Goal: Task Accomplishment & Management: Manage account settings

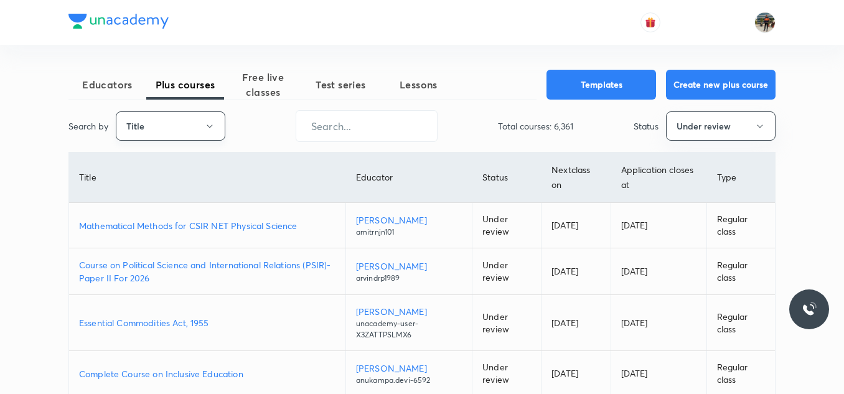
click at [216, 123] on button "Title" at bounding box center [170, 125] width 109 height 29
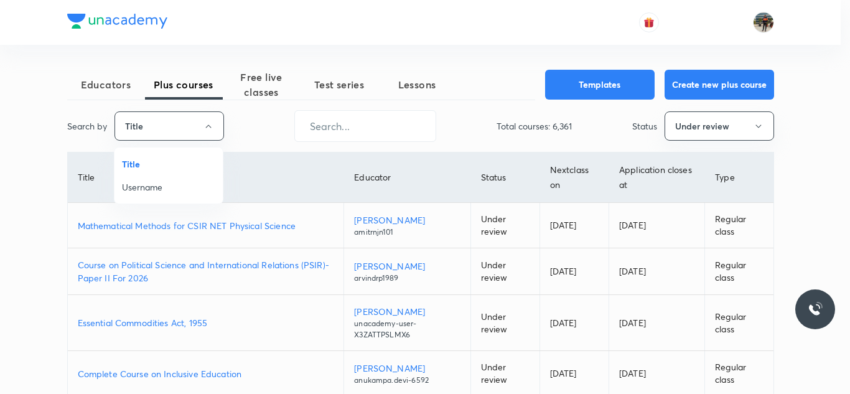
click at [154, 187] on span "Username" at bounding box center [168, 186] width 93 height 13
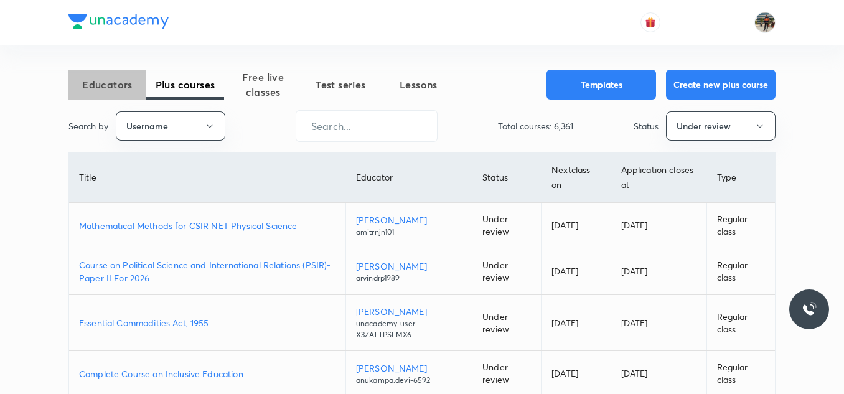
click at [124, 78] on span "Educators" at bounding box center [107, 84] width 78 height 15
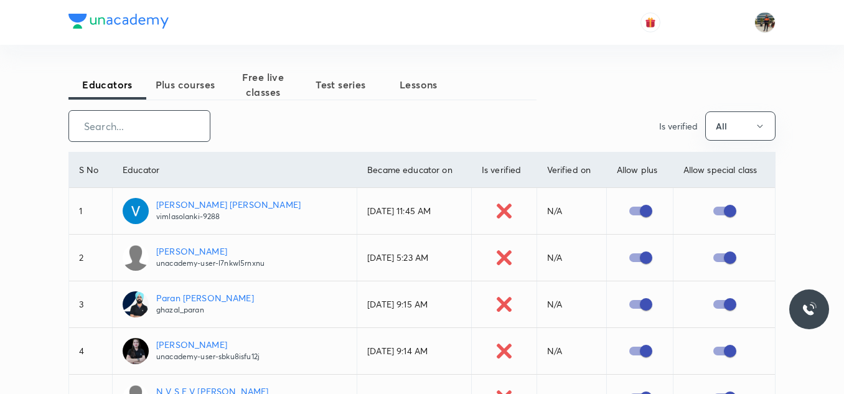
click at [110, 128] on input "text" at bounding box center [139, 126] width 141 height 32
click at [165, 136] on input "text" at bounding box center [139, 126] width 141 height 32
paste input "unacademy-user-RJ6ZY5X6PUBT"
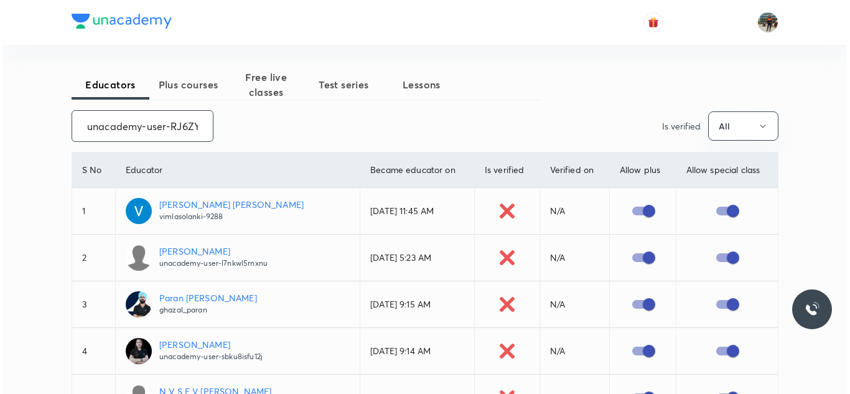
scroll to position [0, 48]
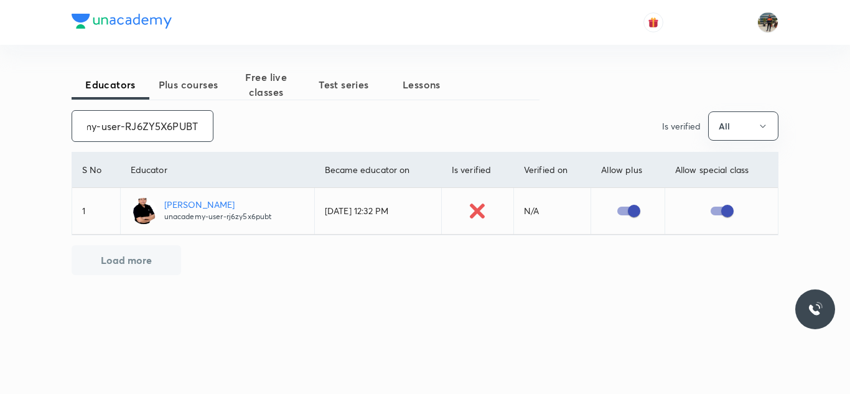
type input "unacademy-user-RJ6ZY5X6PUBT"
drag, startPoint x: 449, startPoint y: 211, endPoint x: 303, endPoint y: 208, distance: 146.2
click at [303, 208] on tr "1 Navneet Nimesh unacademy-user-rj6zy5x6pubt Feb 16, 2024, 12:32 PM N/A" at bounding box center [424, 211] width 705 height 47
click at [181, 127] on input "unacademy-user-RJ6ZY5X6PUBT" at bounding box center [142, 126] width 141 height 32
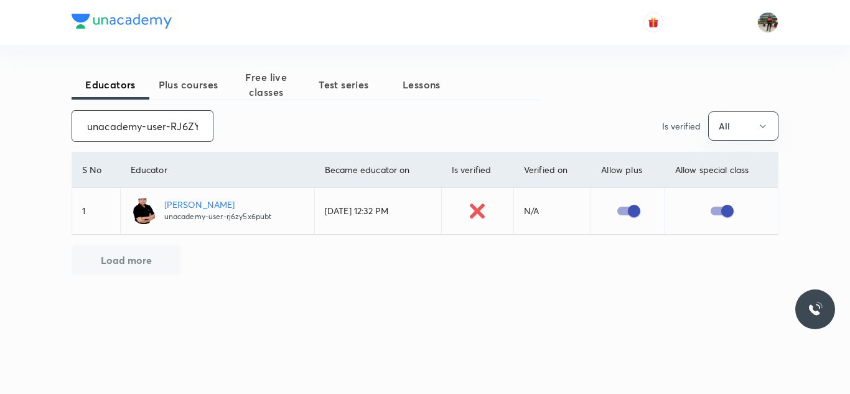
click at [181, 127] on input "unacademy-user-RJ6ZY5X6PUBT" at bounding box center [142, 126] width 141 height 32
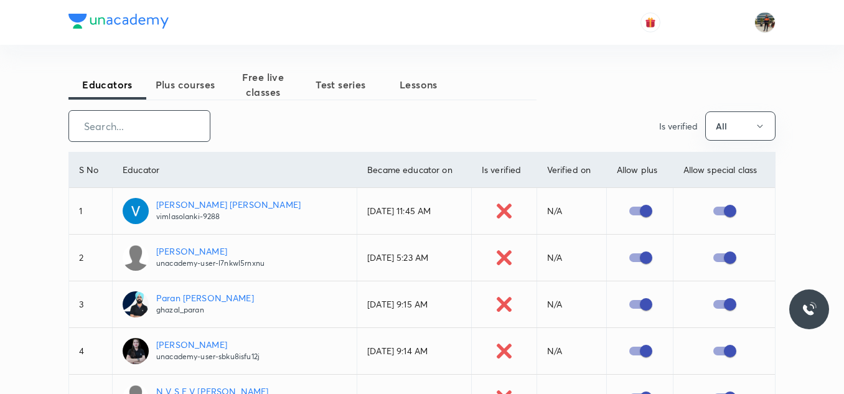
paste input "DashKhan-4576"
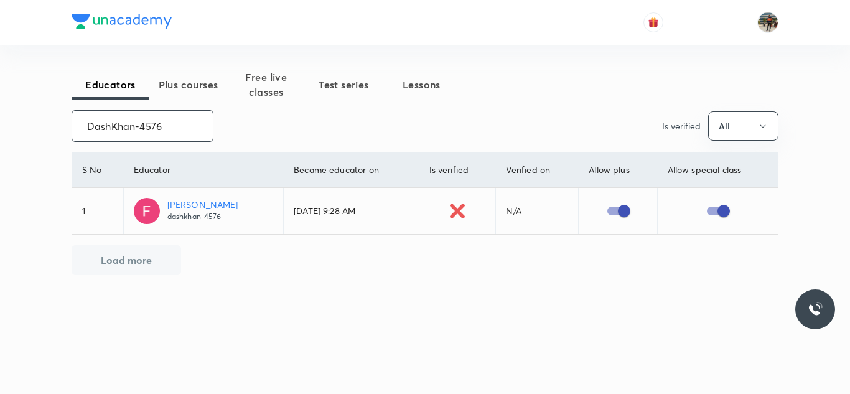
type input "DashKhan-4576"
click at [174, 128] on input "DashKhan-4576" at bounding box center [142, 126] width 141 height 32
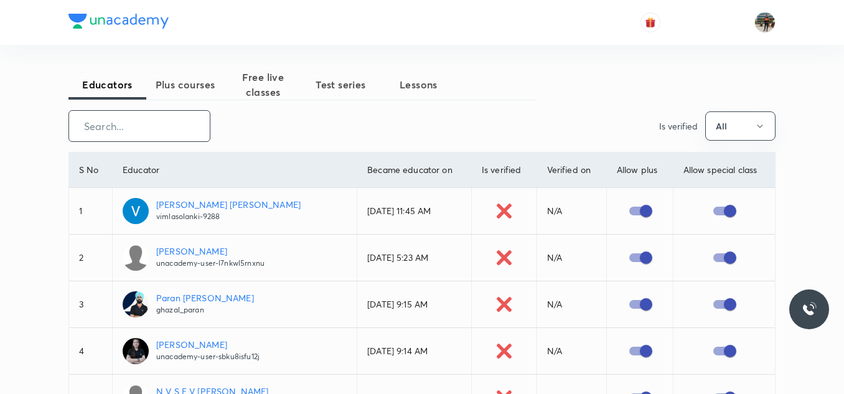
paste input "rajeshiitdhanbad"
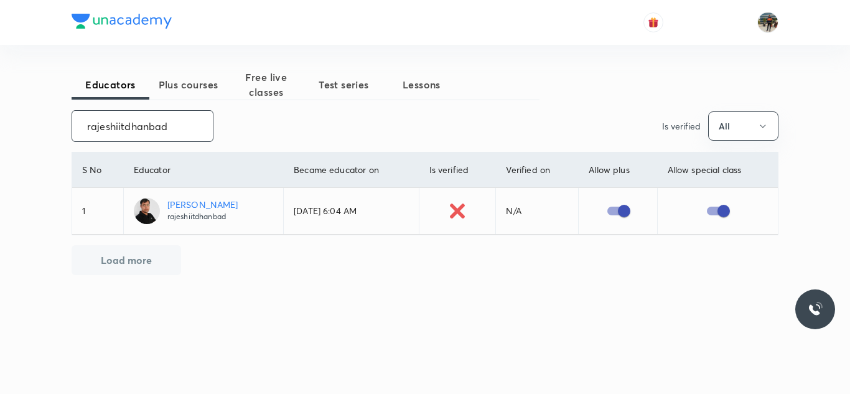
type input "rajeshiitdhanbad"
click at [189, 126] on input "rajeshiitdhanbad" at bounding box center [142, 126] width 141 height 32
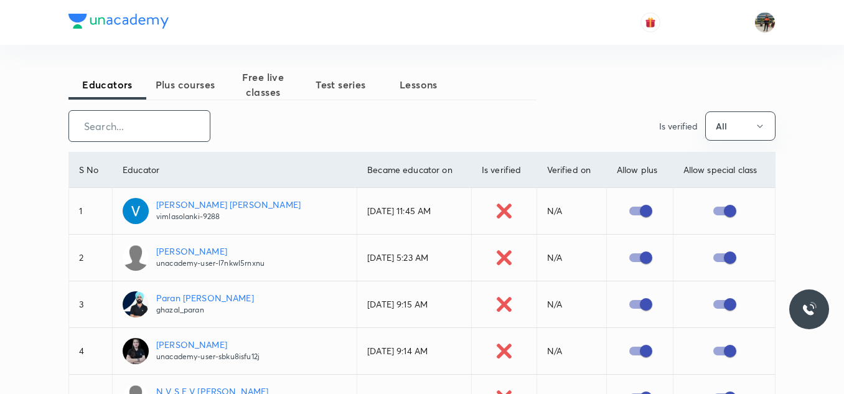
paste input "unacademy-user-EAIU5Z2GVWRQ"
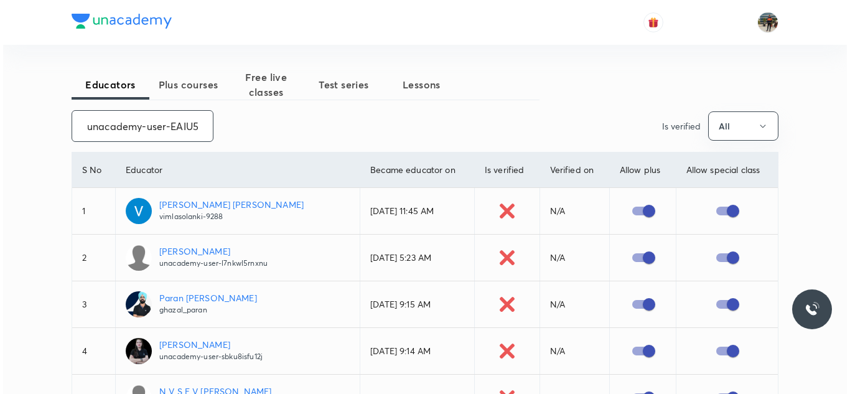
scroll to position [0, 54]
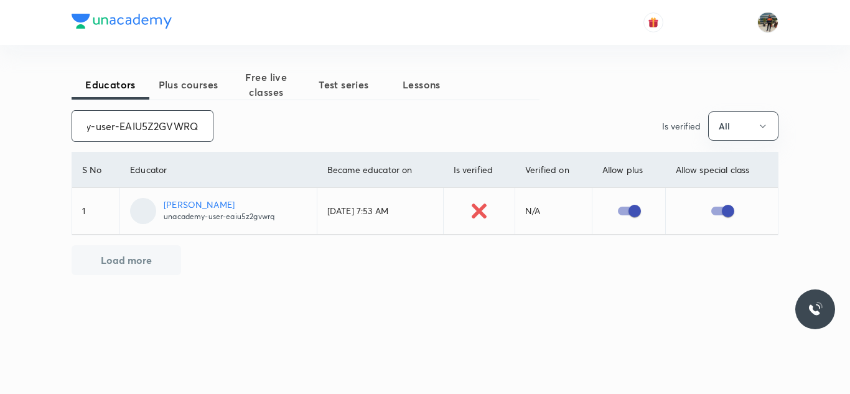
type input "unacademy-user-EAIU5Z2GVWRQ"
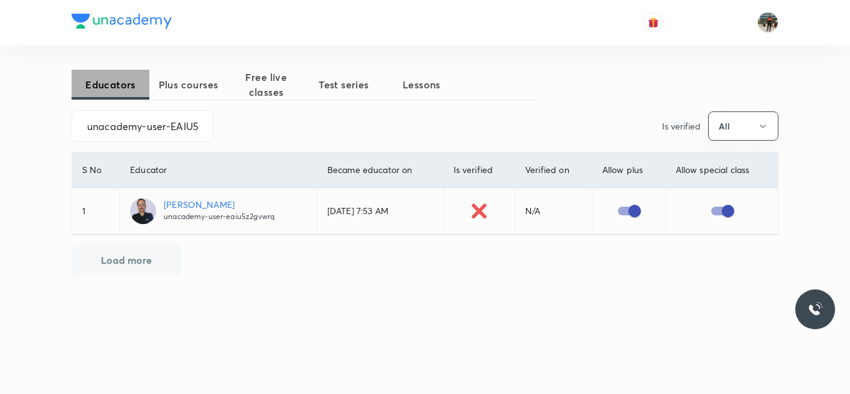
click at [130, 88] on span "Educators" at bounding box center [111, 84] width 78 height 15
click at [127, 128] on input "unacademy-user-EAIU5Z2GVWRQ" at bounding box center [142, 126] width 141 height 32
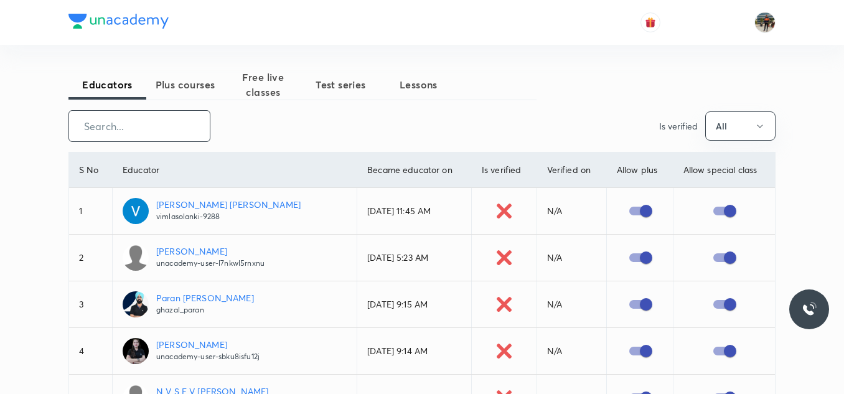
paste input "Kaushal Kishore"
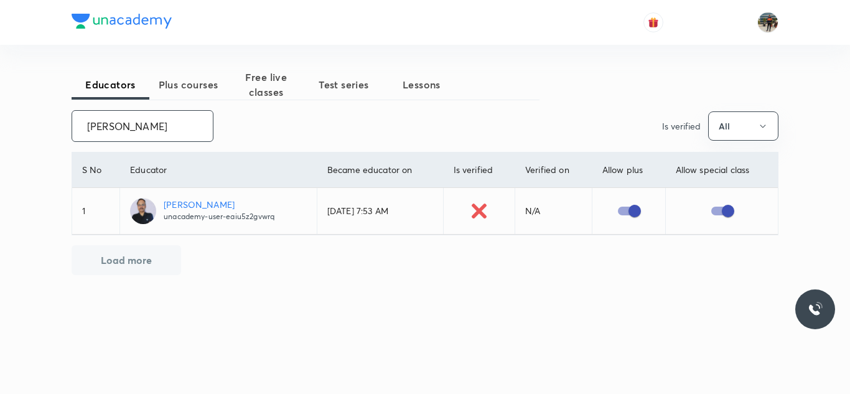
type input "Kaushal Kishore"
click at [129, 128] on input "Kaushal Kishore" at bounding box center [142, 126] width 141 height 32
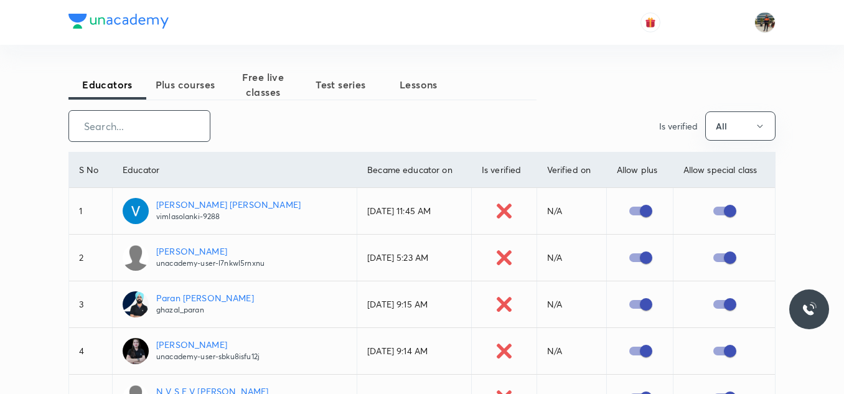
paste input "R. R. A. Sivarathinavel"
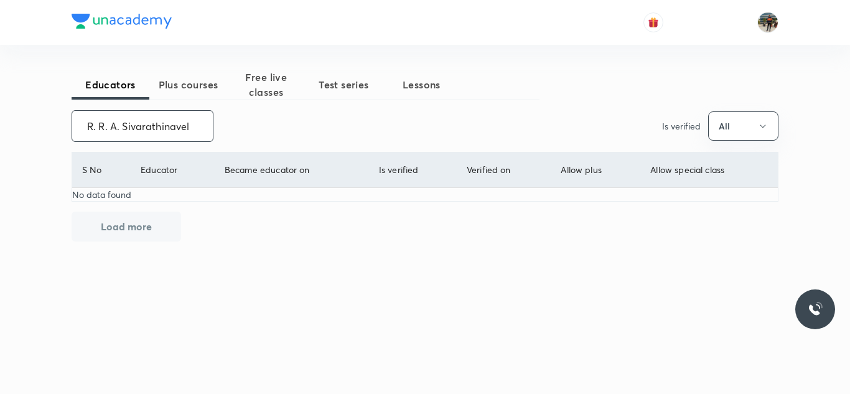
type input "R. R. A. Sivarathinavel"
click at [129, 128] on input "R. R. A. Sivarathinavel" at bounding box center [142, 126] width 141 height 32
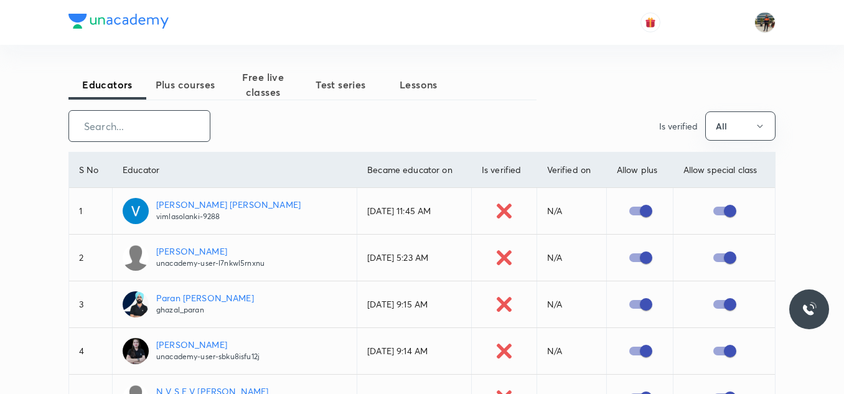
paste input "Pankaj Kumar"
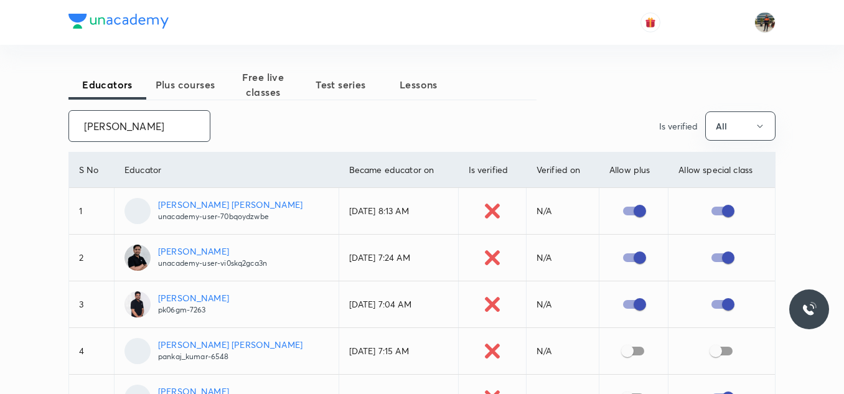
type input "Pankaj Kumar"
click at [162, 134] on input "Pankaj Kumar" at bounding box center [139, 126] width 141 height 32
checkbox input "true"
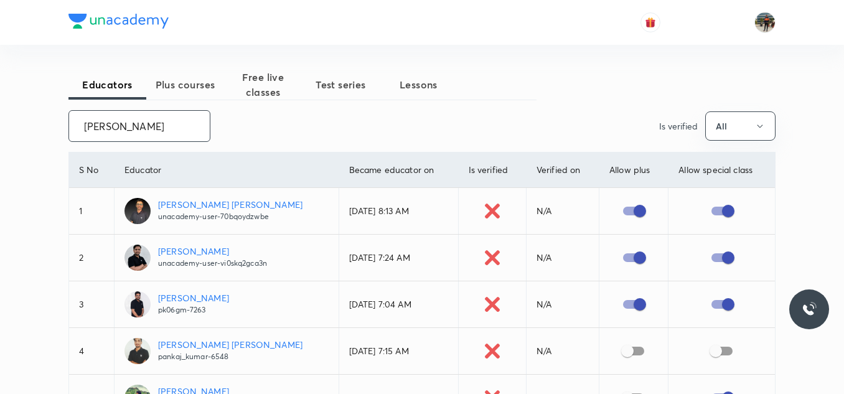
checkbox input "true"
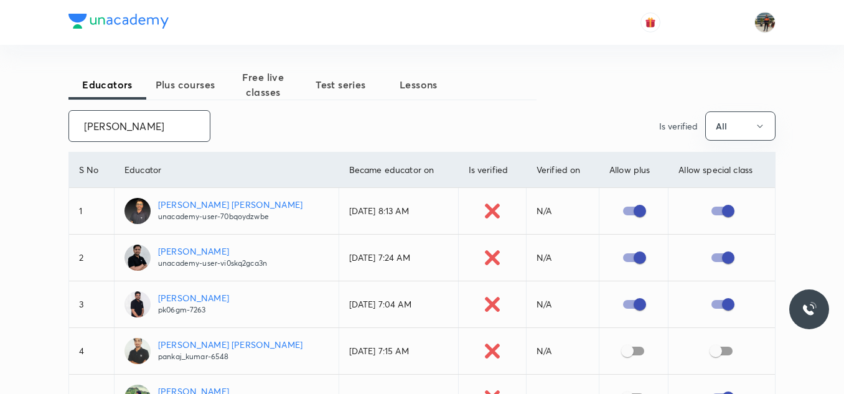
checkbox input "false"
checkbox input "true"
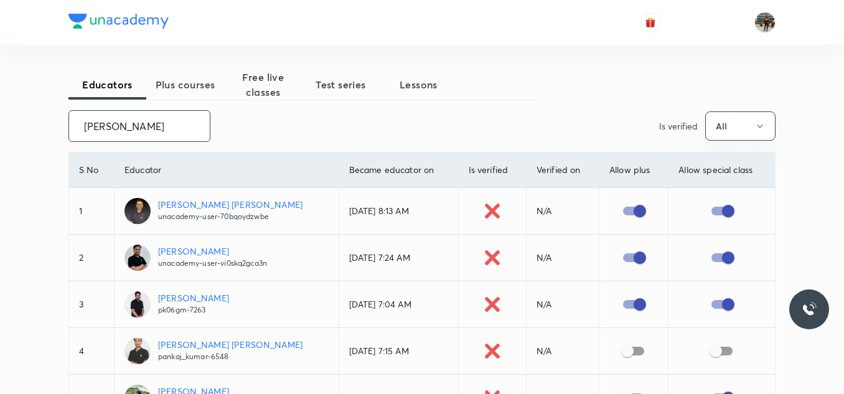
checkbox input "true"
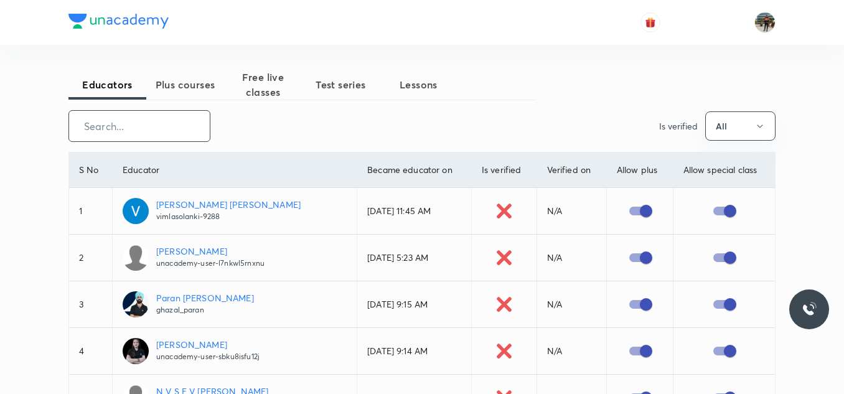
paste input "pk06gm-7263"
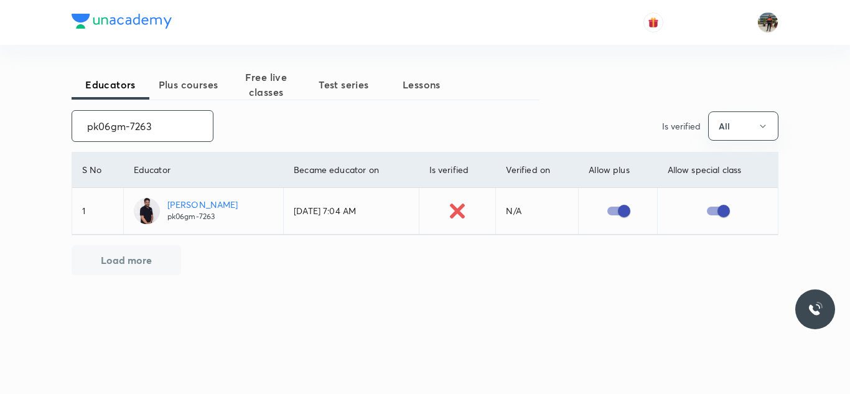
type input "pk06gm-7263"
click at [162, 134] on input "pk06gm-7263" at bounding box center [142, 126] width 141 height 32
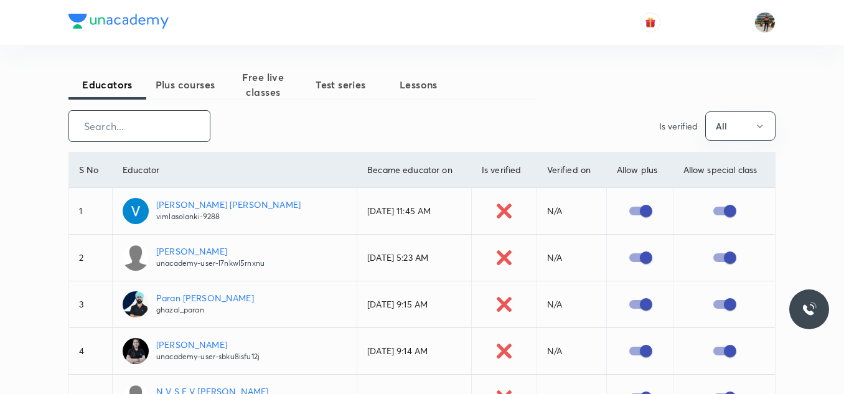
paste input "SumitAgrawal-1058"
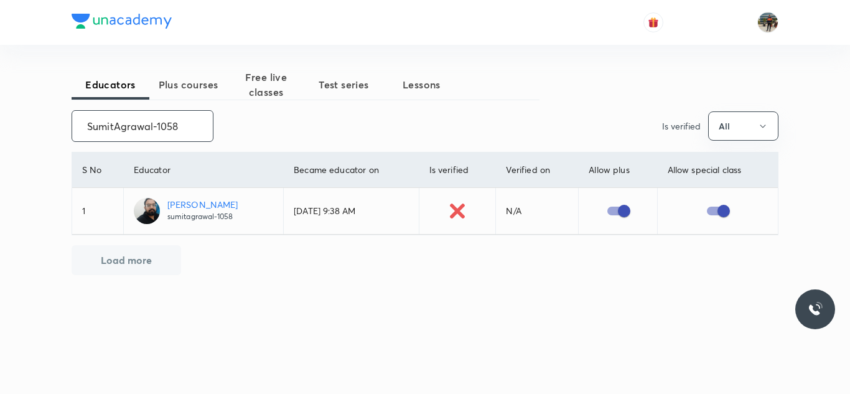
type input "SumitAgrawal-1058"
click at [162, 134] on input "SumitAgrawal-1058" at bounding box center [142, 126] width 141 height 32
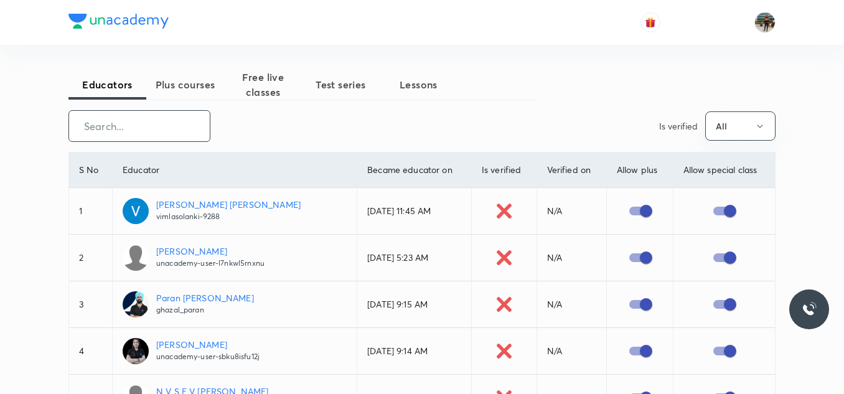
paste input "prabhatpandey94-6572"
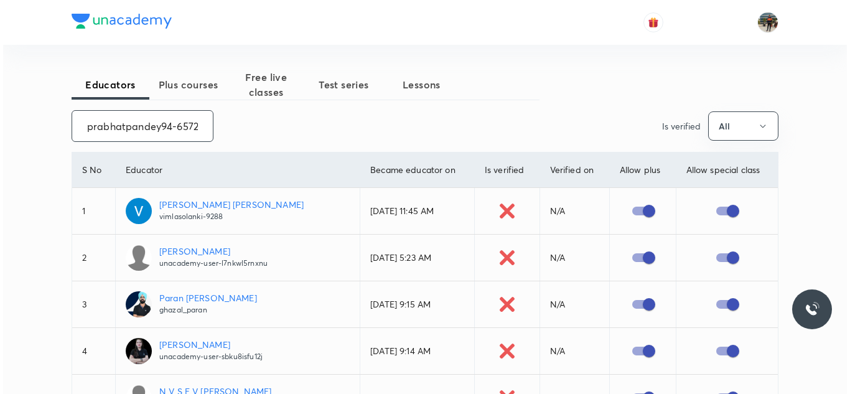
scroll to position [0, 3]
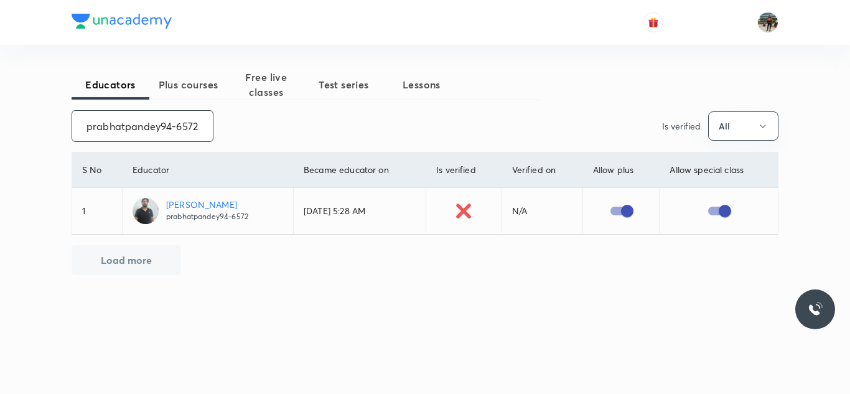
type input "prabhatpandey94-6572"
click at [162, 134] on input "prabhatpandey94-6572" at bounding box center [142, 126] width 141 height 32
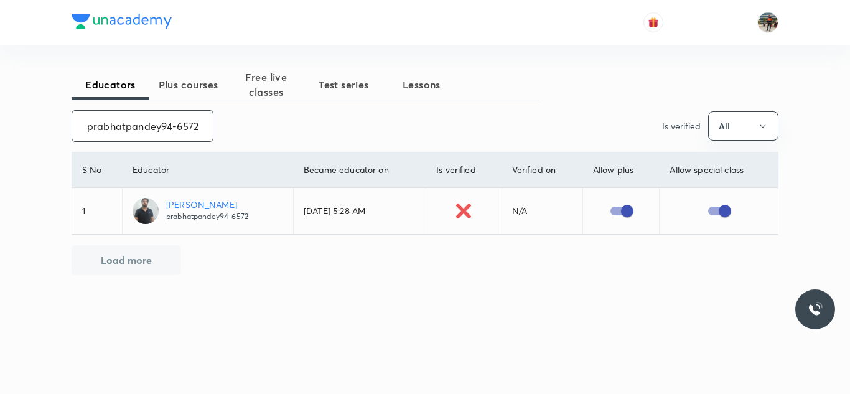
click at [162, 134] on input "prabhatpandey94-6572" at bounding box center [142, 126] width 141 height 32
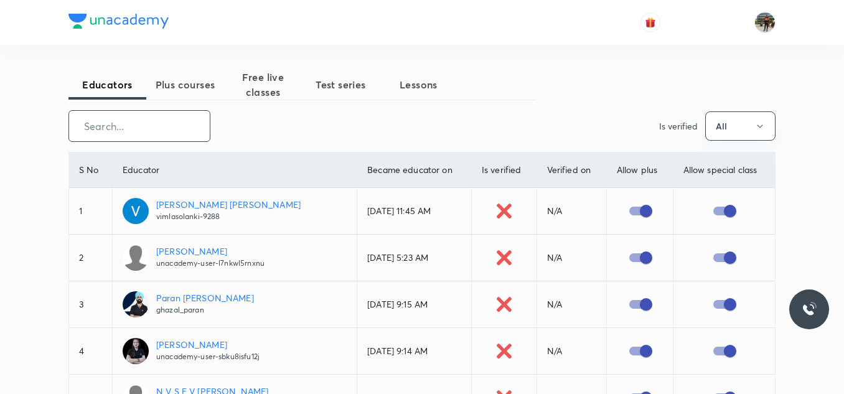
paste input "unacademy-user-N9X8N717QKYE"
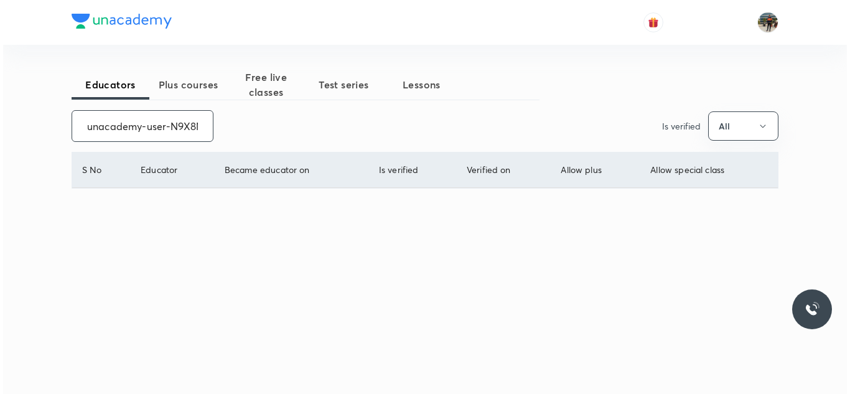
scroll to position [0, 49]
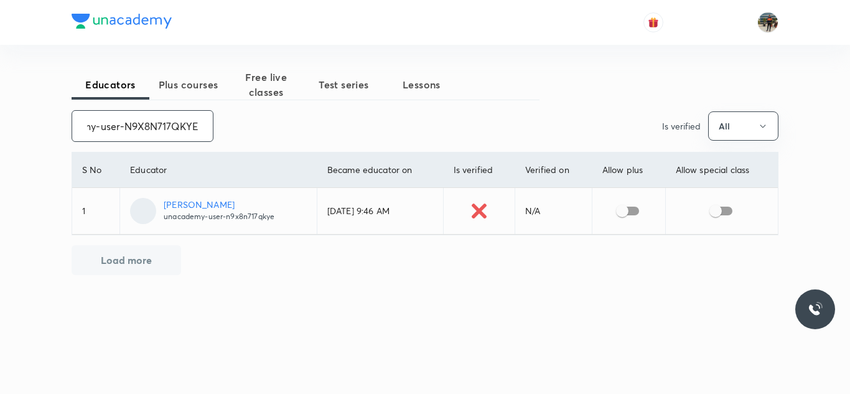
type input "unacademy-user-N9X8N717QKYE"
click at [631, 207] on input "checkbox" at bounding box center [622, 211] width 71 height 24
checkbox input "true"
click at [724, 207] on input "checkbox" at bounding box center [715, 211] width 71 height 24
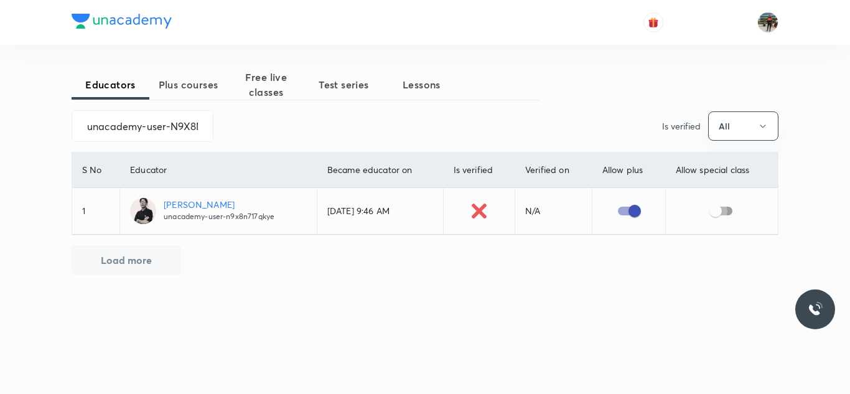
click at [727, 212] on input "checkbox" at bounding box center [715, 211] width 71 height 24
checkbox input "true"
click at [150, 118] on input "unacademy-user-N9X8N717QKYE" at bounding box center [142, 126] width 141 height 32
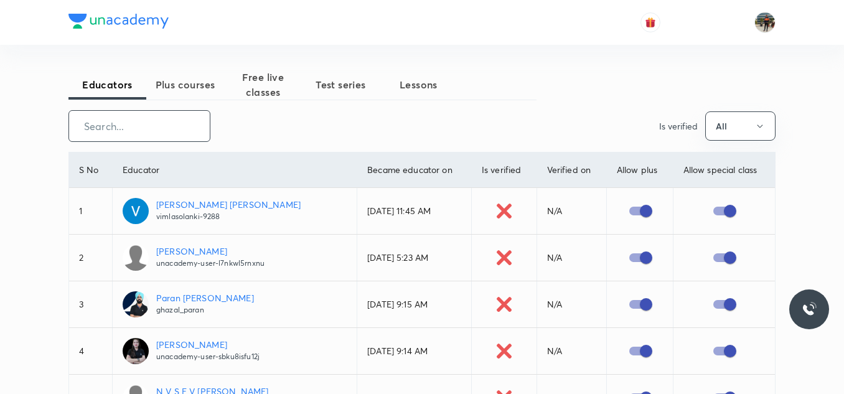
paste input "unacademy-user-7M8E8OXB50LL"
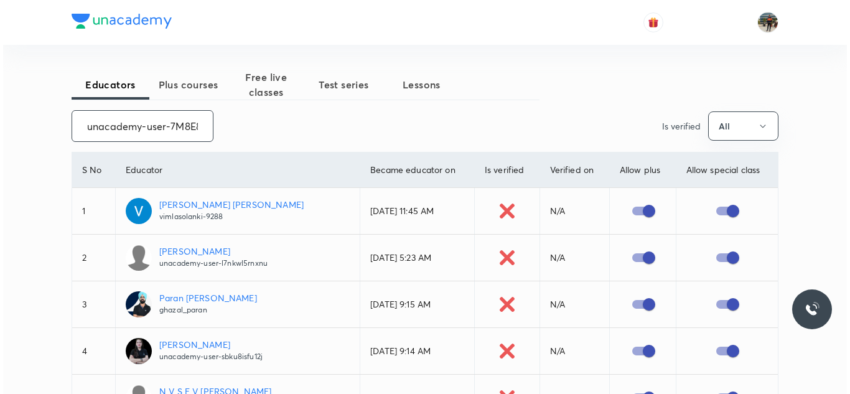
scroll to position [0, 51]
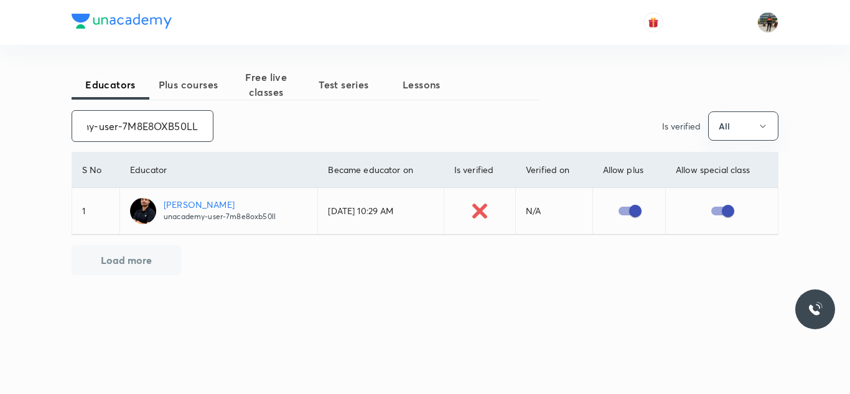
type input "unacademy-user-7M8E8OXB50LL"
click at [128, 121] on input "unacademy-user-7M8E8OXB50LL" at bounding box center [142, 126] width 141 height 32
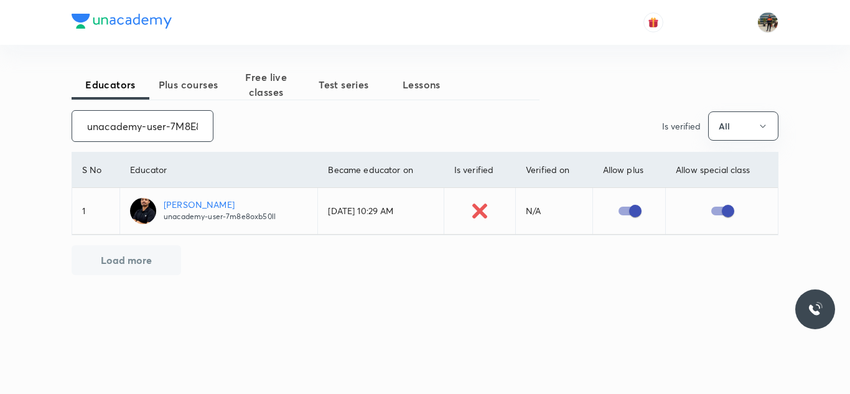
click at [128, 121] on input "unacademy-user-7M8E8OXB50LL" at bounding box center [142, 126] width 141 height 32
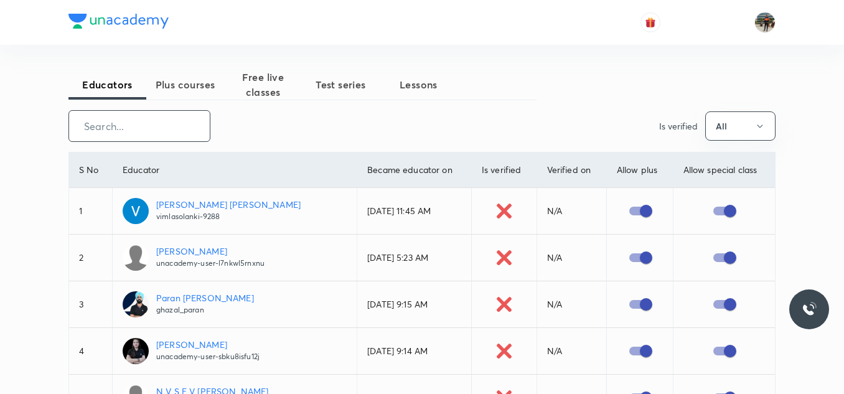
paste input "JitSikdar-2755"
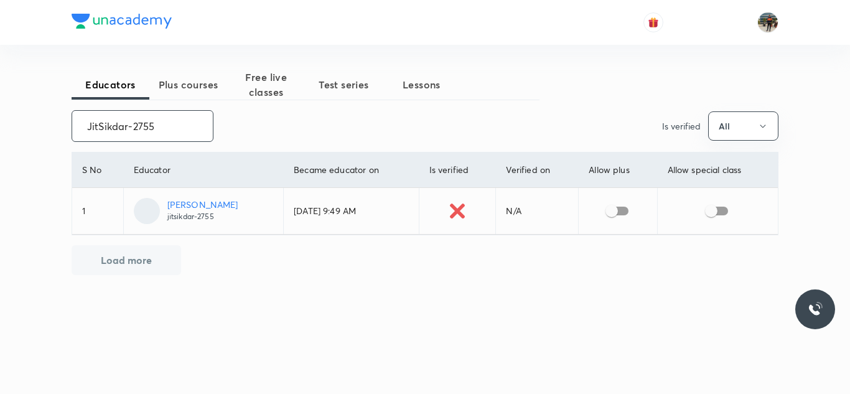
type input "JitSikdar-2755"
click at [611, 213] on input "checkbox" at bounding box center [611, 211] width 71 height 24
checkbox input "true"
click at [723, 210] on input "checkbox" at bounding box center [711, 211] width 71 height 24
checkbox input "true"
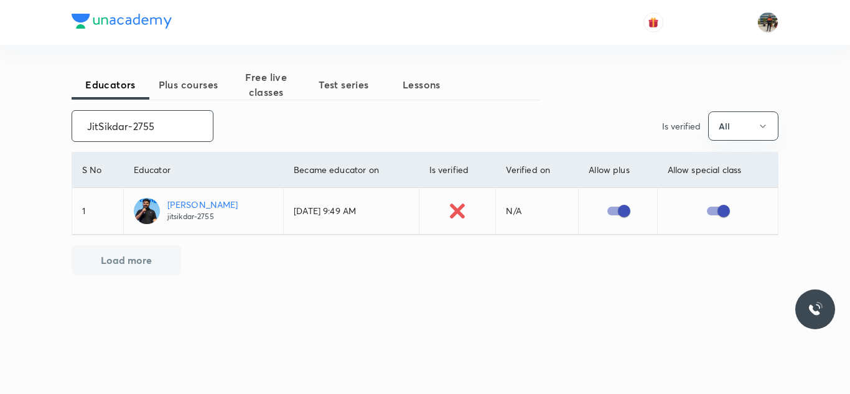
click at [161, 134] on input "JitSikdar-2755" at bounding box center [142, 126] width 141 height 32
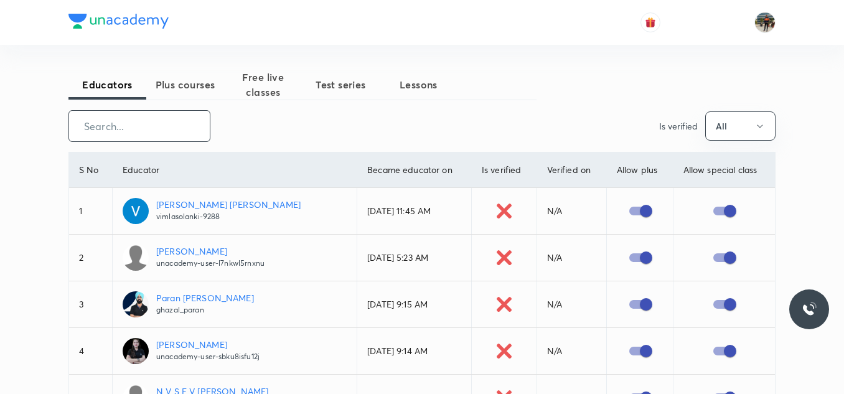
paste input "unacademy-user-CPI6SQDMPVNT"
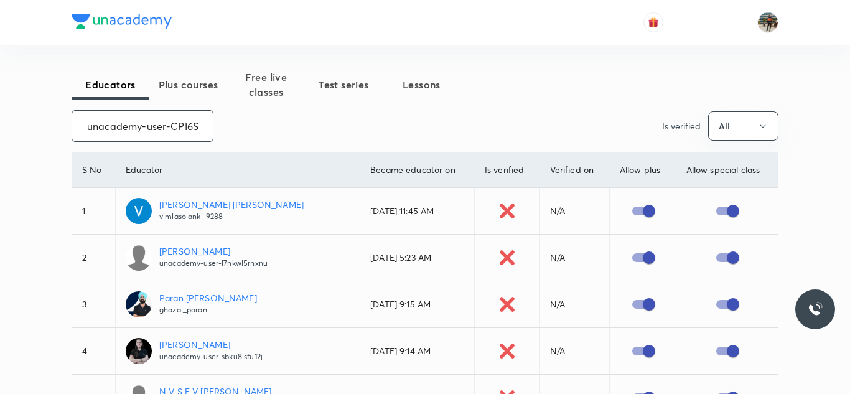
scroll to position [0, 54]
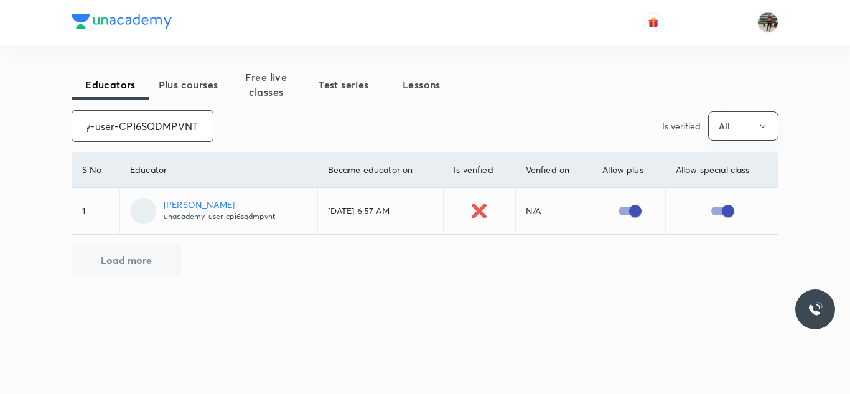
type input "unacademy-user-CPI6SQDMPVNT"
click at [147, 123] on input "unacademy-user-CPI6SQDMPVNT" at bounding box center [142, 126] width 141 height 32
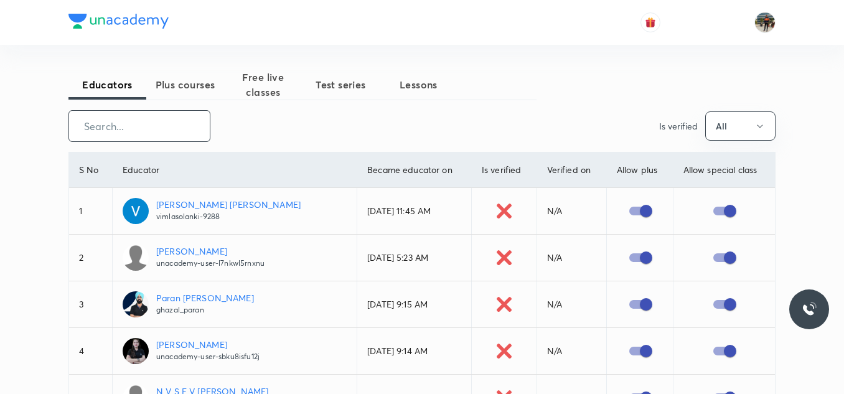
paste input "Niraj@iitkgp"
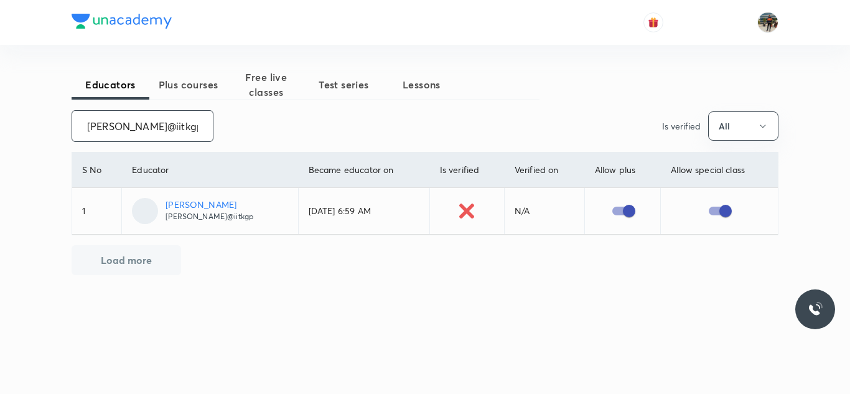
type input "Niraj@iitkgp"
click at [147, 123] on input "Niraj@iitkgp" at bounding box center [142, 126] width 141 height 32
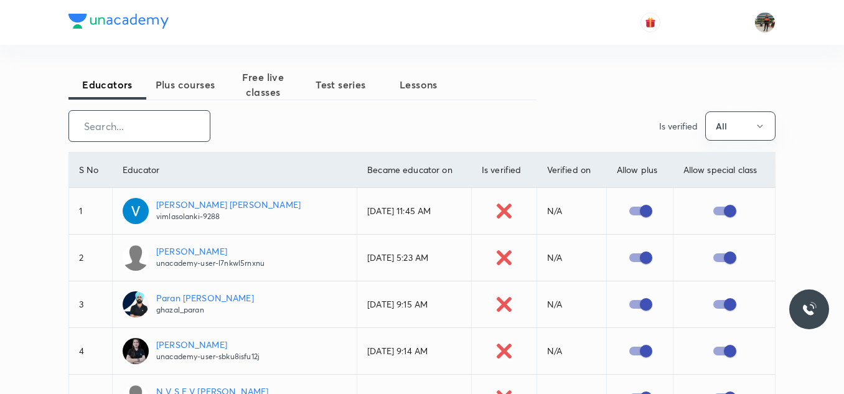
paste input "unacademy-user-XUDA18M98RLM"
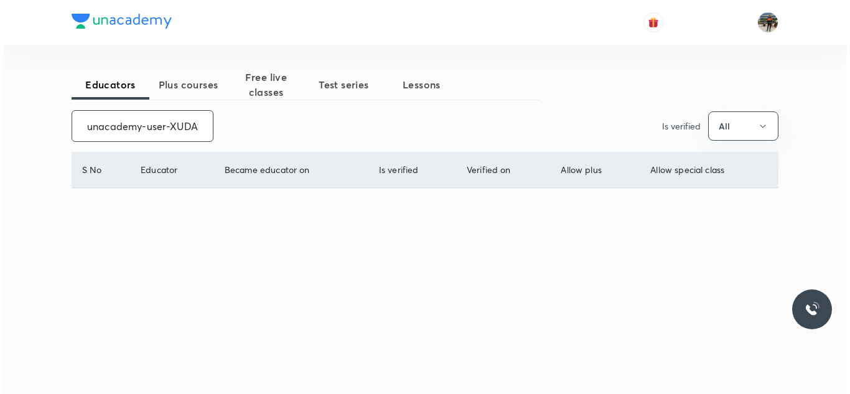
scroll to position [0, 53]
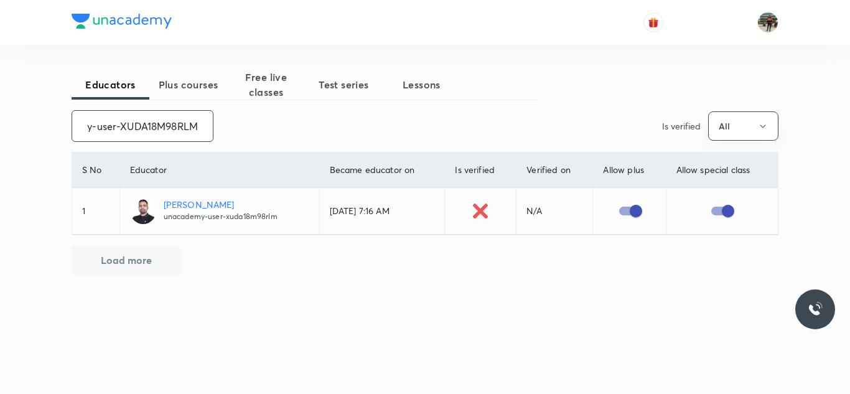
type input "unacademy-user-XUDA18M98RLM"
click at [147, 123] on input "unacademy-user-XUDA18M98RLM" at bounding box center [142, 126] width 141 height 32
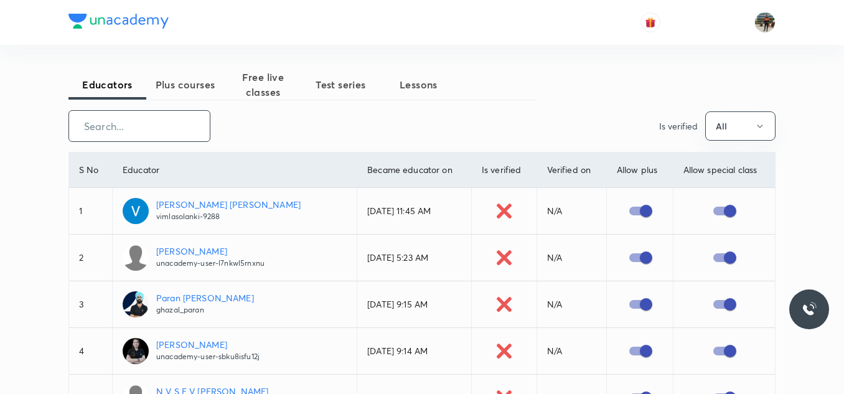
paste input "manish.ranjan89-114"
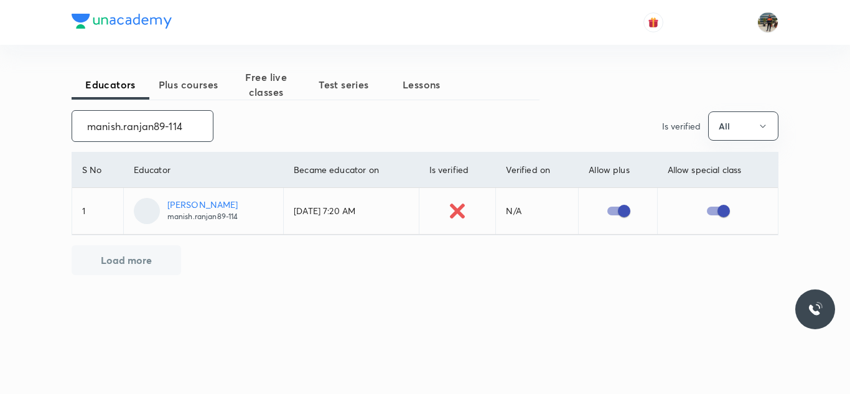
type input "manish.ranjan89-114"
click at [147, 123] on input "manish.ranjan89-114" at bounding box center [142, 126] width 141 height 32
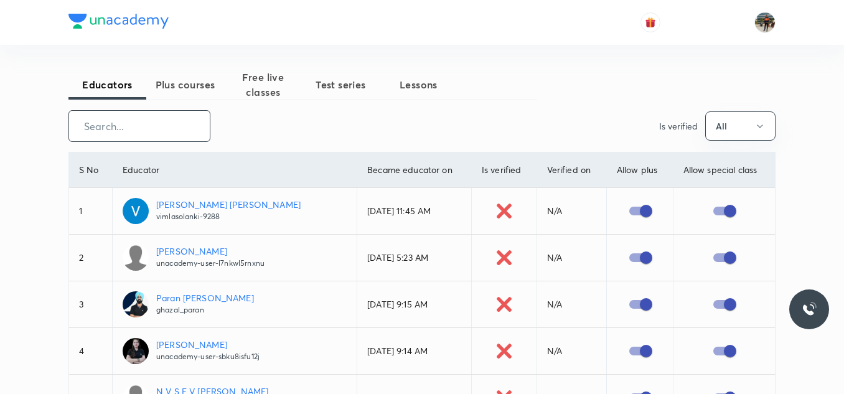
paste input "unacademy-user-96XL0V59MMA6"
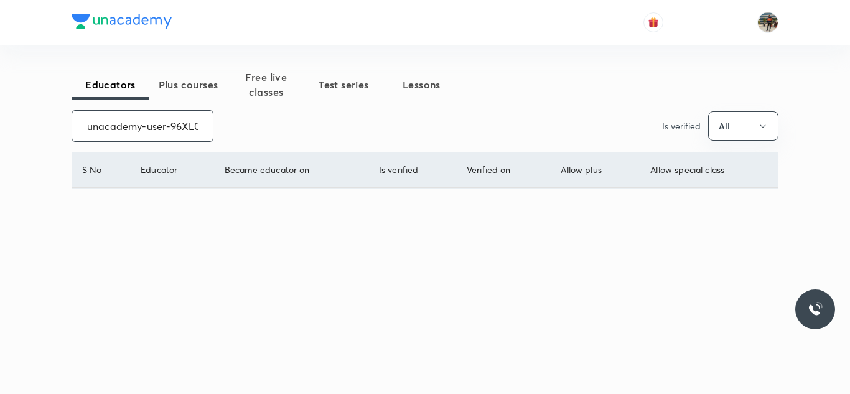
scroll to position [0, 53]
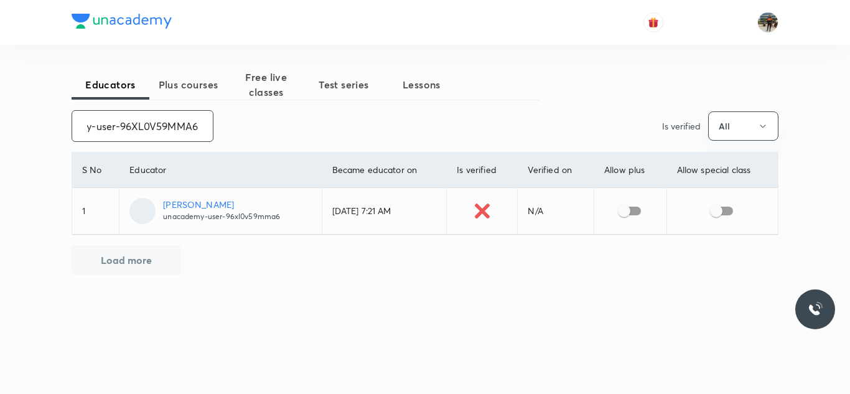
type input "unacademy-user-96XL0V59MMA6"
click at [631, 208] on input "checkbox" at bounding box center [624, 211] width 71 height 24
checkbox input "true"
click at [724, 212] on input "checkbox" at bounding box center [716, 211] width 71 height 24
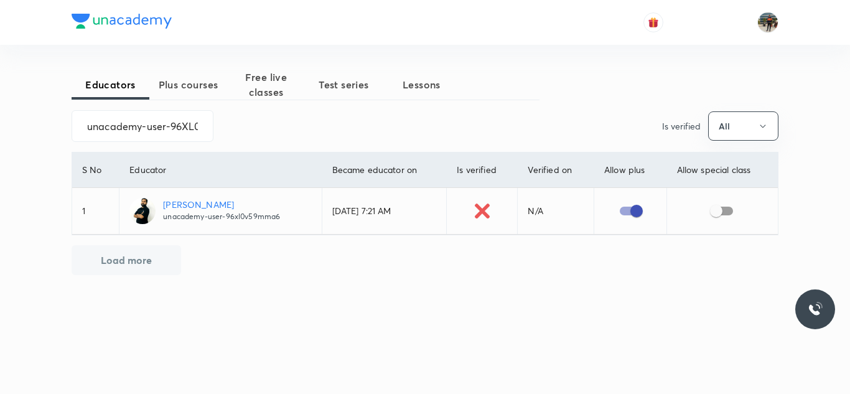
checkbox input "true"
click at [156, 126] on input "unacademy-user-96XL0V59MMA6" at bounding box center [142, 126] width 141 height 32
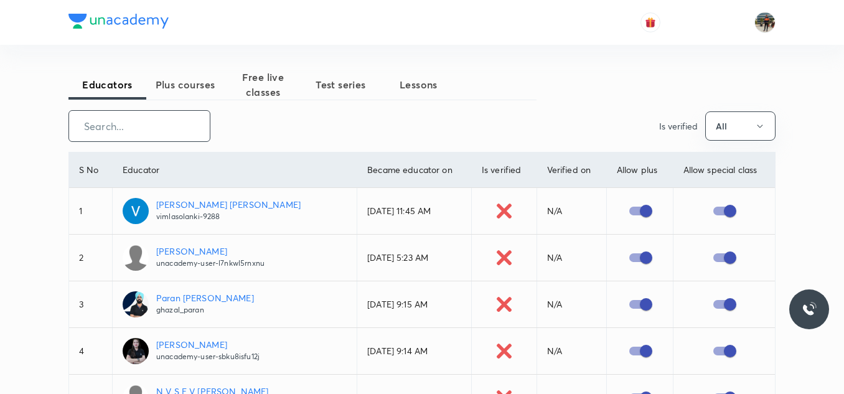
paste input "unacademy-user-R12THJGW5SBH"
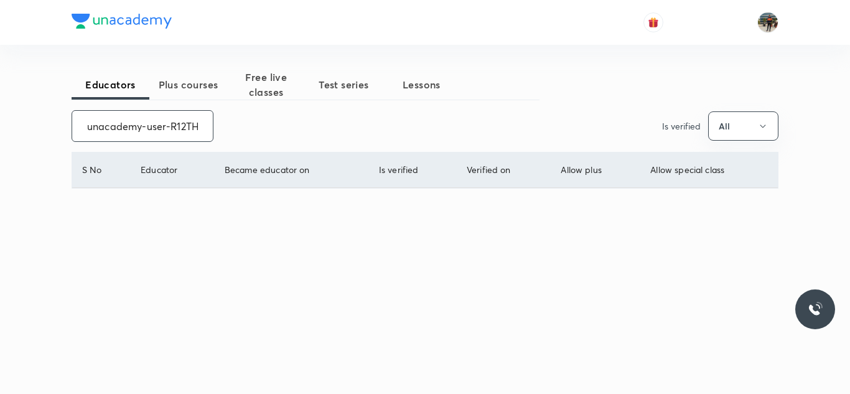
scroll to position [0, 51]
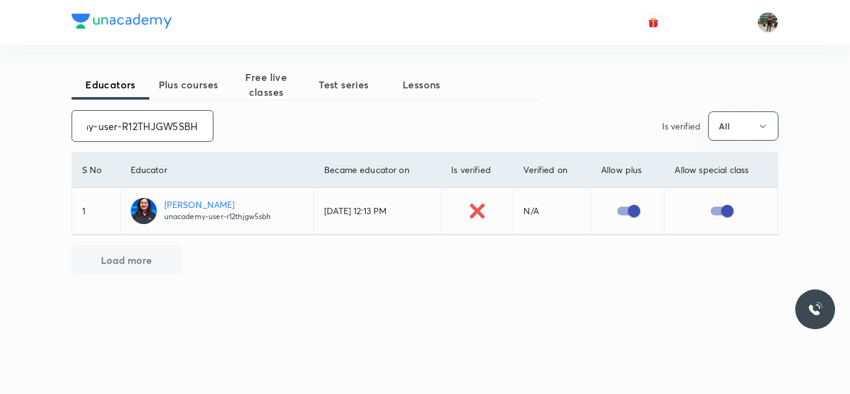
type input "unacademy-user-R12THJGW5SBH"
click at [137, 122] on input "unacademy-user-R12THJGW5SBH" at bounding box center [142, 126] width 141 height 32
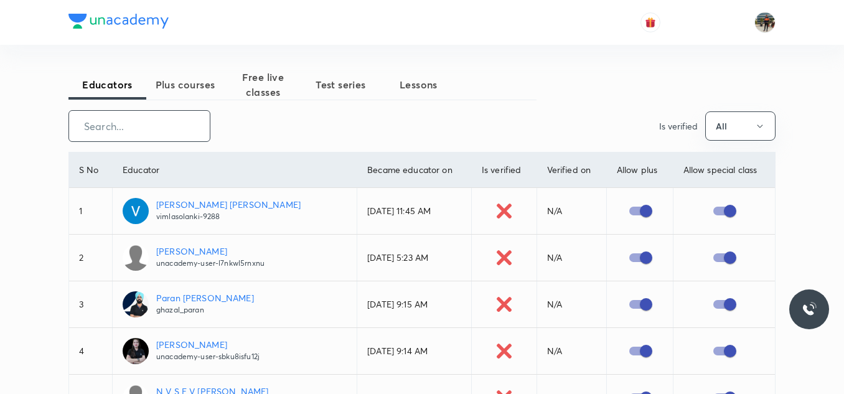
paste input "durga.7773-3233"
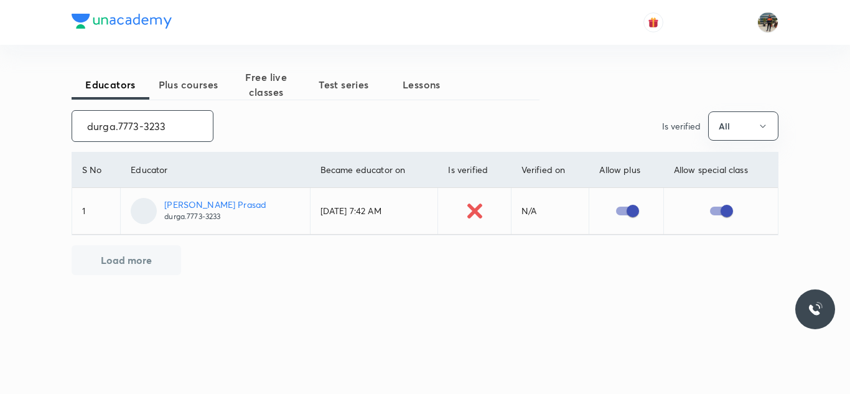
type input "durga.7773-3233"
click at [175, 121] on input "durga.7773-3233" at bounding box center [142, 126] width 141 height 32
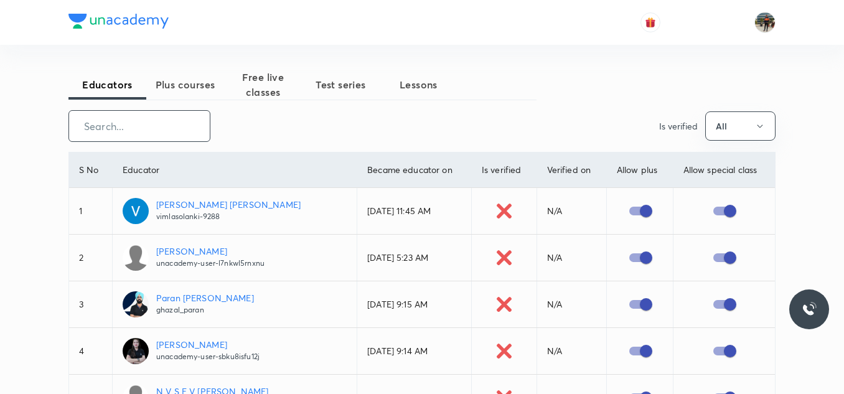
paste input "unacademy-user-YP3K9L71ONJJ"
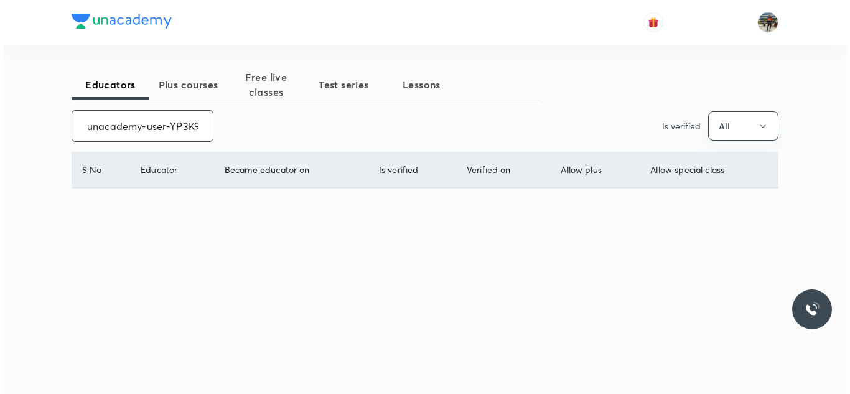
scroll to position [0, 45]
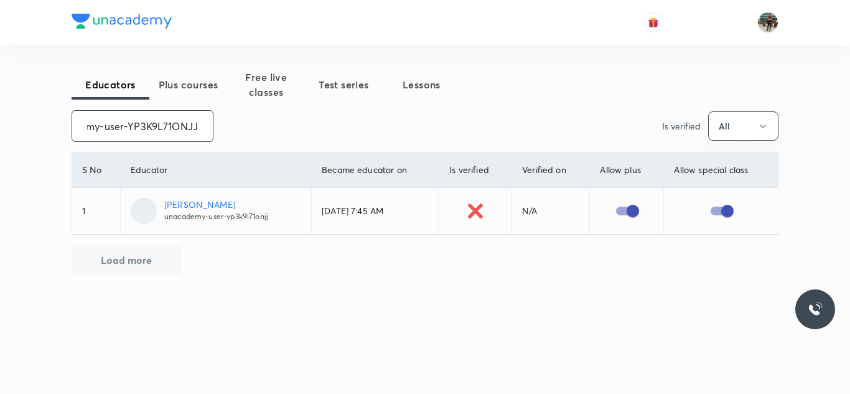
type input "unacademy-user-YP3K9L71ONJJ"
click at [175, 121] on input "unacademy-user-YP3K9L71ONJJ" at bounding box center [142, 126] width 141 height 32
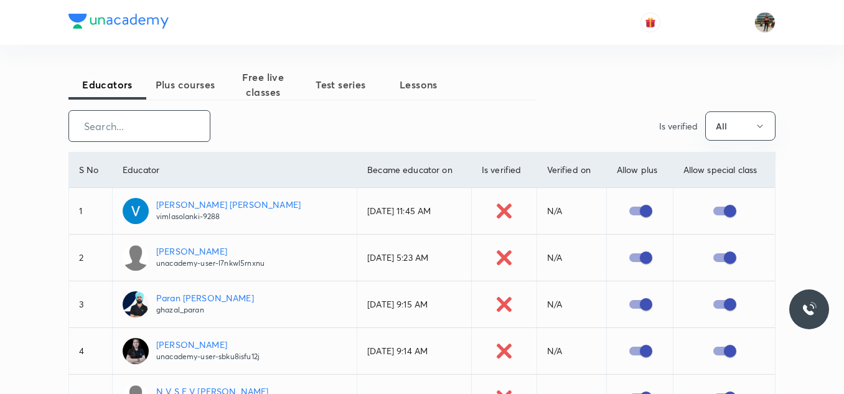
paste input "unacademy-user-47I7MWZA0GN2"
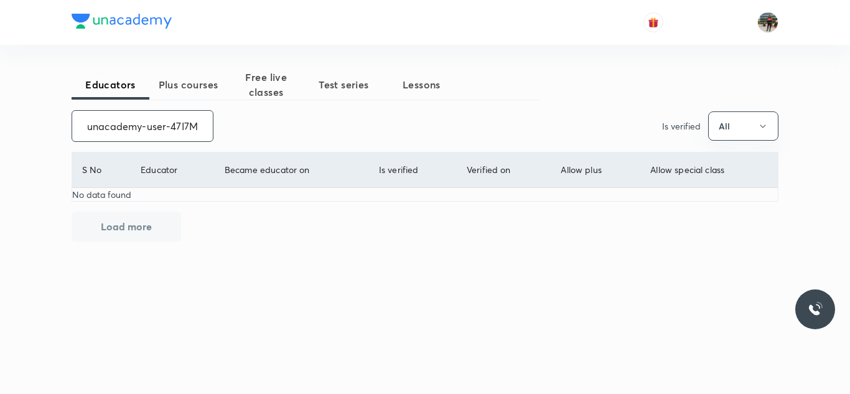
click at [175, 121] on input "unacademy-user-47I7MWZA0GN2" at bounding box center [142, 126] width 141 height 32
type input "u"
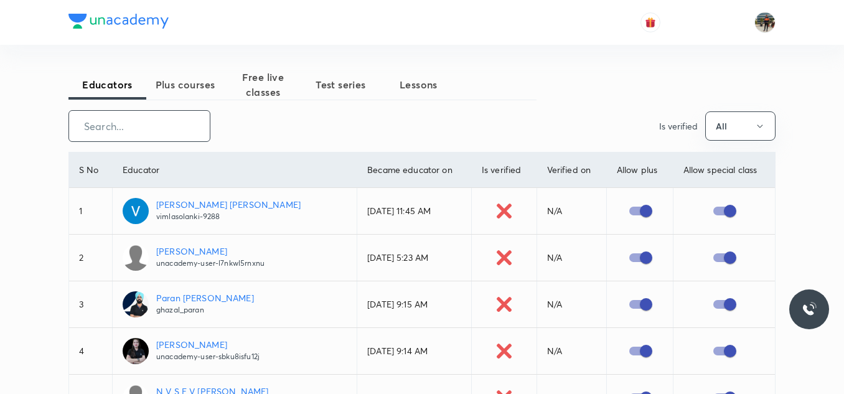
paste input "unacademy-user-D5LAYS9Y8CO8"
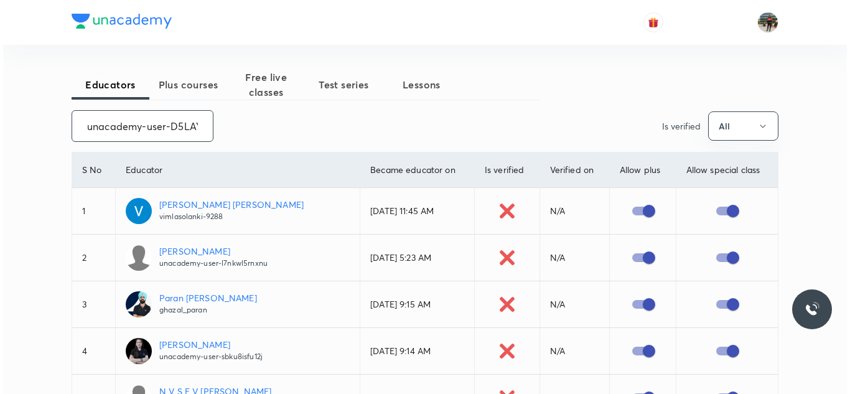
scroll to position [0, 50]
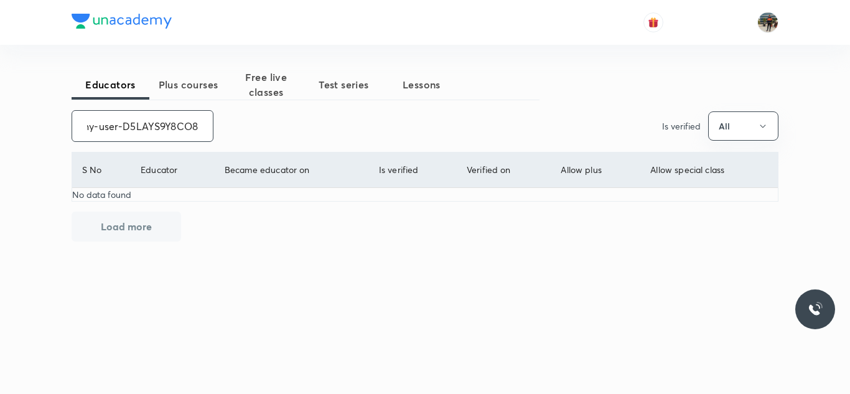
type input "unacademy-user-D5LAYS9Y8CO8"
click at [175, 121] on input "unacademy-user-D5LAYS9Y8CO8" at bounding box center [142, 126] width 141 height 32
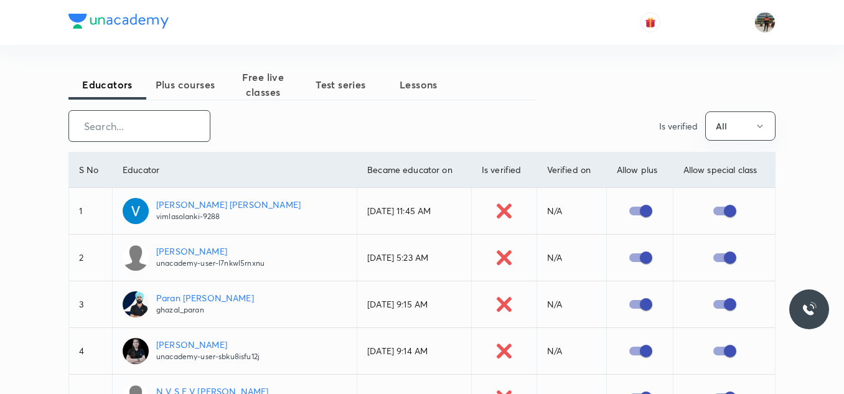
paste input "unacademy-user-TIKQ917RJ23B"
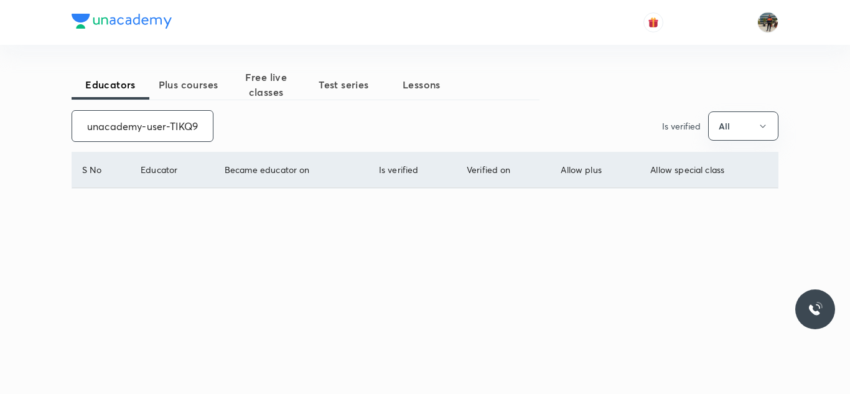
scroll to position [0, 41]
type input "unacademy-user-TIKQ917RJ23B"
click at [175, 121] on input "unacademy-user-TIKQ917RJ23B" at bounding box center [142, 126] width 141 height 32
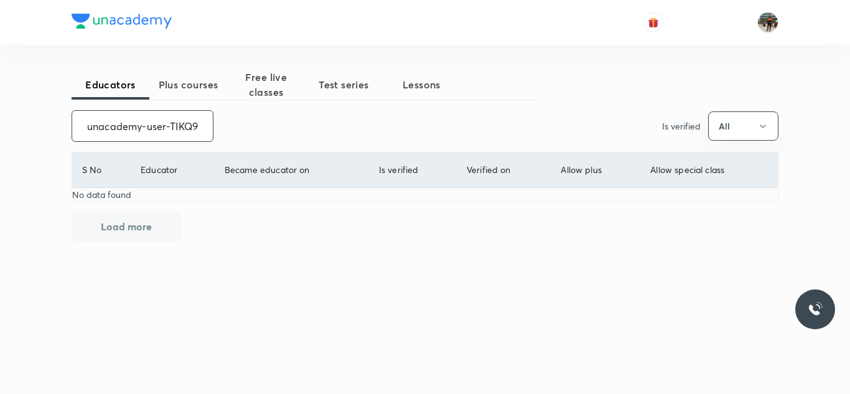
click at [175, 121] on input "unacademy-user-TIKQ917RJ23B" at bounding box center [142, 126] width 141 height 32
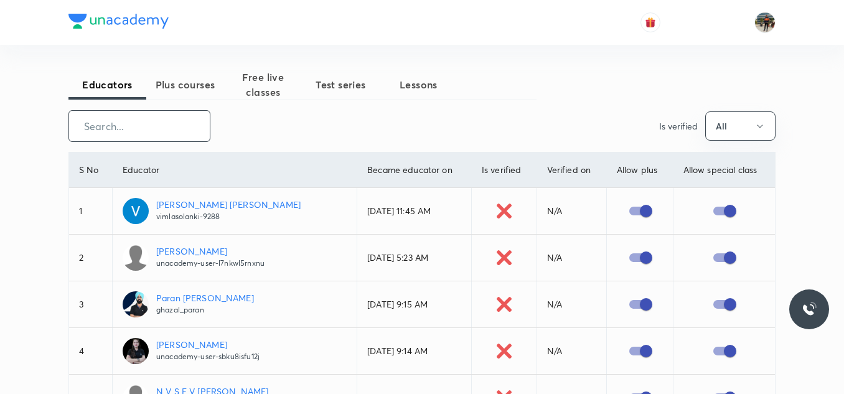
paste input "unacademy-user-UXKDGCW7CI21"
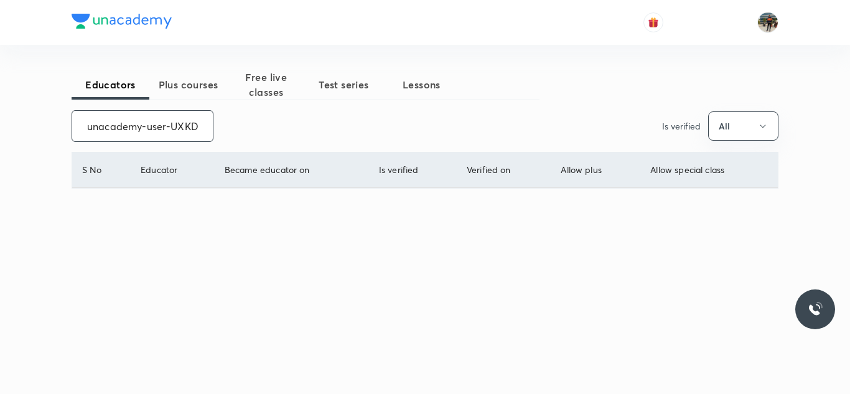
scroll to position [0, 52]
type input "unacademy-user-UXKDGCW7CI21"
click at [175, 121] on input "unacademy-user-UXKDGCW7CI21" at bounding box center [142, 126] width 141 height 32
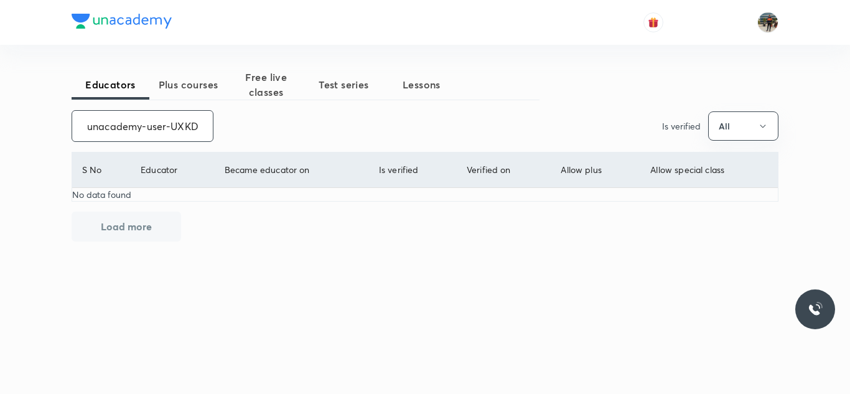
click at [175, 121] on input "unacademy-user-UXKDGCW7CI21" at bounding box center [142, 126] width 141 height 32
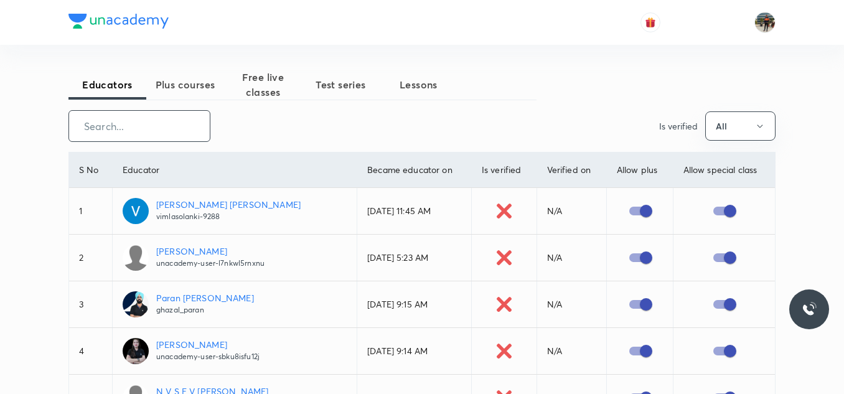
paste input "SainiPuneet"
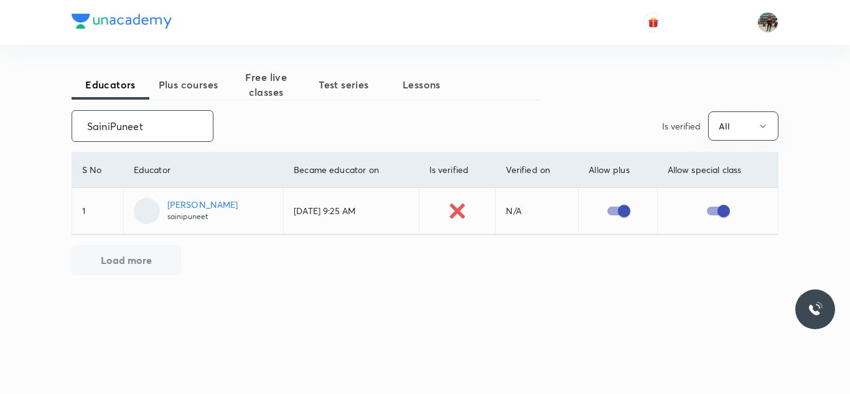
type input "SainiPuneet"
click at [164, 134] on input "SainiPuneet" at bounding box center [142, 126] width 141 height 32
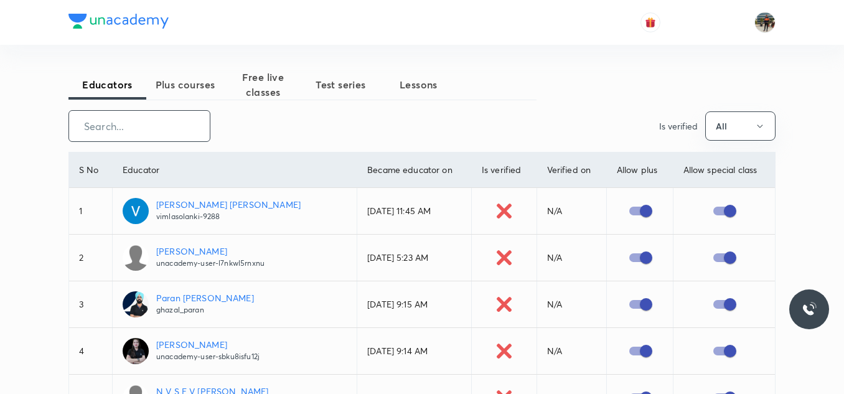
paste input "atulsaini11-9734"
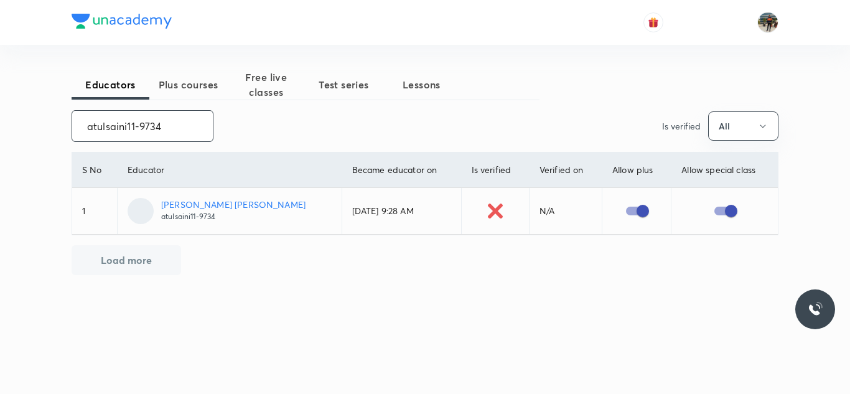
type input "atulsaini11-9734"
click at [164, 134] on input "atulsaini11-9734" at bounding box center [142, 126] width 141 height 32
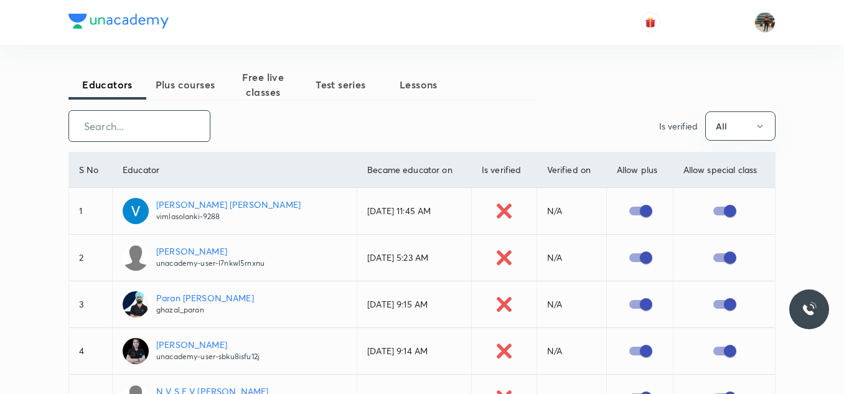
paste input "shraddhat0604-2984"
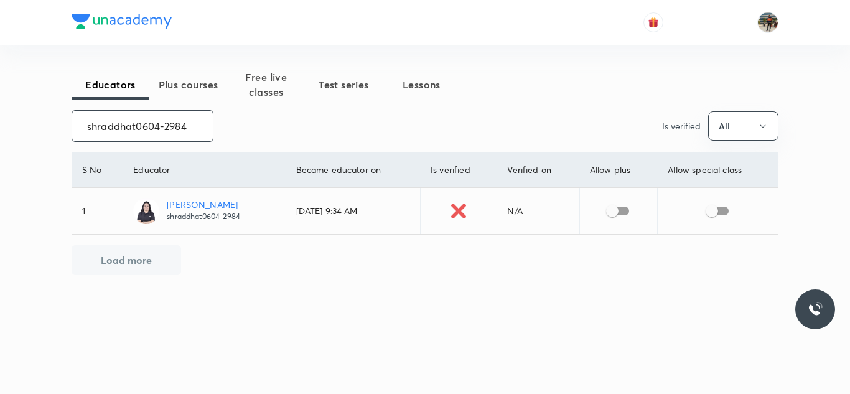
type input "shraddhat0604-2984"
click at [623, 207] on input "checkbox" at bounding box center [612, 211] width 71 height 24
checkbox input "true"
click at [724, 211] on input "checkbox" at bounding box center [711, 211] width 71 height 24
checkbox input "true"
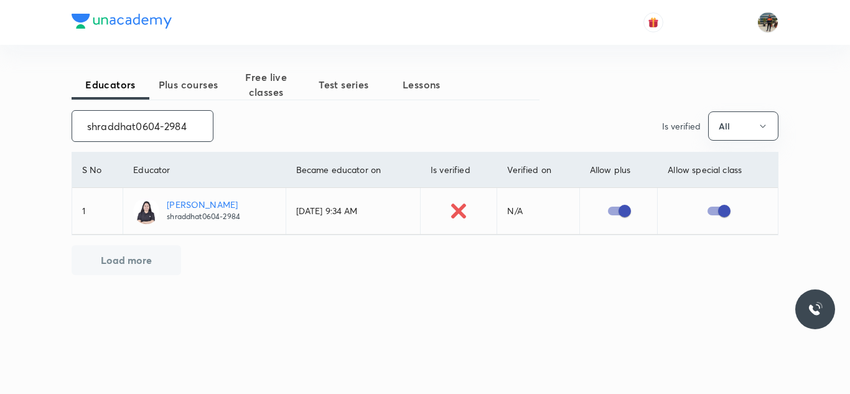
click at [198, 114] on input "shraddhat0604-2984" at bounding box center [142, 126] width 141 height 32
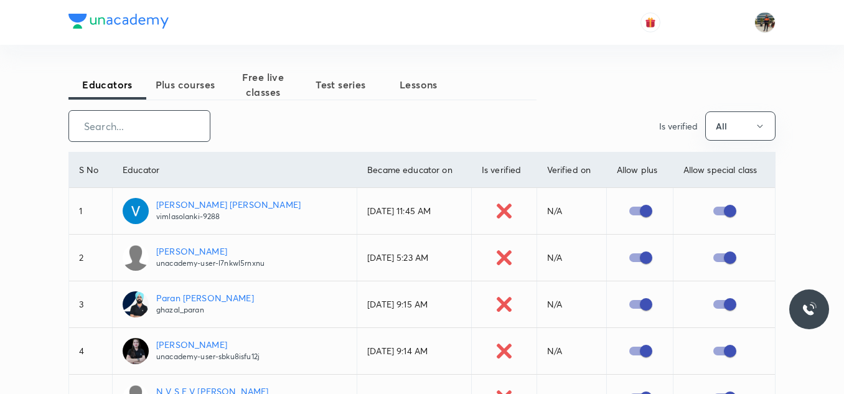
paste input "KaushikGupta-3089"
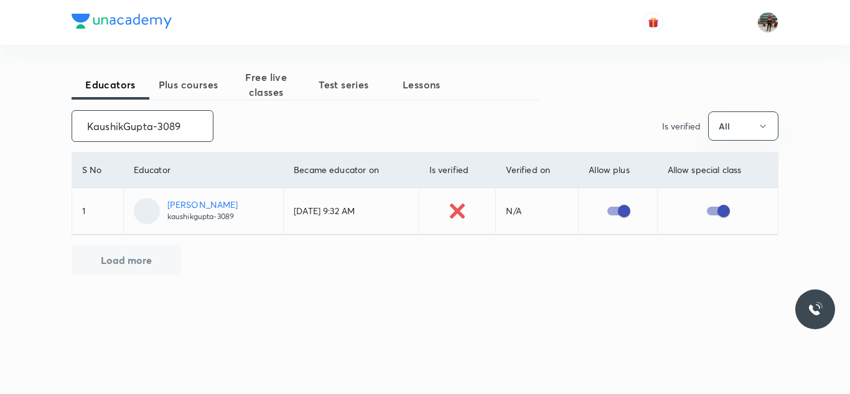
type input "KaushikGupta-3089"
click at [176, 128] on input "KaushikGupta-3089" at bounding box center [142, 126] width 141 height 32
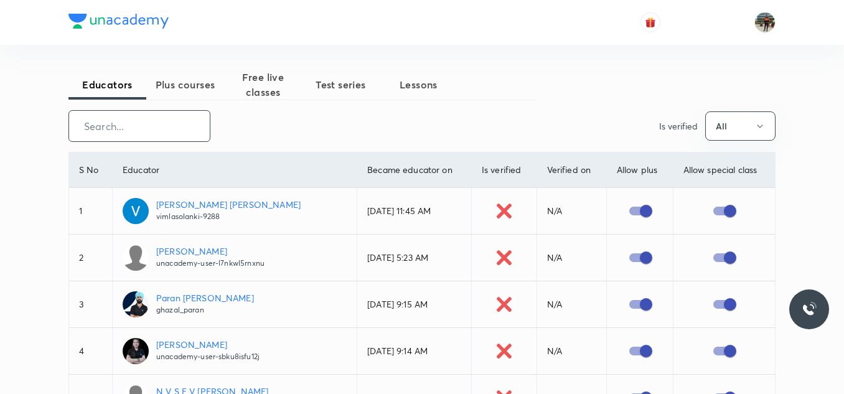
paste input "unacademy-user-ON5UI9CO44D8"
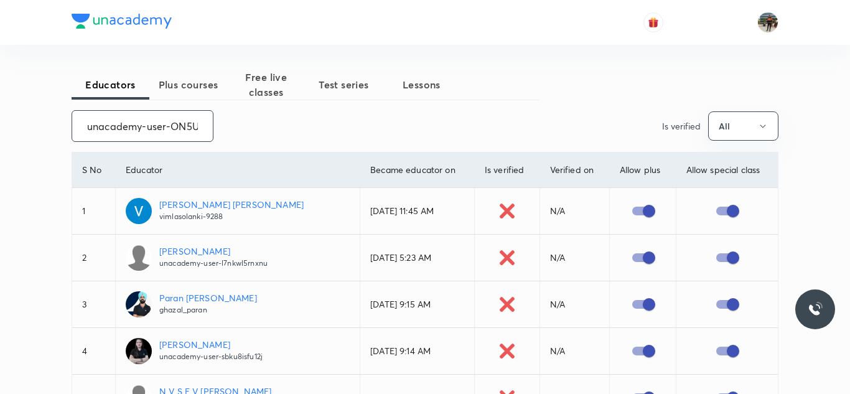
scroll to position [0, 53]
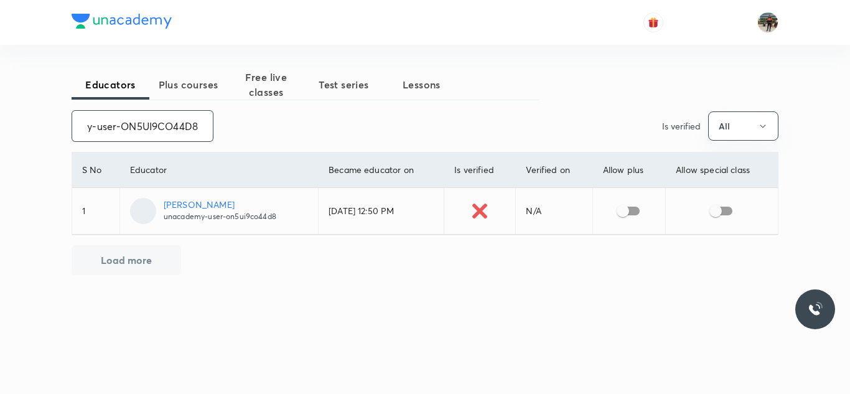
type input "unacademy-user-ON5UI9CO44D8"
click at [621, 210] on input "checkbox" at bounding box center [622, 211] width 71 height 24
checkbox input "true"
click at [722, 210] on input "checkbox" at bounding box center [715, 211] width 71 height 24
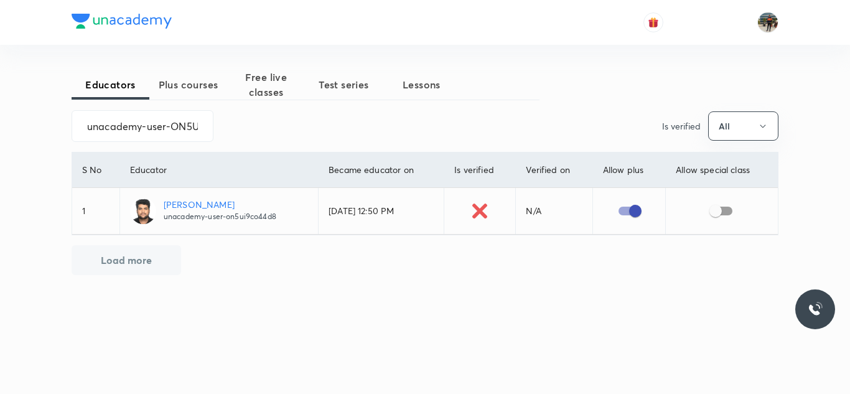
checkbox input "true"
click at [156, 121] on input "unacademy-user-ON5UI9CO44D8" at bounding box center [142, 126] width 141 height 32
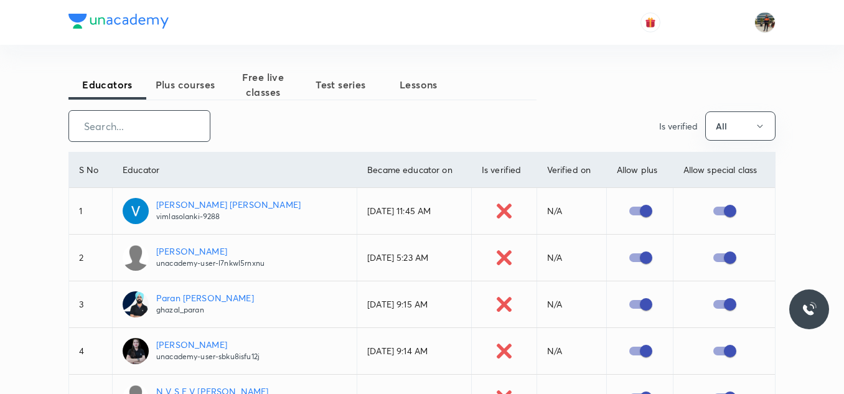
paste input "unacademy-user-9VEQW0YLOZI7"
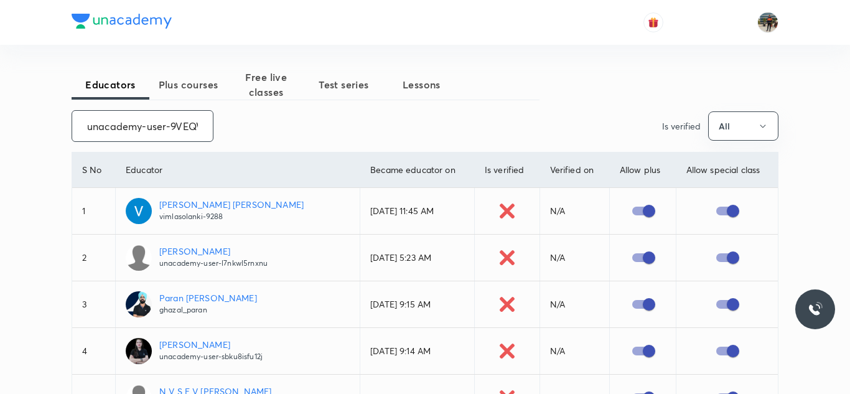
scroll to position [0, 51]
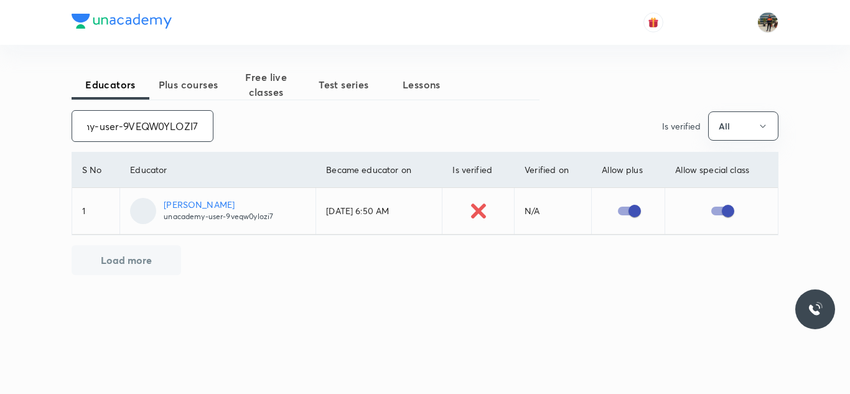
type input "unacademy-user-9VEQW0YLOZI7"
click at [122, 119] on input "unacademy-user-9VEQW0YLOZI7" at bounding box center [142, 126] width 141 height 32
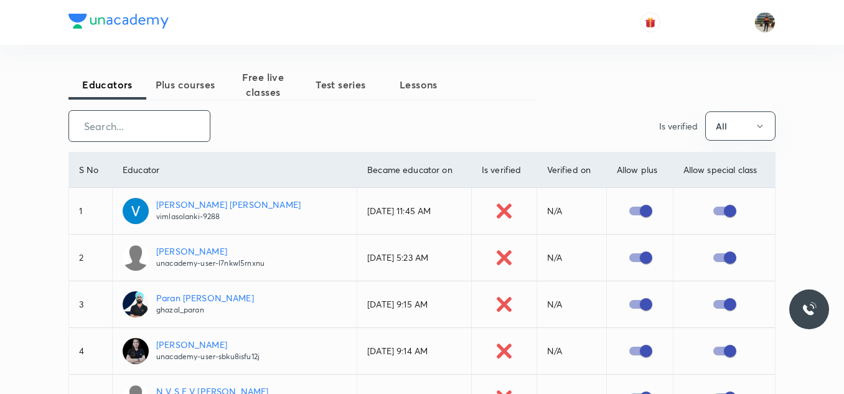
paste input "unacademy-user-2DECW3S4RFIZ"
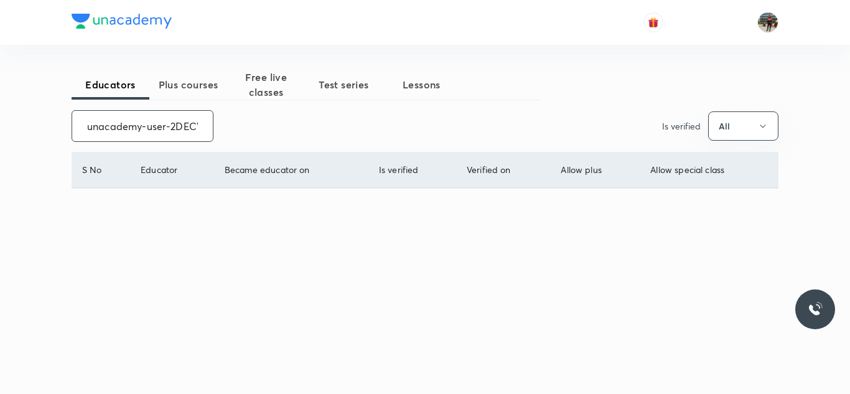
scroll to position [0, 49]
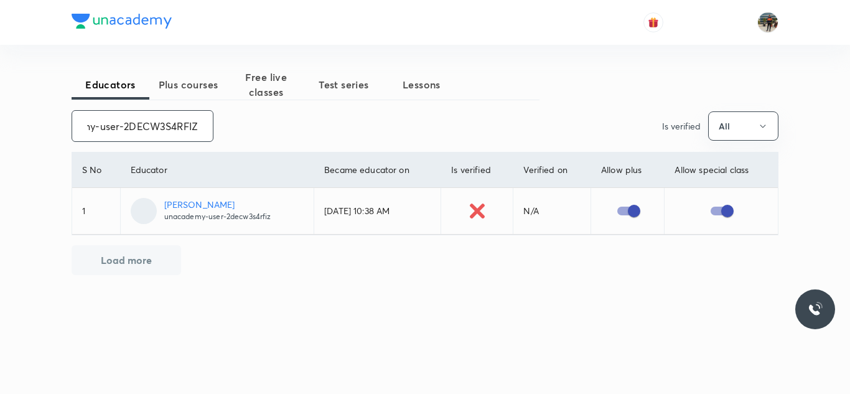
type input "unacademy-user-2DECW3S4RFIZ"
click at [122, 119] on input "unacademy-user-2DECW3S4RFIZ" at bounding box center [142, 126] width 141 height 32
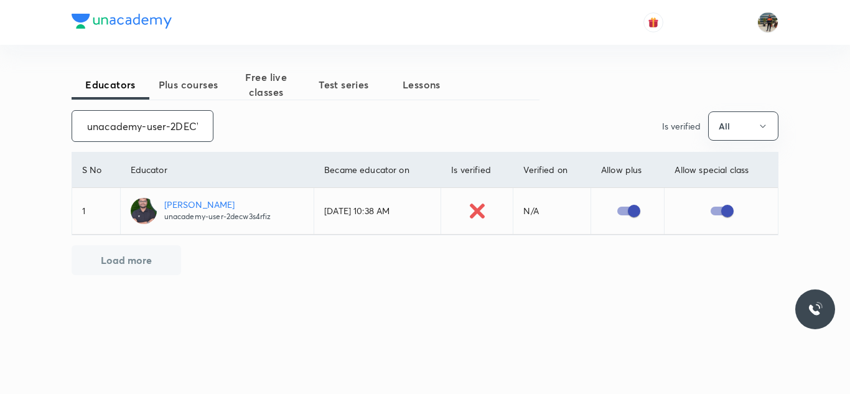
click at [122, 119] on input "unacademy-user-2DECW3S4RFIZ" at bounding box center [142, 126] width 141 height 32
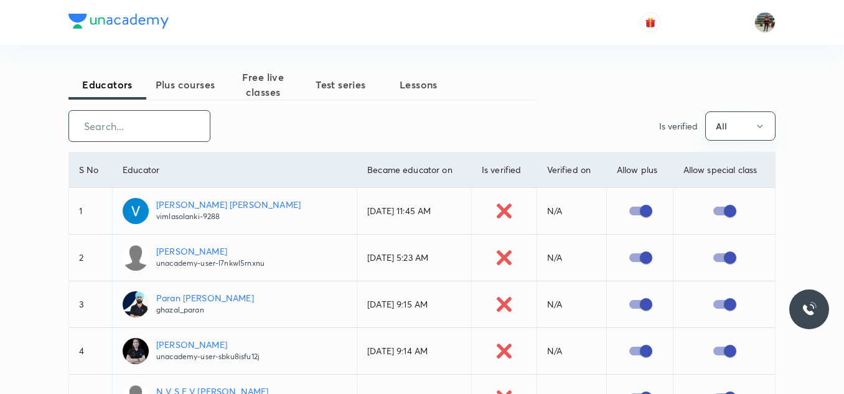
paste input "unacademy-user-IABJCHDS45HT"
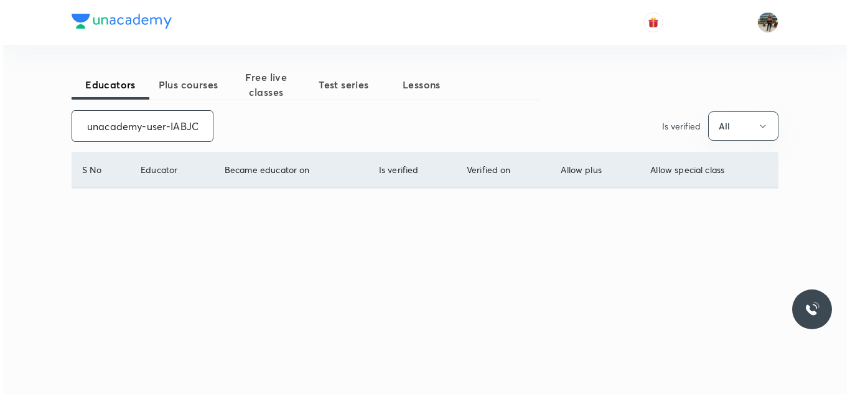
scroll to position [0, 49]
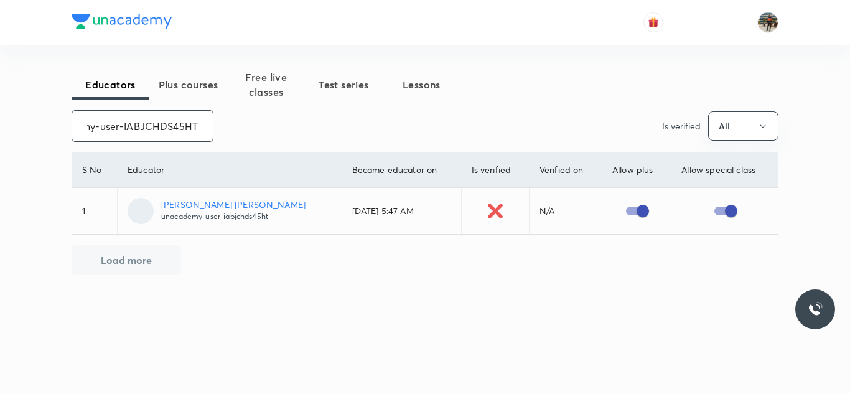
type input "unacademy-user-IABJCHDS45HT"
click at [122, 119] on input "unacademy-user-IABJCHDS45HT" at bounding box center [142, 126] width 141 height 32
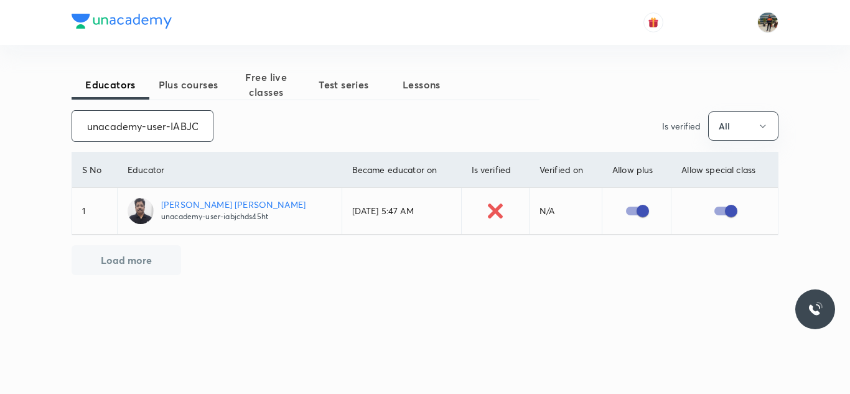
click at [122, 119] on input "unacademy-user-IABJCHDS45HT" at bounding box center [142, 126] width 141 height 32
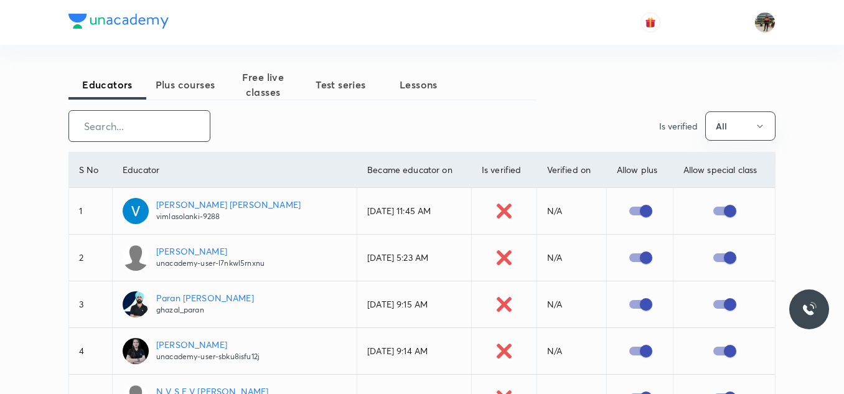
paste input "ashokkrdubey"
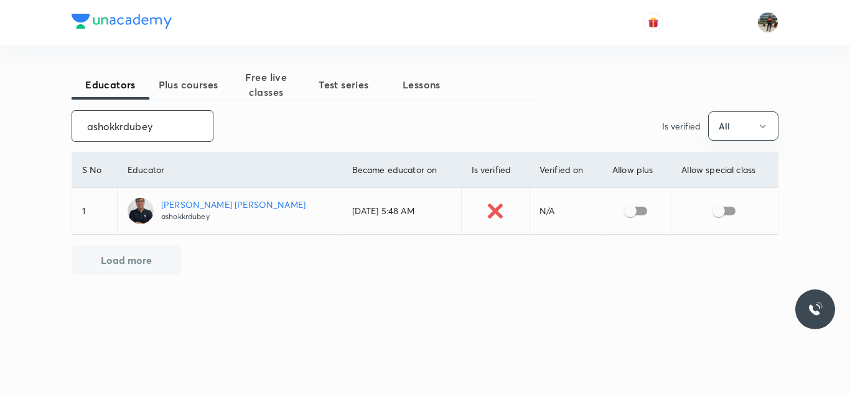
type input "ashokkrdubey"
click at [625, 208] on input "checkbox" at bounding box center [630, 211] width 71 height 24
checkbox input "true"
click at [725, 211] on input "checkbox" at bounding box center [718, 211] width 71 height 24
checkbox input "true"
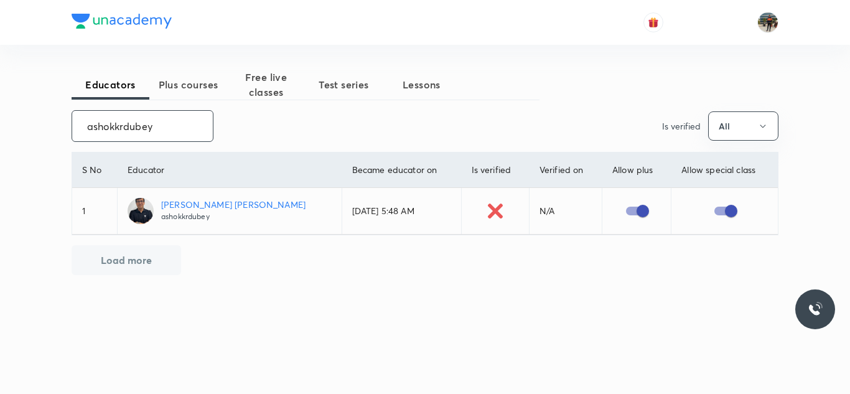
click at [159, 140] on input "ashokkrdubey" at bounding box center [142, 126] width 141 height 32
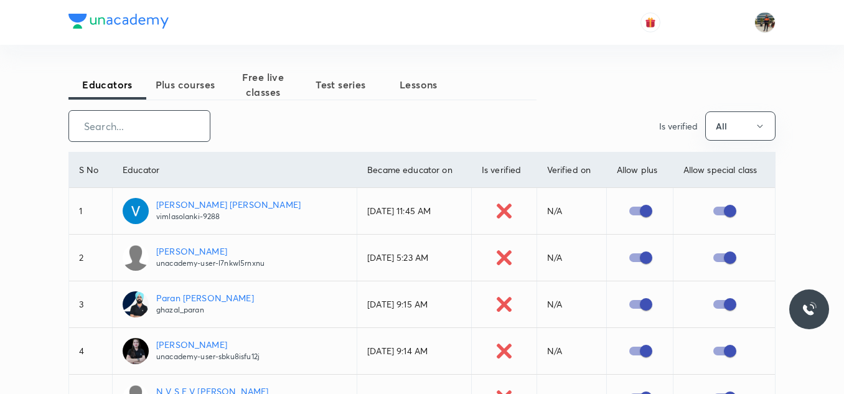
paste input "unacademy-user-Q33BELZEYJNK"
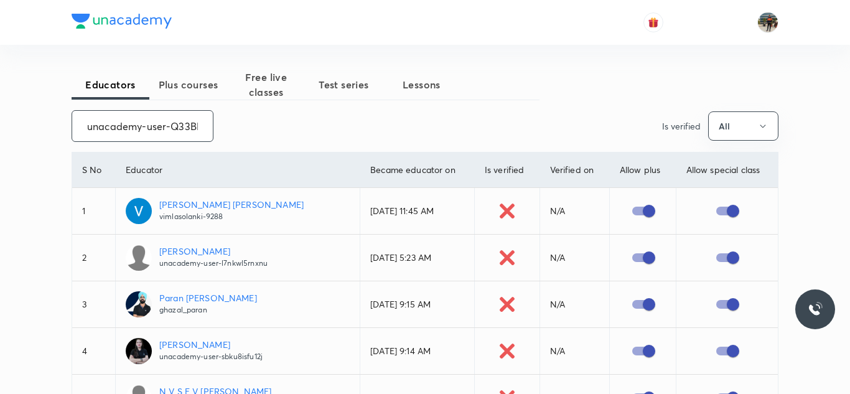
scroll to position [0, 49]
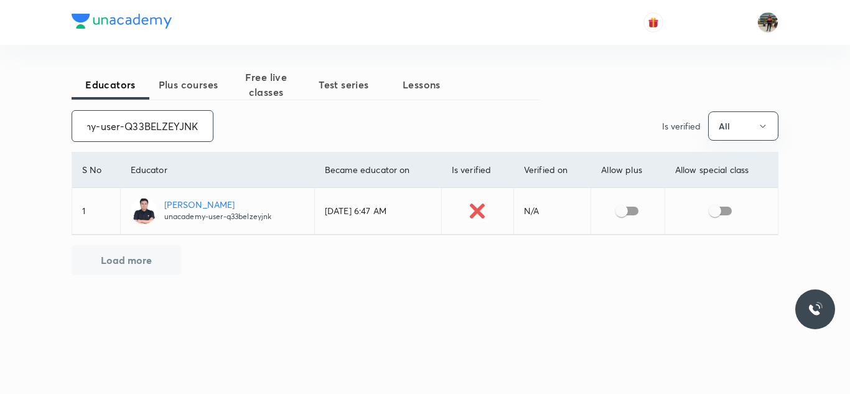
type input "unacademy-user-Q33BELZEYJNK"
click at [622, 207] on input "checkbox" at bounding box center [621, 211] width 71 height 24
checkbox input "true"
click at [729, 210] on input "checkbox" at bounding box center [714, 211] width 71 height 24
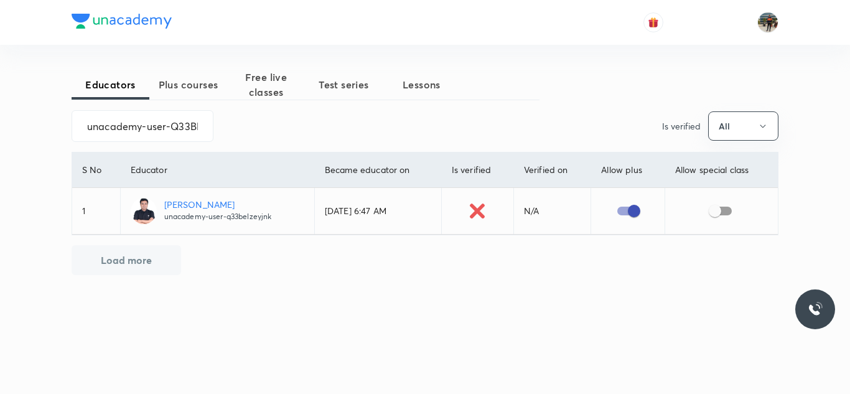
checkbox input "true"
click at [140, 131] on input "unacademy-user-Q33BELZEYJNK" at bounding box center [142, 126] width 141 height 32
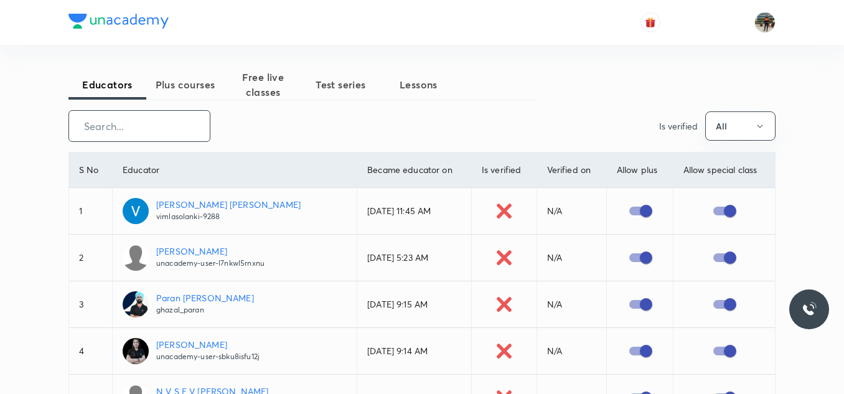
paste input "unacademy-user-G97HVT68ZU4A"
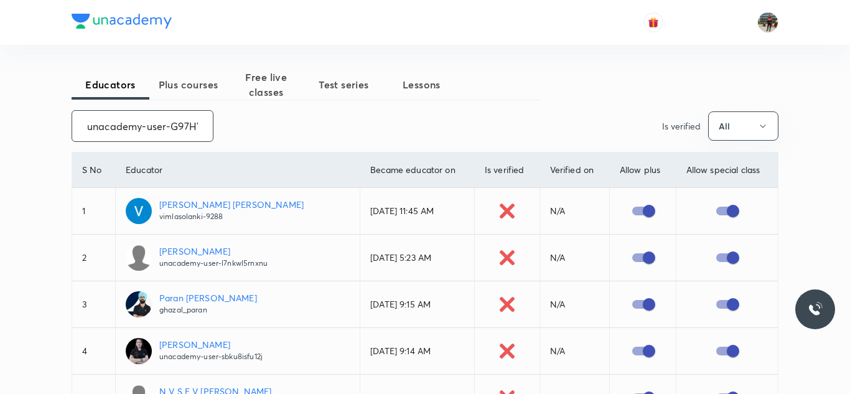
scroll to position [0, 50]
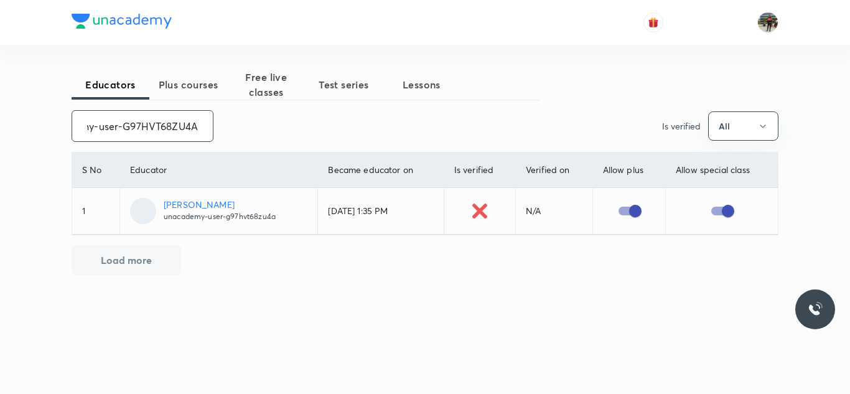
type input "unacademy-user-G97HVT68ZU4A"
click at [140, 131] on input "unacademy-user-G97HVT68ZU4A" at bounding box center [142, 126] width 141 height 32
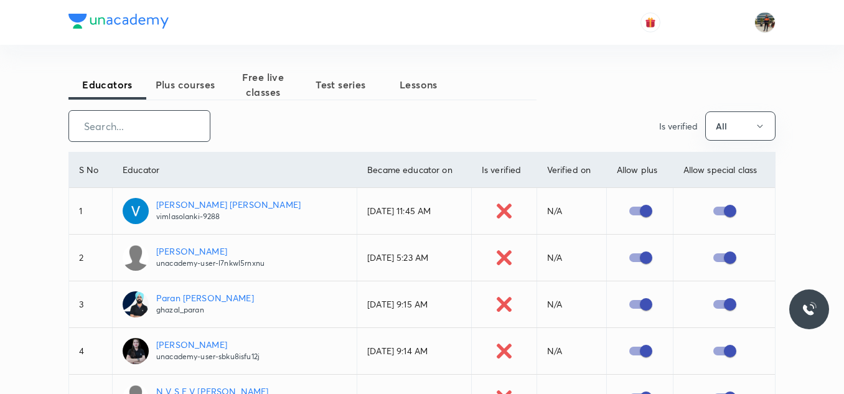
paste input "unacademy-user-K29T8GMZ9FNW"
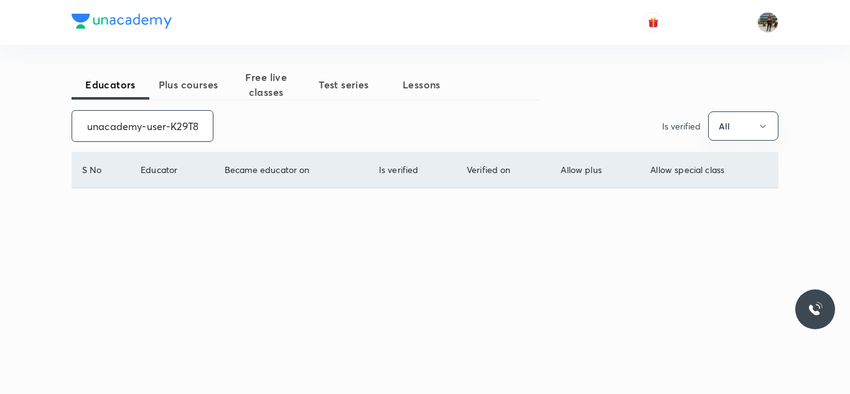
scroll to position [0, 56]
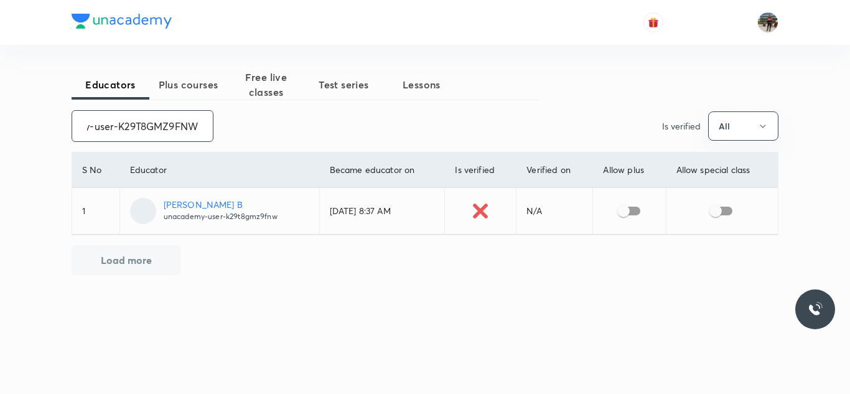
type input "unacademy-user-K29T8GMZ9FNW"
click at [634, 215] on input "checkbox" at bounding box center [623, 211] width 71 height 24
checkbox input "true"
click at [720, 215] on input "checkbox" at bounding box center [715, 211] width 71 height 24
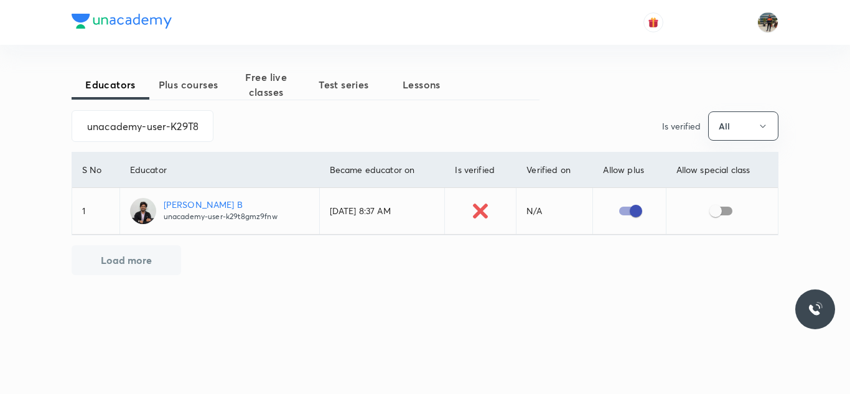
checkbox input "true"
click at [137, 129] on input "unacademy-user-K29T8GMZ9FNW" at bounding box center [142, 126] width 141 height 32
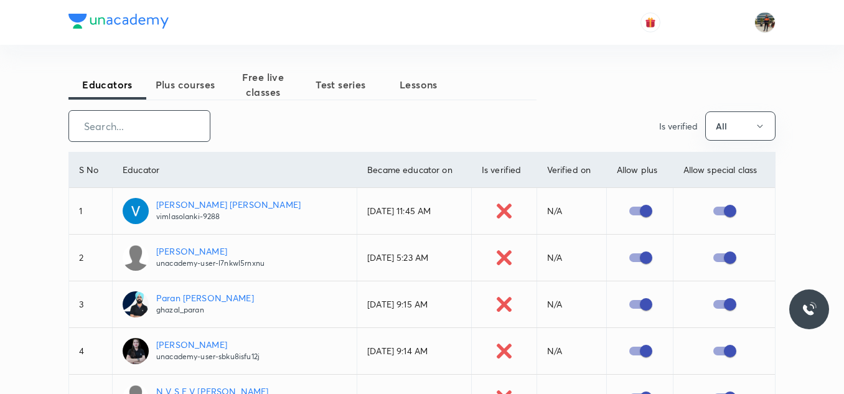
paste input "tanyavaish09"
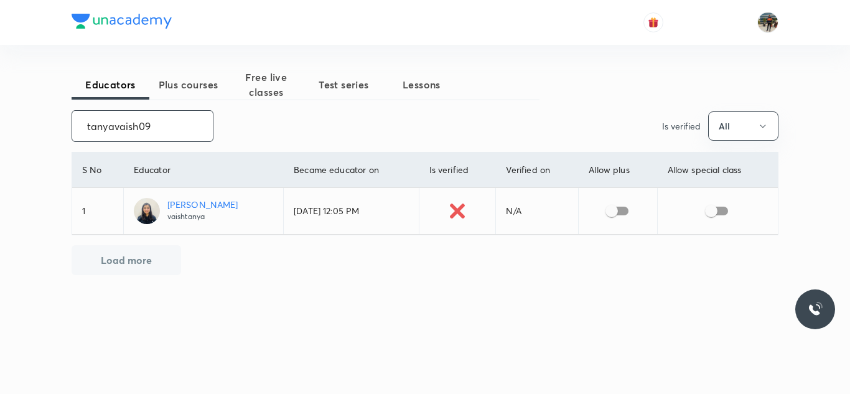
type input "tanyavaish09"
click at [610, 210] on input "checkbox" at bounding box center [611, 211] width 71 height 24
checkbox input "true"
click at [717, 209] on input "checkbox" at bounding box center [711, 211] width 71 height 24
checkbox input "true"
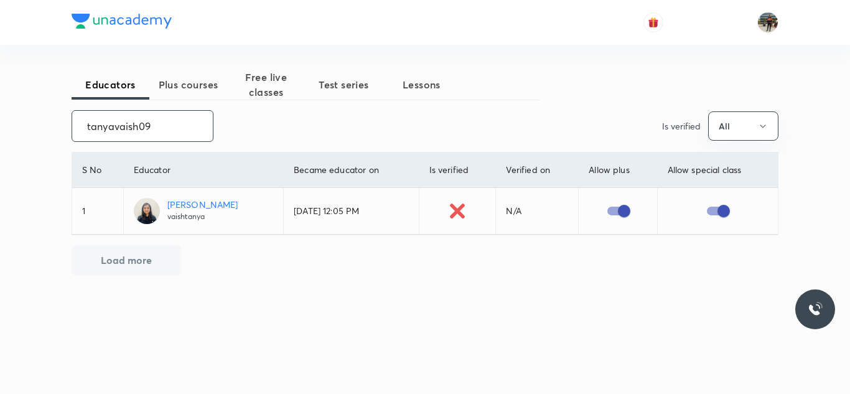
click at [162, 125] on input "tanyavaish09" at bounding box center [142, 126] width 141 height 32
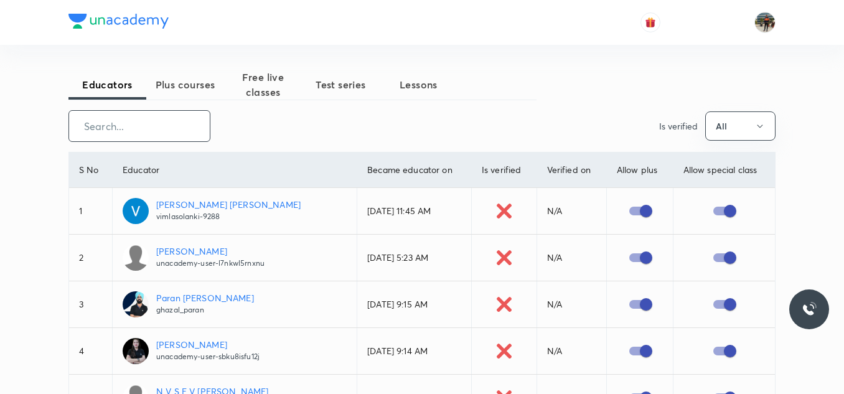
paste input "rajanaramesh48"
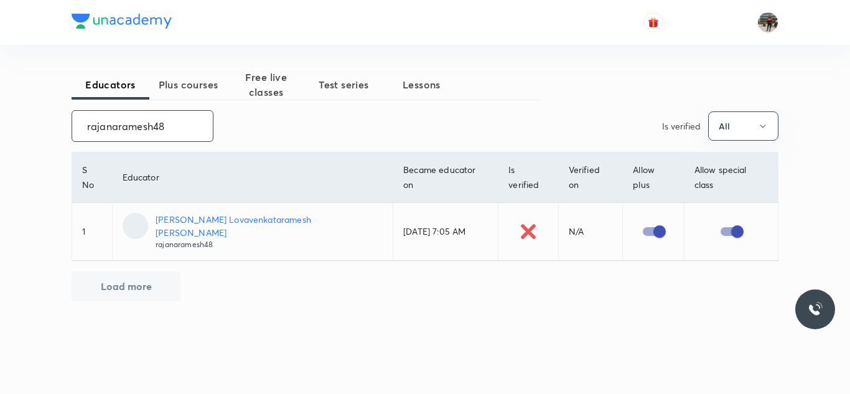
type input "rajanaramesh48"
click at [167, 121] on input "rajanaramesh48" at bounding box center [142, 126] width 141 height 32
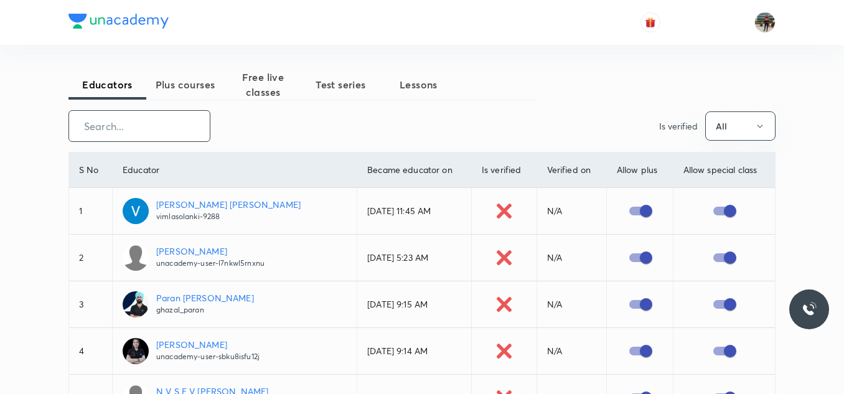
paste input "unacademy-user-DOQ1XGHAWQQ9"
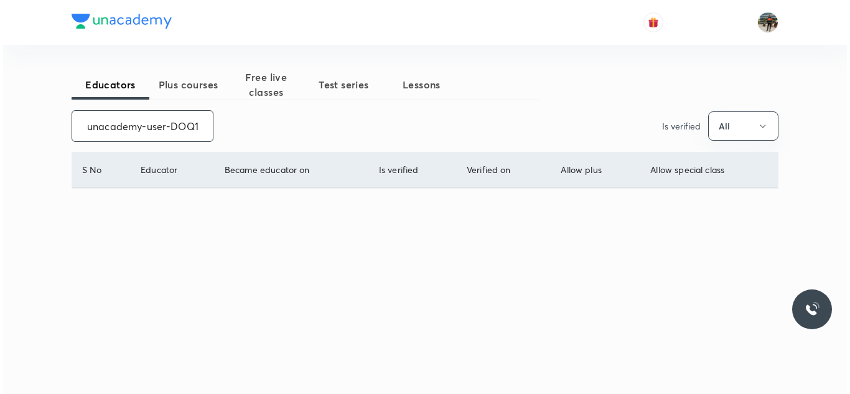
scroll to position [0, 63]
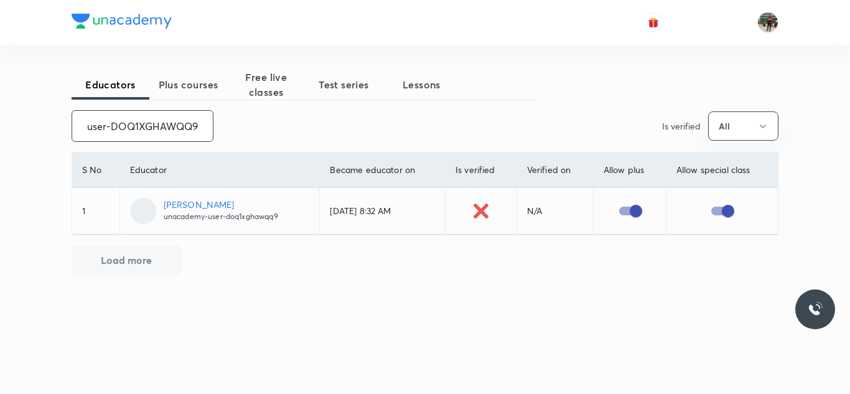
type input "unacademy-user-DOQ1XGHAWQQ9"
click at [167, 121] on input "unacademy-user-DOQ1XGHAWQQ9" at bounding box center [142, 126] width 141 height 32
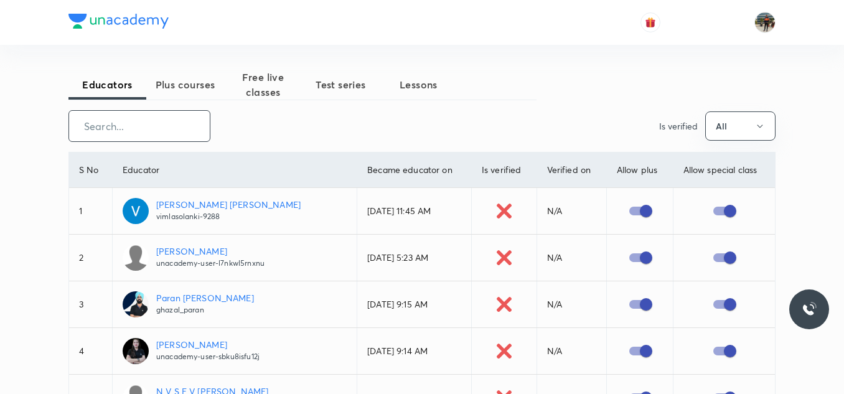
paste input "Dikshasingh-4036"
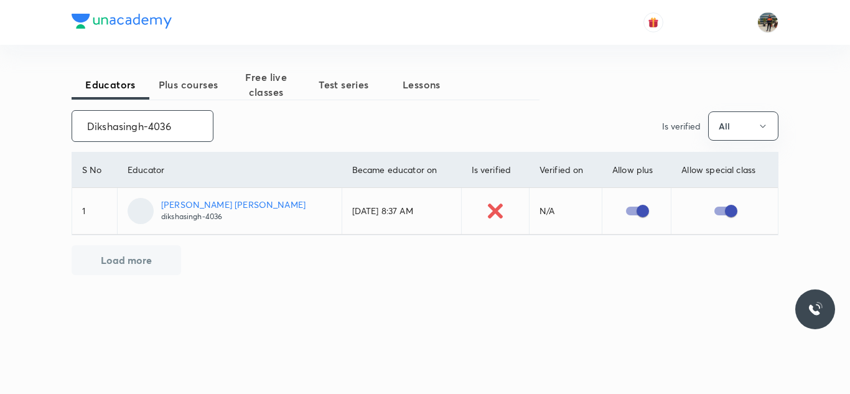
type input "Dikshasingh-4036"
click at [167, 121] on input "Dikshasingh-4036" at bounding box center [142, 126] width 141 height 32
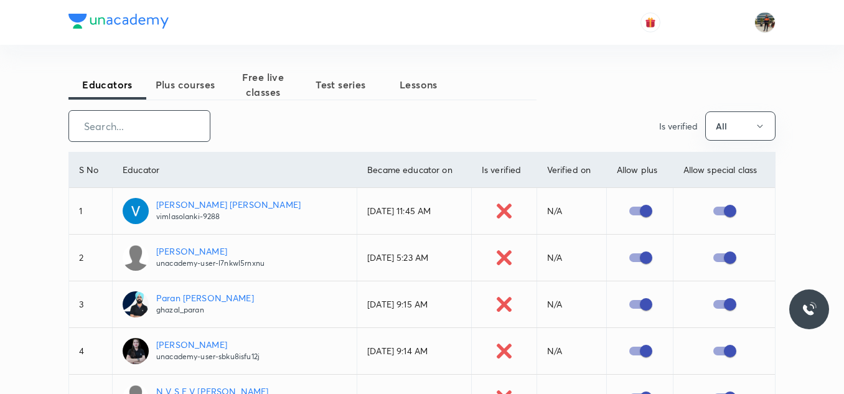
paste input "unacademy-user-DZS8YXOMUANQ"
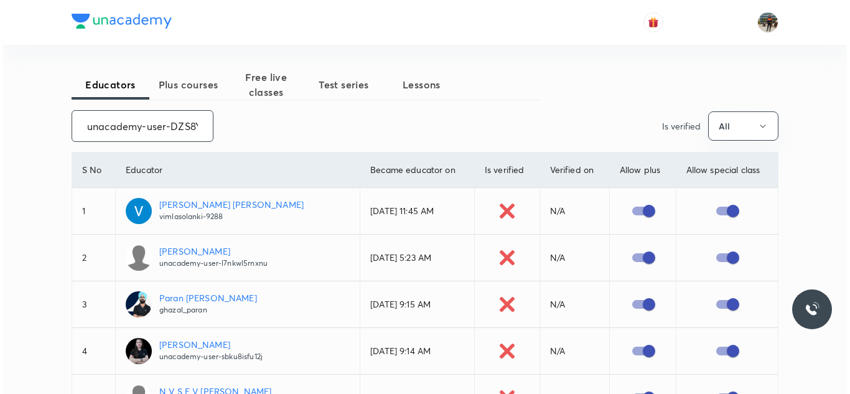
scroll to position [0, 59]
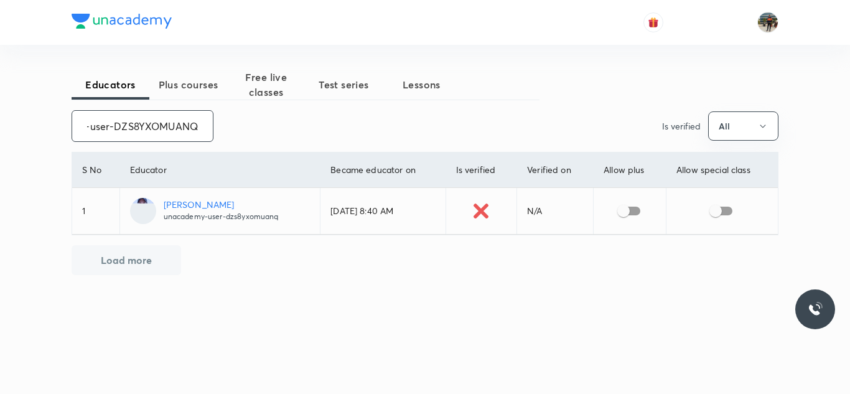
type input "unacademy-user-DZS8YXOMUANQ"
click at [629, 208] on input "checkbox" at bounding box center [623, 211] width 71 height 24
checkbox input "true"
click at [730, 212] on input "checkbox" at bounding box center [715, 211] width 71 height 24
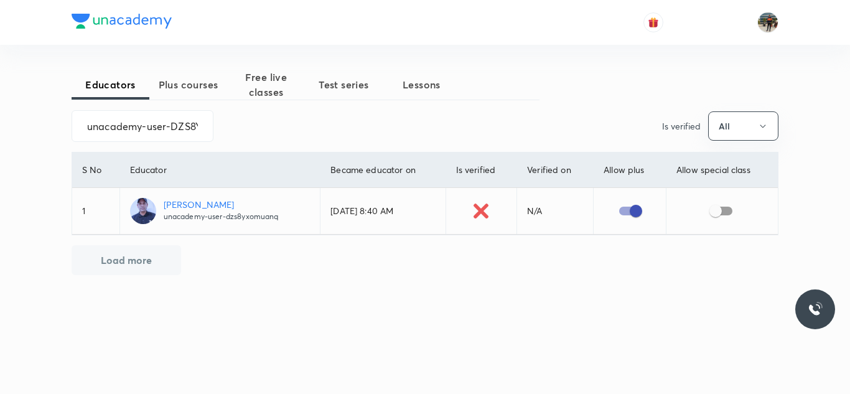
checkbox input "true"
click at [135, 123] on input "unacademy-user-DZS8YXOMUANQ" at bounding box center [142, 126] width 141 height 32
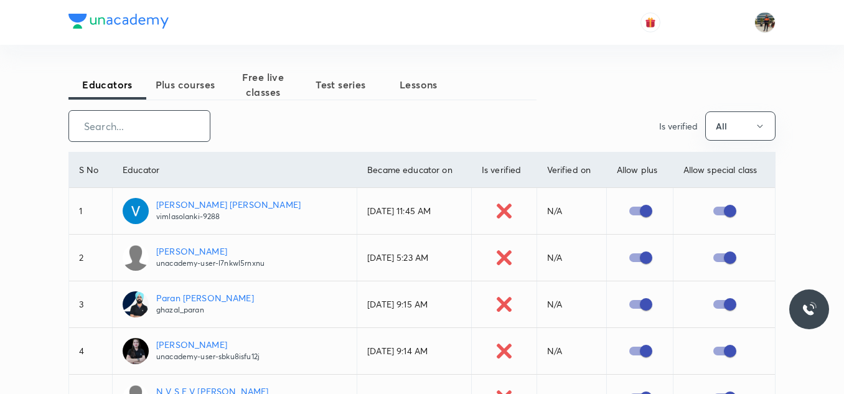
paste input "vipulbagga15-4042"
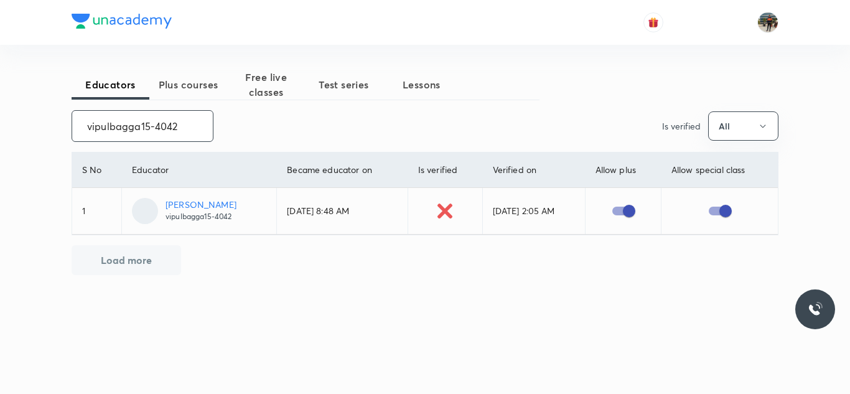
type input "vipulbagga15-4042"
click at [135, 123] on input "vipulbagga15-4042" at bounding box center [142, 126] width 141 height 32
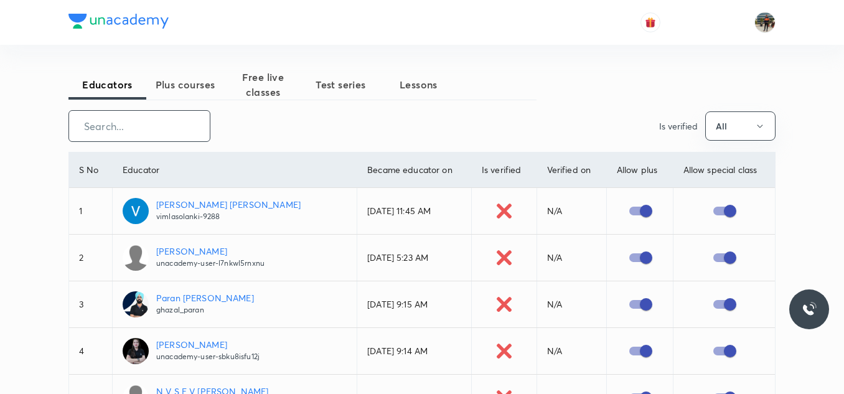
paste input "unacademy-user-0ATWM4O688XB"
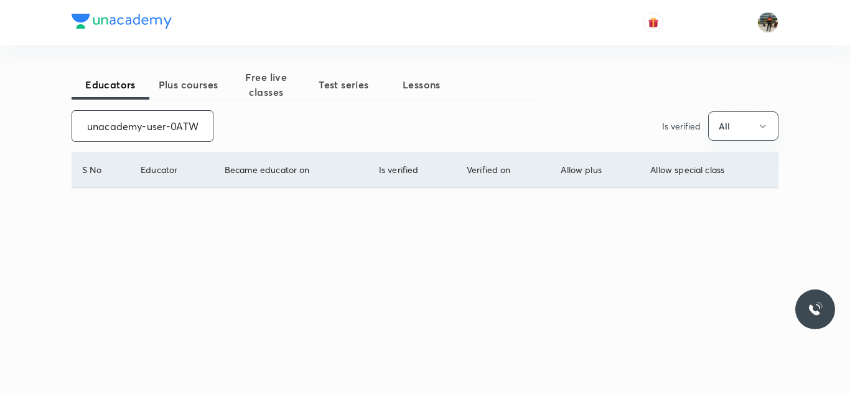
scroll to position [0, 57]
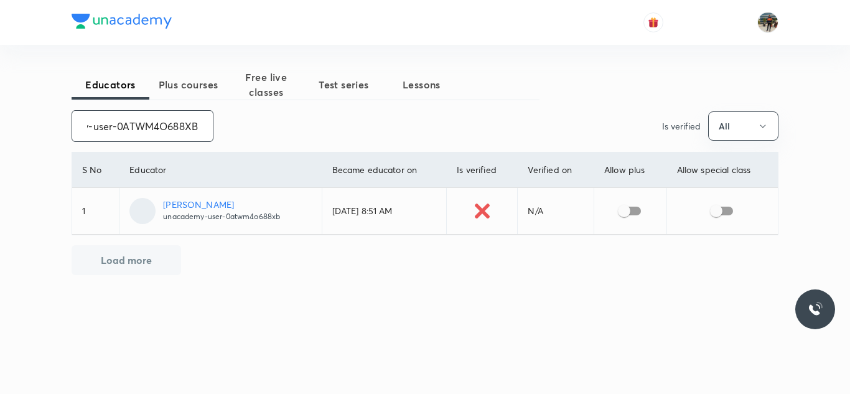
type input "unacademy-user-0ATWM4O688XB"
click at [632, 203] on input "checkbox" at bounding box center [624, 211] width 71 height 24
checkbox input "true"
click at [722, 207] on input "checkbox" at bounding box center [716, 211] width 71 height 24
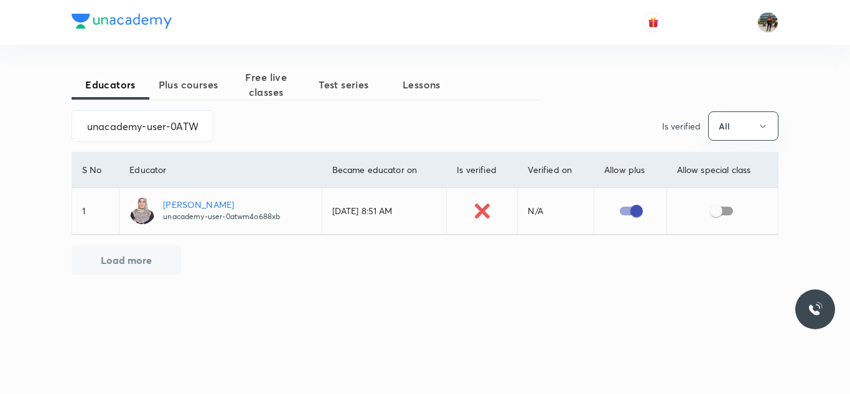
checkbox input "true"
click at [172, 124] on input "unacademy-user-0ATWM4O688XB" at bounding box center [142, 126] width 141 height 32
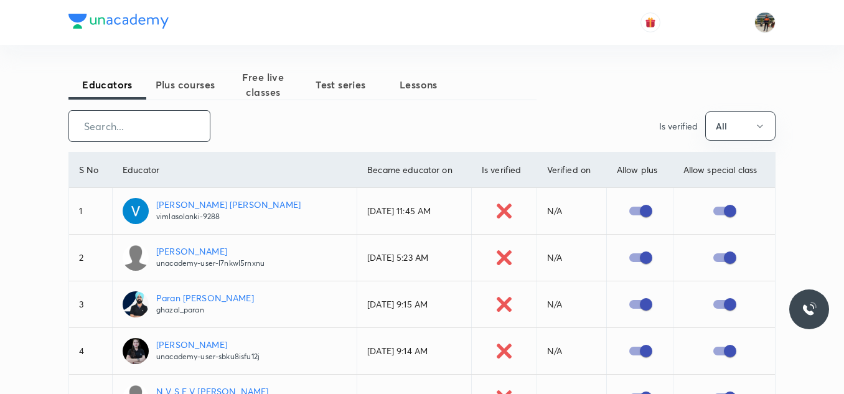
paste input "Pratik-2946"
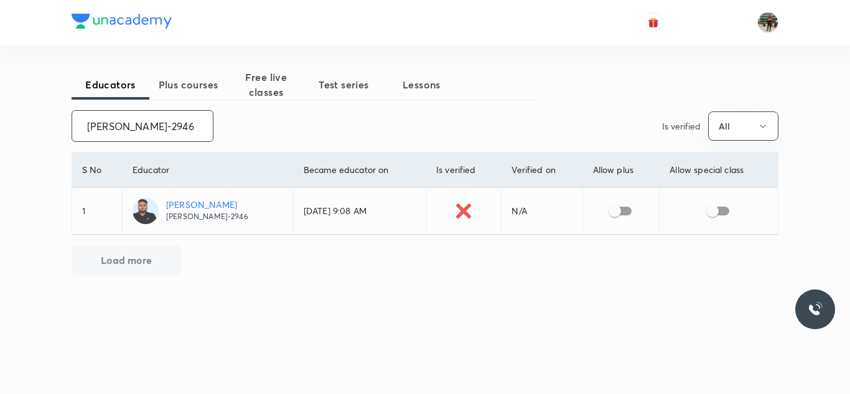
type input "Pratik-2946"
click at [613, 207] on input "checkbox" at bounding box center [614, 211] width 71 height 24
checkbox input "true"
click at [714, 207] on input "checkbox" at bounding box center [712, 211] width 71 height 24
checkbox input "true"
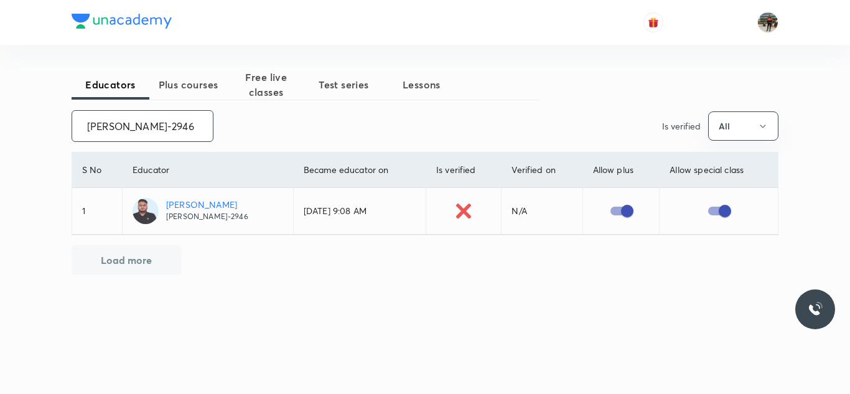
click at [124, 122] on input "Pratik-2946" at bounding box center [142, 126] width 141 height 32
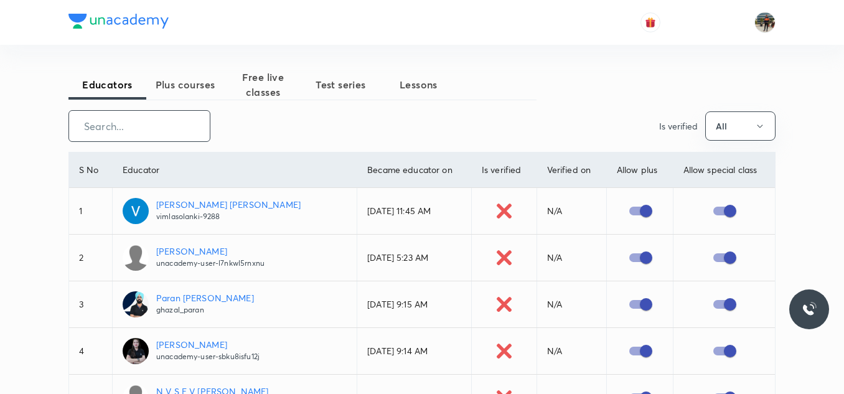
paste input "unacademy-user-2A0VWWY7GVBE"
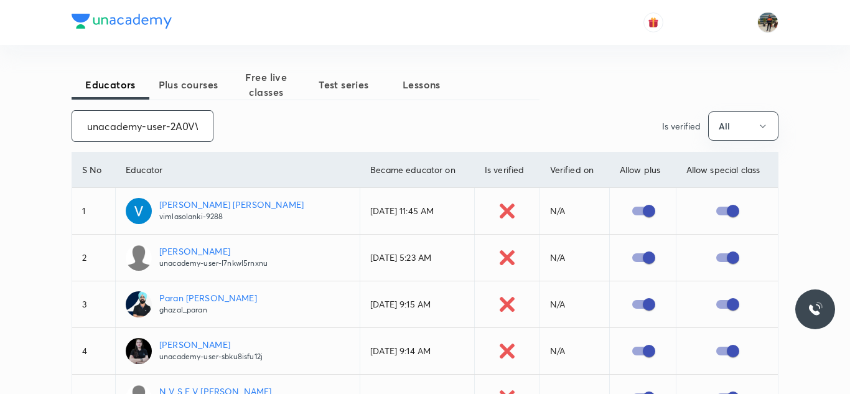
scroll to position [0, 57]
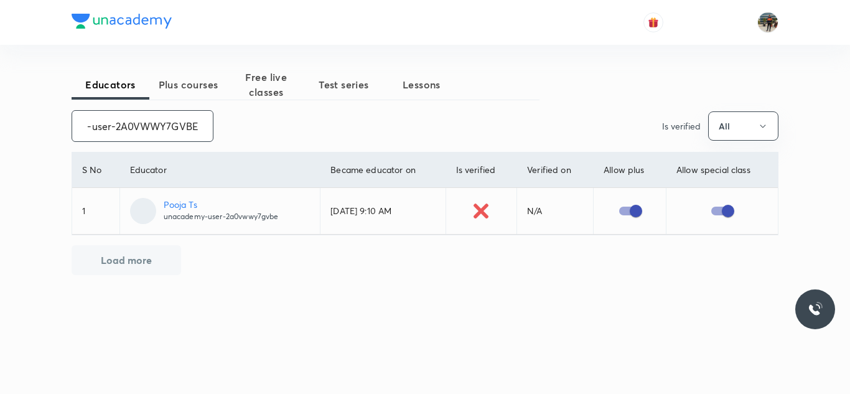
type input "unacademy-user-2A0VWWY7GVBE"
click at [191, 140] on input "unacademy-user-2A0VWWY7GVBE" at bounding box center [142, 126] width 141 height 32
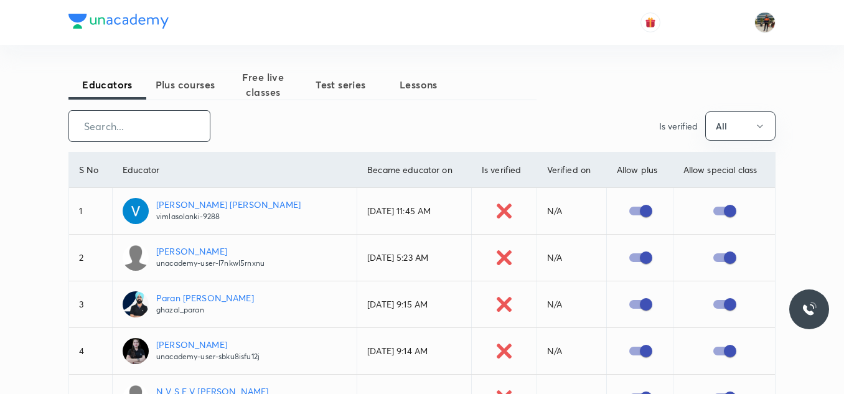
paste input "pathak-7657"
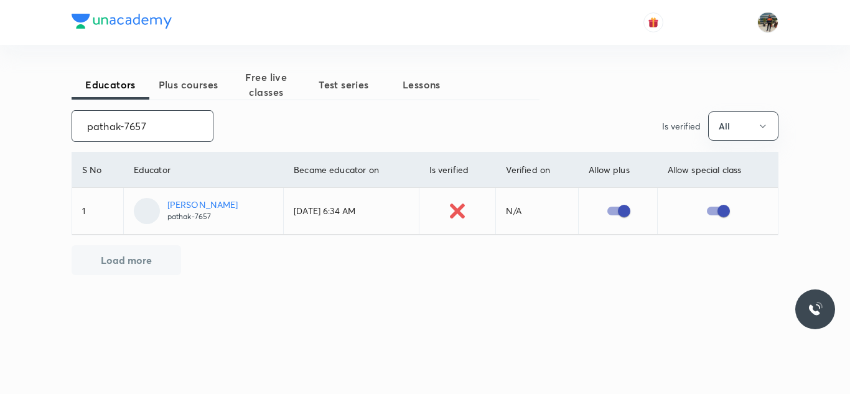
type input "pathak-7657"
click at [160, 127] on input "pathak-7657" at bounding box center [142, 126] width 141 height 32
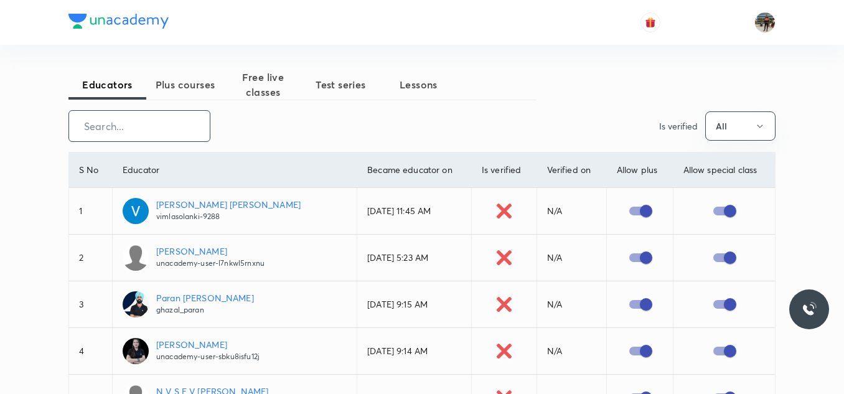
paste input "FTP_SAHILSHARMA"
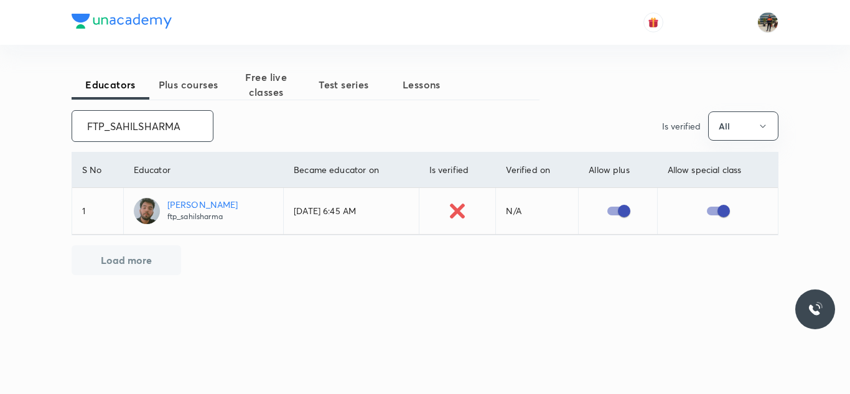
type input "FTP_SAHILSHARMA"
click at [182, 137] on input "FTP_SAHILSHARMA" at bounding box center [142, 126] width 141 height 32
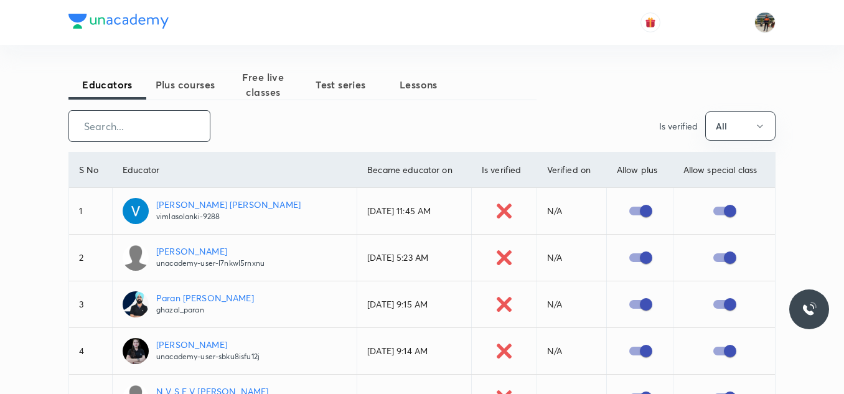
paste input "unacademy-user-VFJLPWVGQF39"
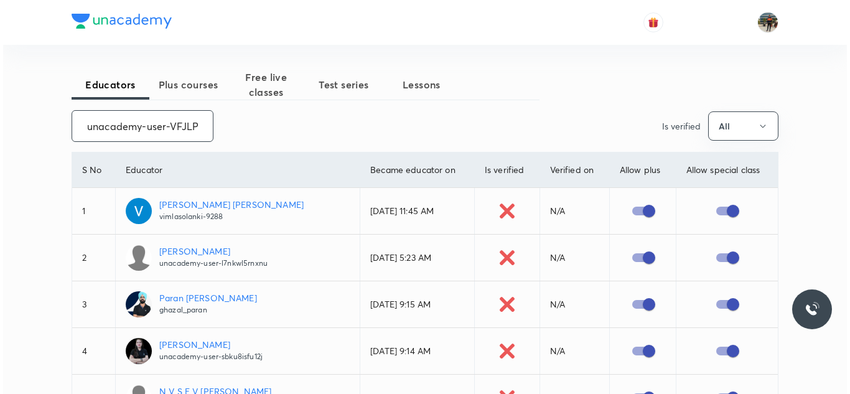
scroll to position [0, 53]
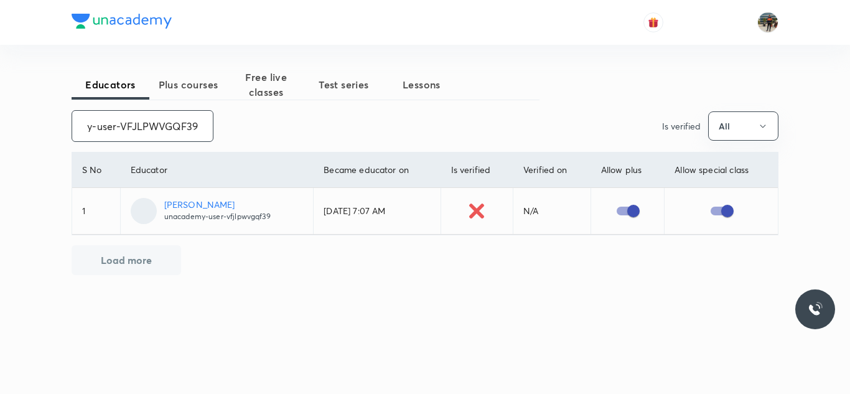
type input "unacademy-user-VFJLPWVGQF39"
click at [183, 123] on input "unacademy-user-VFJLPWVGQF39" at bounding box center [142, 126] width 141 height 32
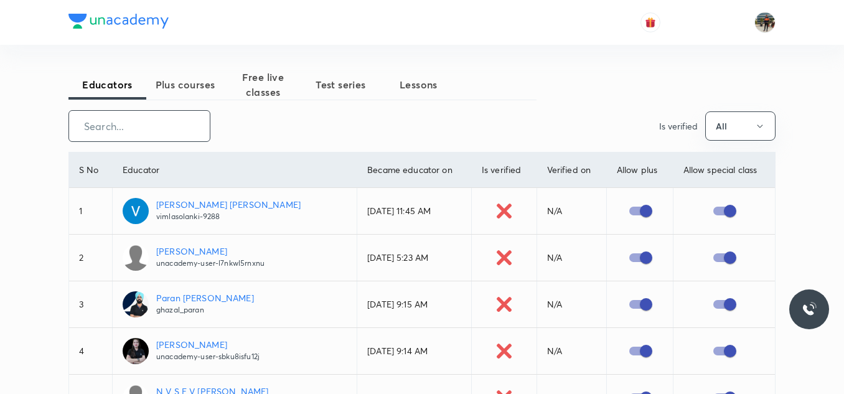
paste input "singhnishant"
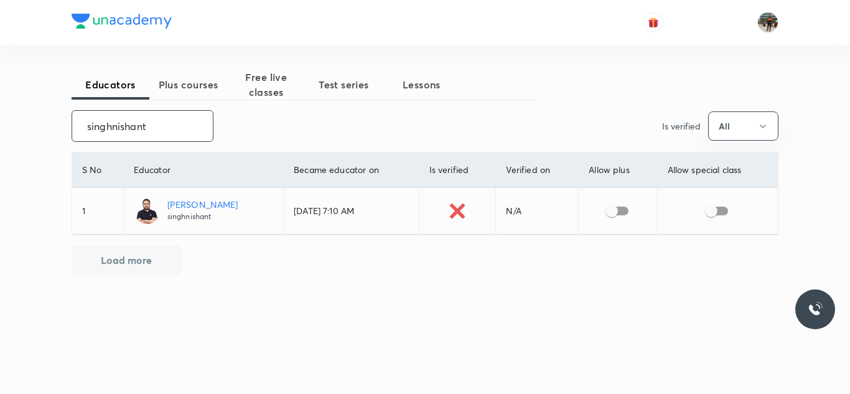
type input "singhnishant"
click at [614, 213] on input "checkbox" at bounding box center [611, 211] width 71 height 24
checkbox input "true"
click at [719, 213] on input "checkbox" at bounding box center [711, 211] width 71 height 24
checkbox input "true"
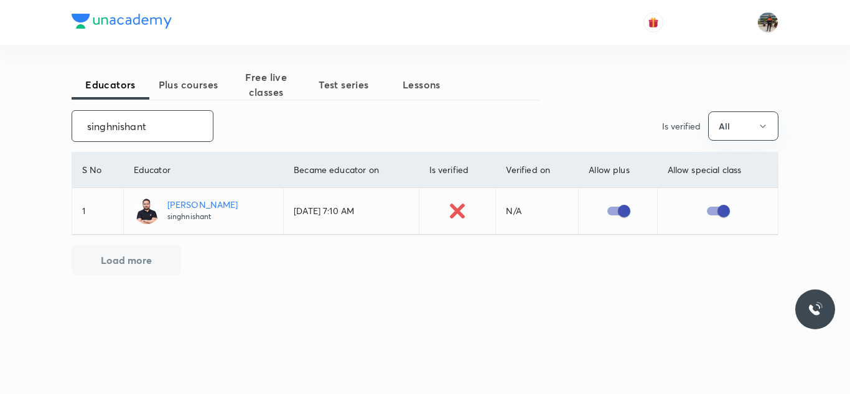
click at [167, 123] on input "singhnishant" at bounding box center [142, 126] width 141 height 32
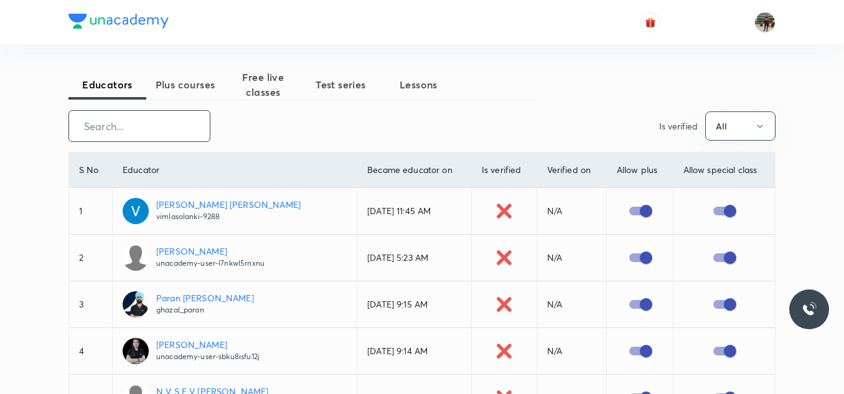
paste input "Naresh06"
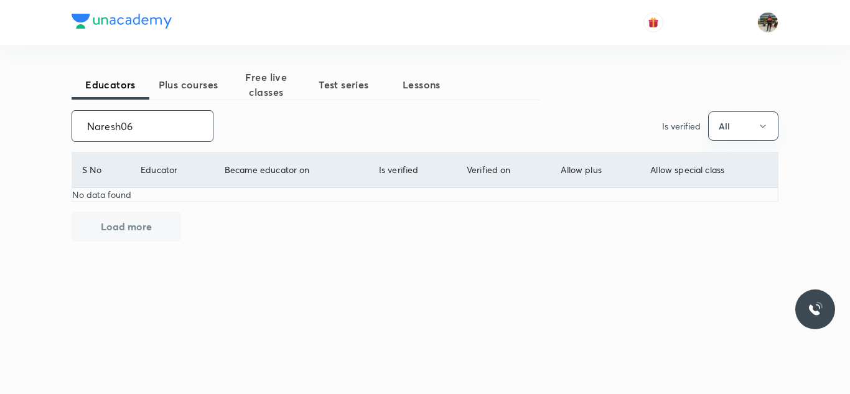
type input "Naresh06"
click at [159, 125] on input "Naresh06" at bounding box center [142, 126] width 141 height 32
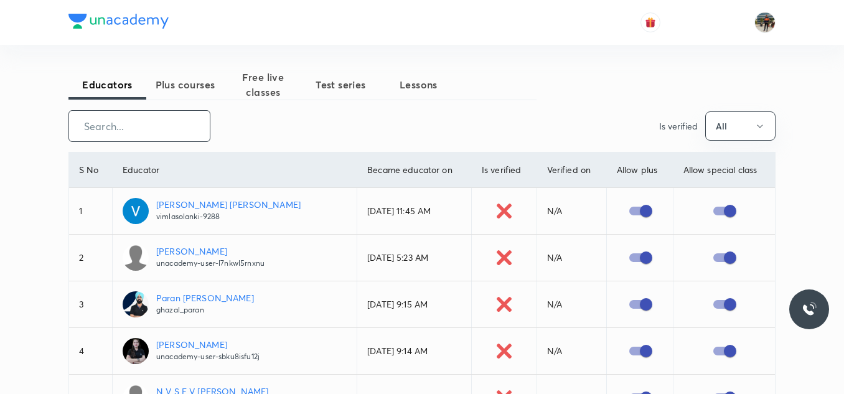
paste input "unacademy-user-V7KYNZTP5E7O"
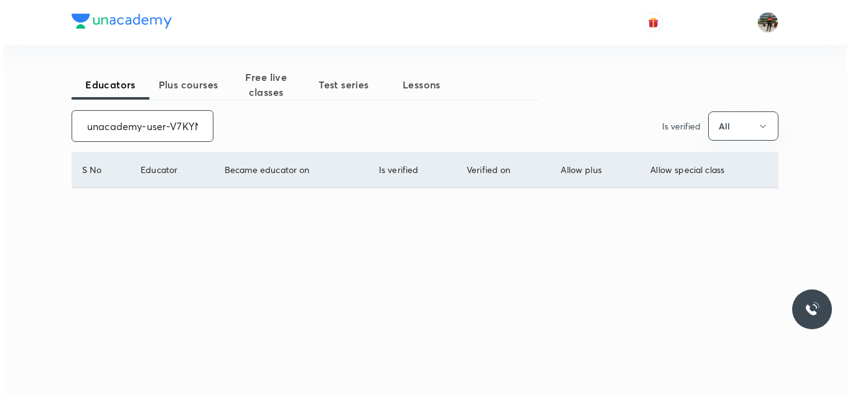
scroll to position [0, 50]
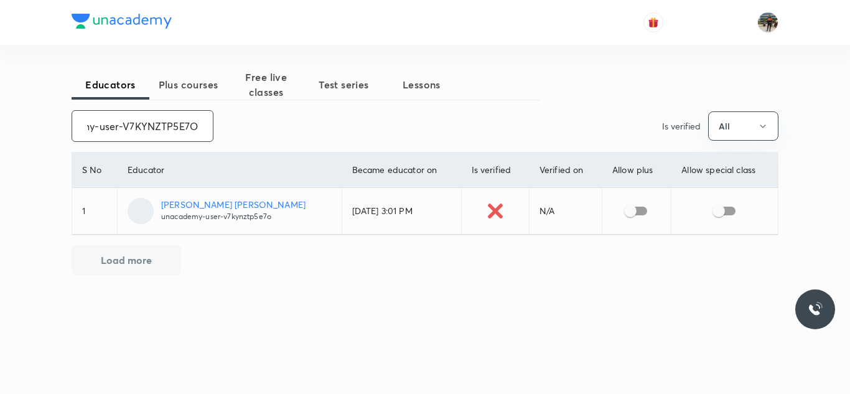
type input "unacademy-user-V7KYNZTP5E7O"
click at [634, 208] on input "checkbox" at bounding box center [630, 211] width 71 height 24
checkbox input "true"
click at [722, 212] on input "checkbox" at bounding box center [718, 211] width 71 height 24
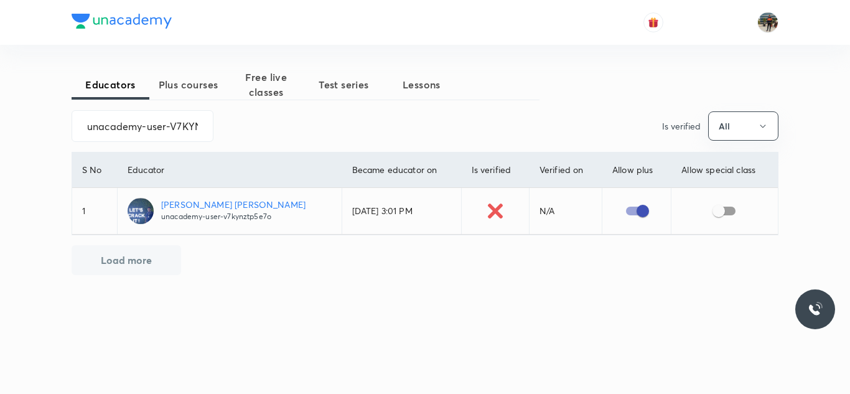
checkbox input "true"
click at [142, 135] on input "unacademy-user-V7KYNZTP5E7O" at bounding box center [142, 126] width 141 height 32
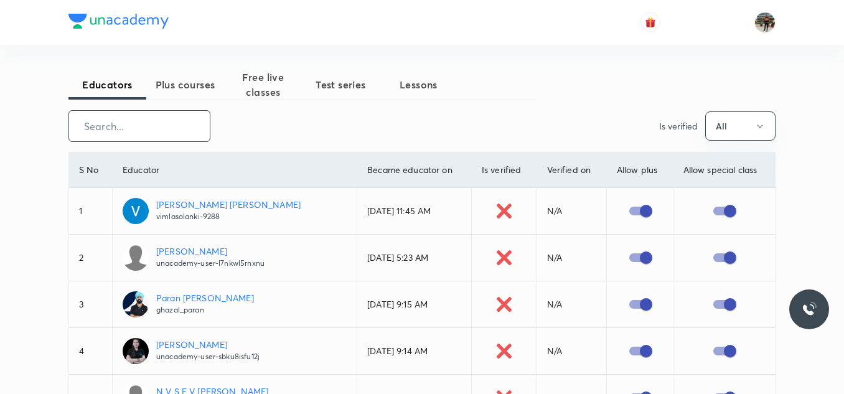
paste input "unacademy-user-2792EVRB0GFU"
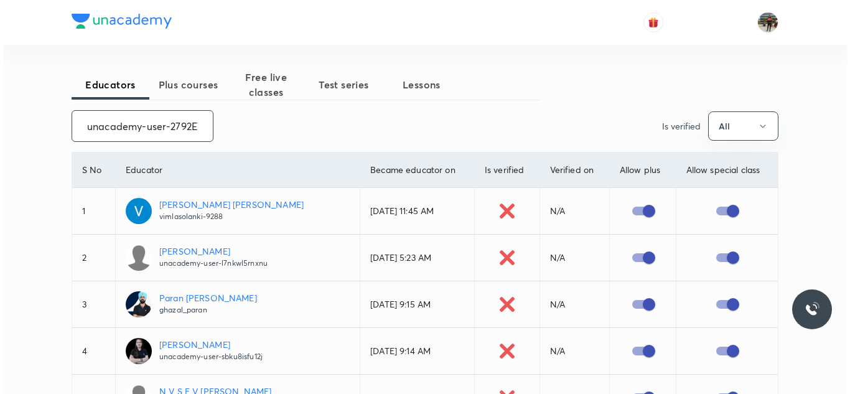
scroll to position [0, 49]
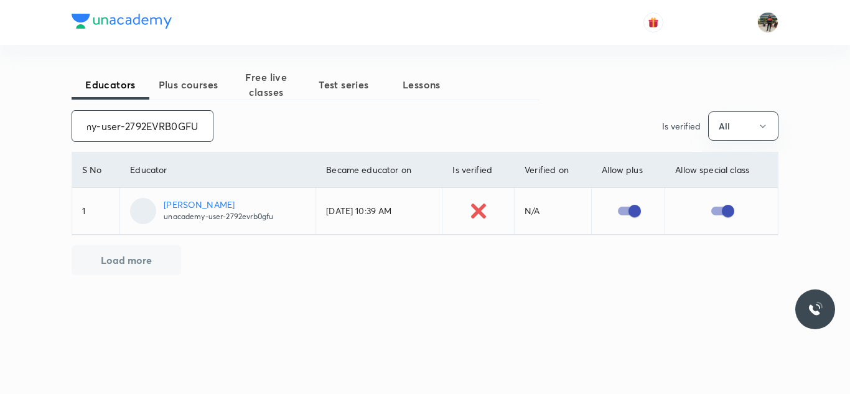
type input "unacademy-user-2792EVRB0GFU"
click at [137, 121] on input "unacademy-user-2792EVRB0GFU" at bounding box center [142, 126] width 141 height 32
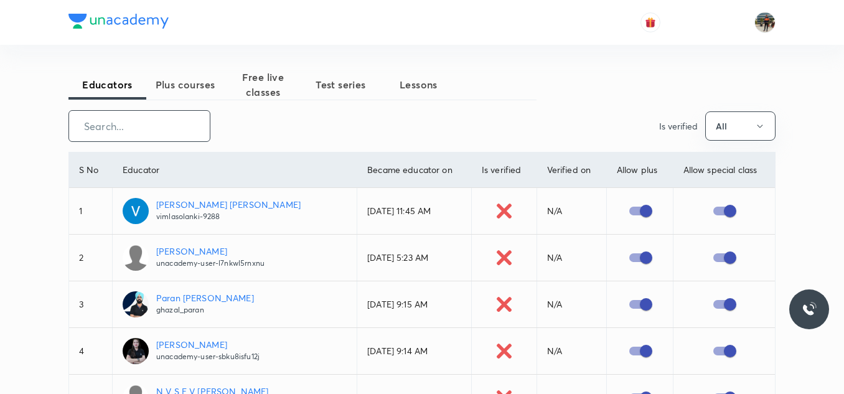
paste input "unacademy-user-IIZH39UTTPGO"
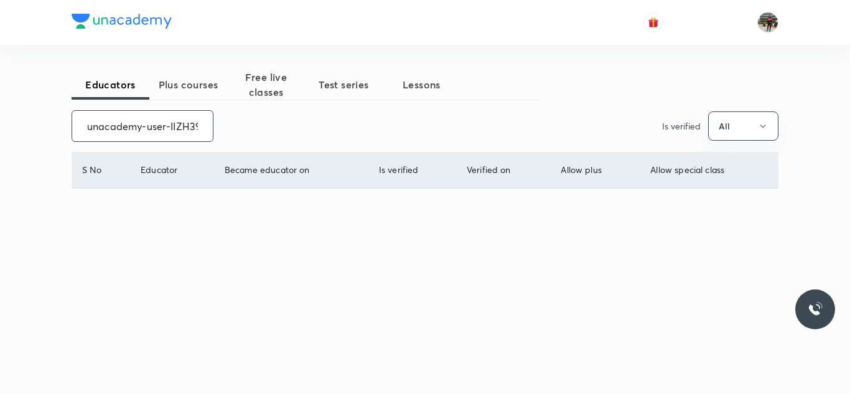
scroll to position [0, 47]
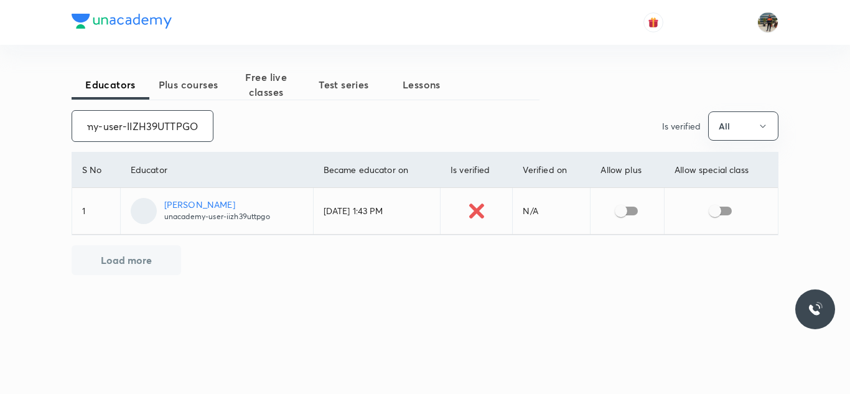
type input "unacademy-user-IIZH39UTTPGO"
click at [628, 212] on input "checkbox" at bounding box center [620, 211] width 71 height 24
checkbox input "true"
click at [732, 209] on input "checkbox" at bounding box center [714, 211] width 71 height 24
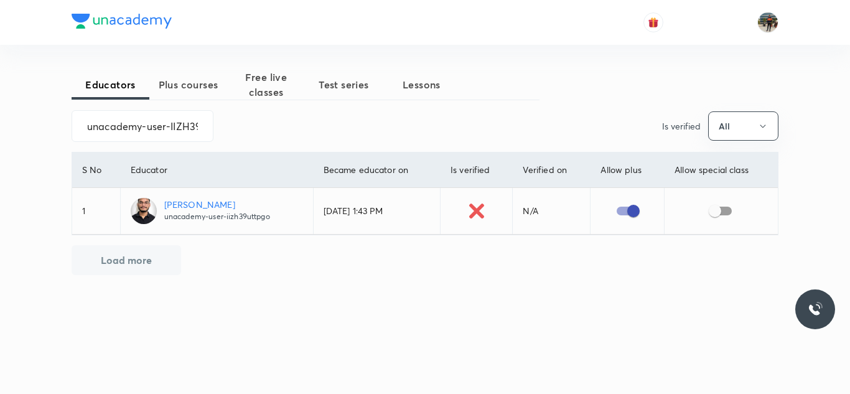
checkbox input "true"
click at [192, 136] on input "unacademy-user-IIZH39UTTPGO" at bounding box center [142, 126] width 141 height 32
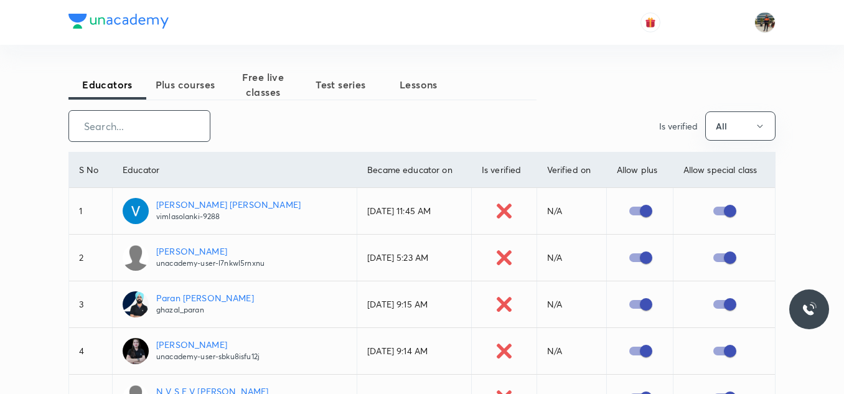
paste input "atulya1996"
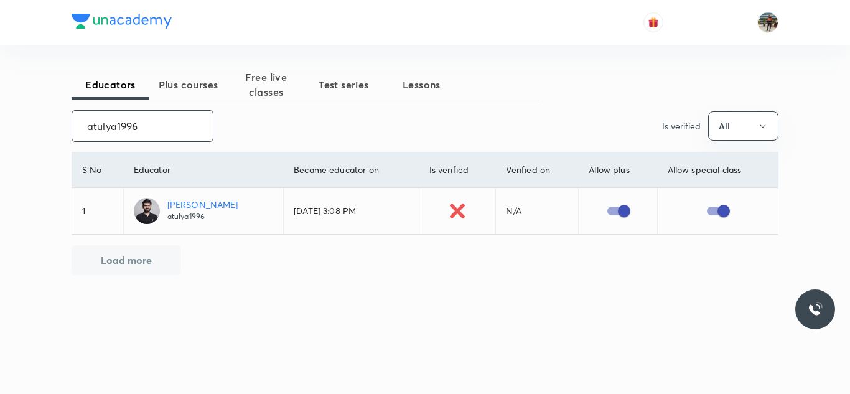
type input "atulya1996"
click at [152, 125] on input "atulya1996" at bounding box center [142, 126] width 141 height 32
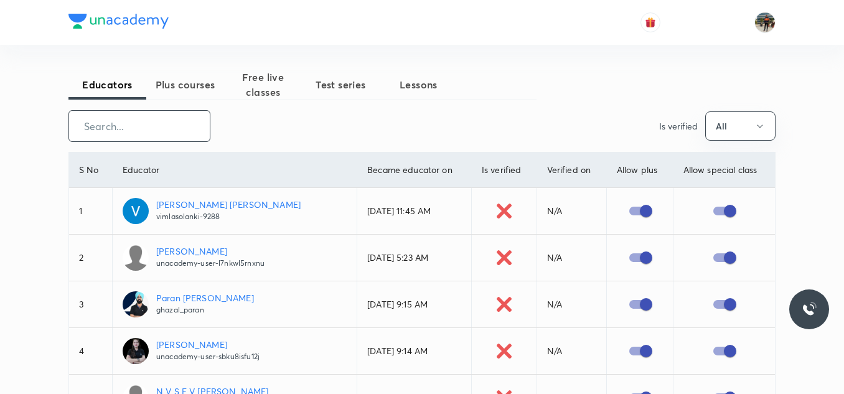
paste input "FTP_AbhayGoyal"
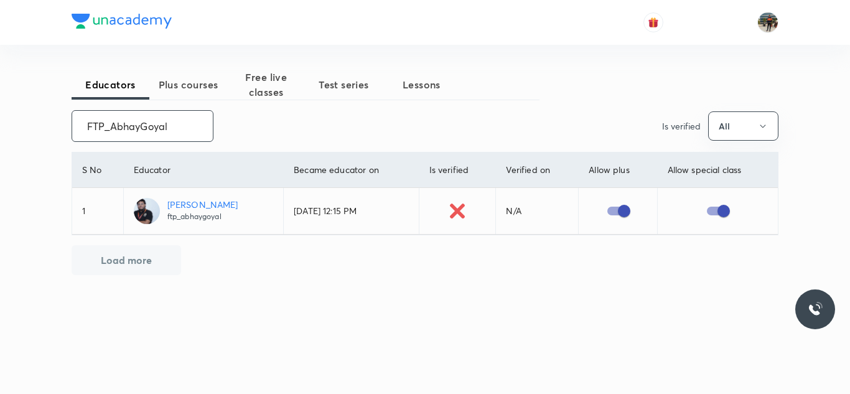
type input "FTP_AbhayGoyal"
click at [152, 125] on input "FTP_AbhayGoyal" at bounding box center [142, 126] width 141 height 32
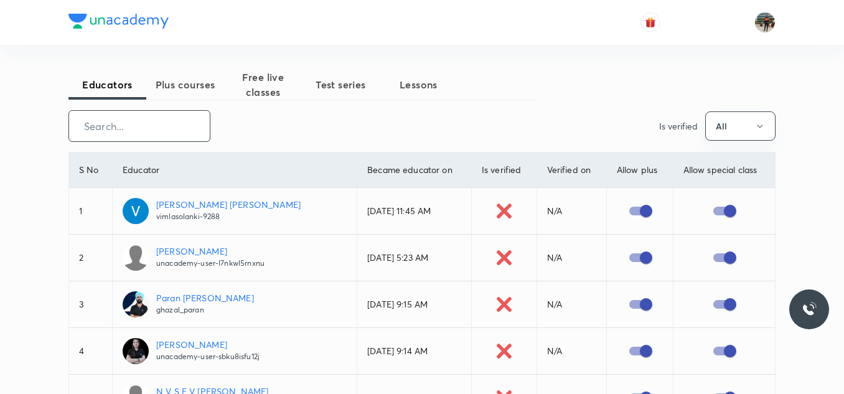
paste input "agarwanshi92-3078"
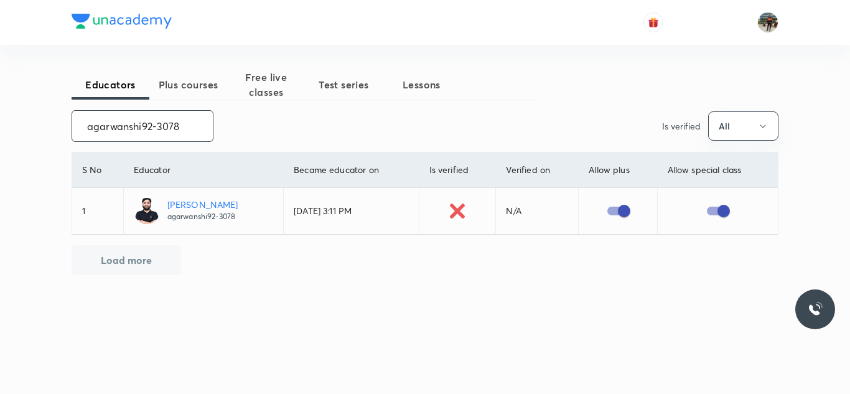
type input "agarwanshi92-3078"
click at [152, 125] on input "agarwanshi92-3078" at bounding box center [142, 126] width 141 height 32
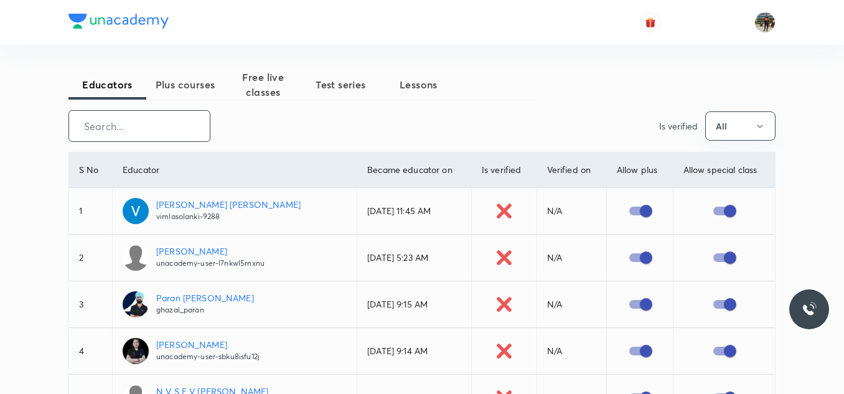
paste input "unacademy-user-F8C0SYR1MS3M"
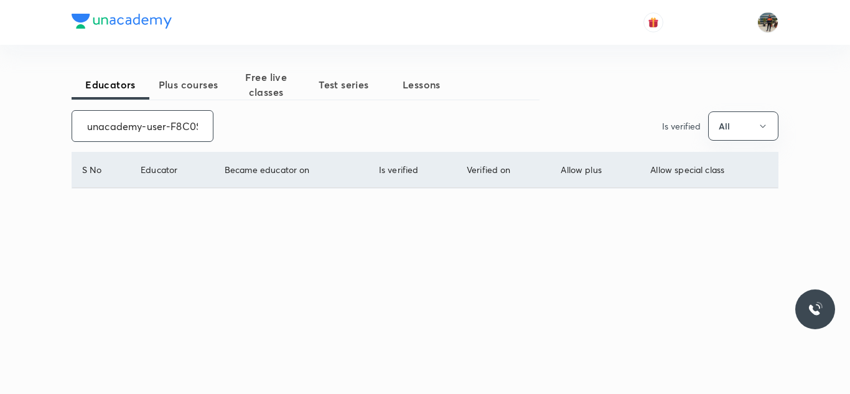
scroll to position [0, 52]
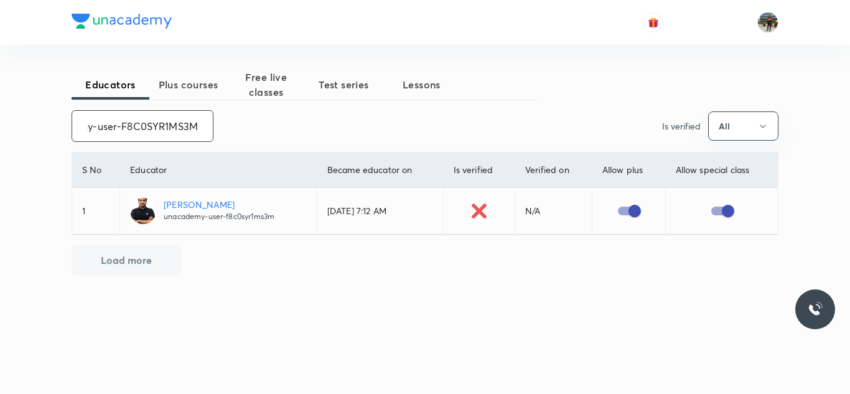
type input "unacademy-user-F8C0SYR1MS3M"
click at [179, 119] on input "unacademy-user-F8C0SYR1MS3M" at bounding box center [142, 126] width 141 height 32
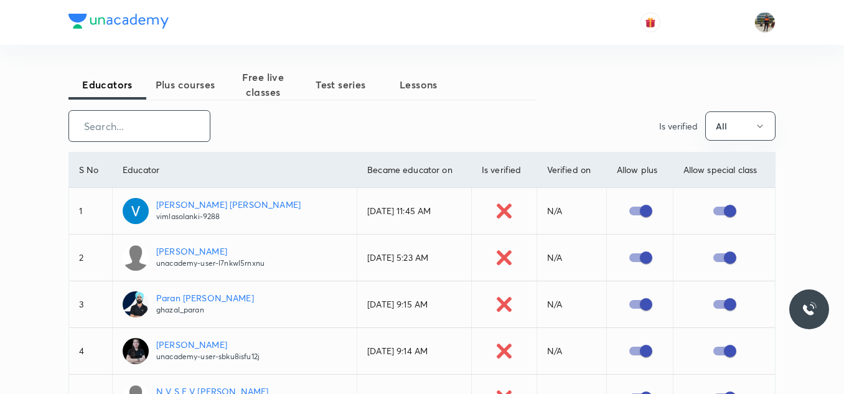
paste input "unacademy-user-7NNHJ9WW7921"
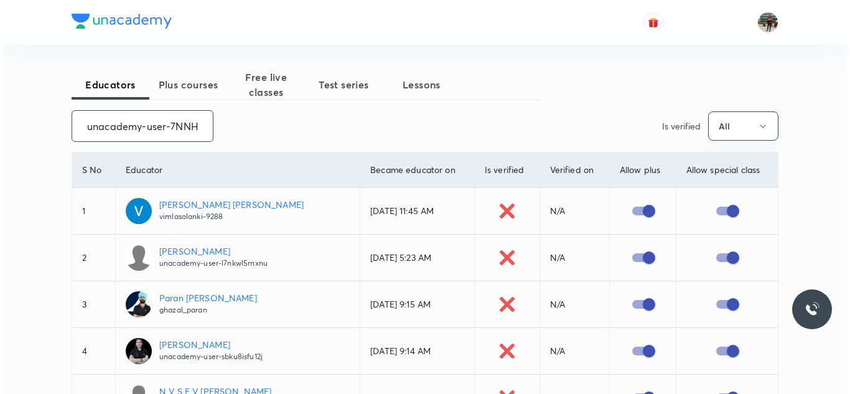
scroll to position [0, 54]
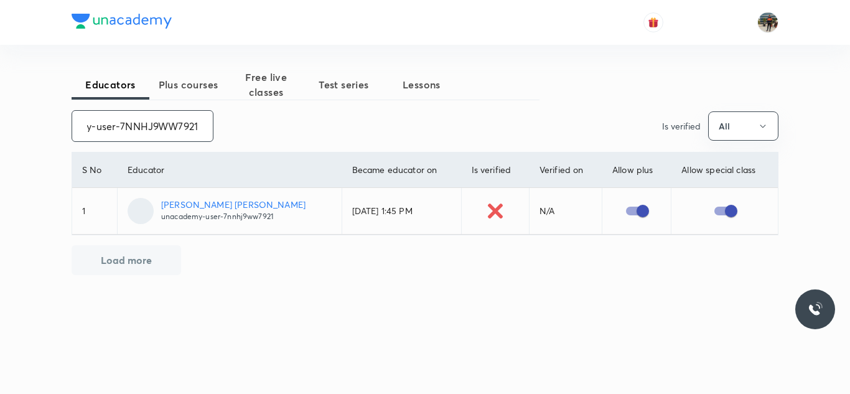
type input "unacademy-user-7NNHJ9WW7921"
click at [179, 119] on input "unacademy-user-7NNHJ9WW7921" at bounding box center [142, 126] width 141 height 32
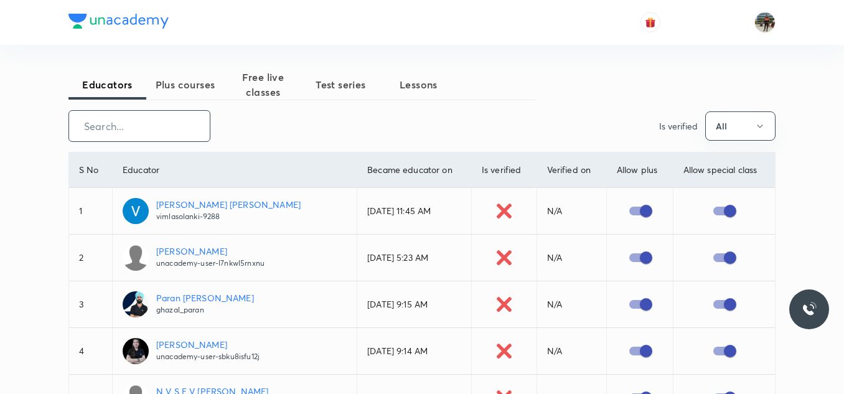
paste input "unacademy-user-LGUOTVNFDR98"
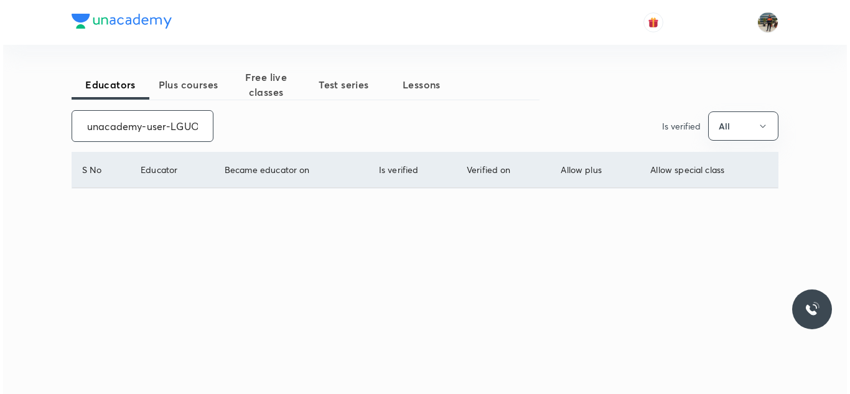
scroll to position [0, 55]
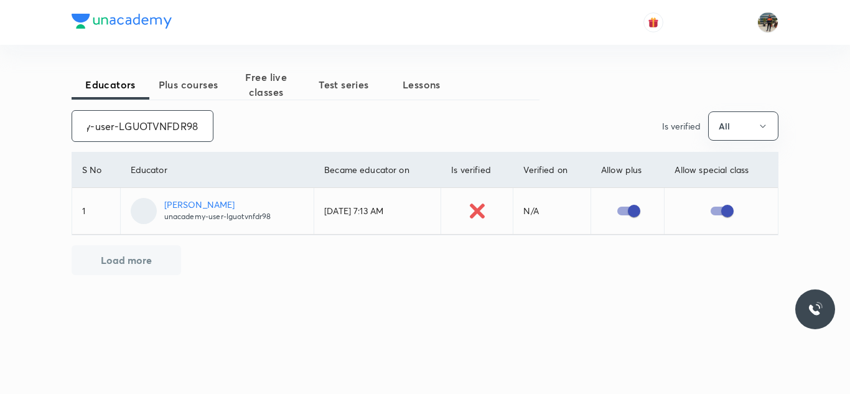
type input "unacademy-user-LGUOTVNFDR98"
click at [179, 119] on input "unacademy-user-LGUOTVNFDR98" at bounding box center [142, 126] width 141 height 32
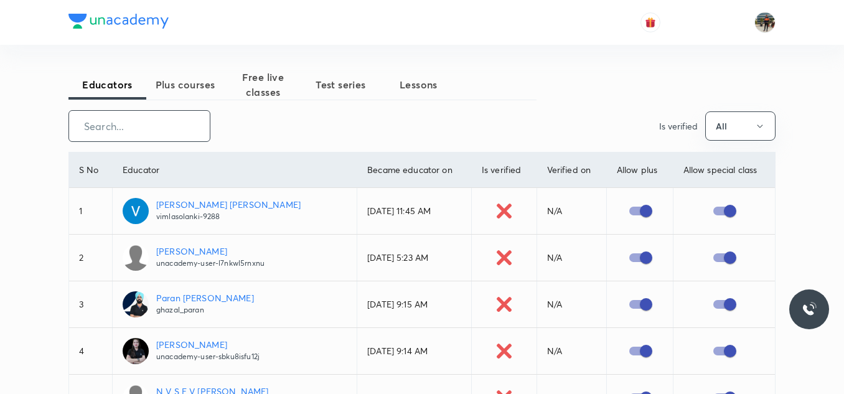
paste input "Twishampati471"
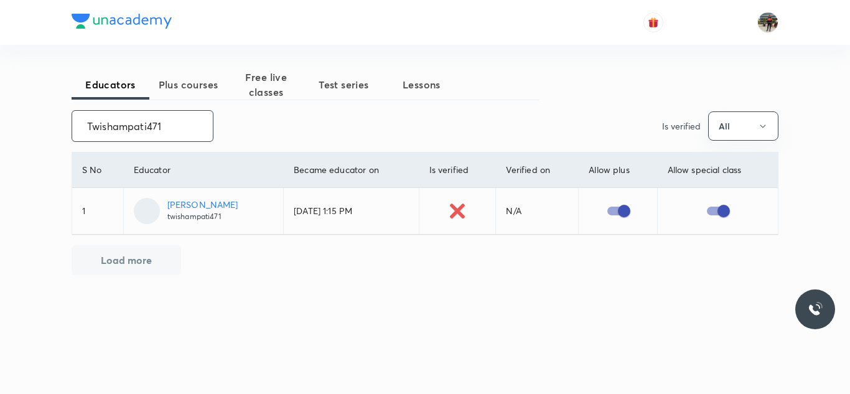
type input "Twishampati471"
click at [179, 119] on input "Twishampati471" at bounding box center [142, 126] width 141 height 32
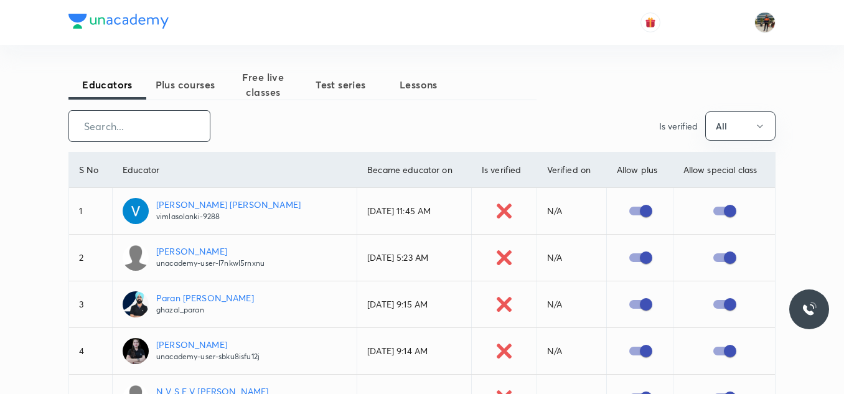
paste input "unacademy-user-CBHT4E1TO4QG"
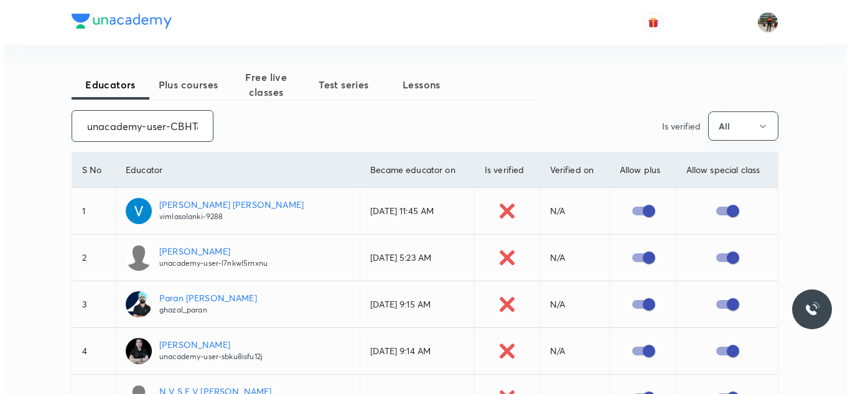
scroll to position [0, 52]
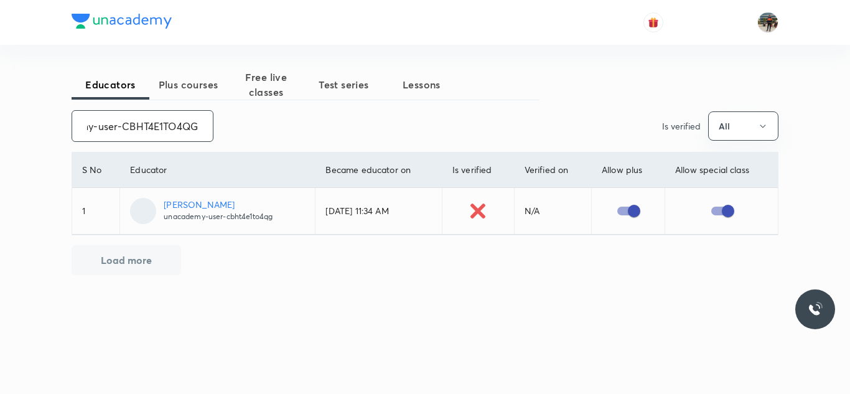
type input "unacademy-user-CBHT4E1TO4QG"
click at [179, 119] on input "unacademy-user-CBHT4E1TO4QG" at bounding box center [142, 126] width 141 height 32
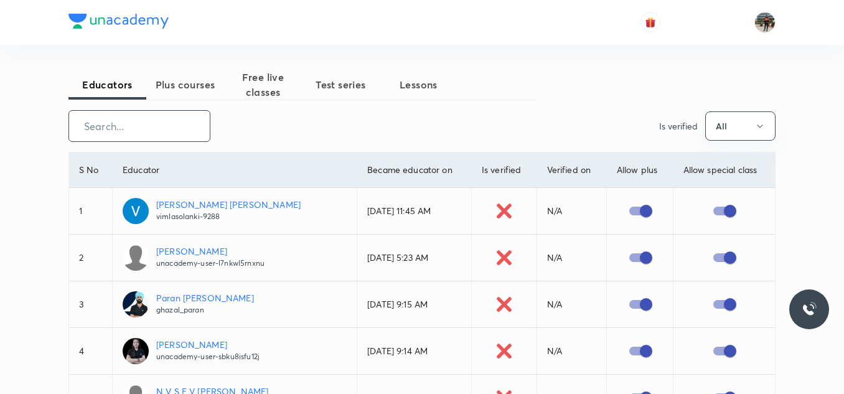
paste input "FirdousLone-5679"
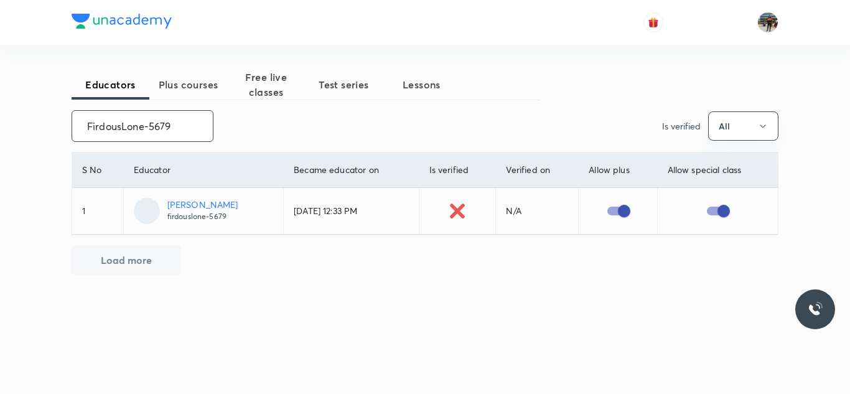
type input "FirdousLone-5679"
click at [179, 119] on input "FirdousLone-5679" at bounding box center [142, 126] width 141 height 32
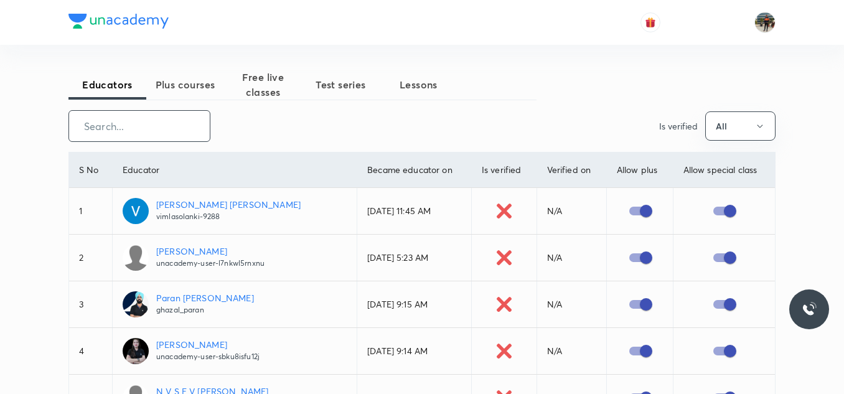
paste input "FTP_VarunSharma"
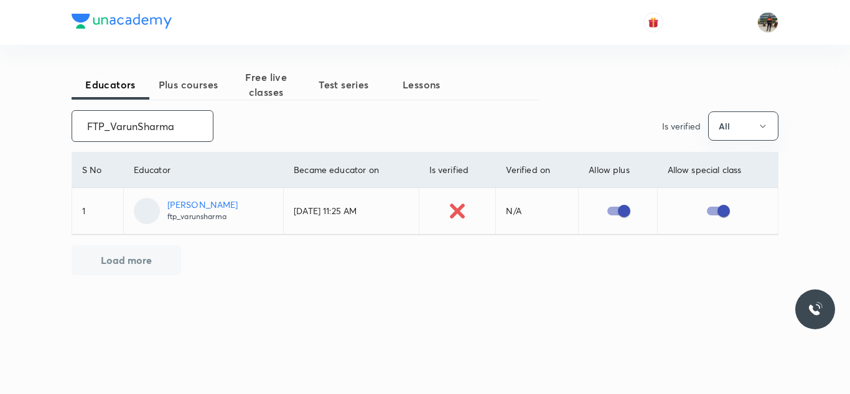
type input "FTP_VarunSharma"
click at [179, 119] on input "FTP_VarunSharma" at bounding box center [142, 126] width 141 height 32
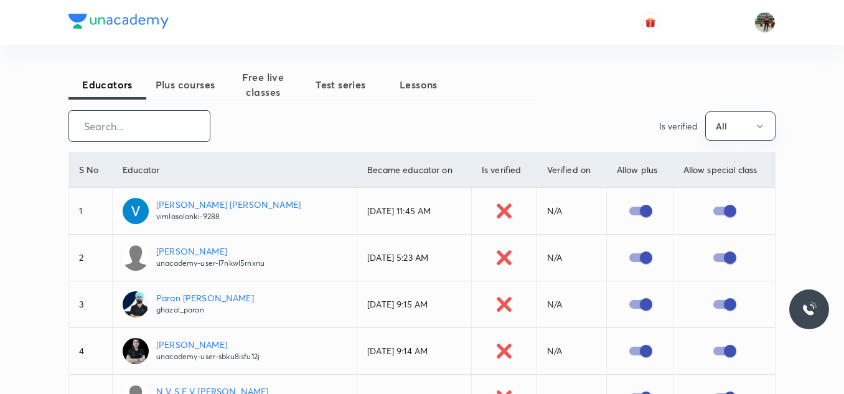
paste input "ParthRastogi02"
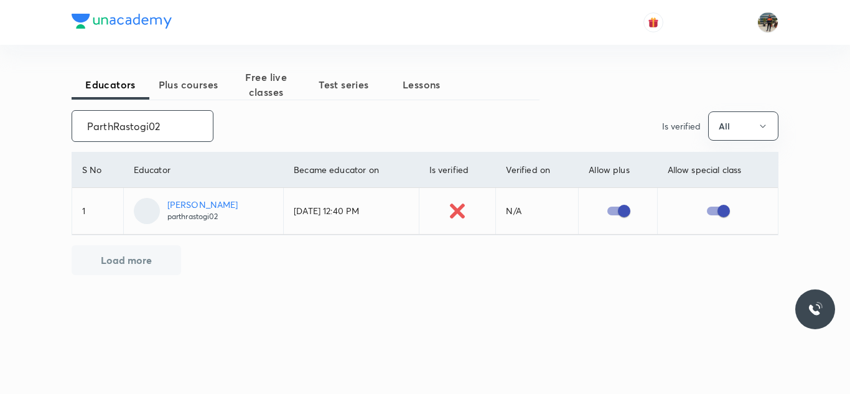
type input "ParthRastogi02"
click at [179, 119] on input "ParthRastogi02" at bounding box center [142, 126] width 141 height 32
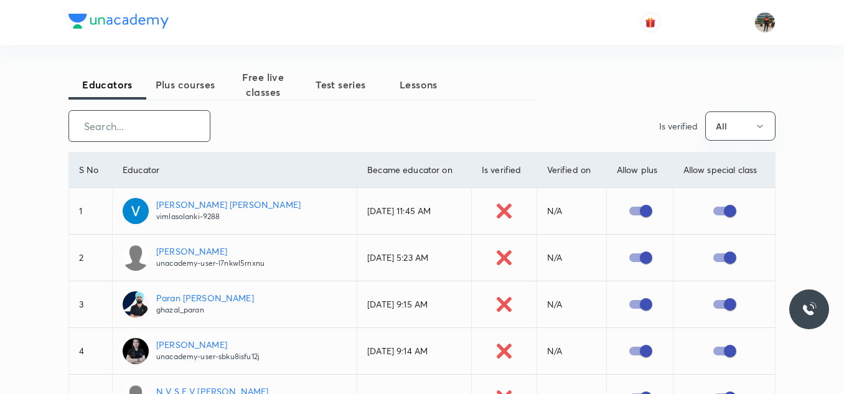
paste input "raghvendra123patel"
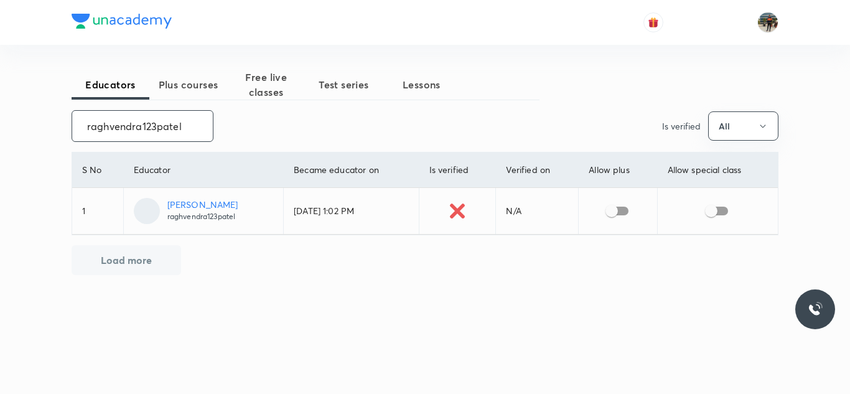
type input "raghvendra123patel"
click at [625, 212] on input "checkbox" at bounding box center [611, 211] width 71 height 24
checkbox input "true"
click at [722, 206] on input "checkbox" at bounding box center [711, 211] width 71 height 24
checkbox input "true"
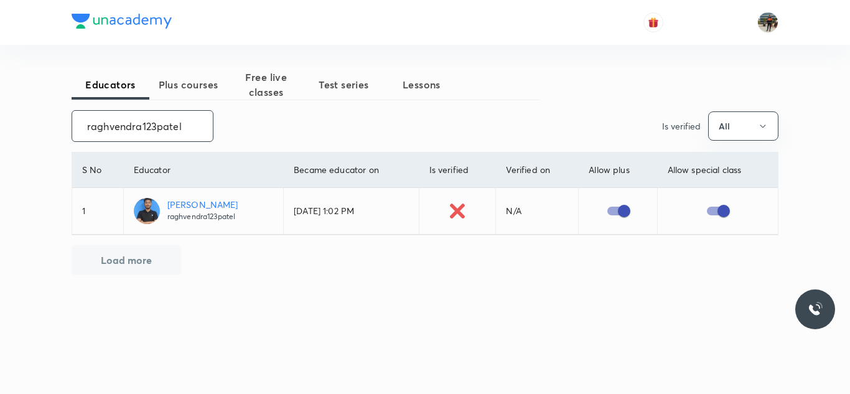
click at [193, 126] on input "raghvendra123patel" at bounding box center [142, 126] width 141 height 32
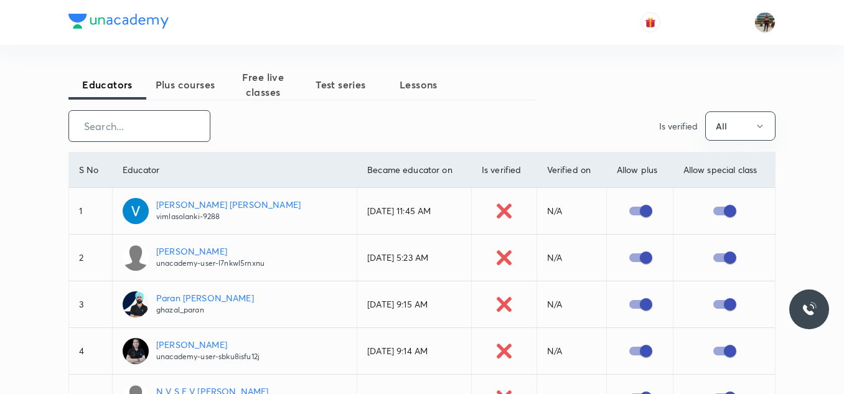
paste input "unacademy-user-38KPRMLNWZDB"
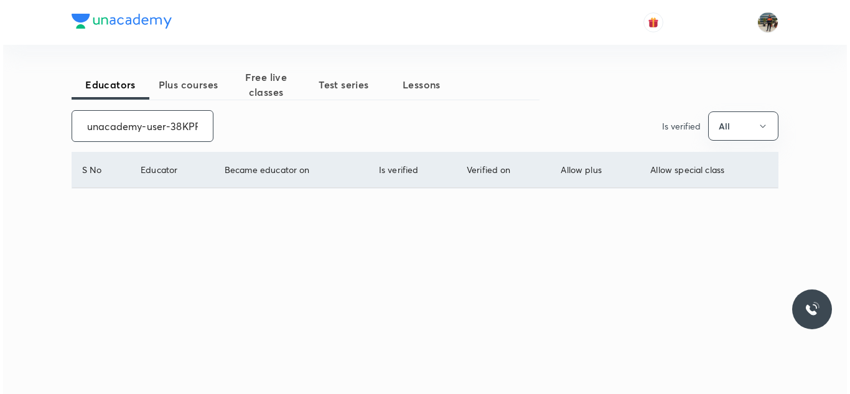
scroll to position [0, 58]
type input "unacademy-user-38KPRMLNWZDB"
click at [193, 126] on input "unacademy-user-38KPRMLNWZDB" at bounding box center [142, 126] width 141 height 32
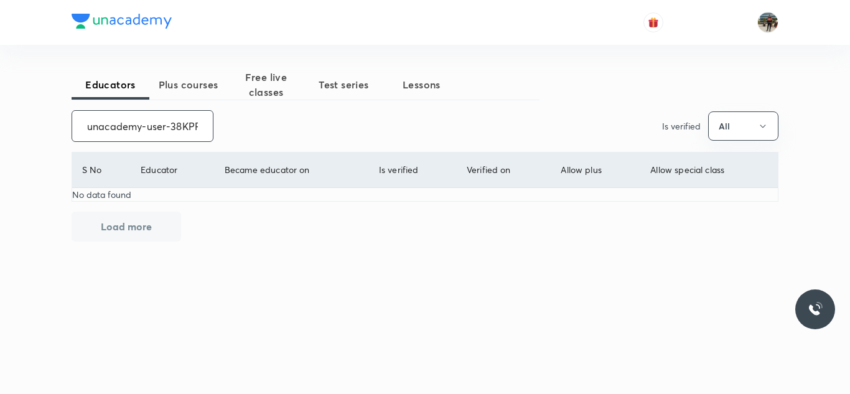
click at [193, 126] on input "unacademy-user-38KPRMLNWZDB" at bounding box center [142, 126] width 141 height 32
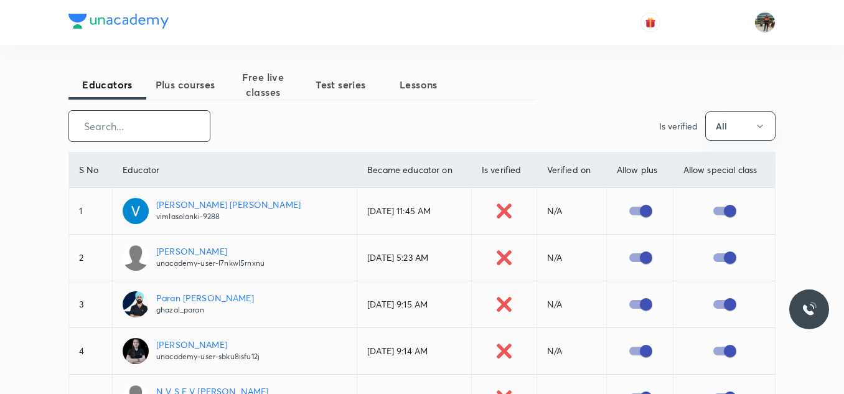
paste input "unacademy-user-VT4FV5F0NUH5"
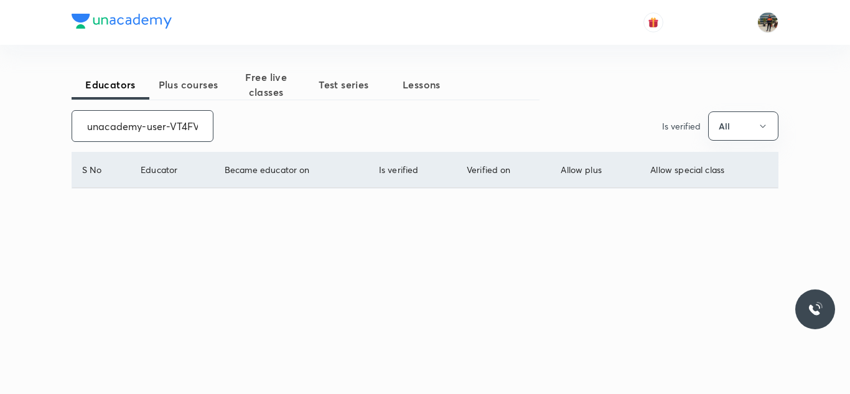
scroll to position [0, 50]
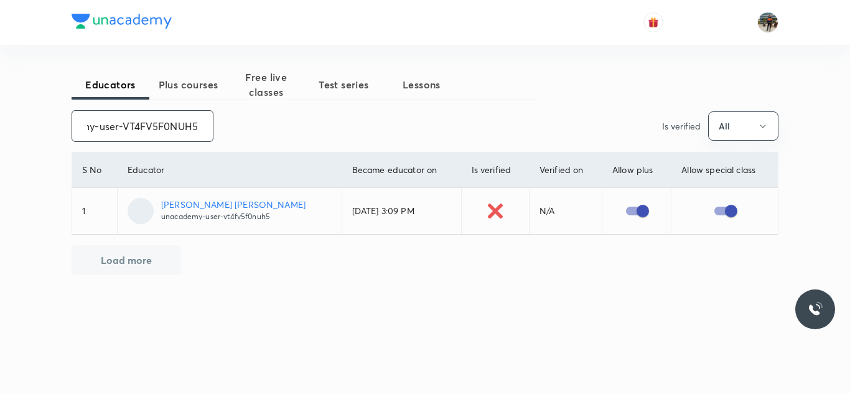
type input "unacademy-user-VT4FV5F0NUH5"
click at [193, 126] on input "unacademy-user-VT4FV5F0NUH5" at bounding box center [142, 126] width 141 height 32
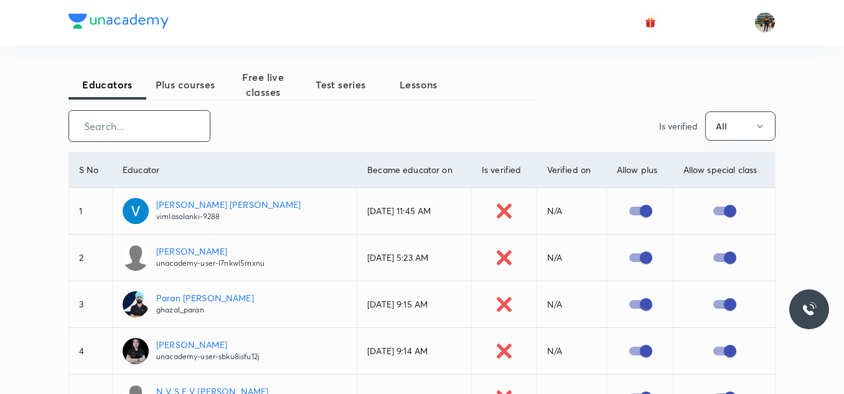
paste input "upendra.uppadhyay"
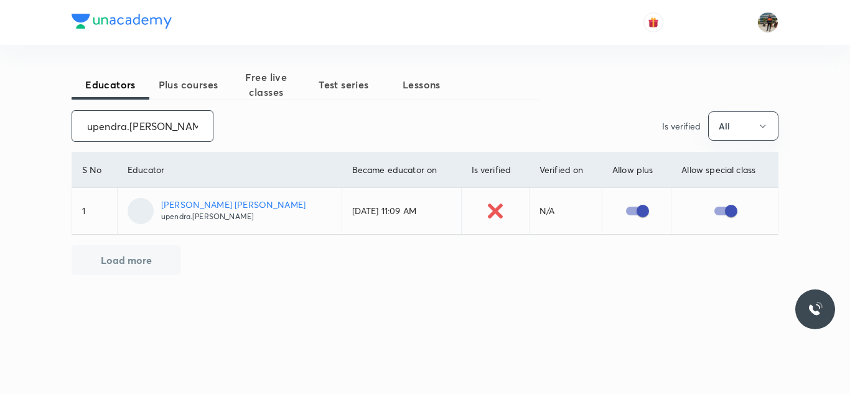
type input "upendra.uppadhyay"
click at [193, 126] on input "upendra.uppadhyay" at bounding box center [142, 126] width 141 height 32
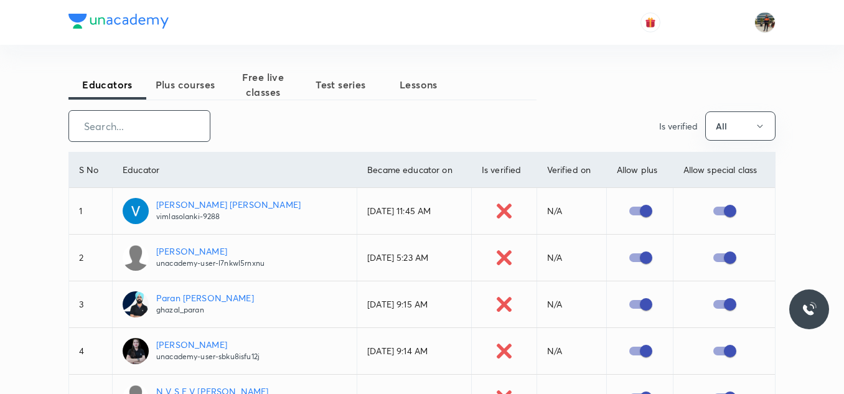
paste input "unacademy-user-0A18IEGK8FWZ"
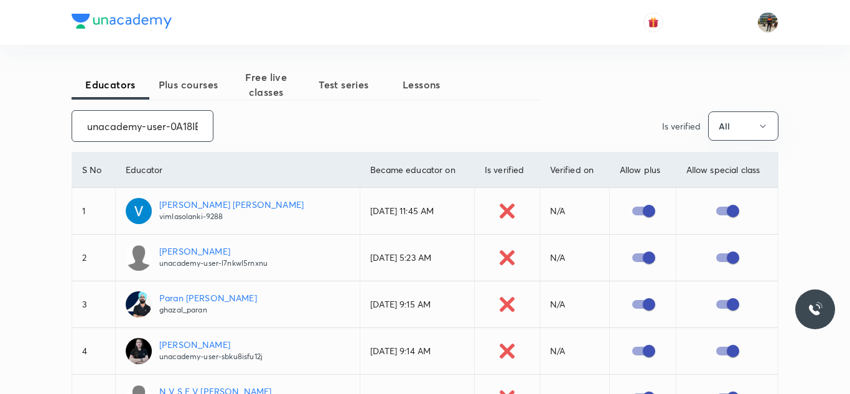
scroll to position [0, 48]
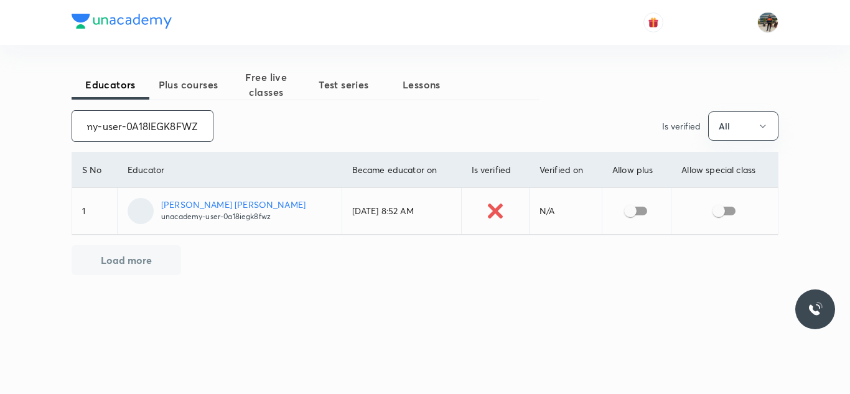
type input "unacademy-user-0A18IEGK8FWZ"
click at [631, 207] on input "checkbox" at bounding box center [630, 211] width 71 height 24
checkbox input "true"
click at [722, 207] on input "checkbox" at bounding box center [718, 211] width 71 height 24
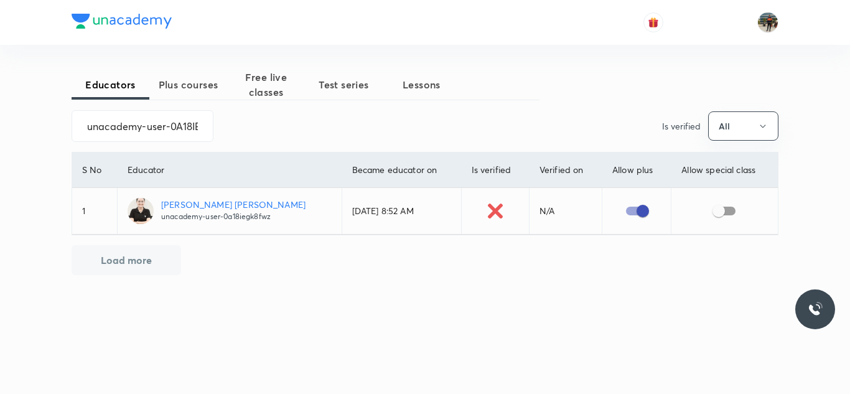
checkbox input "true"
click at [199, 125] on input "unacademy-user-0A18IEGK8FWZ" at bounding box center [142, 126] width 141 height 32
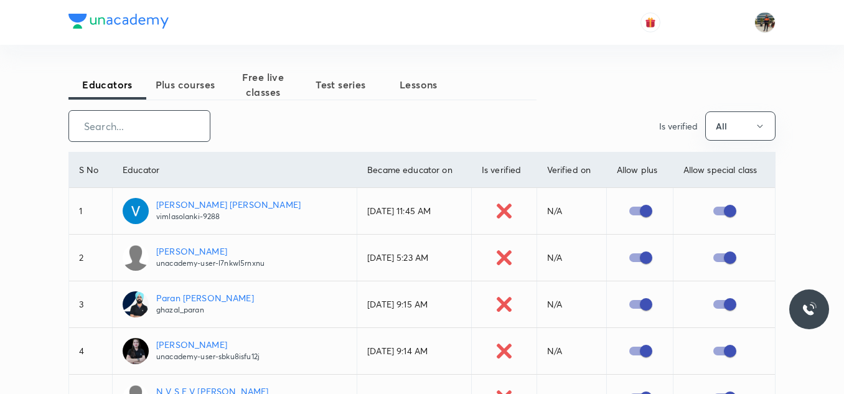
paste input "A.PSingh-8795"
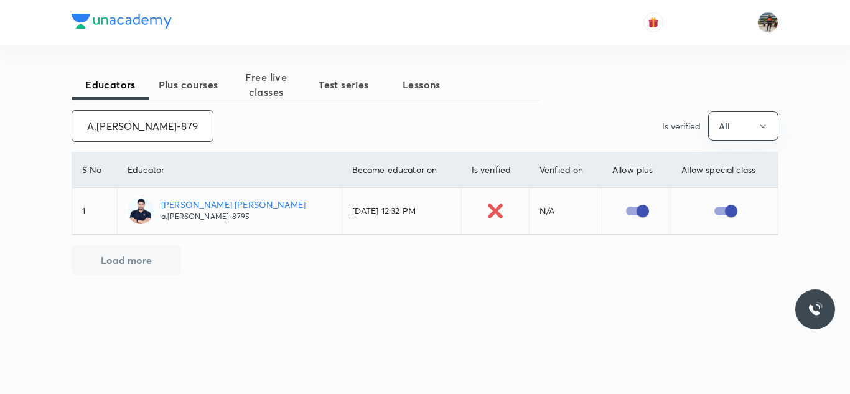
type input "A.PSingh-8795"
click at [199, 125] on input "A.PSingh-8795" at bounding box center [142, 126] width 141 height 32
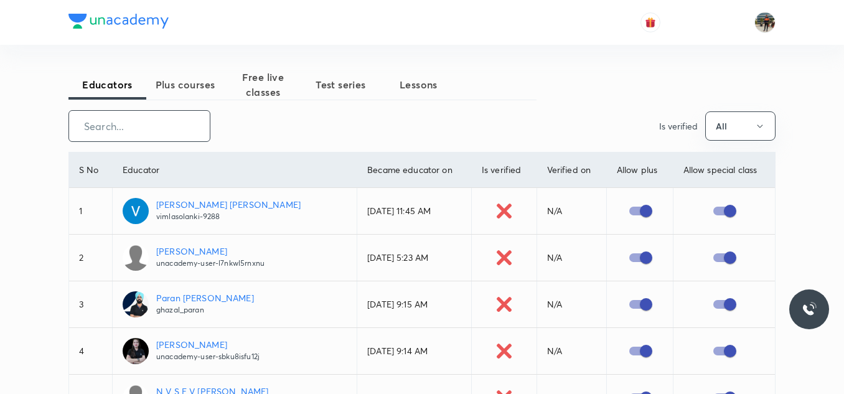
paste input "PrachiVihan-3422"
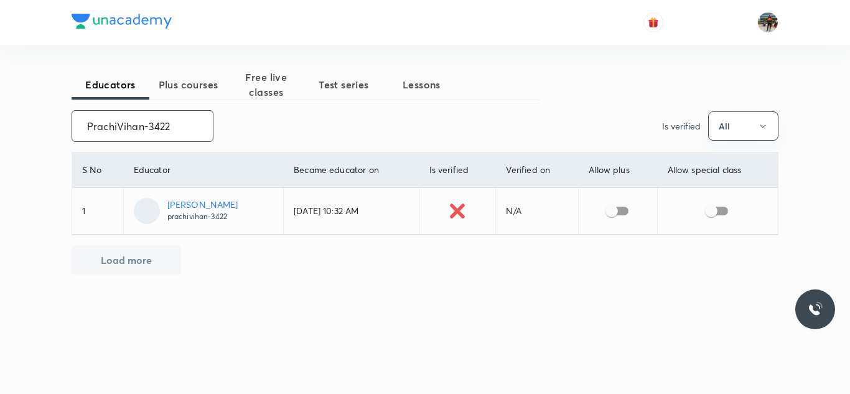
type input "PrachiVihan-3422"
click at [617, 212] on input "checkbox" at bounding box center [611, 211] width 71 height 24
checkbox input "true"
click at [719, 210] on input "checkbox" at bounding box center [711, 211] width 71 height 24
checkbox input "true"
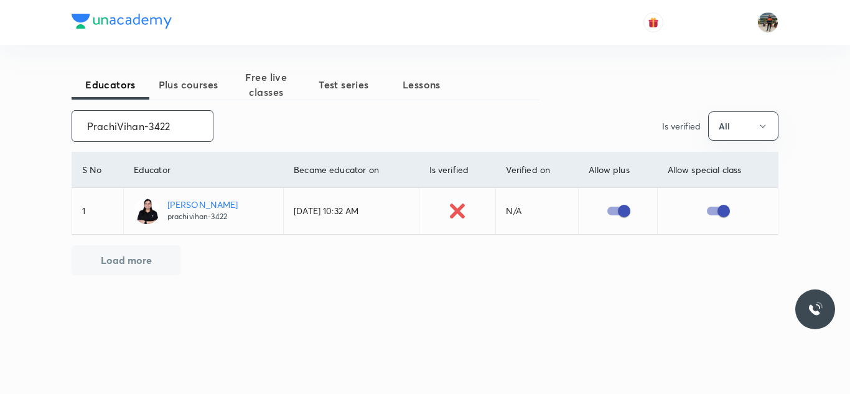
click at [175, 130] on input "PrachiVihan-3422" at bounding box center [142, 126] width 141 height 32
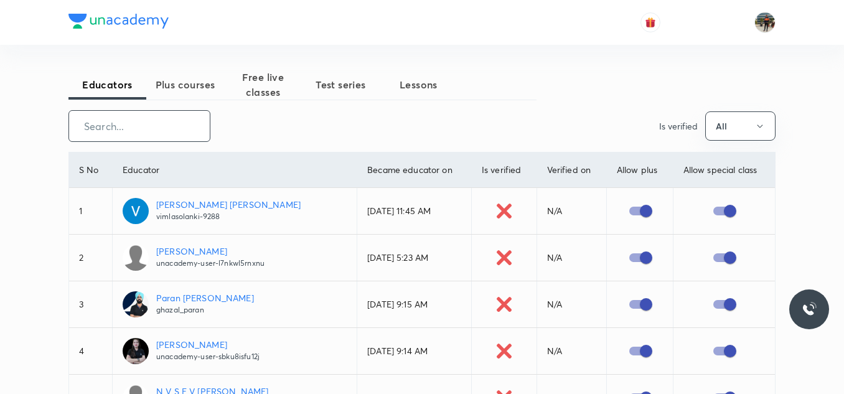
paste input "aditiydv24-145"
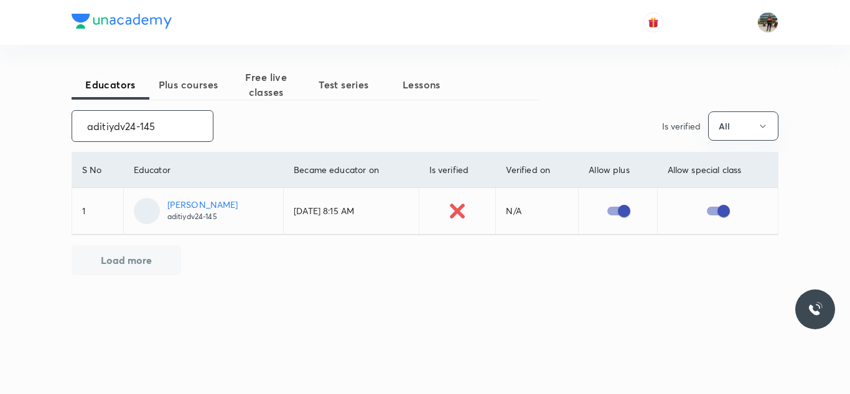
type input "aditiydv24-145"
click at [175, 130] on input "aditiydv24-145" at bounding box center [142, 126] width 141 height 32
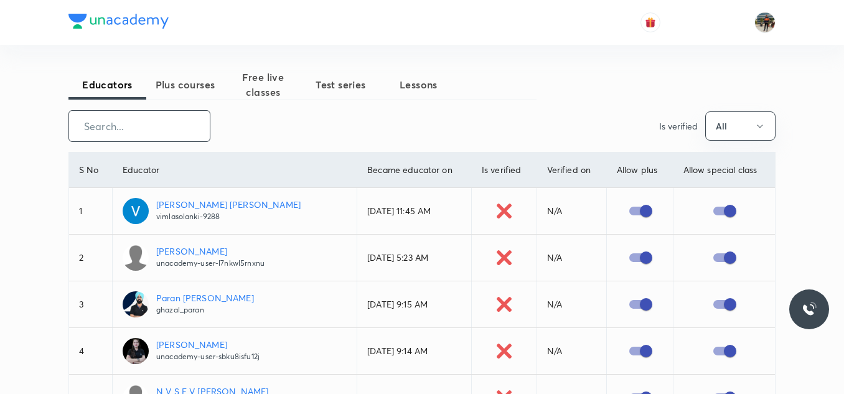
paste input "unacademy-user-E12RZ2XTZ3X3"
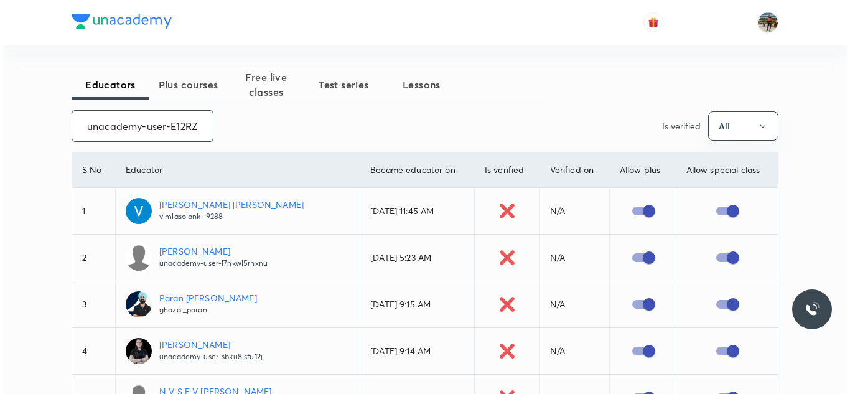
scroll to position [0, 44]
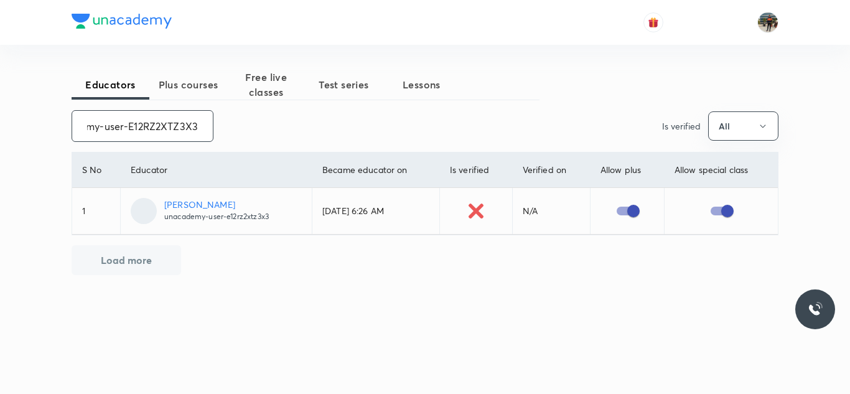
type input "unacademy-user-E12RZ2XTZ3X3"
click at [175, 130] on input "unacademy-user-E12RZ2XTZ3X3" at bounding box center [142, 126] width 141 height 32
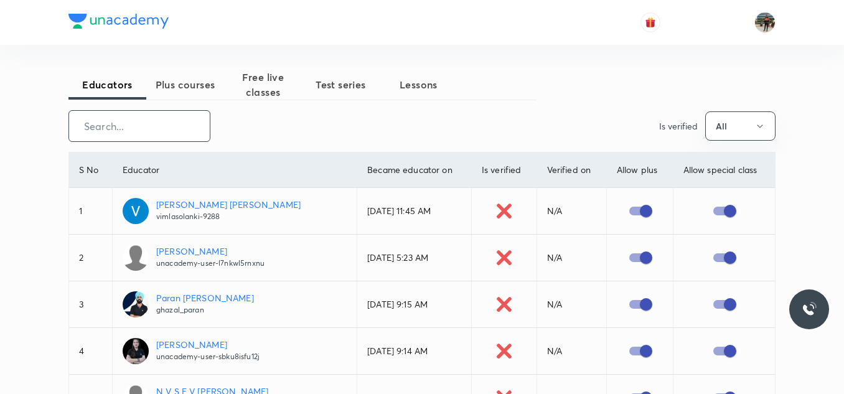
paste input "unacademy-user-L6K1QANDPHMH"
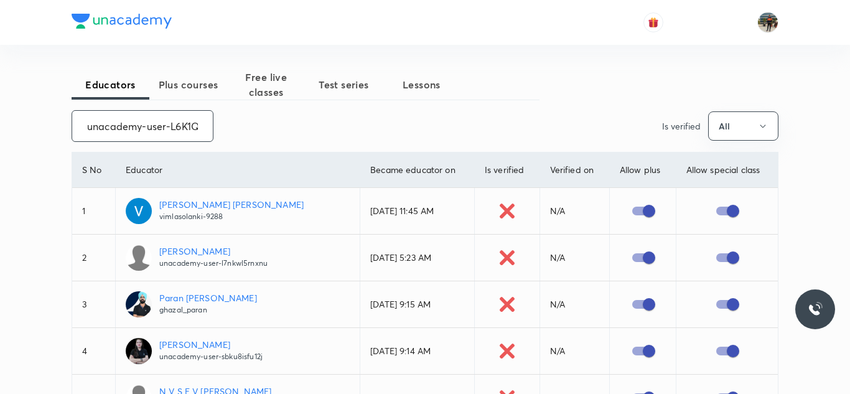
scroll to position [0, 56]
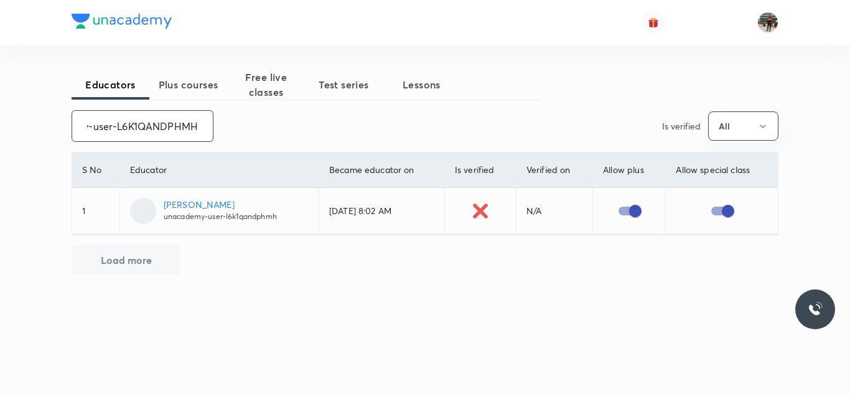
type input "unacademy-user-L6K1QANDPHMH"
click at [175, 130] on input "unacademy-user-L6K1QANDPHMH" at bounding box center [142, 126] width 141 height 32
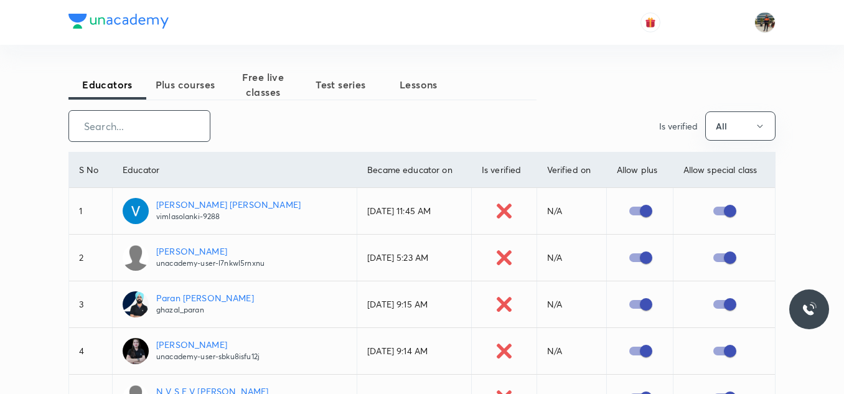
paste input "SanjeevMeel"
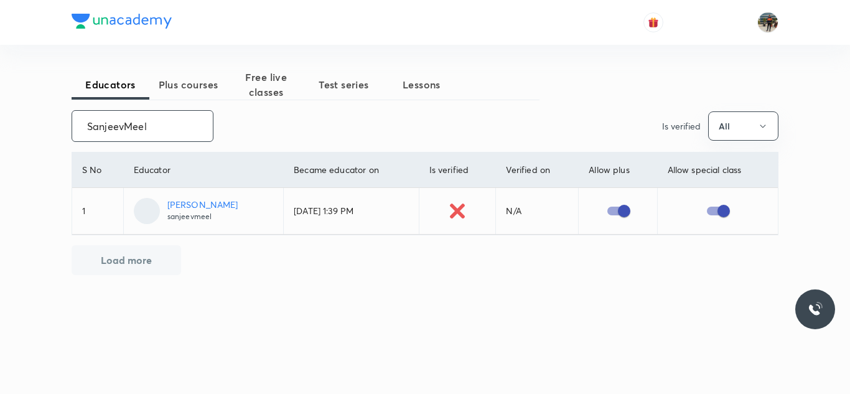
type input "SanjeevMeel"
click at [175, 130] on input "SanjeevMeel" at bounding box center [142, 126] width 141 height 32
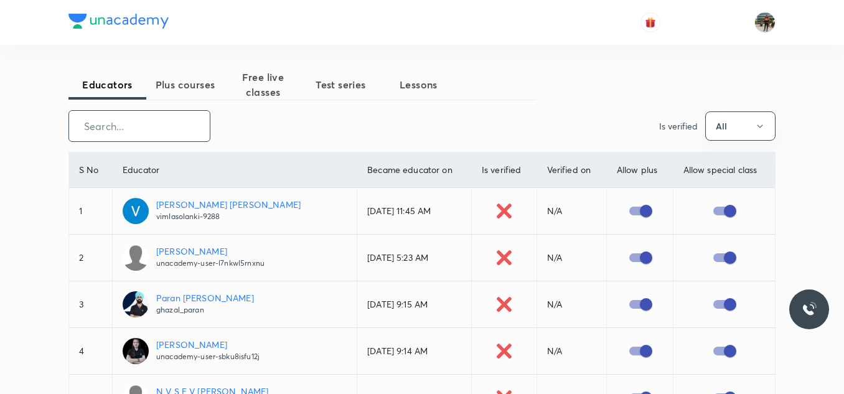
paste input "unacademy-user-VFYF3NZSI67C"
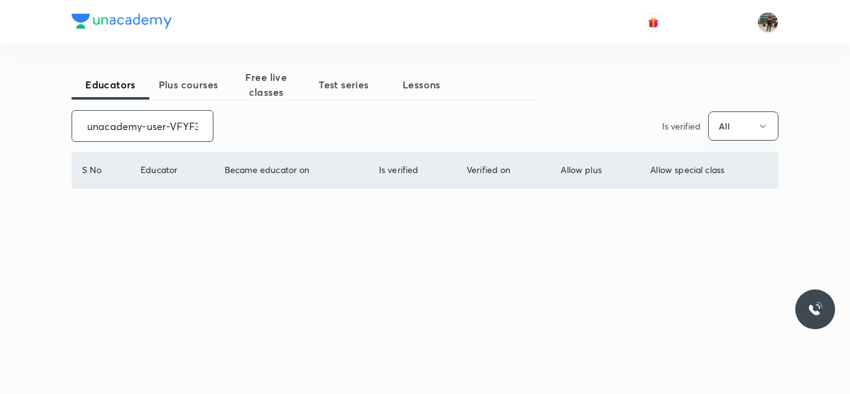
scroll to position [0, 45]
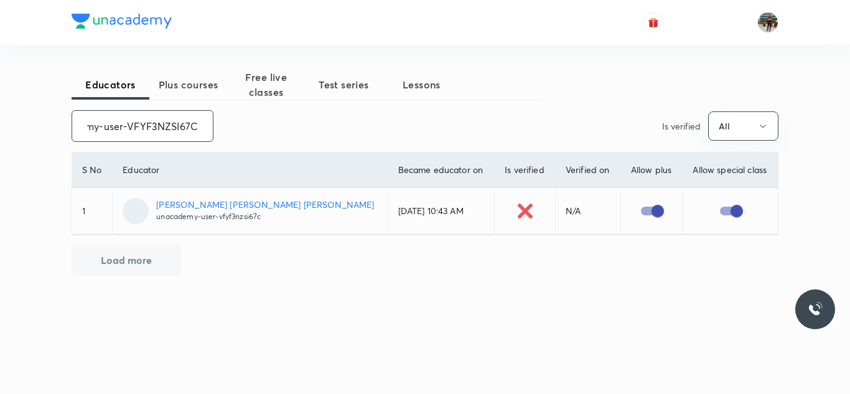
type input "unacademy-user-VFYF3NZSI67C"
click at [176, 129] on input "unacademy-user-VFYF3NZSI67C" at bounding box center [142, 126] width 141 height 32
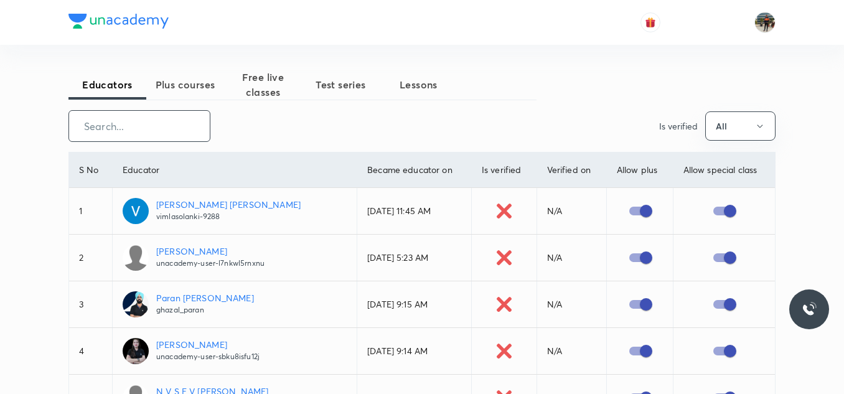
paste input "unacademy-user-UKU6WL367E2B"
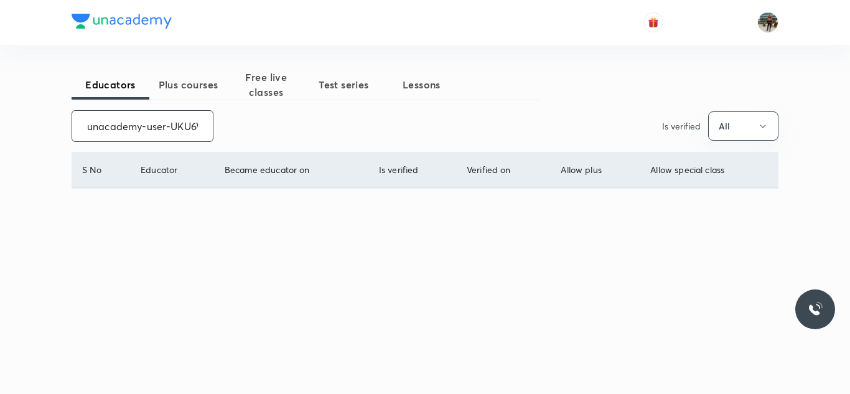
scroll to position [0, 51]
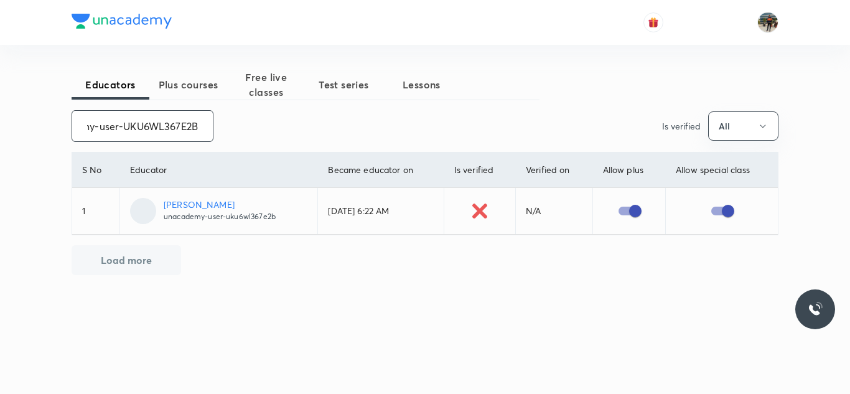
type input "unacademy-user-UKU6WL367E2B"
click at [176, 129] on input "unacademy-user-UKU6WL367E2B" at bounding box center [142, 126] width 141 height 32
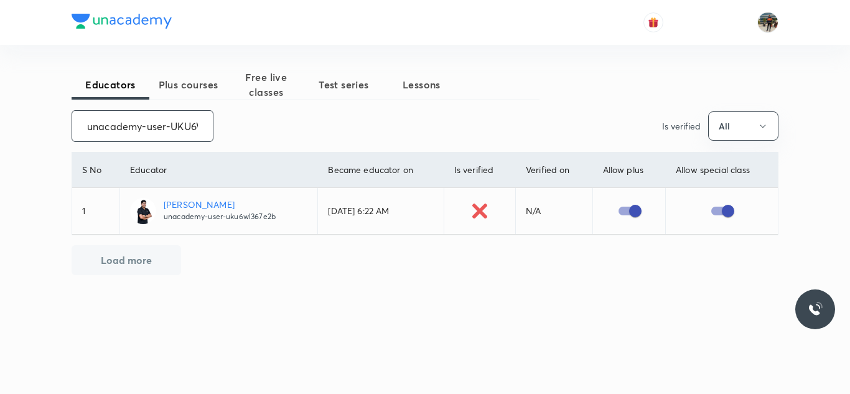
click at [176, 129] on input "unacademy-user-UKU6WL367E2B" at bounding box center [142, 126] width 141 height 32
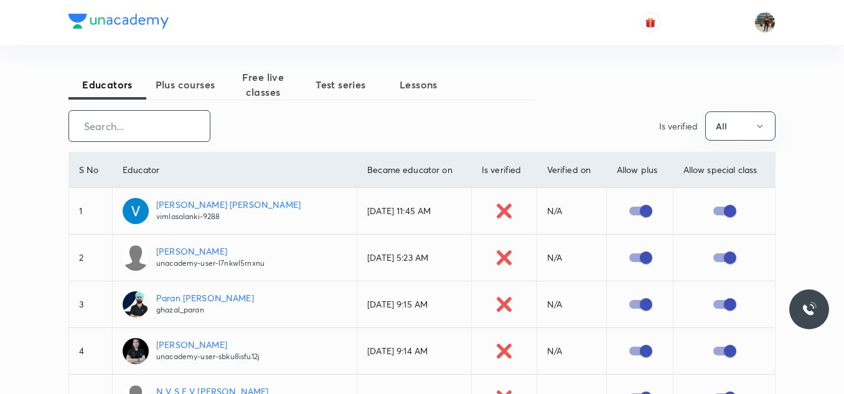
paste input "PR9IB7W4V4ZH"
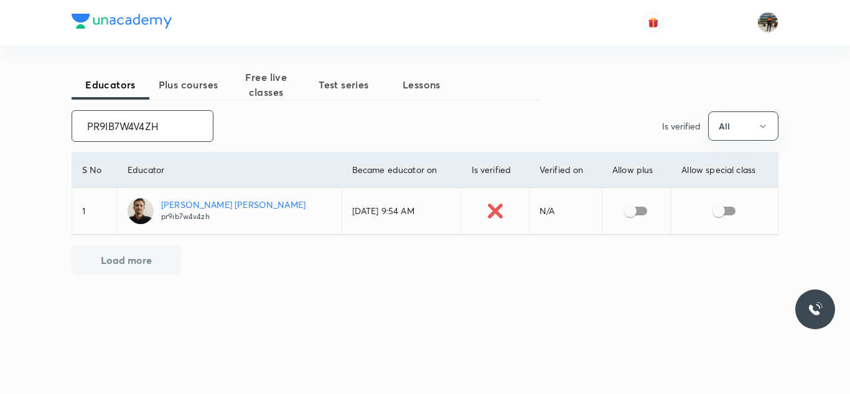
type input "PR9IB7W4V4ZH"
click at [621, 207] on input "checkbox" at bounding box center [630, 211] width 71 height 24
checkbox input "true"
click at [718, 210] on input "checkbox" at bounding box center [718, 211] width 71 height 24
checkbox input "true"
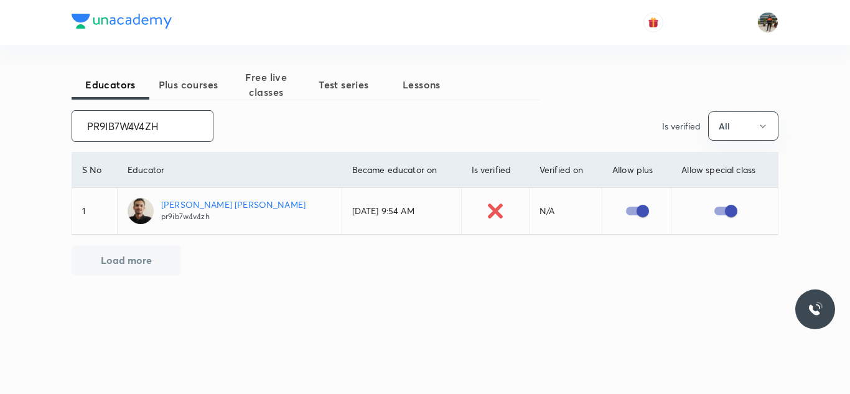
click at [169, 134] on input "PR9IB7W4V4ZH" at bounding box center [142, 126] width 141 height 32
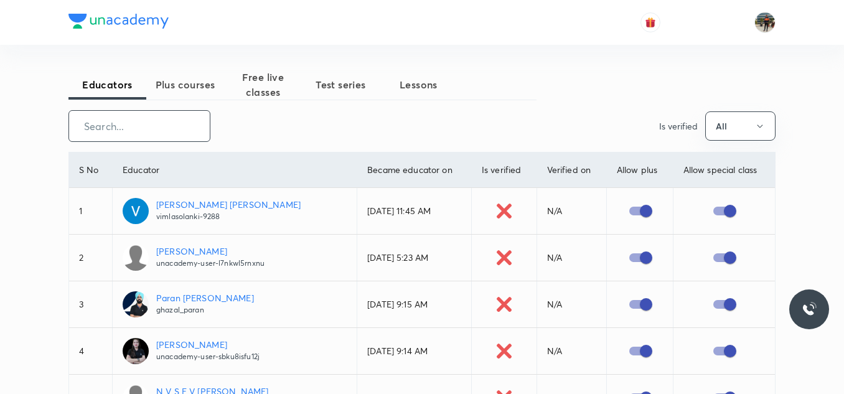
paste input "59DC9THBWN2Z-7751"
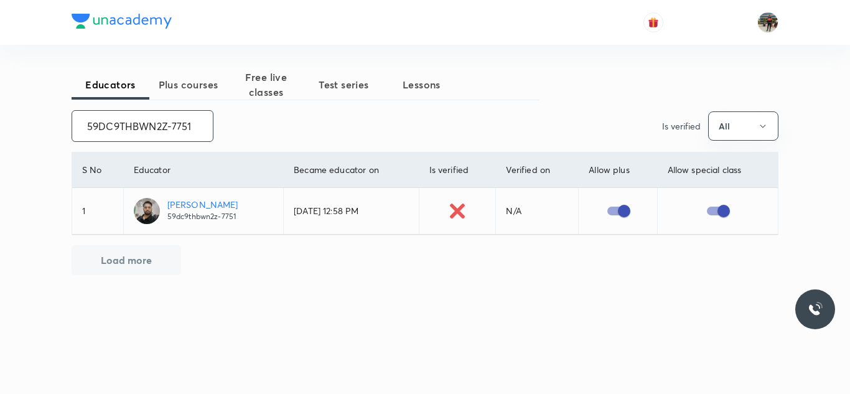
type input "59DC9THBWN2Z-7751"
click at [169, 134] on input "59DC9THBWN2Z-7751" at bounding box center [142, 126] width 141 height 32
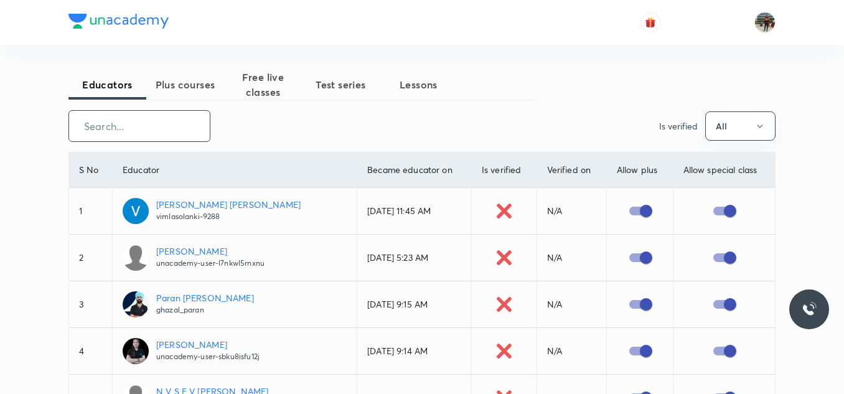
paste input "unacademy-user-A4530ZTGZWNB"
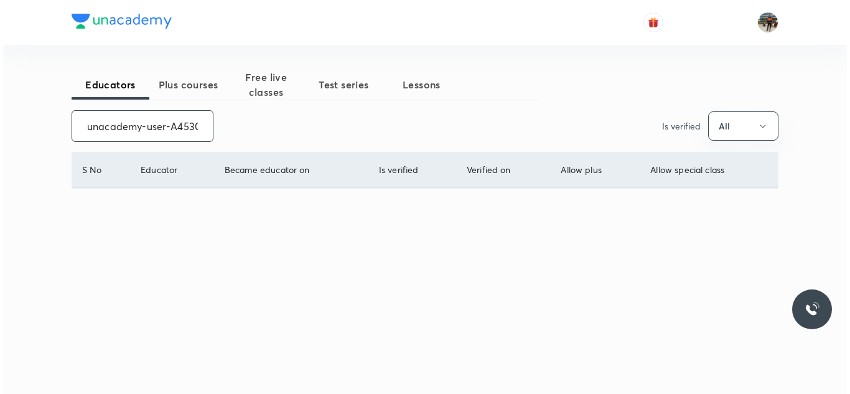
scroll to position [0, 54]
type input "unacademy-user-A4530ZTGZWNB"
click at [169, 134] on input "unacademy-user-A4530ZTGZWNB" at bounding box center [142, 126] width 141 height 32
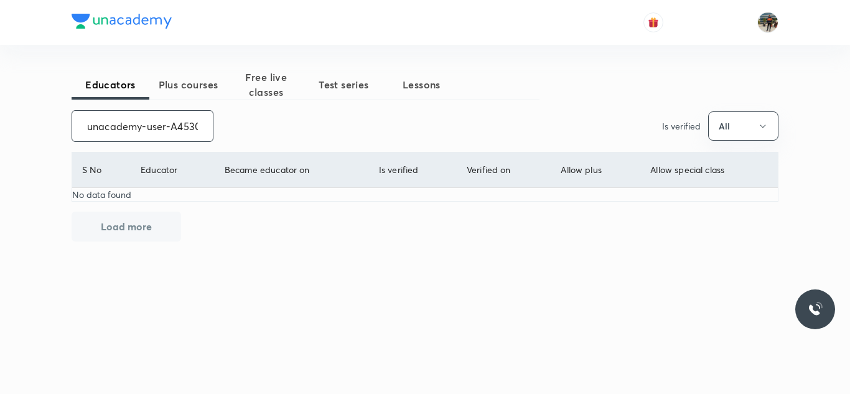
click at [169, 134] on input "unacademy-user-A4530ZTGZWNB" at bounding box center [142, 126] width 141 height 32
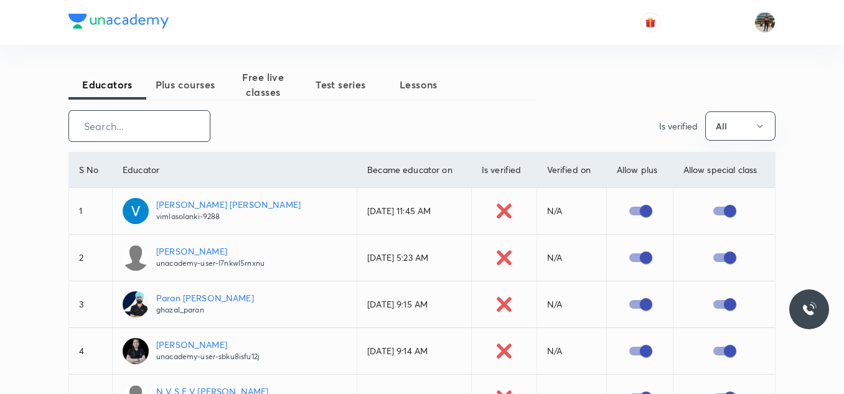
paste input "aditya_singh-7886"
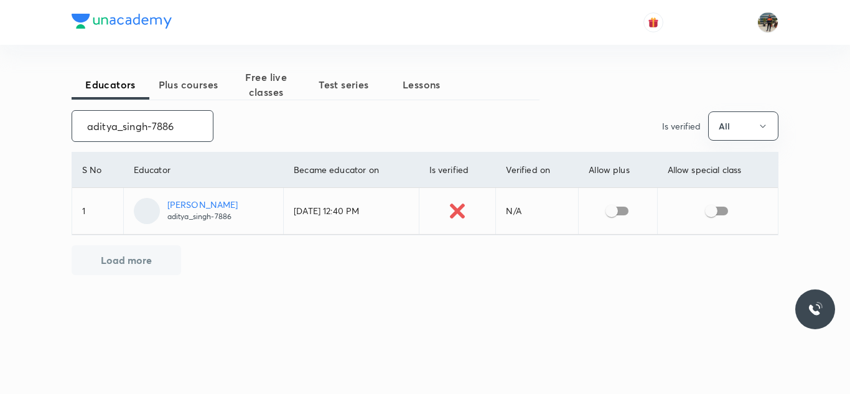
type input "aditya_singh-7886"
click at [630, 216] on input "checkbox" at bounding box center [611, 211] width 71 height 24
click at [620, 210] on input "checkbox" at bounding box center [624, 211] width 71 height 24
checkbox input "false"
click at [707, 211] on input "checkbox" at bounding box center [711, 211] width 71 height 24
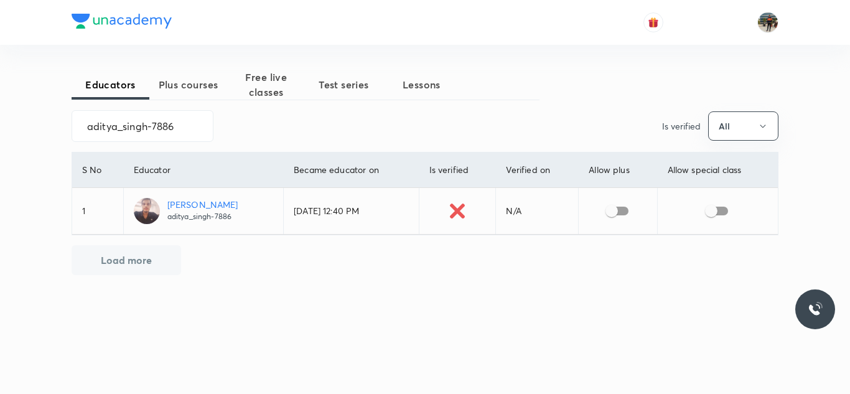
checkbox input "true"
click at [626, 209] on input "checkbox" at bounding box center [611, 211] width 71 height 24
checkbox input "true"
click at [175, 130] on input "aditya_singh-7886" at bounding box center [142, 126] width 141 height 32
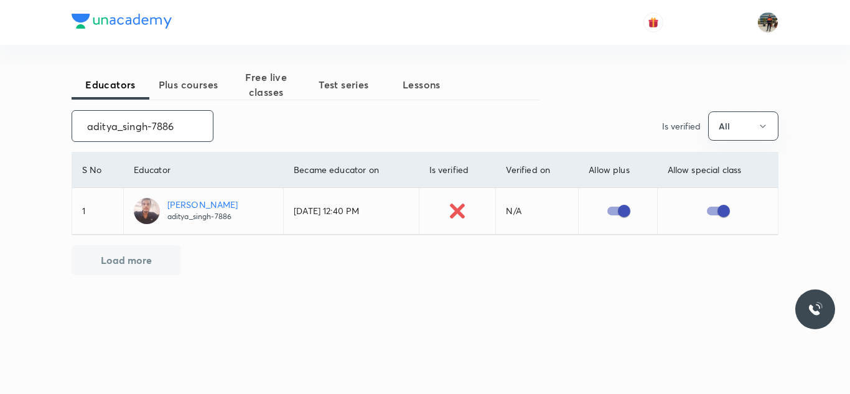
click at [175, 130] on input "aditya_singh-7886" at bounding box center [142, 126] width 141 height 32
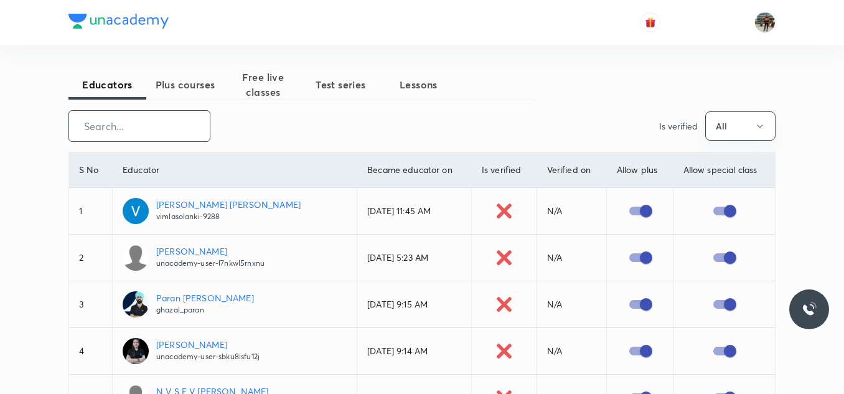
paste input "unacademy-user-KSR2XQRAH9EB"
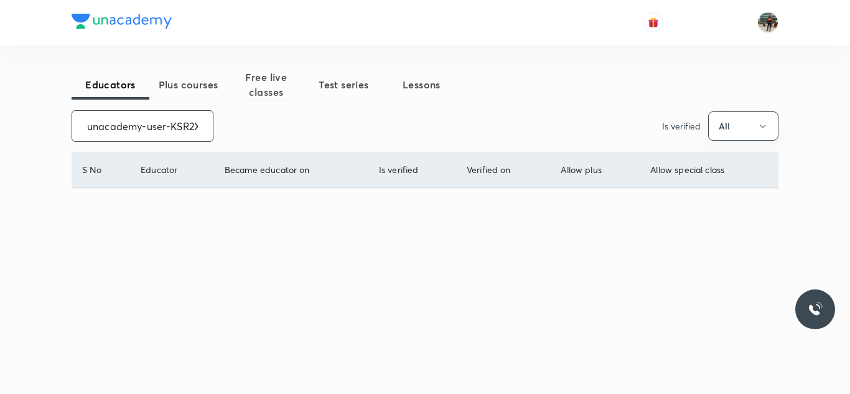
scroll to position [0, 53]
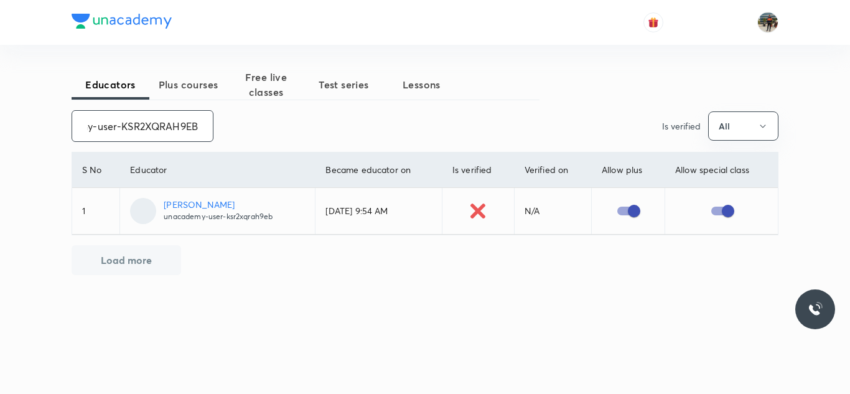
type input "unacademy-user-KSR2XQRAH9EB"
click at [175, 130] on input "unacademy-user-KSR2XQRAH9EB" at bounding box center [142, 126] width 141 height 32
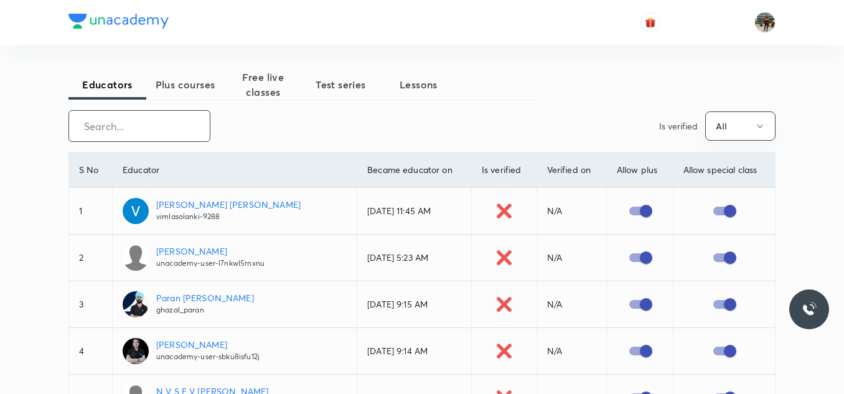
paste input "FTP_Yukthashree_S"
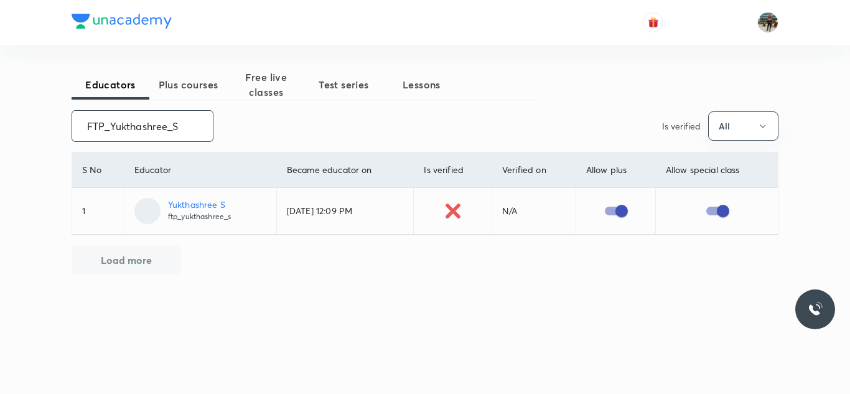
type input "FTP_Yukthashree_S"
click at [123, 118] on input "FTP_Yukthashree_S" at bounding box center [142, 126] width 141 height 32
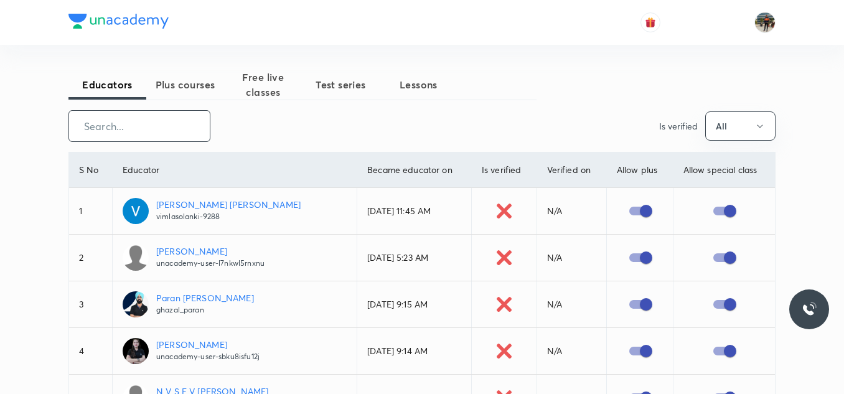
paste input "FTP_DevashishRoy"
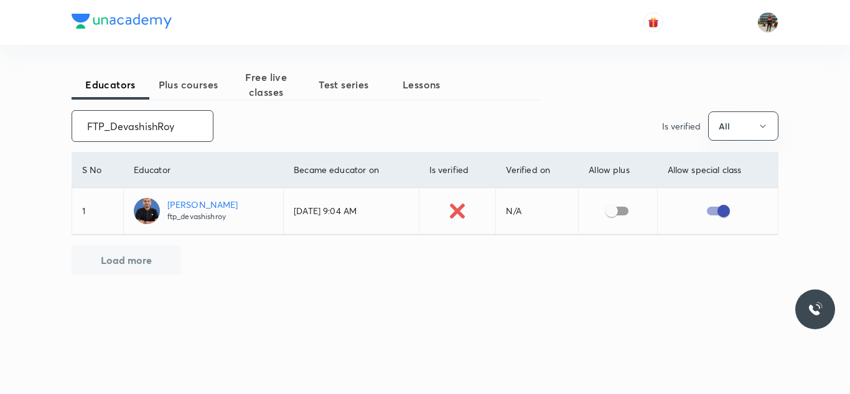
type input "FTP_DevashishRoy"
click at [610, 209] on input "checkbox" at bounding box center [611, 211] width 71 height 24
checkbox input "true"
click at [185, 114] on input "FTP_DevashishRoy" at bounding box center [142, 126] width 141 height 32
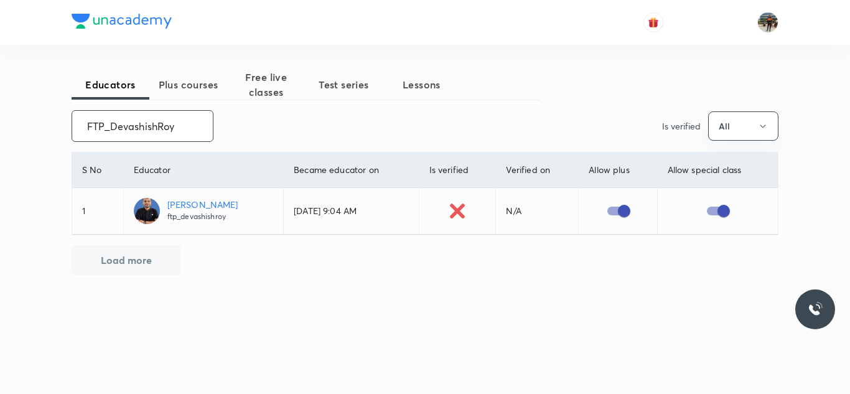
click at [185, 114] on input "FTP_DevashishRoy" at bounding box center [142, 126] width 141 height 32
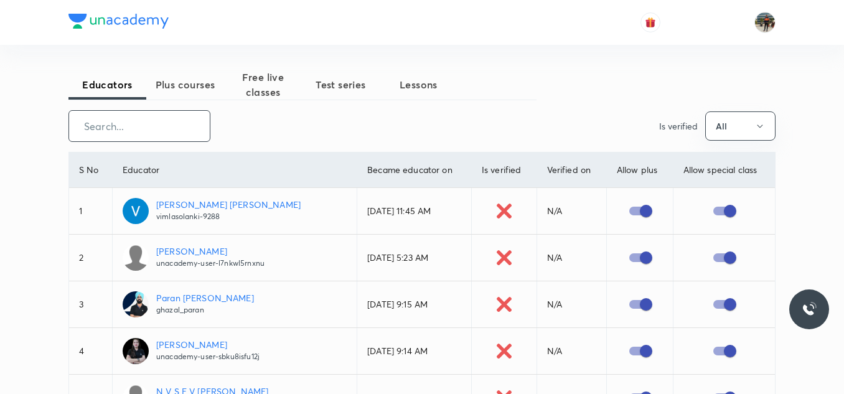
paste input "Sahilkiroriwal123"
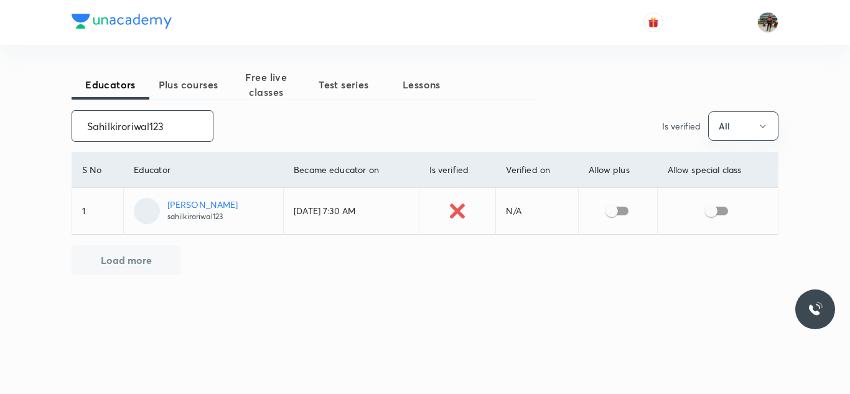
type input "Sahilkiroriwal123"
click at [615, 213] on input "checkbox" at bounding box center [611, 211] width 71 height 24
checkbox input "true"
click at [720, 220] on input "checkbox" at bounding box center [711, 211] width 71 height 24
checkbox input "true"
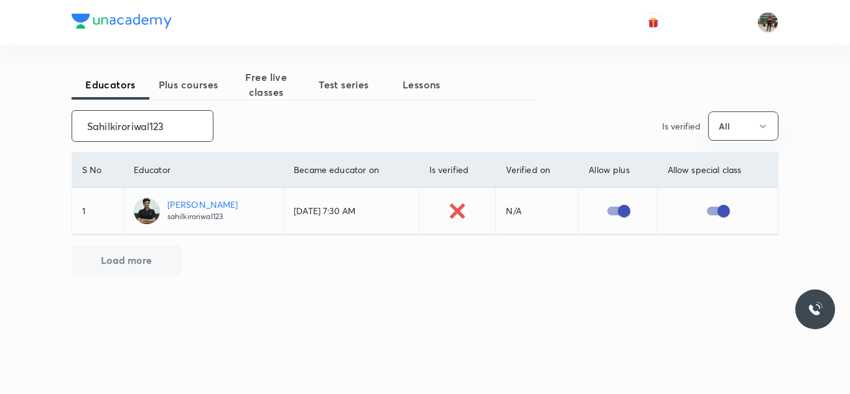
click at [182, 130] on input "Sahilkiroriwal123" at bounding box center [142, 126] width 141 height 32
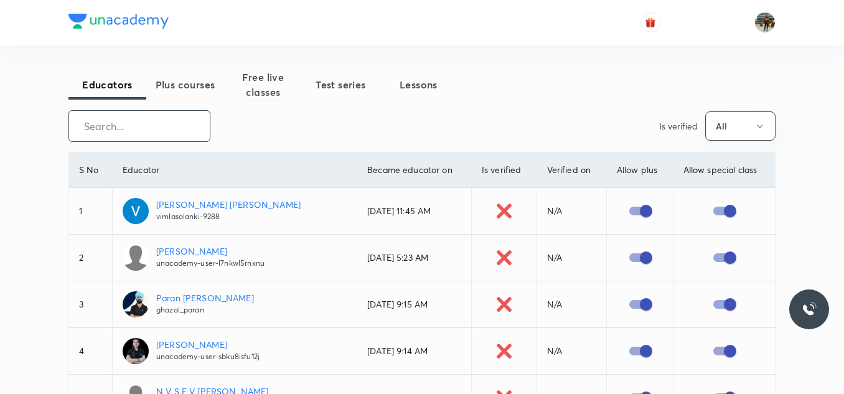
paste input "FTP_SamarthShukla"
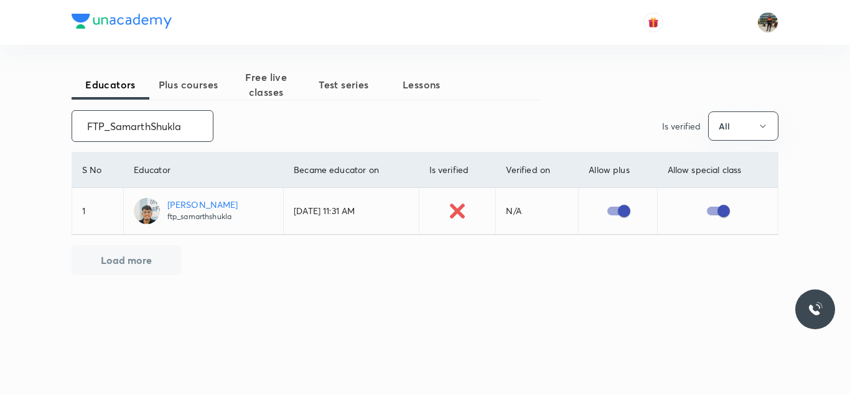
type input "FTP_SamarthShukla"
click at [179, 130] on input "FTP_SamarthShukla" at bounding box center [142, 126] width 141 height 32
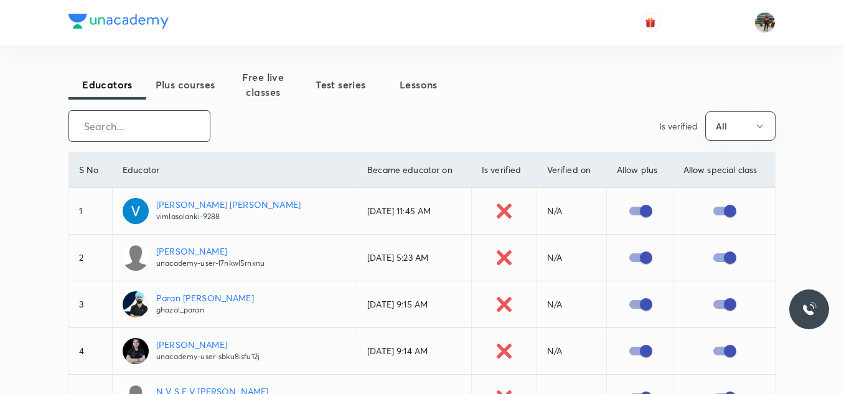
paste input "unacademy-user-ODU9SP7UE0IU"
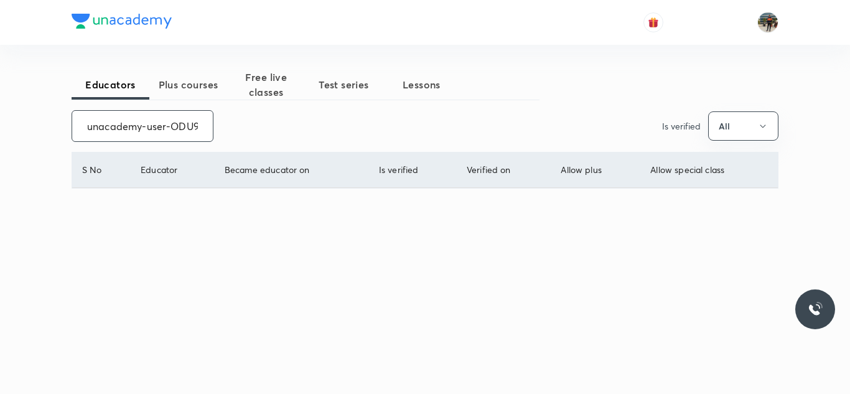
scroll to position [0, 50]
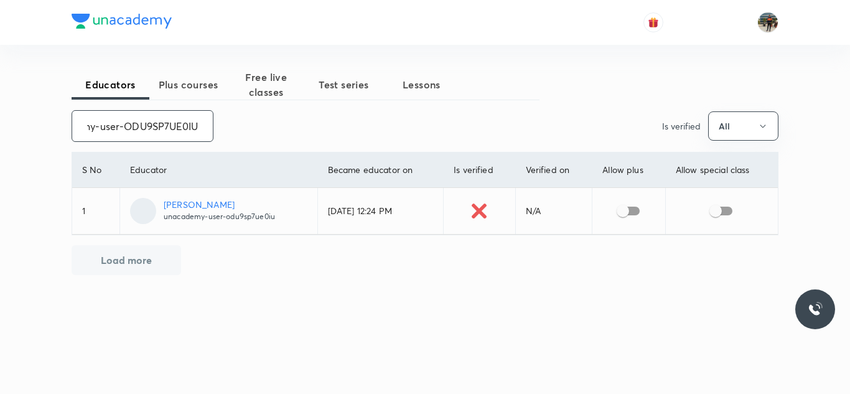
type input "unacademy-user-ODU9SP7UE0IU"
click at [633, 208] on input "checkbox" at bounding box center [622, 211] width 71 height 24
checkbox input "true"
click at [731, 217] on input "checkbox" at bounding box center [715, 211] width 71 height 24
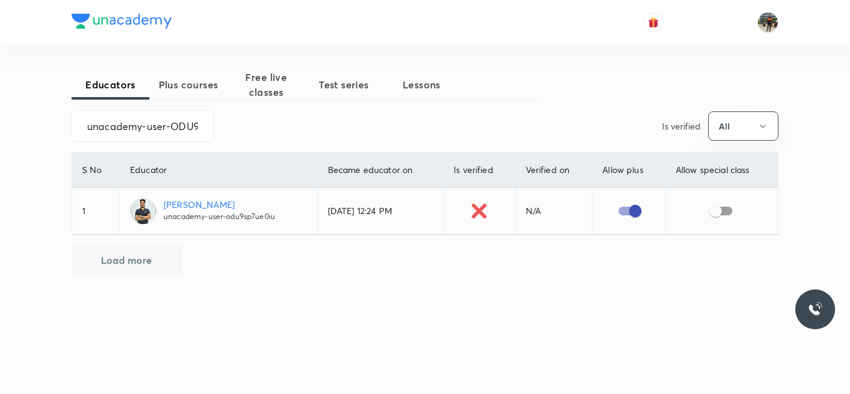
checkbox input "true"
click at [177, 125] on input "unacademy-user-ODU9SP7UE0IU" at bounding box center [142, 126] width 141 height 32
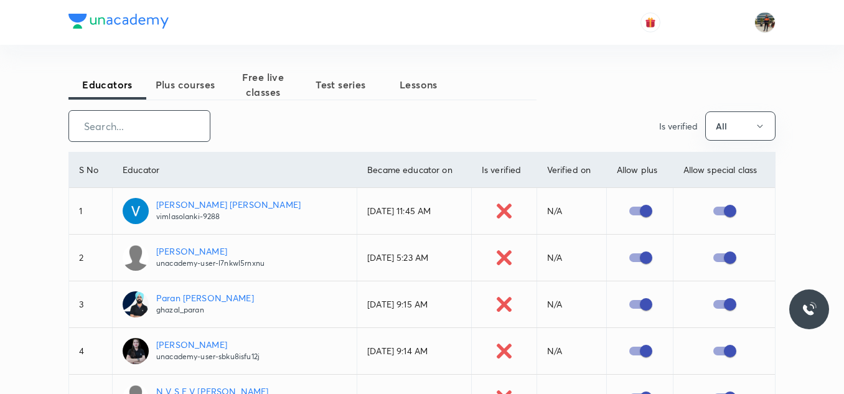
paste input "unacademy-user-55YLSPAYEB6L"
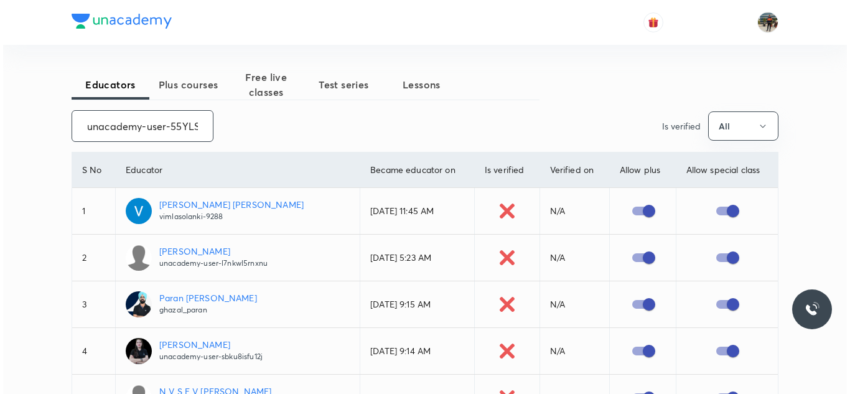
scroll to position [0, 46]
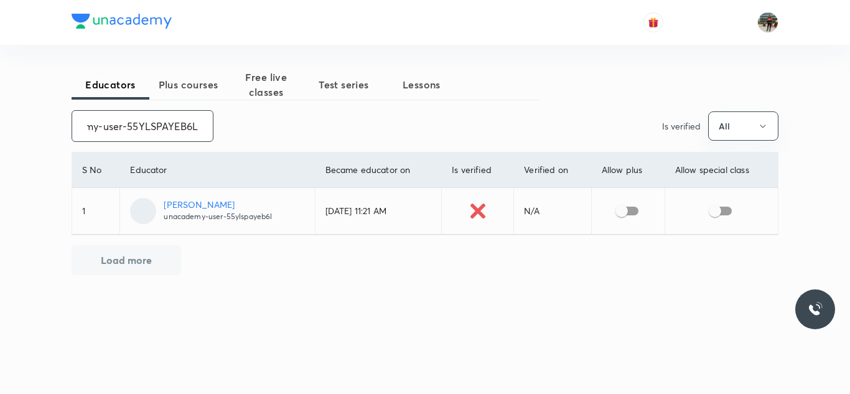
type input "unacademy-user-55YLSPAYEB6L"
click at [638, 221] on input "checkbox" at bounding box center [621, 211] width 71 height 24
checkbox input "true"
click at [727, 219] on input "checkbox" at bounding box center [714, 211] width 71 height 24
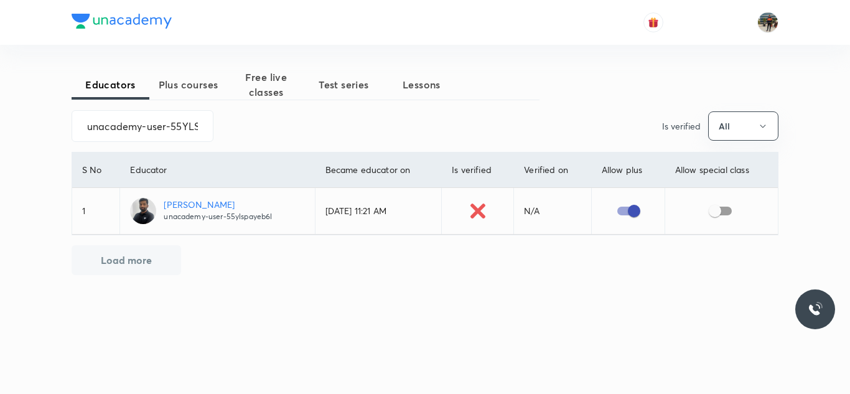
checkbox input "true"
click at [200, 126] on input "unacademy-user-55YLSPAYEB6L" at bounding box center [142, 126] width 141 height 32
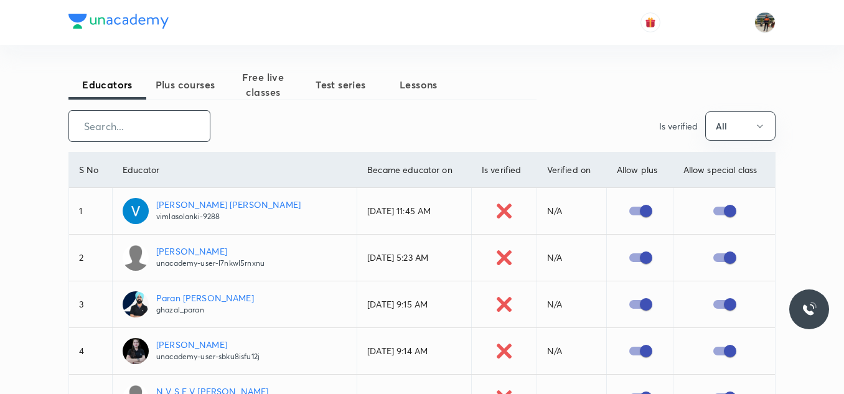
paste input "unacademy-user-A1XUCIMSKGAI"
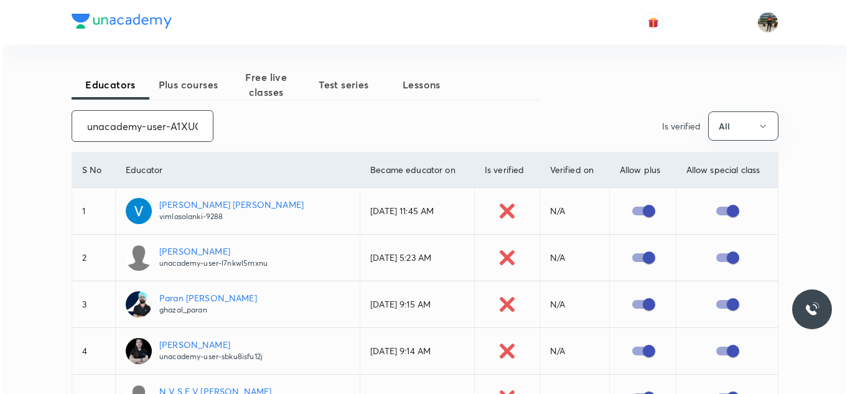
scroll to position [0, 47]
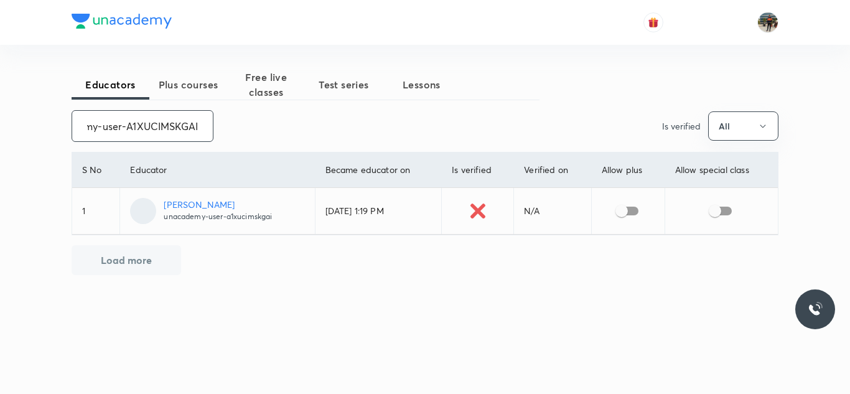
type input "unacademy-user-A1XUCIMSKGAI"
click at [628, 213] on input "checkbox" at bounding box center [621, 211] width 71 height 24
checkbox input "true"
click at [721, 212] on input "checkbox" at bounding box center [714, 211] width 71 height 24
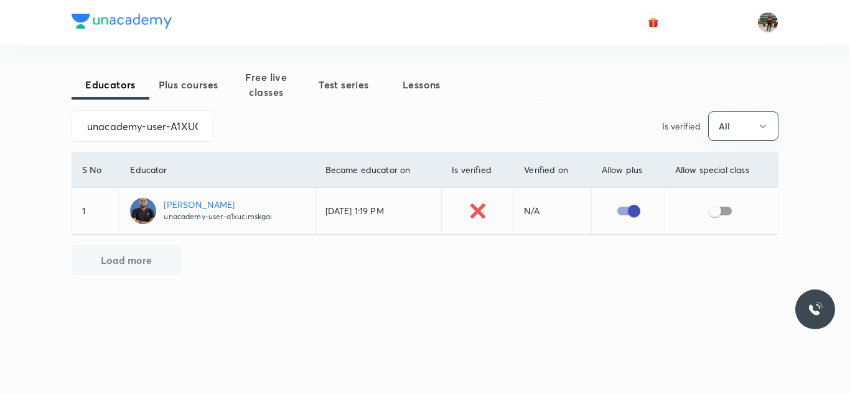
checkbox input "true"
click at [171, 124] on input "unacademy-user-A1XUCIMSKGAI" at bounding box center [142, 126] width 141 height 32
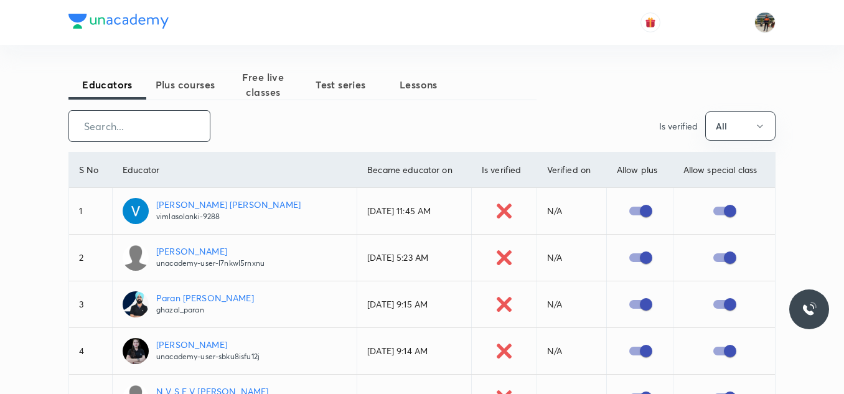
paste input "PrasanthvadakattuKumar-1245"
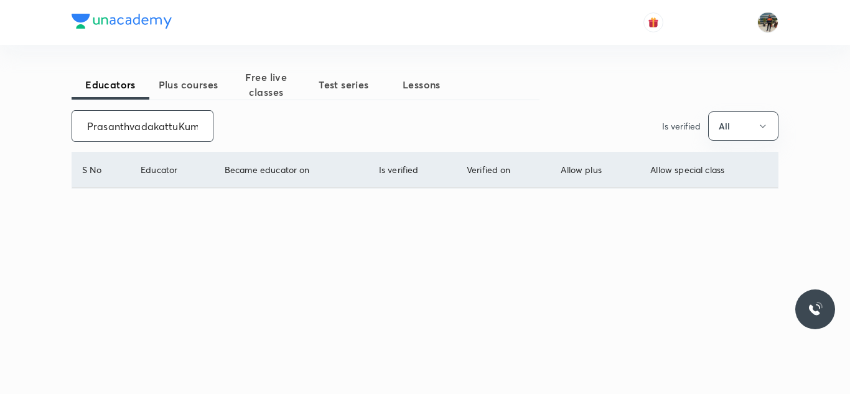
scroll to position [0, 37]
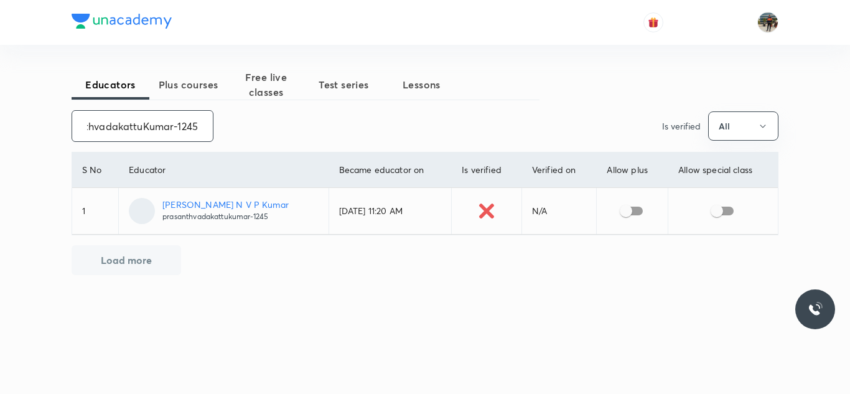
type input "PrasanthvadakattuKumar-1245"
click at [641, 213] on input "checkbox" at bounding box center [625, 211] width 71 height 24
checkbox input "true"
click at [725, 212] on input "checkbox" at bounding box center [716, 211] width 71 height 24
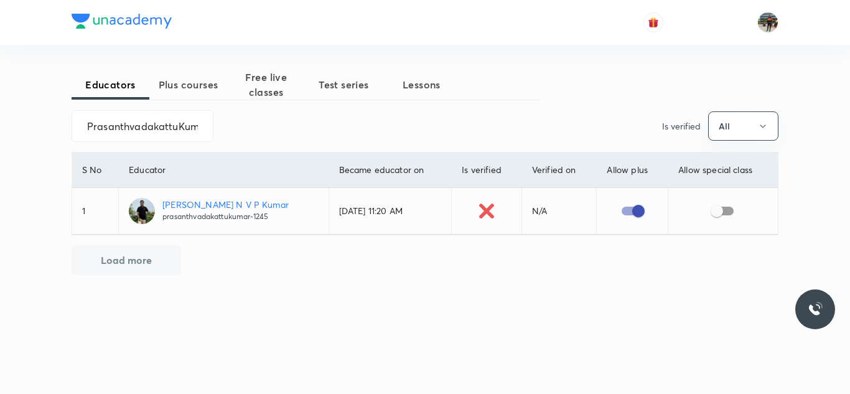
checkbox input "true"
click at [170, 121] on input "PrasanthvadakattuKumar-1245" at bounding box center [142, 126] width 141 height 32
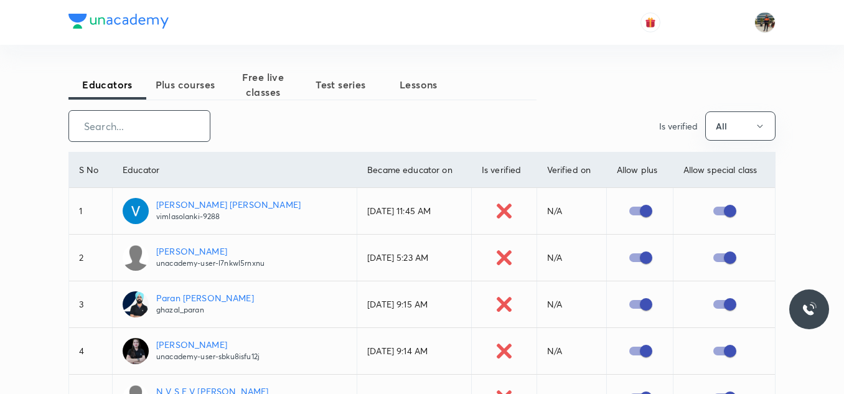
paste input "FTP_DolvyBindal"
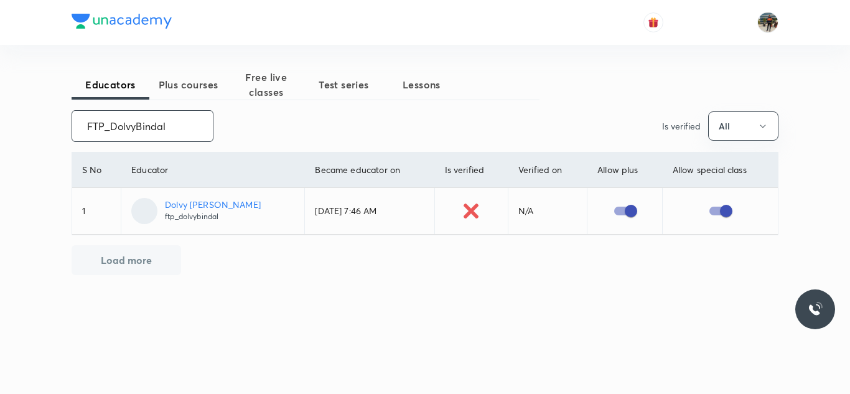
type input "FTP_DolvyBindal"
click at [170, 121] on input "FTP_DolvyBindal" at bounding box center [142, 126] width 141 height 32
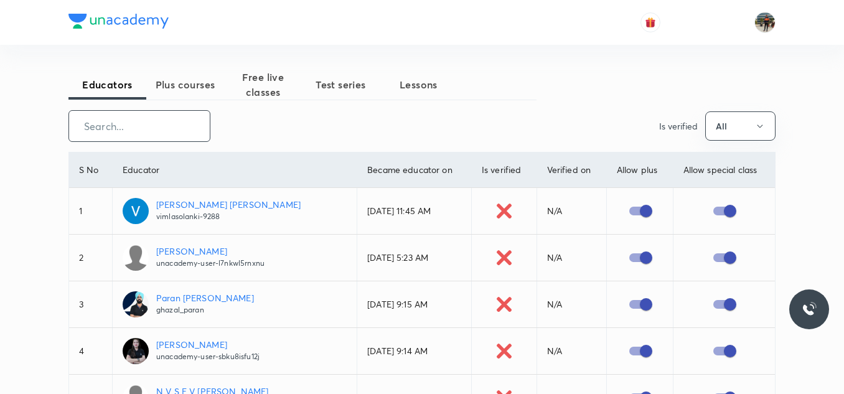
paste input "tg_educator"
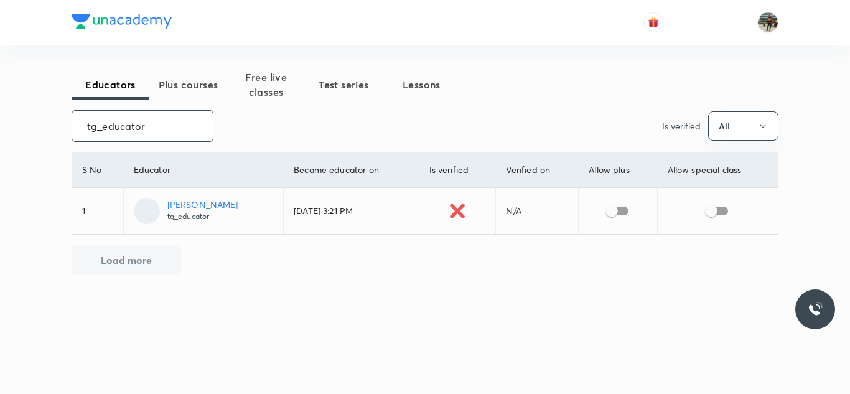
type input "tg_educator"
click at [618, 204] on input "checkbox" at bounding box center [611, 211] width 71 height 24
checkbox input "true"
click at [719, 212] on input "checkbox" at bounding box center [711, 211] width 71 height 24
checkbox input "true"
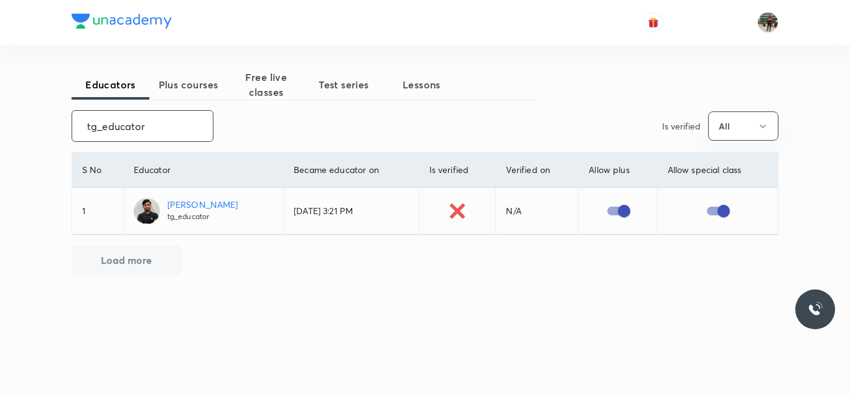
click at [187, 138] on input "tg_educator" at bounding box center [142, 126] width 141 height 32
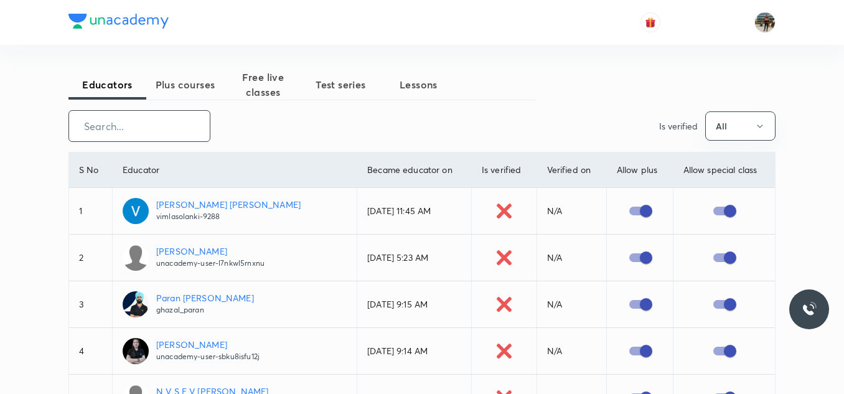
paste input "FTP_PurbaPaul"
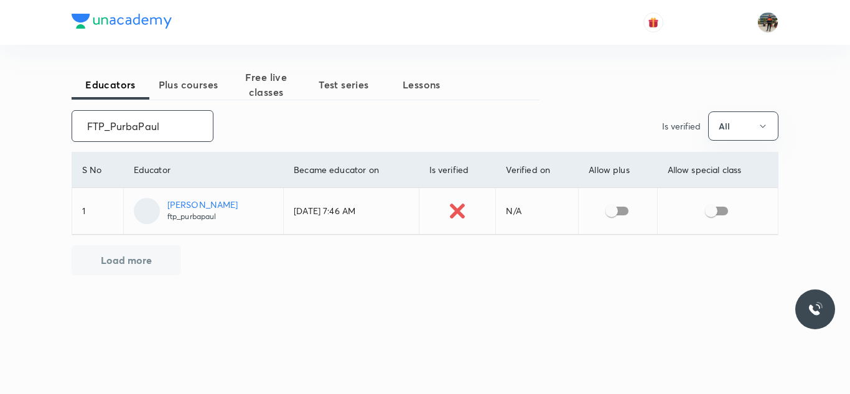
type input "FTP_PurbaPaul"
click at [617, 208] on input "checkbox" at bounding box center [611, 211] width 71 height 24
checkbox input "true"
click at [724, 208] on input "checkbox" at bounding box center [711, 211] width 71 height 24
checkbox input "true"
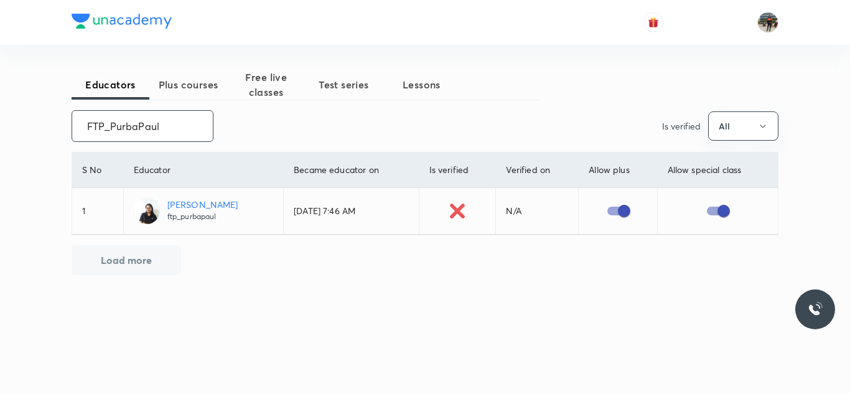
click at [174, 139] on input "FTP_PurbaPaul" at bounding box center [142, 126] width 141 height 32
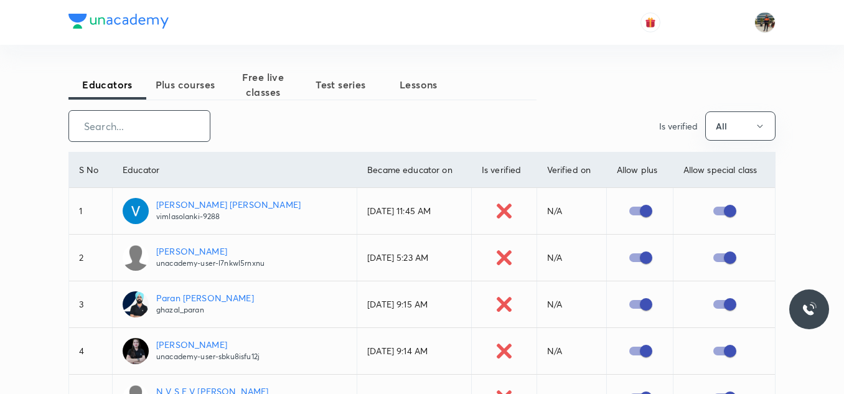
paste input "unacademy-user-FJQ2ESUYMWX5"
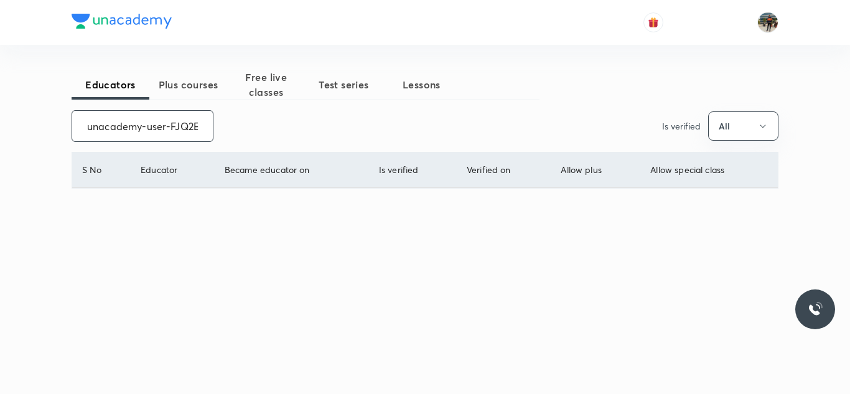
scroll to position [0, 55]
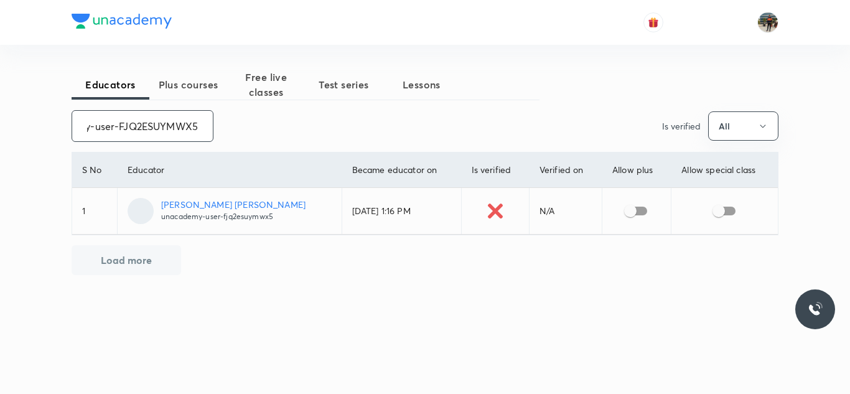
type input "unacademy-user-FJQ2ESUYMWX5"
click at [638, 211] on input "checkbox" at bounding box center [630, 211] width 71 height 24
checkbox input "true"
click at [725, 210] on input "checkbox" at bounding box center [718, 211] width 71 height 24
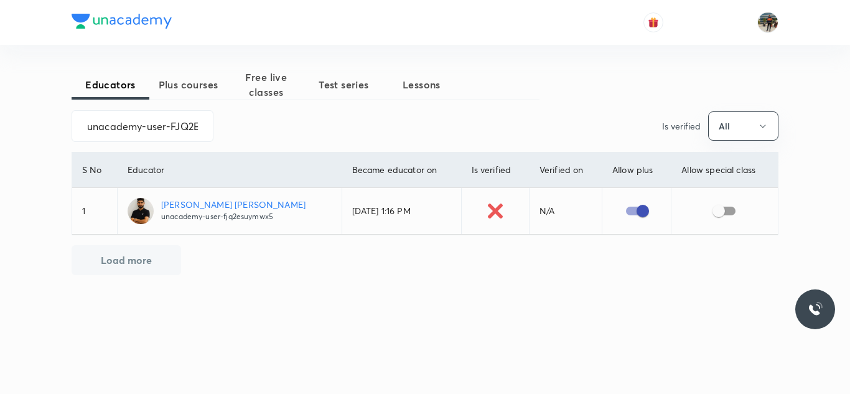
checkbox input "true"
click at [182, 126] on input "unacademy-user-FJQ2ESUYMWX5" at bounding box center [142, 126] width 141 height 32
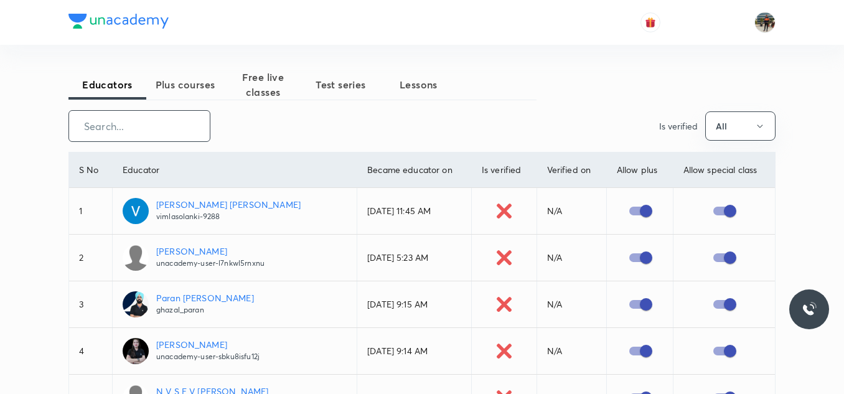
paste input "Vijaykumar-7993"
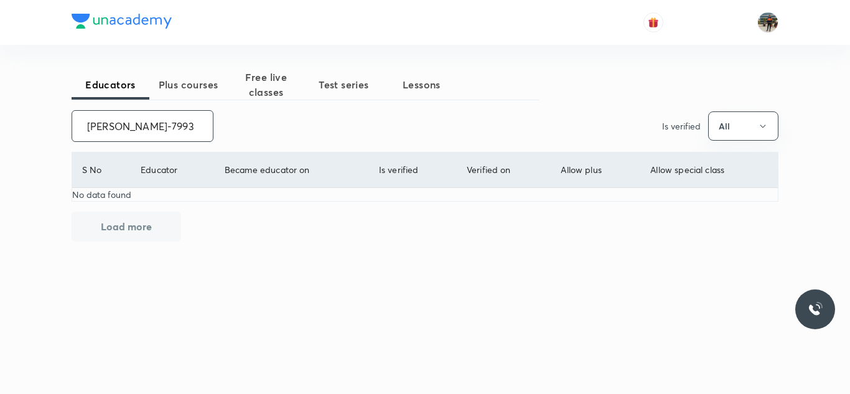
type input "Vijaykumar-7993"
click at [182, 126] on input "Vijaykumar-7993" at bounding box center [142, 126] width 141 height 32
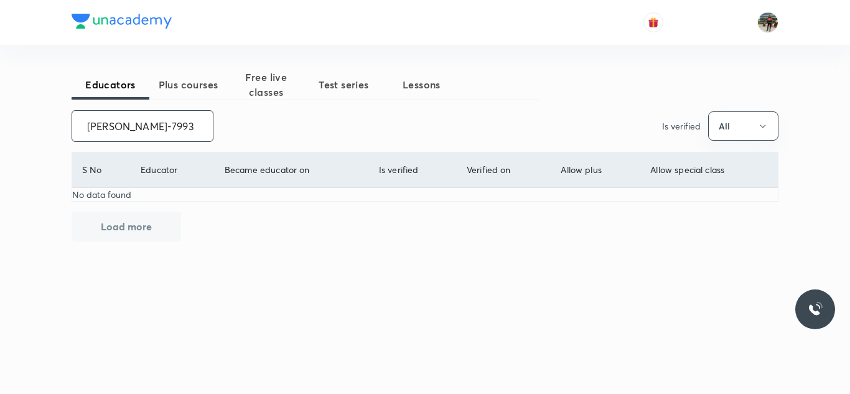
click at [182, 126] on input "Vijaykumar-7993" at bounding box center [142, 126] width 141 height 32
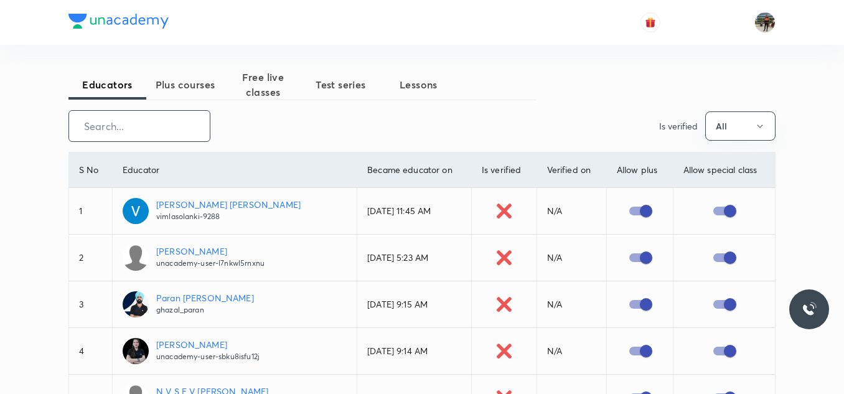
paste input "FTP_Mansiandharia"
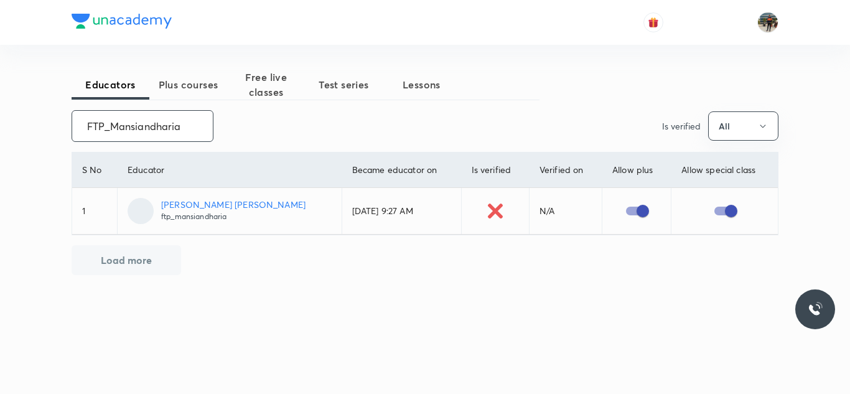
type input "FTP_Mansiandharia"
click at [182, 126] on input "FTP_Mansiandharia" at bounding box center [142, 126] width 141 height 32
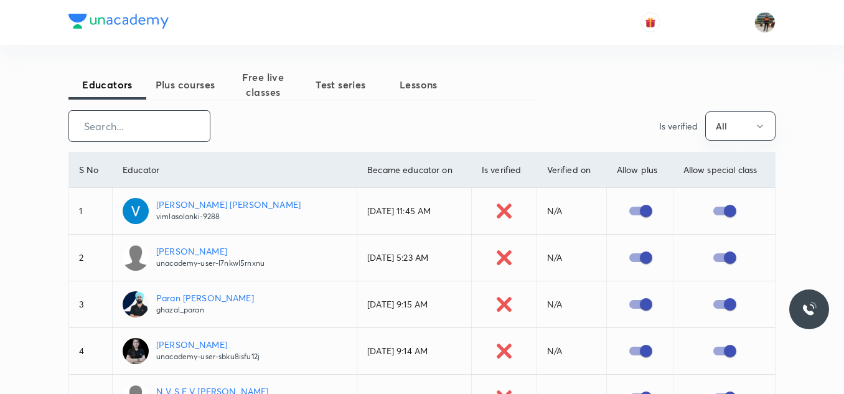
paste input "FTP_Nehakansara"
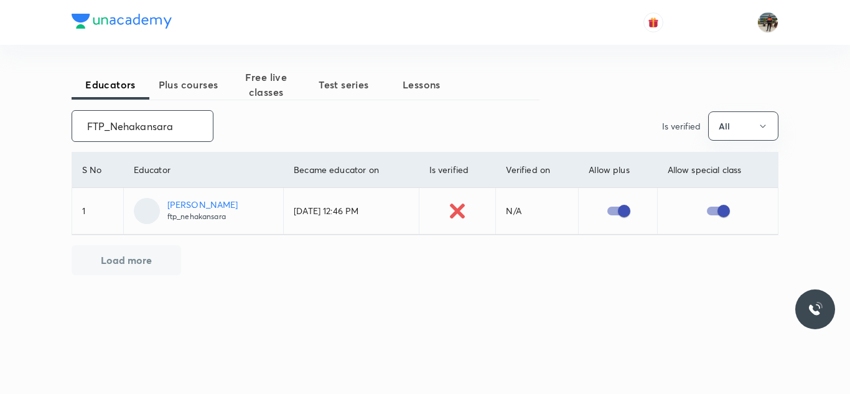
type input "FTP_Nehakansara"
click at [182, 126] on input "FTP_Nehakansara" at bounding box center [142, 126] width 141 height 32
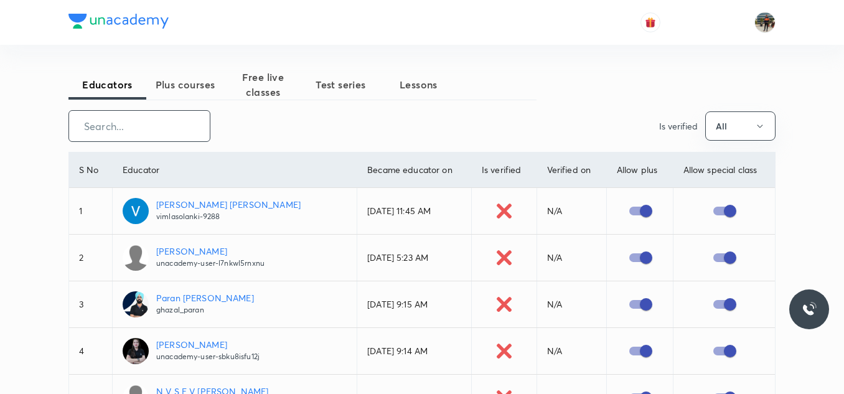
paste input "Mayursuthar1-7640"
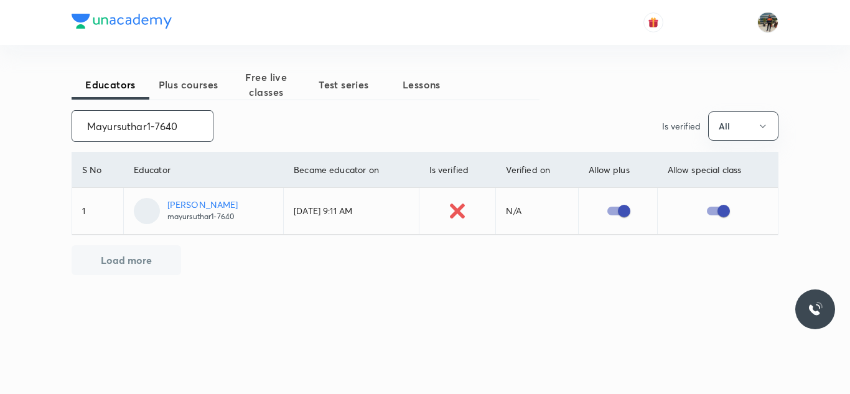
type input "Mayursuthar1-7640"
click at [182, 126] on input "Mayursuthar1-7640" at bounding box center [142, 126] width 141 height 32
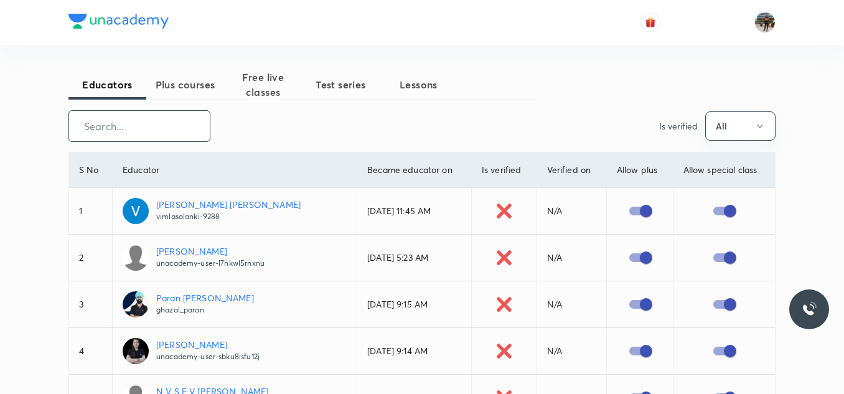
paste input "unacademy-user-L179KEYEPWAA"
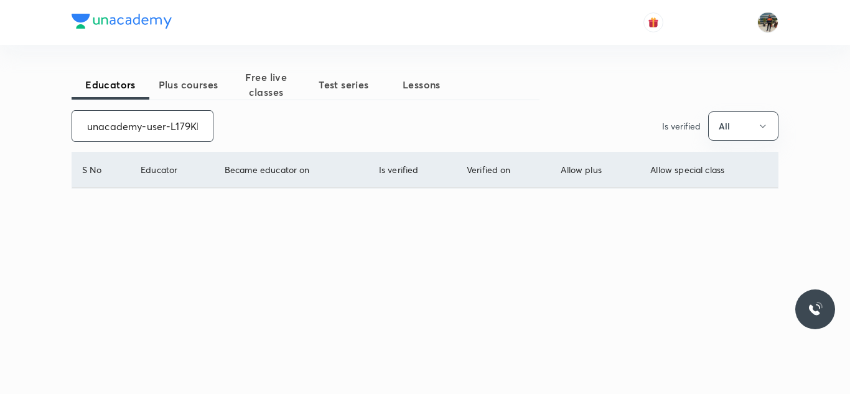
scroll to position [0, 49]
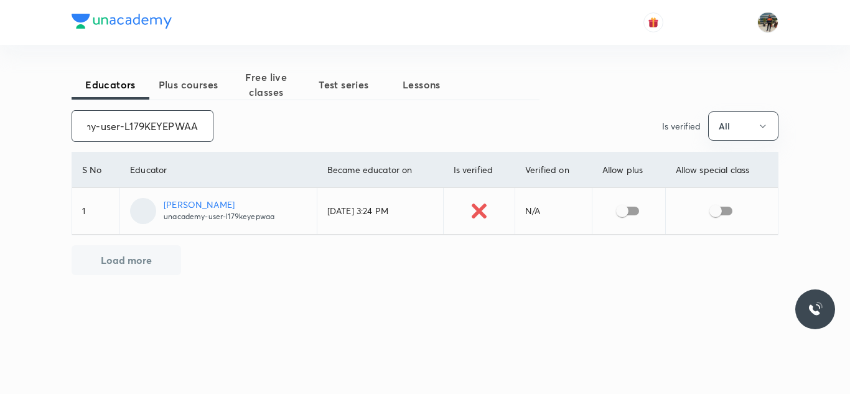
type input "unacademy-user-L179KEYEPWAA"
click at [621, 211] on input "checkbox" at bounding box center [622, 211] width 71 height 24
checkbox input "true"
click at [726, 214] on input "checkbox" at bounding box center [715, 211] width 71 height 24
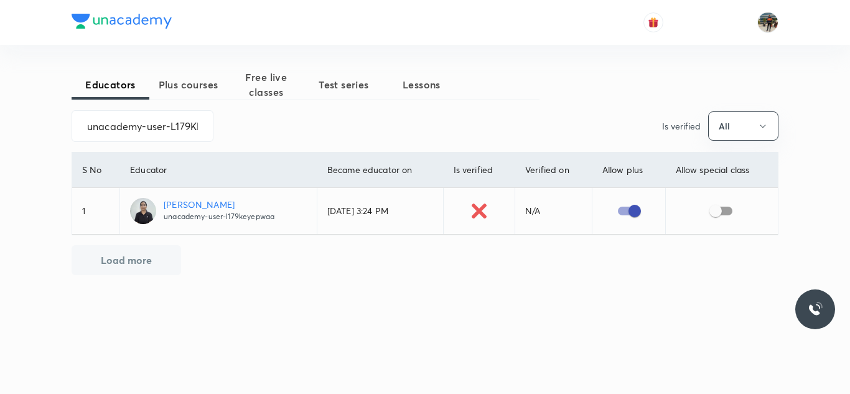
checkbox input "true"
click at [172, 130] on input "unacademy-user-L179KEYEPWAA" at bounding box center [142, 126] width 141 height 32
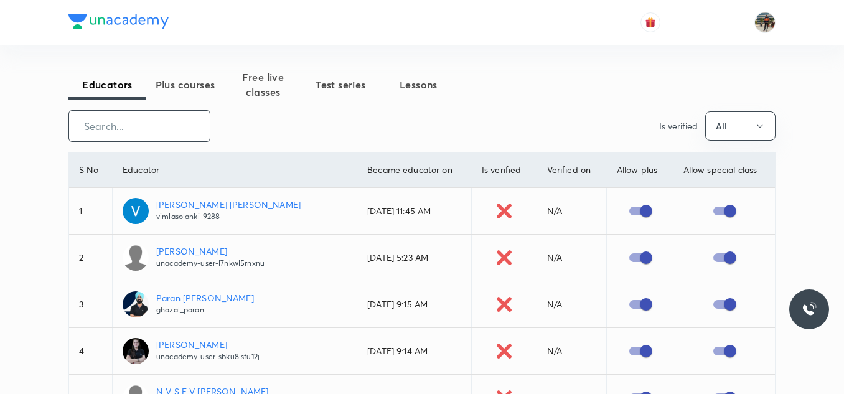
paste
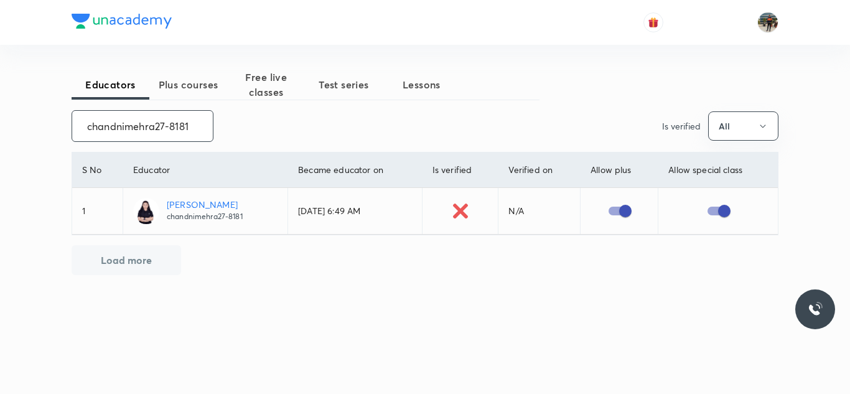
type input "chandnimehra27-8181"
click at [172, 130] on input "chandnimehra27-8181" at bounding box center [142, 126] width 141 height 32
type input "FTP_AbhimanyuTiwari"
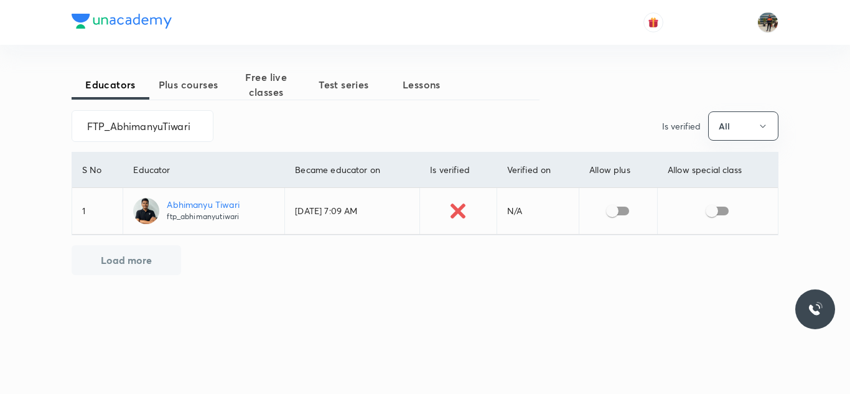
click at [615, 223] on td at bounding box center [618, 211] width 78 height 47
click at [618, 221] on input "checkbox" at bounding box center [612, 211] width 71 height 24
checkbox input "true"
click at [724, 221] on input "checkbox" at bounding box center [711, 211] width 71 height 24
checkbox input "true"
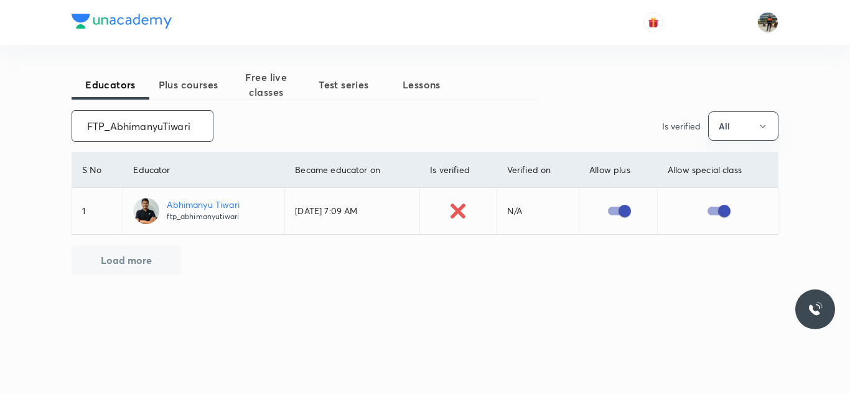
click at [190, 121] on input "FTP_AbhimanyuTiwari" at bounding box center [142, 126] width 141 height 32
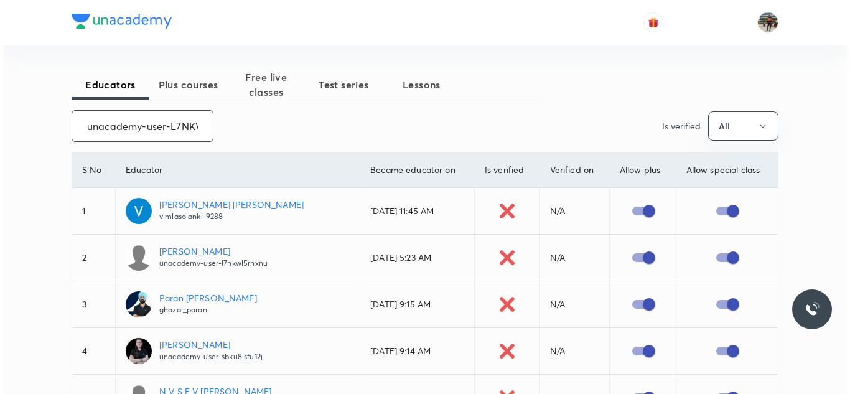
scroll to position [0, 57]
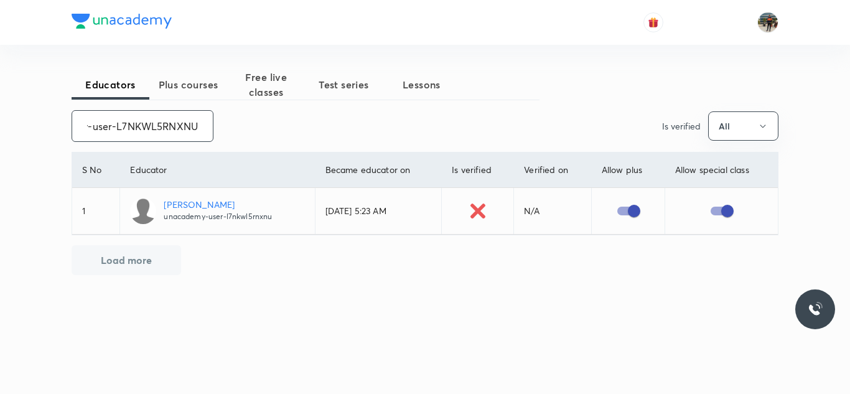
type input "unacademy-user-L7NKWL5RNXNU"
click at [190, 121] on input "unacademy-user-L7NKWL5RNXNU" at bounding box center [142, 126] width 141 height 32
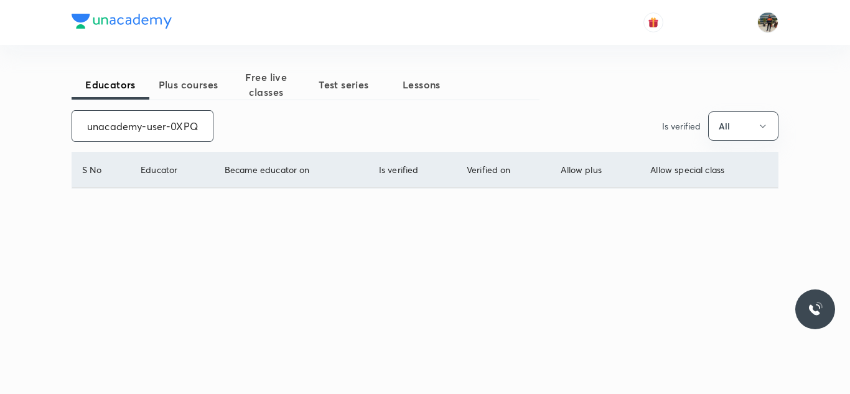
scroll to position [0, 45]
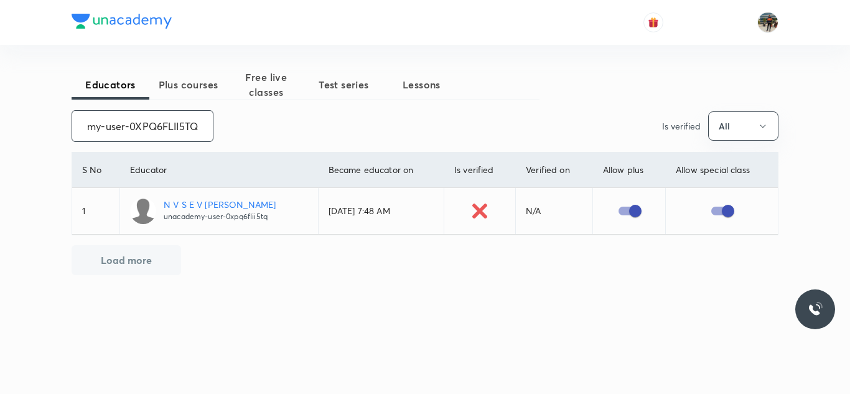
type input "unacademy-user-0XPQ6FLII5TQ"
click at [190, 121] on input "unacademy-user-0XPQ6FLII5TQ" at bounding box center [142, 126] width 141 height 32
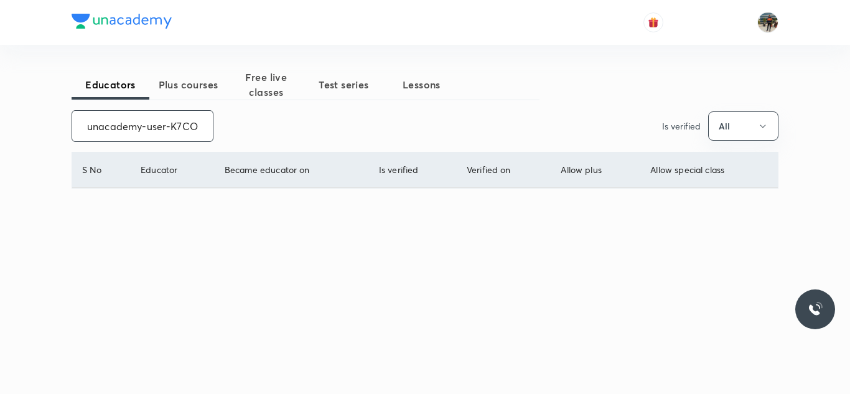
scroll to position [0, 57]
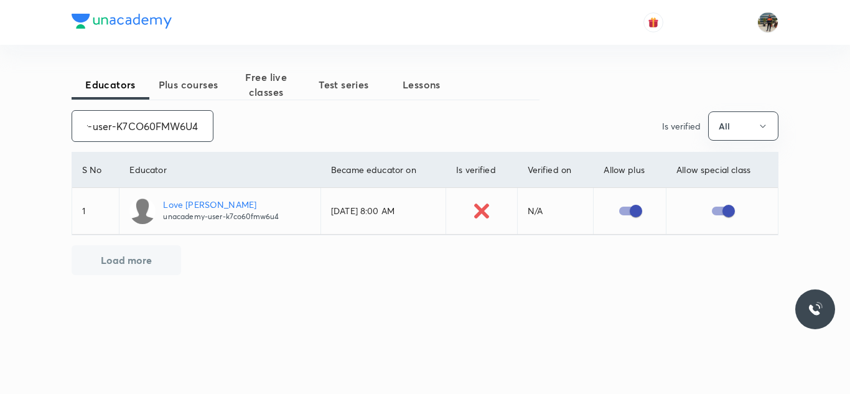
type input "unacademy-user-K7CO60FMW6U4"
click at [103, 137] on input "unacademy-user-K7CO60FMW6U4" at bounding box center [142, 126] width 141 height 32
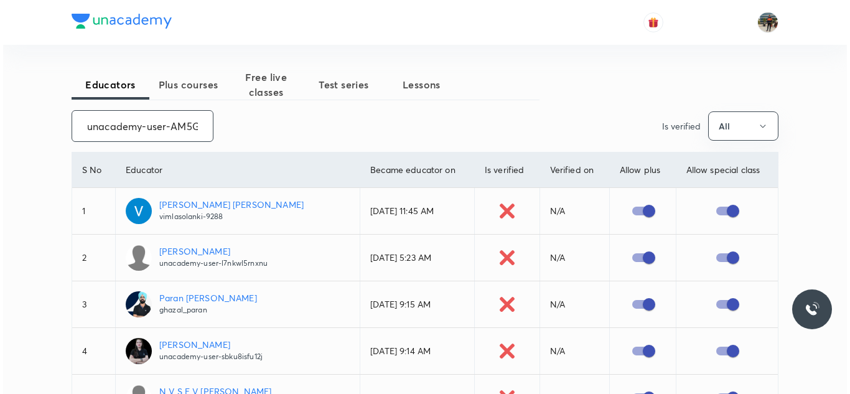
scroll to position [0, 55]
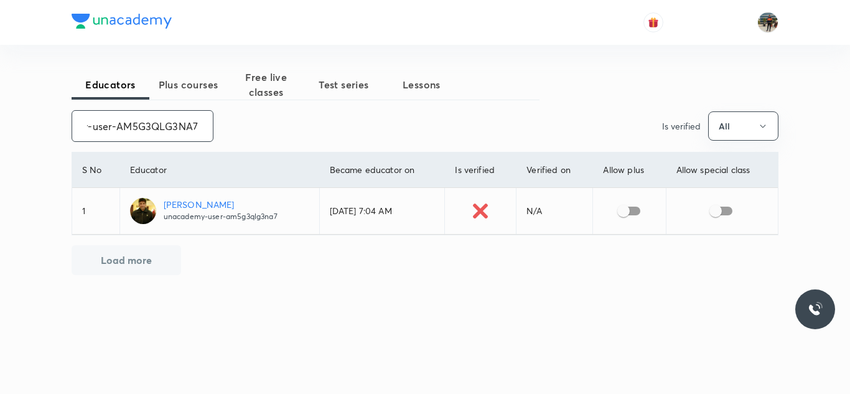
type input "unacademy-user-AM5G3QLG3NA7"
click at [630, 209] on input "checkbox" at bounding box center [623, 211] width 71 height 24
checkbox input "true"
click at [725, 220] on input "checkbox" at bounding box center [715, 211] width 71 height 24
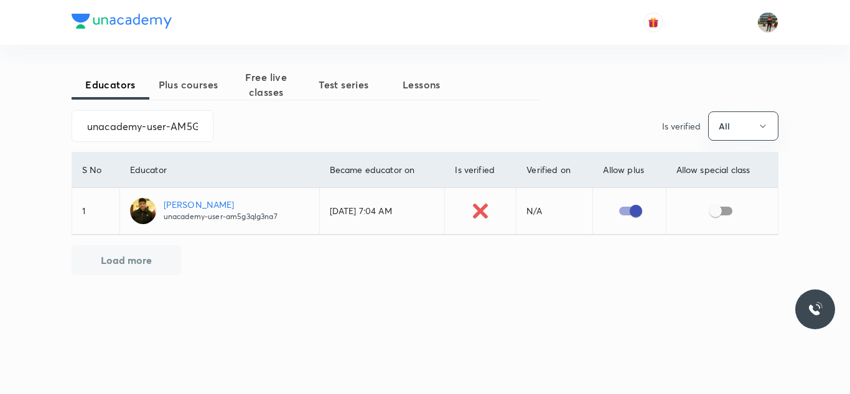
checkbox input "true"
click at [182, 134] on input "unacademy-user-AM5G3QLG3NA7" at bounding box center [142, 126] width 141 height 32
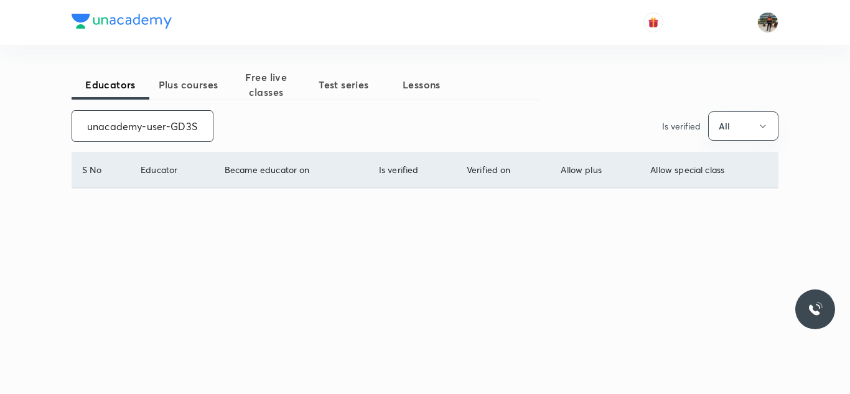
scroll to position [0, 47]
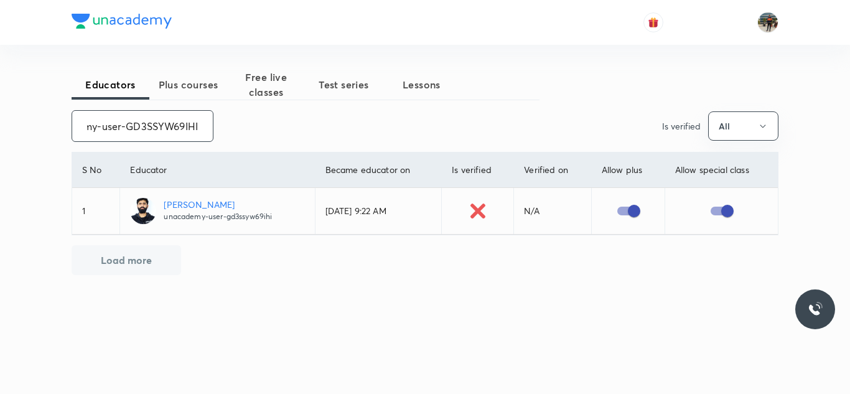
type input "unacademy-user-GD3SSYW69IHI"
click at [174, 134] on input "unacademy-user-GD3SSYW69IHI" at bounding box center [142, 126] width 141 height 32
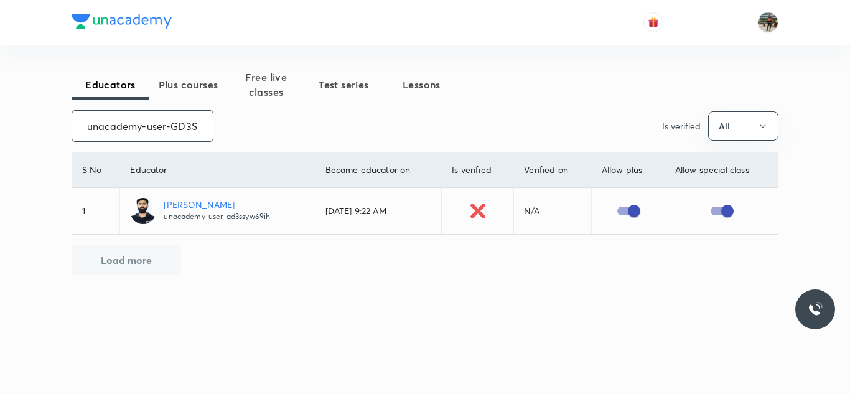
click at [174, 134] on input "unacademy-user-GD3SSYW69IHI" at bounding box center [142, 126] width 141 height 32
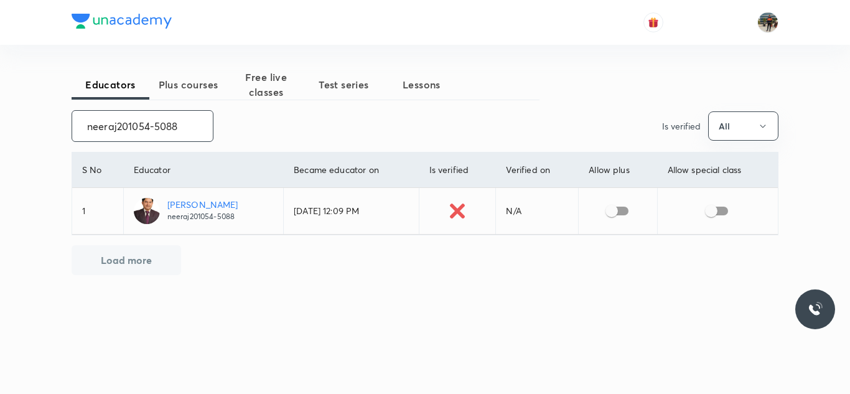
type input "neeraj201054-5088"
click at [623, 205] on input "checkbox" at bounding box center [611, 211] width 71 height 24
checkbox input "true"
click at [720, 213] on input "checkbox" at bounding box center [711, 211] width 71 height 24
checkbox input "true"
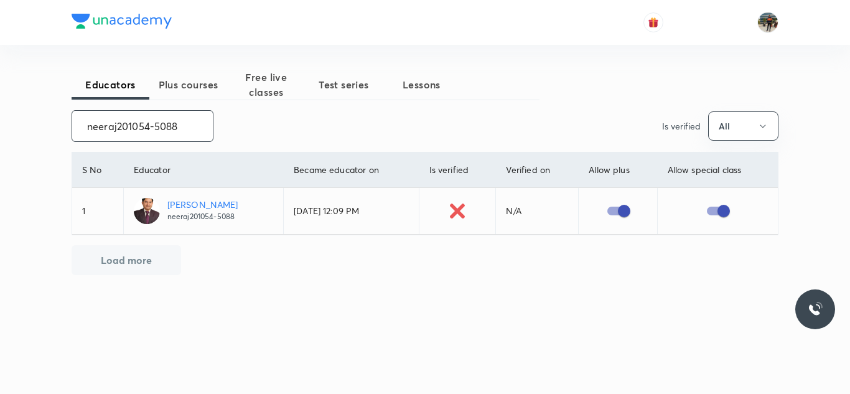
click at [174, 123] on input "neeraj201054-5088" at bounding box center [142, 126] width 141 height 32
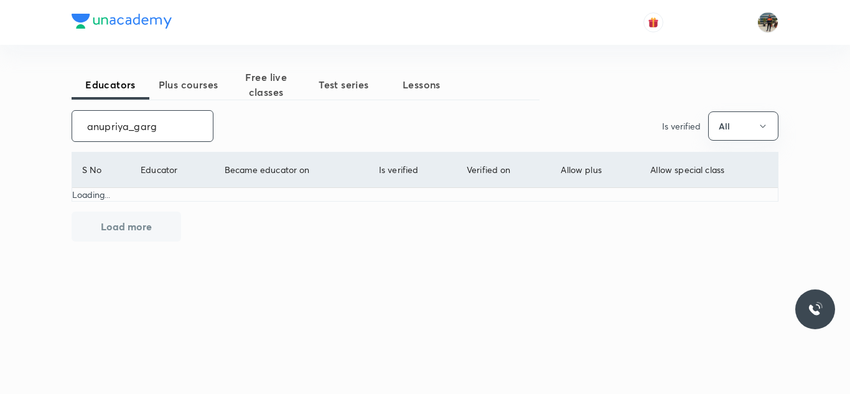
type input "anupriya_garg"
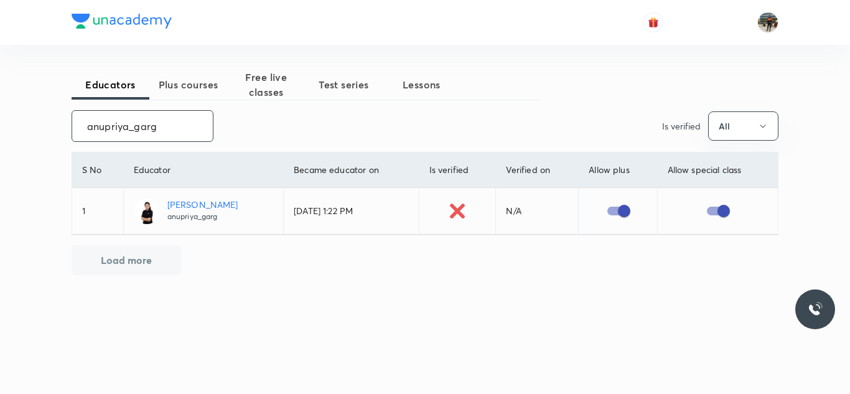
click at [152, 131] on input "anupriya_garg" at bounding box center [142, 126] width 141 height 32
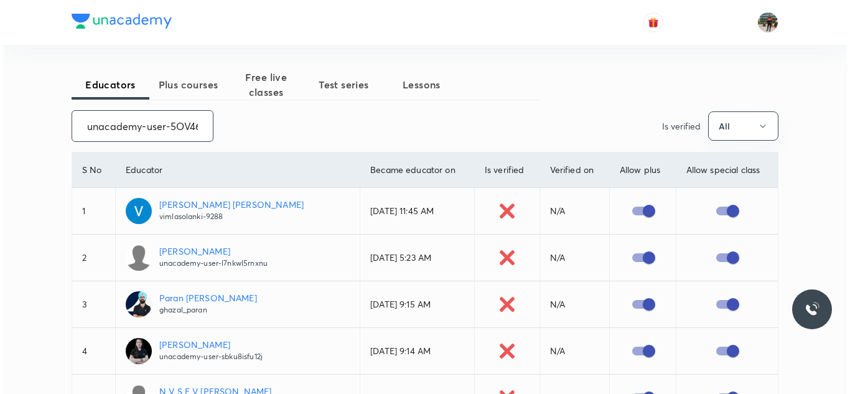
scroll to position [0, 46]
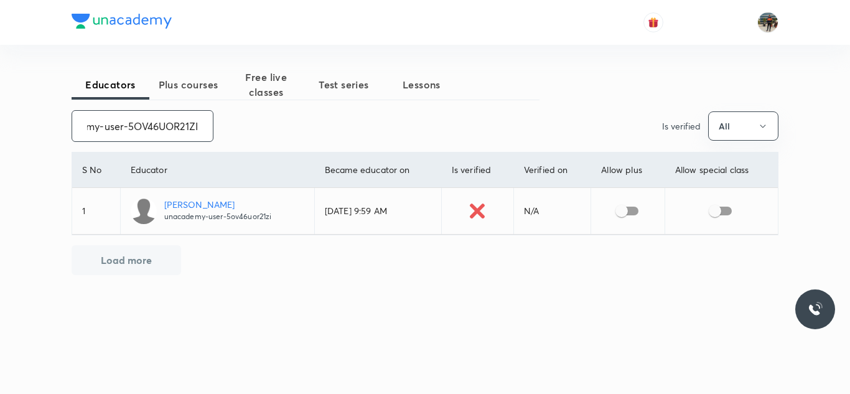
type input "unacademy-user-5OV46UOR21ZI"
click at [628, 214] on input "checkbox" at bounding box center [621, 211] width 71 height 24
checkbox input "true"
click at [727, 211] on input "checkbox" at bounding box center [714, 211] width 71 height 24
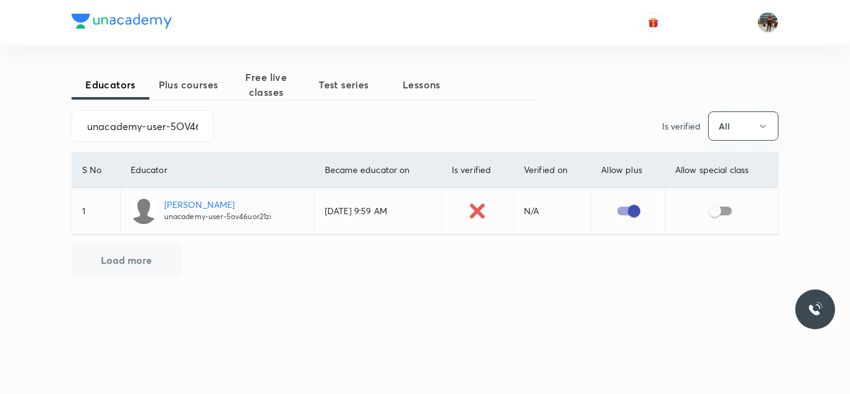
checkbox input "true"
click at [177, 123] on input "unacademy-user-5OV46UOR21ZI" at bounding box center [142, 126] width 141 height 32
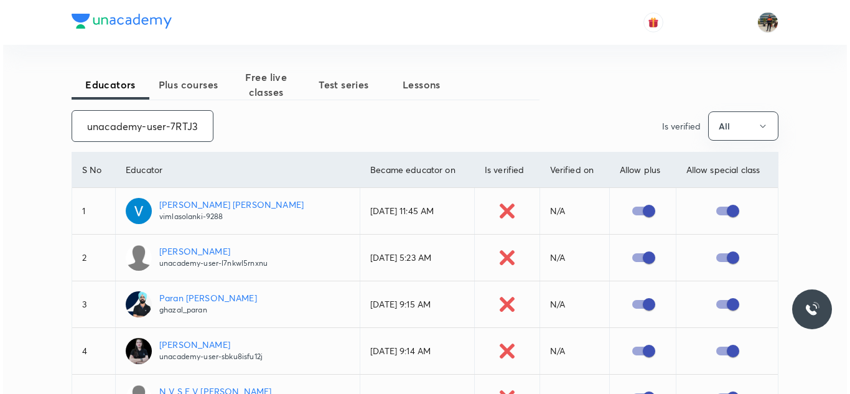
scroll to position [0, 45]
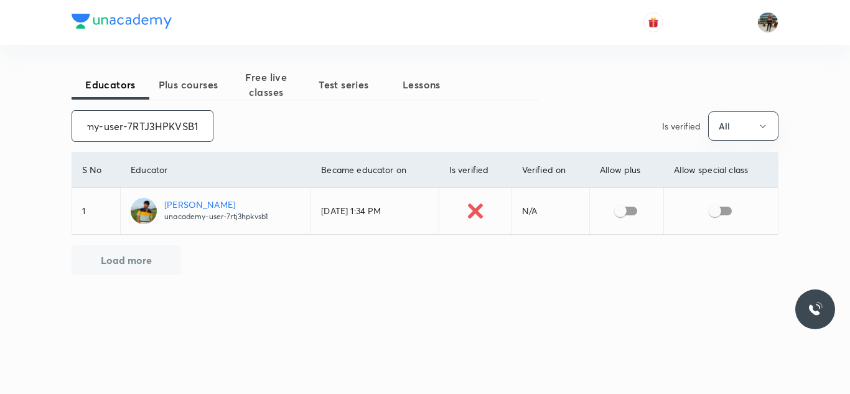
type input "unacademy-user-7RTJ3HPKVSB1"
click at [633, 218] on input "checkbox" at bounding box center [620, 211] width 71 height 24
checkbox input "true"
click at [730, 218] on input "checkbox" at bounding box center [714, 211] width 71 height 24
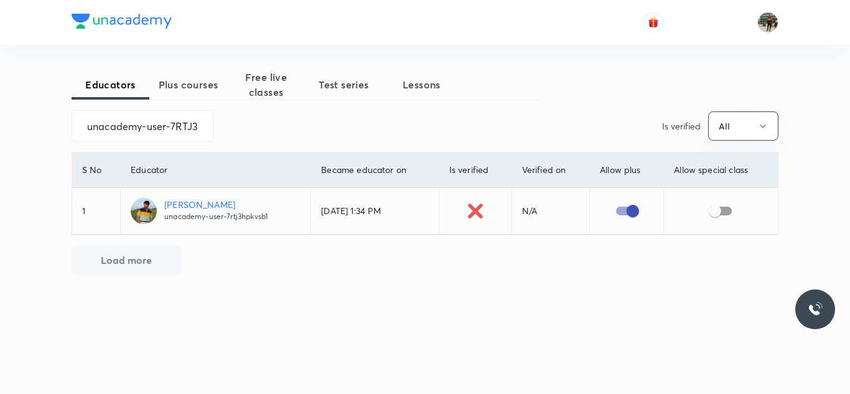
checkbox input "true"
click at [167, 128] on input "unacademy-user-7RTJ3HPKVSB1" at bounding box center [142, 126] width 141 height 32
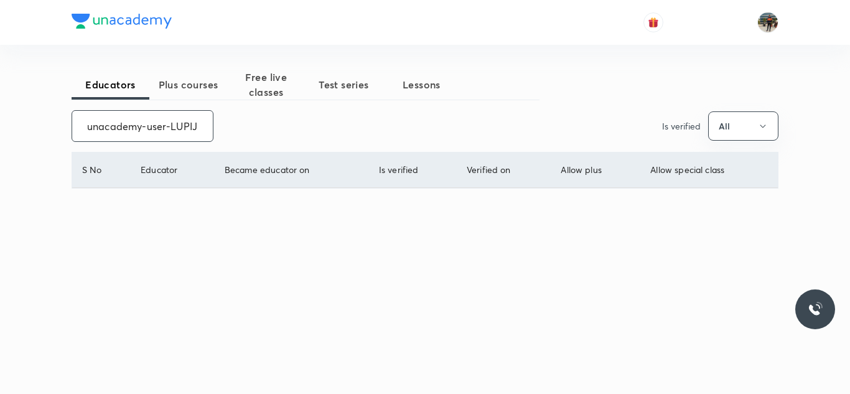
scroll to position [0, 52]
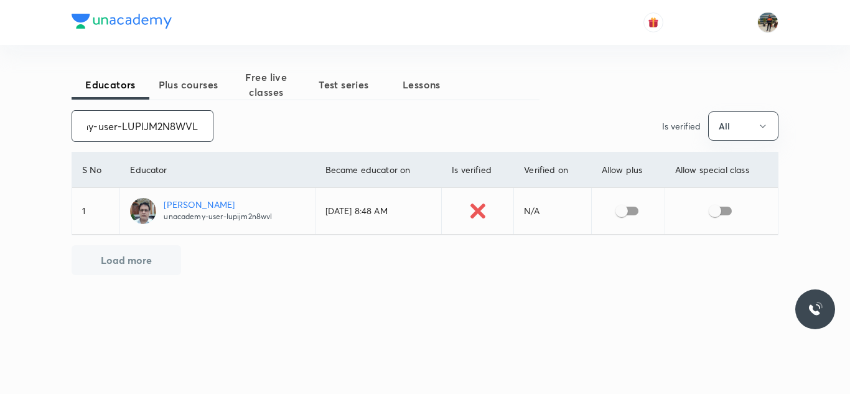
type input "unacademy-user-LUPIJM2N8WVL"
click at [633, 215] on input "checkbox" at bounding box center [621, 211] width 71 height 24
checkbox input "true"
click at [735, 218] on input "checkbox" at bounding box center [714, 211] width 71 height 24
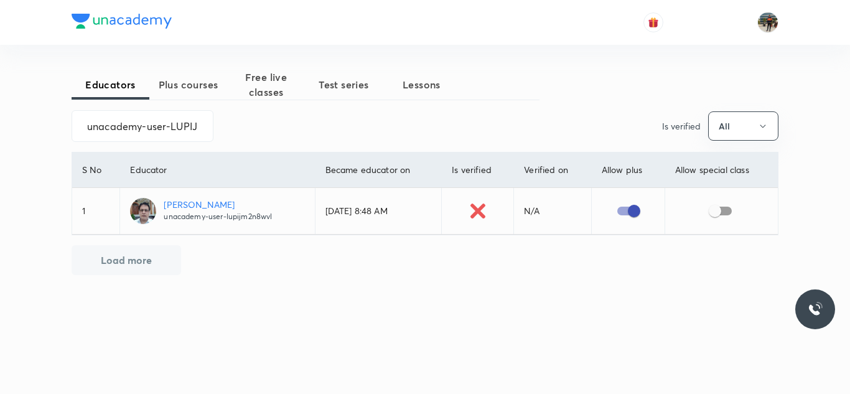
checkbox input "true"
click at [131, 128] on input "unacademy-user-LUPIJM2N8WVL" at bounding box center [142, 126] width 141 height 32
click at [141, 130] on input "unacademy-user-U0GW6PLIVHNG" at bounding box center [142, 126] width 141 height 32
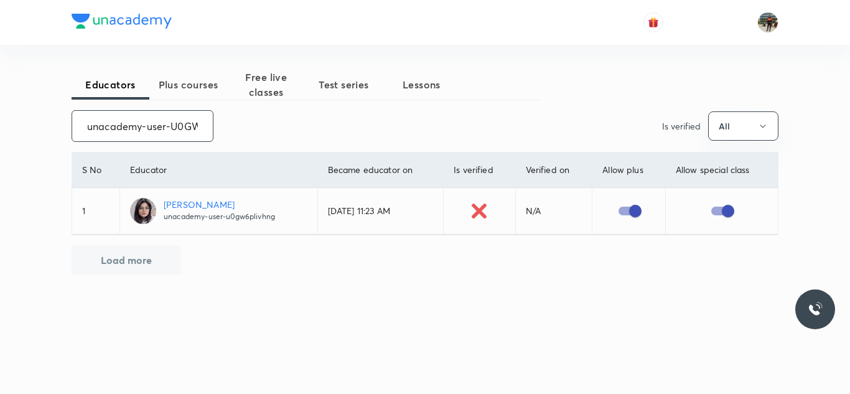
click at [141, 130] on input "unacademy-user-U0GW6PLIVHNG" at bounding box center [142, 126] width 141 height 32
click at [619, 216] on input "checkbox" at bounding box center [622, 211] width 71 height 24
click at [729, 208] on input "checkbox" at bounding box center [715, 211] width 71 height 24
click at [155, 119] on input "LaxmipriyaSahuLaxmipriyaS-1862" at bounding box center [142, 126] width 141 height 32
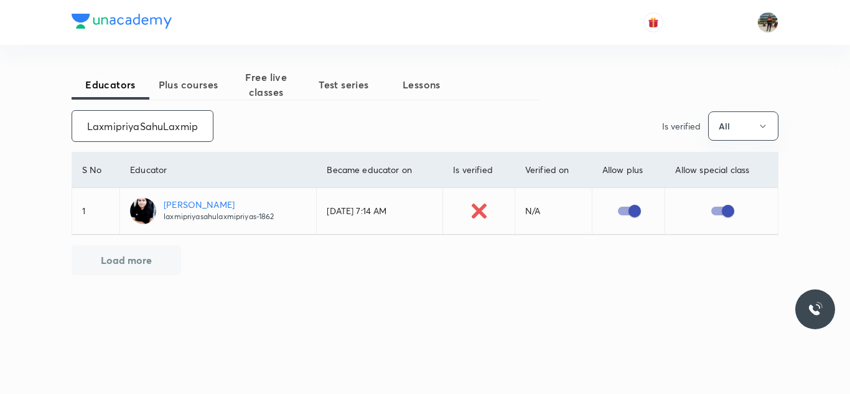
click at [155, 119] on input "LaxmipriyaSahuLaxmipriyaS-1862" at bounding box center [142, 126] width 141 height 32
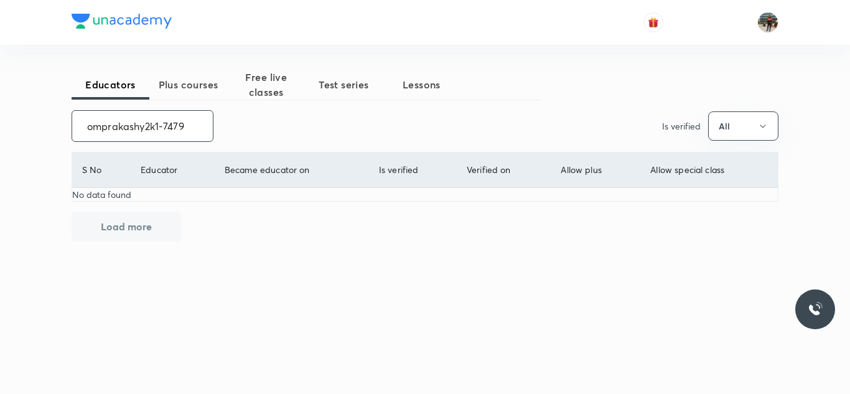
click at [174, 128] on input "omprakashy2k1-7479" at bounding box center [142, 126] width 141 height 32
click at [184, 129] on input "unacademy-user-47I7MWZA0GN2" at bounding box center [142, 126] width 141 height 32
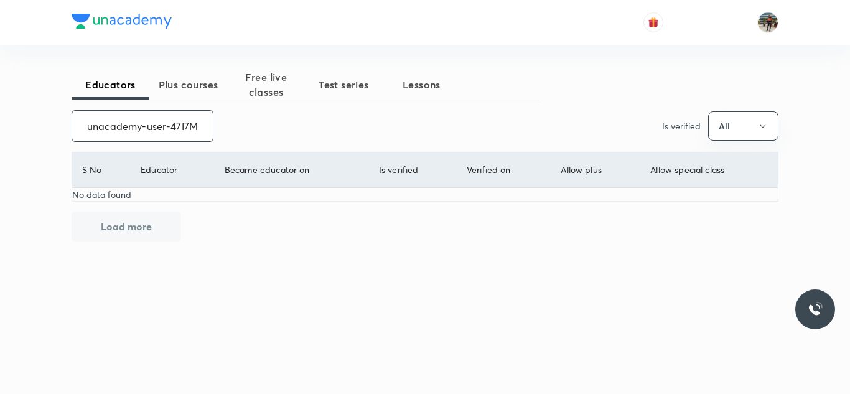
click at [184, 129] on input "unacademy-user-47I7MWZA0GN2" at bounding box center [142, 126] width 141 height 32
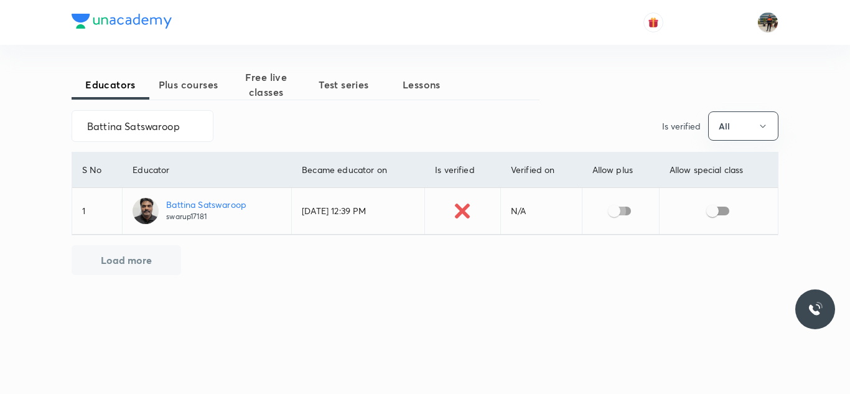
click at [623, 211] on input "checkbox" at bounding box center [614, 211] width 71 height 24
click at [719, 209] on input "checkbox" at bounding box center [712, 211] width 71 height 24
click at [197, 127] on input "Battina Satswaroop" at bounding box center [142, 126] width 141 height 32
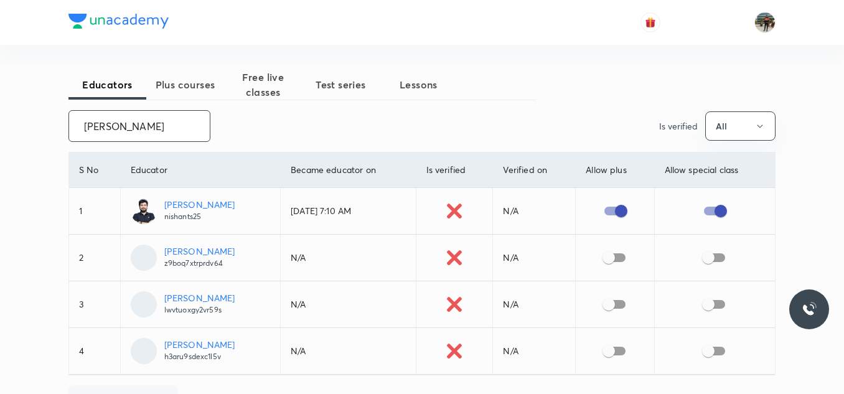
scroll to position [44, 0]
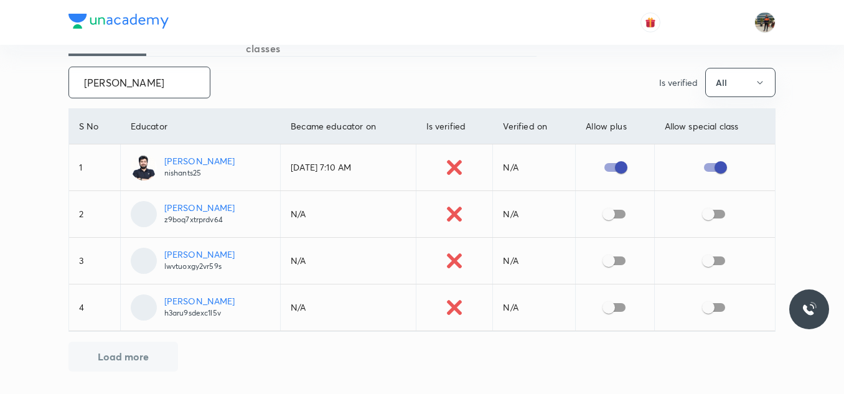
click at [146, 80] on input "Nishant Sharma" at bounding box center [139, 83] width 141 height 32
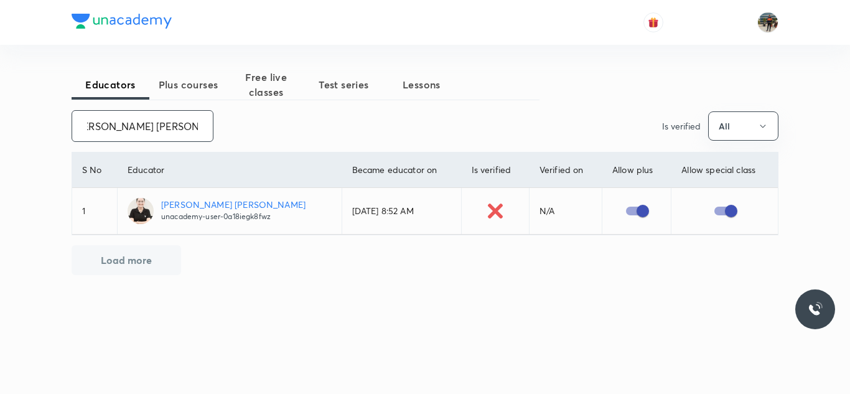
scroll to position [0, 0]
click at [128, 124] on input "Prachi Kishor Rahangdale" at bounding box center [142, 126] width 141 height 32
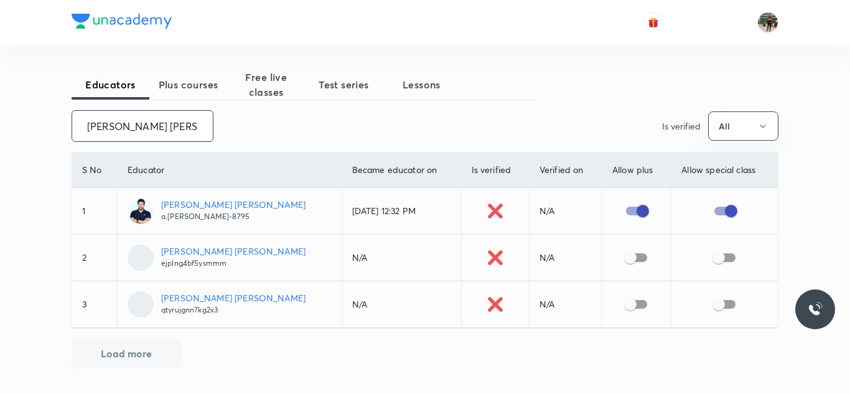
click at [149, 119] on input "Akhand Pratap Singh" at bounding box center [142, 126] width 141 height 32
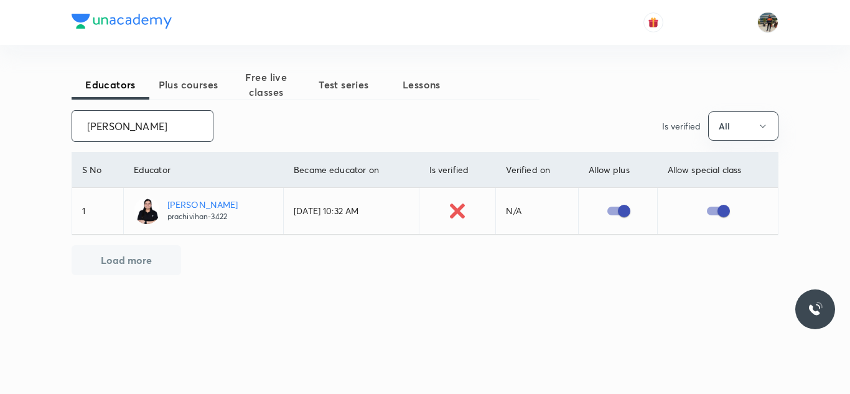
click at [153, 128] on input "Prachi Vihan" at bounding box center [142, 126] width 141 height 32
click at [152, 117] on input "Avdesh Kumar" at bounding box center [142, 126] width 141 height 32
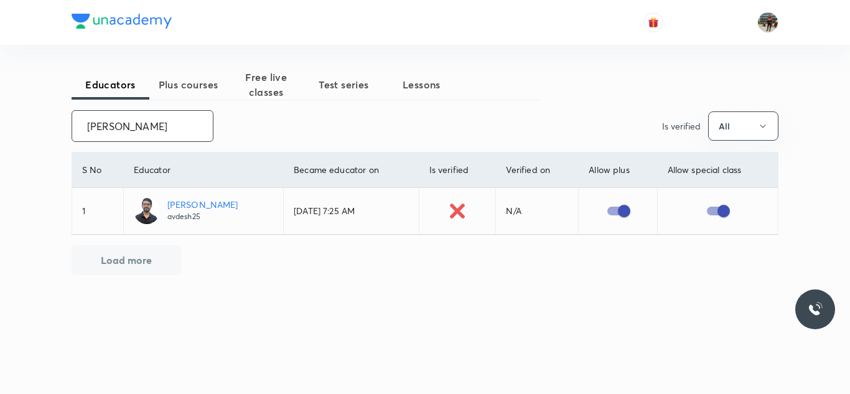
click at [152, 117] on input "Avdesh Kumar" at bounding box center [142, 126] width 141 height 32
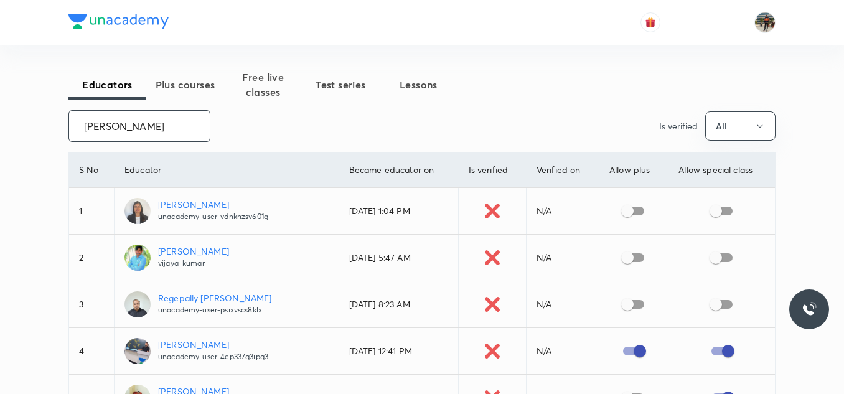
click at [150, 137] on input "Vijay Kumar" at bounding box center [139, 126] width 141 height 32
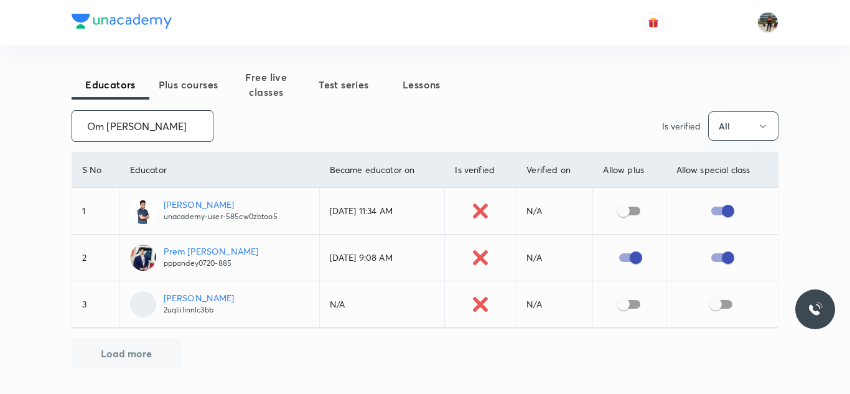
click at [146, 136] on input "Om Prakash Pandey" at bounding box center [142, 126] width 141 height 32
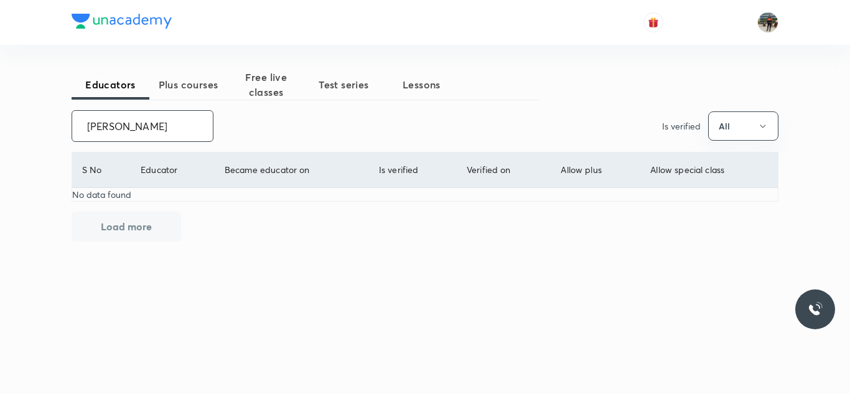
click at [146, 136] on input "Uma kashyap" at bounding box center [142, 126] width 141 height 32
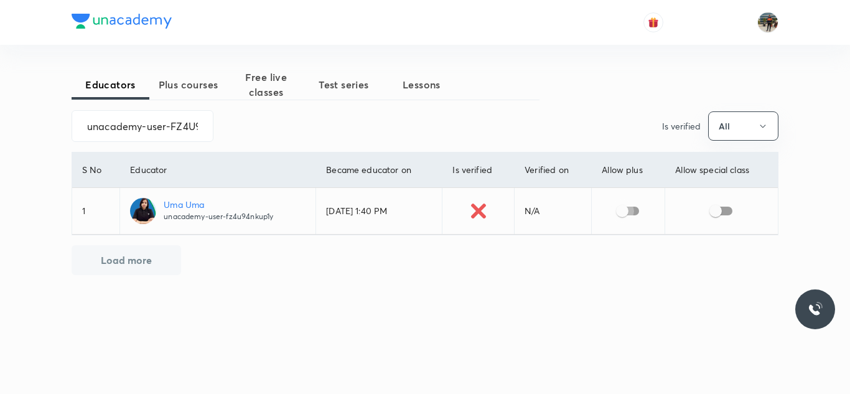
click at [631, 216] on input "checkbox" at bounding box center [622, 211] width 71 height 24
click at [723, 210] on input "checkbox" at bounding box center [715, 211] width 71 height 24
click at [172, 129] on input "unacademy-user-FZ4U94NKUP1Y" at bounding box center [142, 126] width 141 height 32
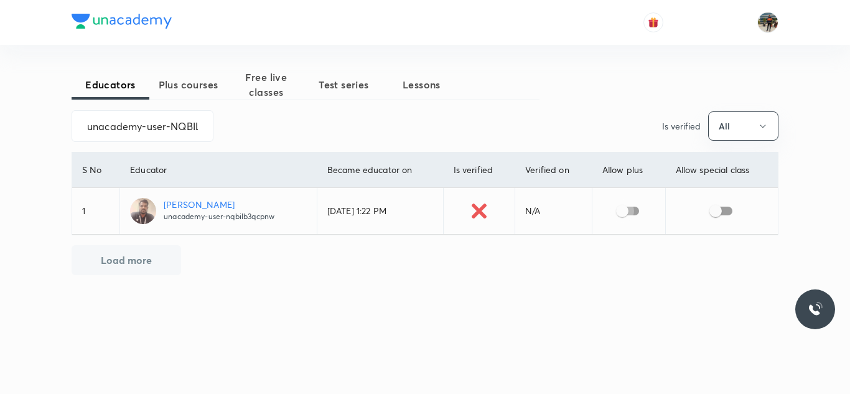
click at [620, 205] on input "checkbox" at bounding box center [622, 211] width 71 height 24
click at [725, 212] on input "checkbox" at bounding box center [715, 211] width 71 height 24
click at [154, 111] on input "unacademy-user-NQBILB3QCPNW" at bounding box center [142, 126] width 141 height 32
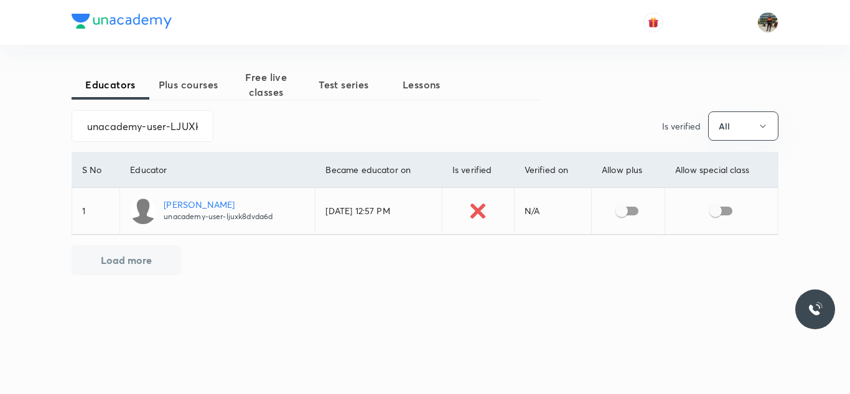
click at [642, 223] on td at bounding box center [627, 211] width 73 height 47
click at [640, 212] on input "checkbox" at bounding box center [621, 211] width 71 height 24
click at [727, 205] on input "checkbox" at bounding box center [715, 211] width 71 height 24
click at [201, 126] on input "unacademy-user-LJUXK8DVDA6D" at bounding box center [142, 126] width 141 height 32
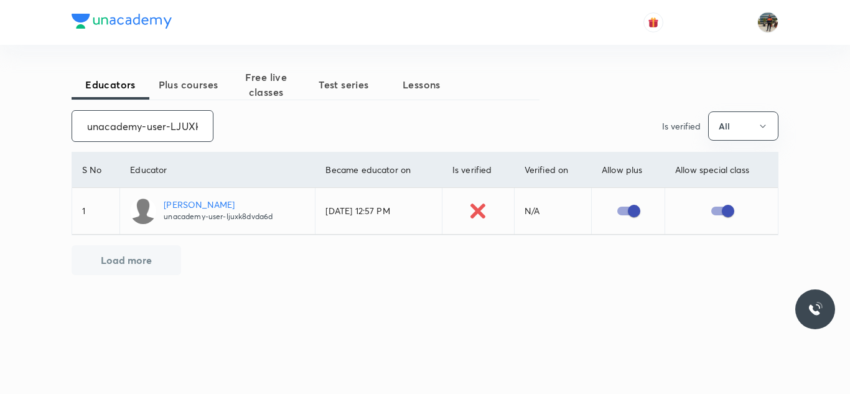
click at [201, 126] on input "unacademy-user-LJUXK8DVDA6D" at bounding box center [142, 126] width 141 height 32
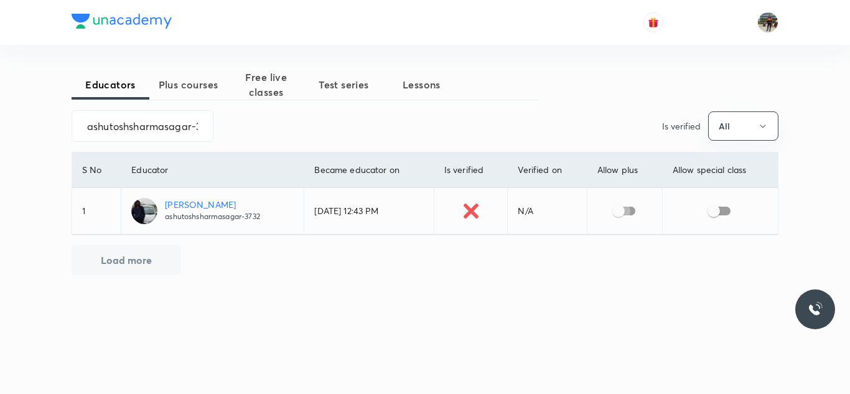
click at [620, 213] on input "checkbox" at bounding box center [618, 211] width 71 height 24
click at [720, 217] on input "checkbox" at bounding box center [713, 211] width 71 height 24
click at [145, 116] on input "ashutoshsharmasagar-3732" at bounding box center [142, 126] width 141 height 32
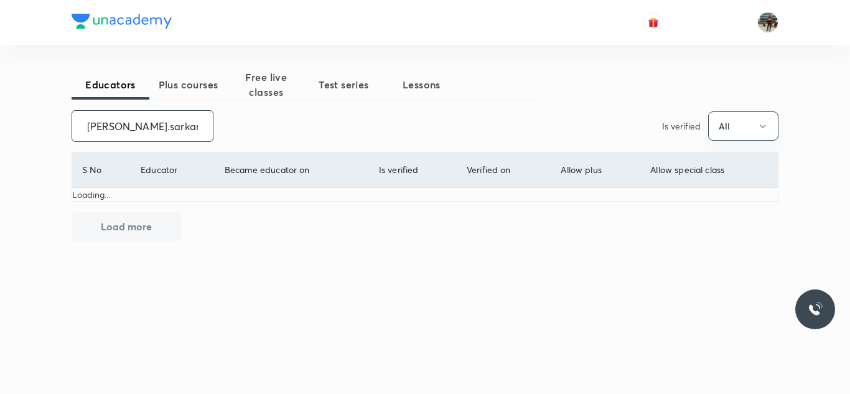
click at [154, 128] on input "[PERSON_NAME].sarkar" at bounding box center [142, 126] width 141 height 32
click at [154, 128] on input "[PERSON_NAME]" at bounding box center [142, 126] width 141 height 32
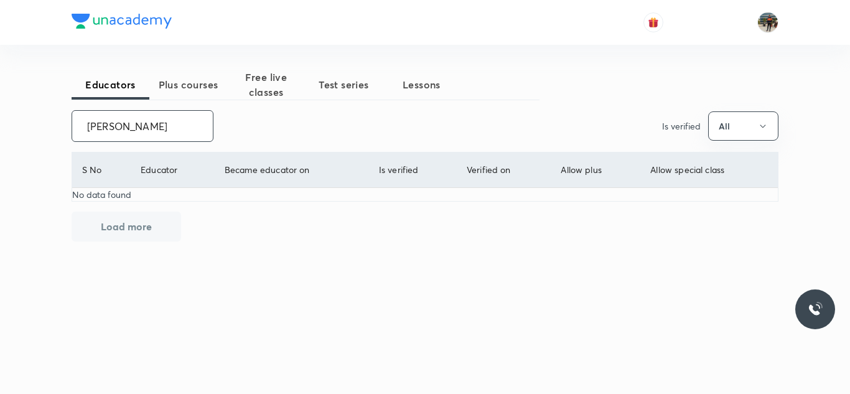
click at [154, 128] on input "[PERSON_NAME]" at bounding box center [142, 126] width 141 height 32
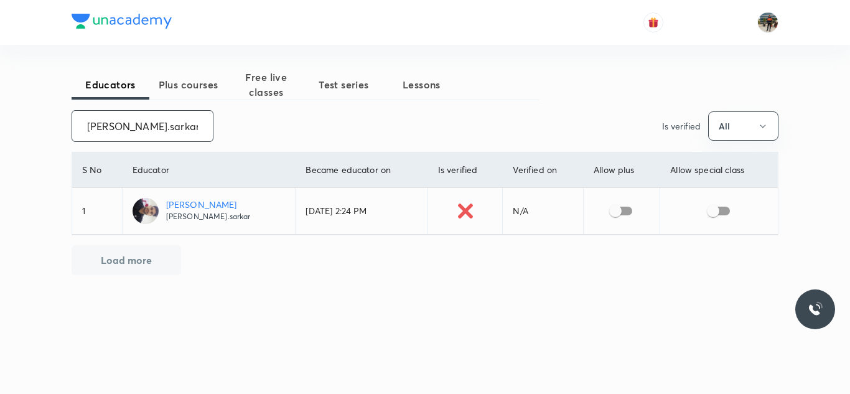
click at [151, 117] on input "[PERSON_NAME].sarkar" at bounding box center [142, 126] width 141 height 32
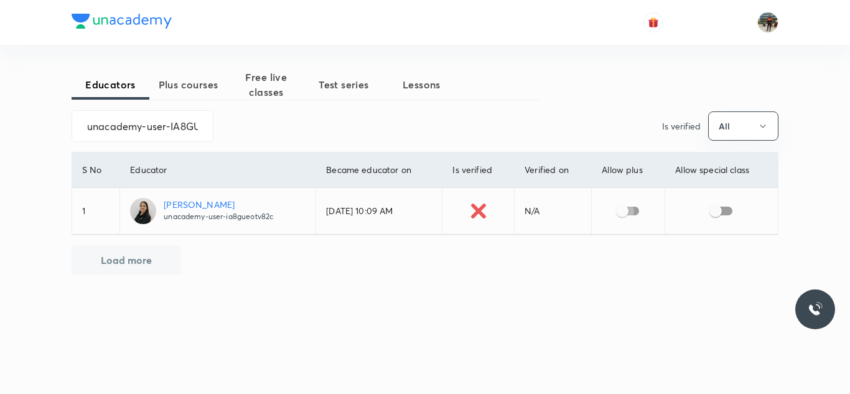
click at [636, 202] on input "checkbox" at bounding box center [622, 211] width 71 height 24
click at [732, 208] on input "checkbox" at bounding box center [715, 211] width 71 height 24
click at [169, 126] on input "unacademy-user-IA8GUEOTV82C" at bounding box center [142, 126] width 141 height 32
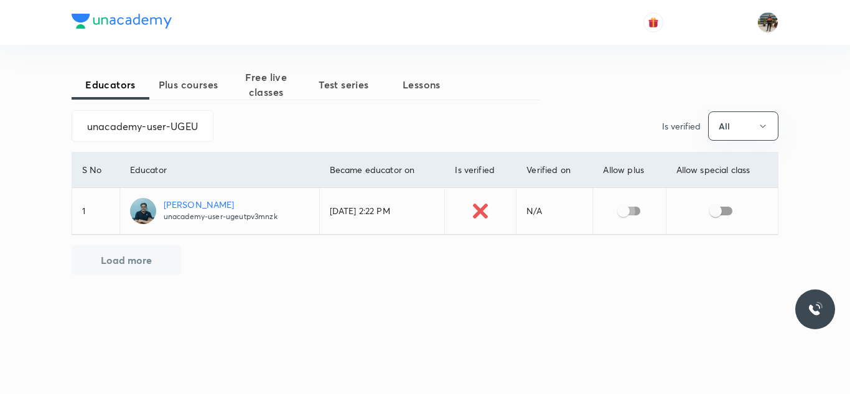
click at [622, 210] on input "checkbox" at bounding box center [623, 211] width 71 height 24
click at [724, 212] on input "checkbox" at bounding box center [715, 211] width 71 height 24
click at [181, 133] on input "unacademy-user-UGEUTPV3MNZK" at bounding box center [142, 126] width 141 height 32
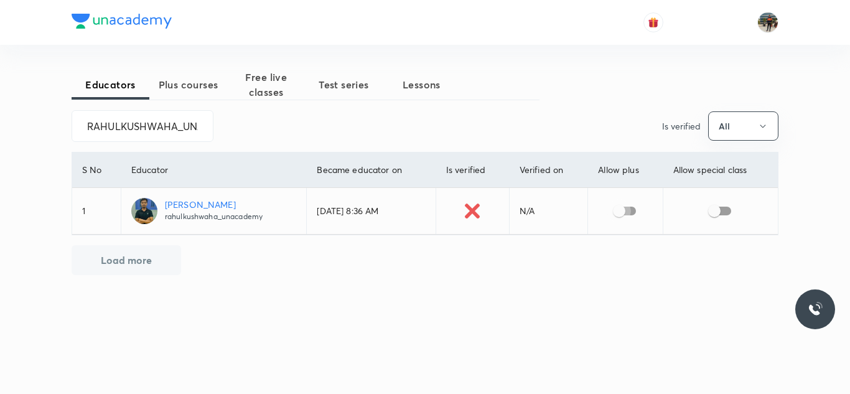
click at [628, 214] on input "checkbox" at bounding box center [619, 211] width 71 height 24
click at [727, 214] on input "checkbox" at bounding box center [714, 211] width 71 height 24
click at [172, 137] on input "RAHULKUSHWAHA_UNACADEMY" at bounding box center [142, 126] width 141 height 32
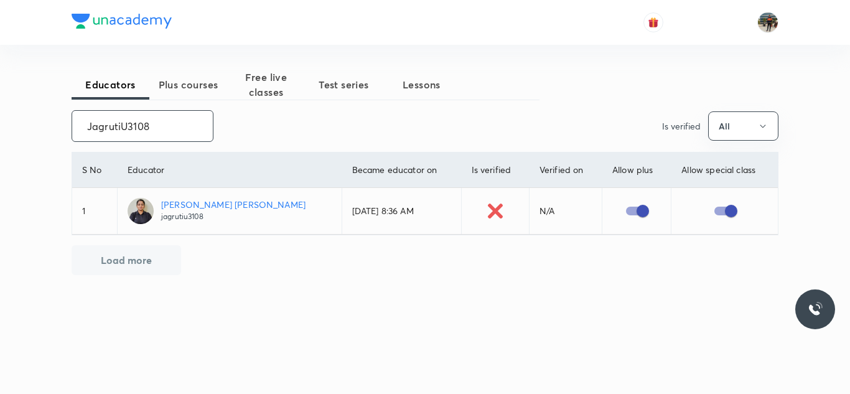
click at [172, 137] on input "JagrutiU3108" at bounding box center [142, 126] width 141 height 32
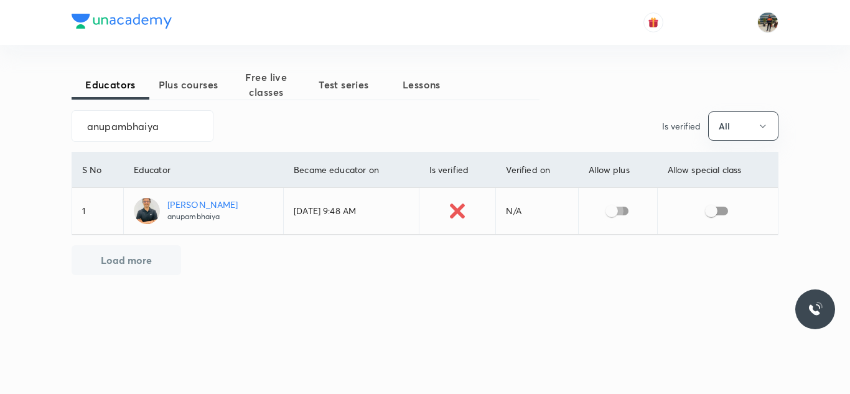
click at [615, 207] on input "checkbox" at bounding box center [611, 211] width 71 height 24
click at [715, 210] on input "checkbox" at bounding box center [711, 211] width 71 height 24
click at [199, 115] on input "anupambhaiya" at bounding box center [142, 126] width 141 height 32
click at [621, 210] on input "checkbox" at bounding box center [611, 211] width 71 height 24
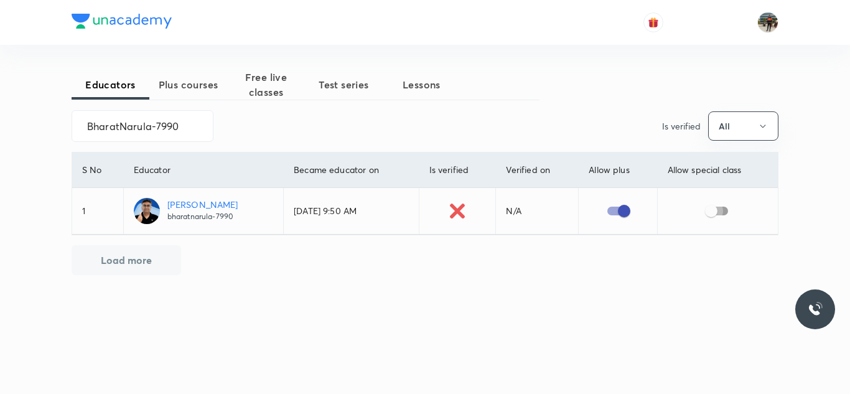
click at [727, 213] on input "checkbox" at bounding box center [711, 211] width 71 height 24
click at [182, 136] on input "BharatNarula-7990" at bounding box center [142, 126] width 141 height 32
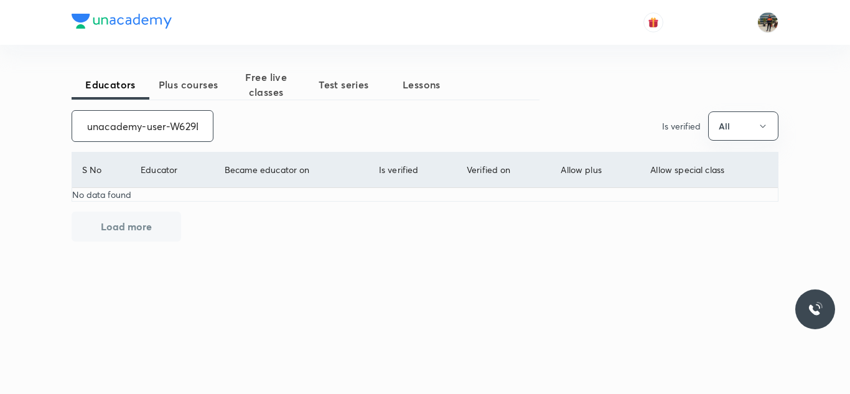
click at [185, 132] on input "unacademy-user-W629D8WVRNGZ" at bounding box center [142, 126] width 141 height 32
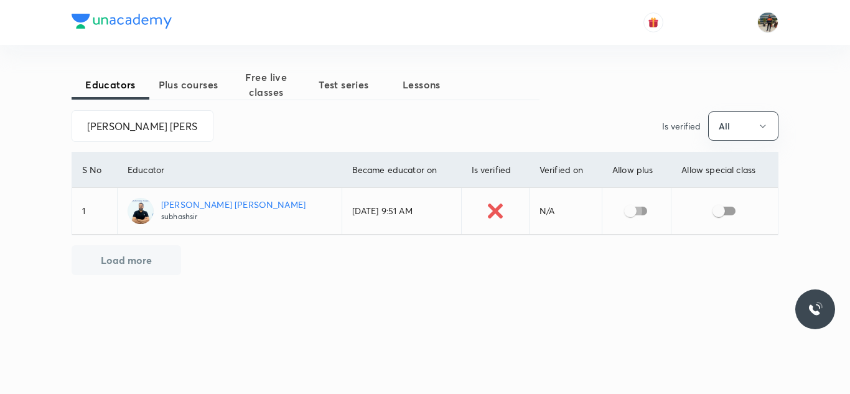
click at [630, 214] on input "checkbox" at bounding box center [630, 211] width 71 height 24
click at [733, 210] on input "checkbox" at bounding box center [718, 211] width 71 height 24
click at [626, 213] on input "checkbox" at bounding box center [630, 211] width 71 height 24
click at [664, 266] on div "Educators Plus courses Free live classes Test series Lessons SUBHASH CHANDRA YA…" at bounding box center [425, 172] width 707 height 205
click at [190, 133] on input "SUBHASH CHANDRA YADAV" at bounding box center [142, 126] width 141 height 32
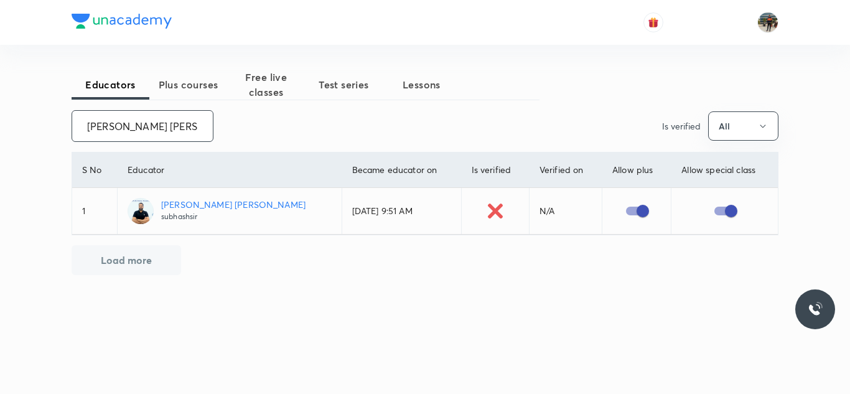
click at [190, 133] on input "SUBHASH CHANDRA YADAV" at bounding box center [142, 126] width 141 height 32
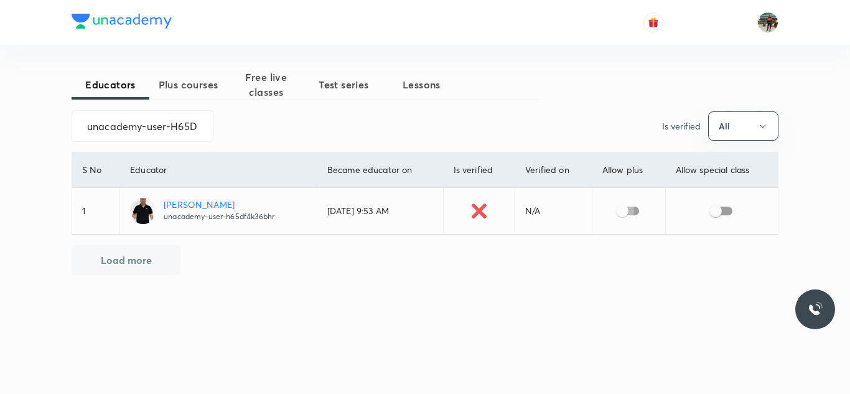
click at [639, 208] on input "checkbox" at bounding box center [622, 211] width 71 height 24
click at [730, 211] on input "checkbox" at bounding box center [715, 211] width 71 height 24
click at [203, 134] on input "unacademy-user-H65DF4K36BHR" at bounding box center [142, 126] width 141 height 32
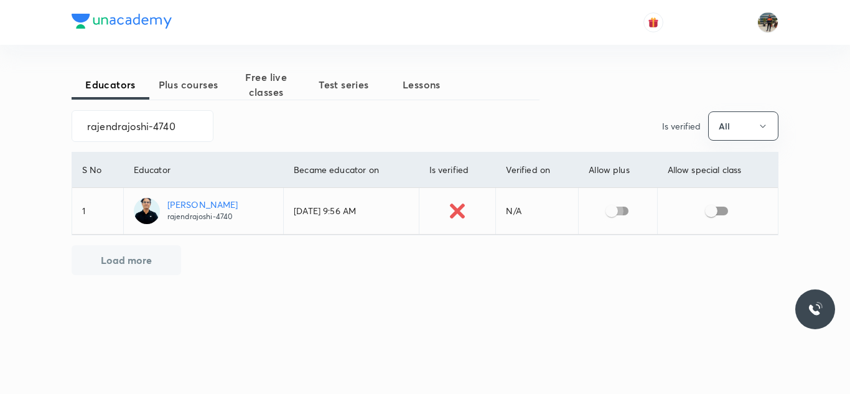
click at [623, 217] on input "checkbox" at bounding box center [611, 211] width 71 height 24
click at [724, 215] on input "checkbox" at bounding box center [711, 211] width 71 height 24
click at [156, 118] on input "rajendrajoshi-4740" at bounding box center [142, 126] width 141 height 32
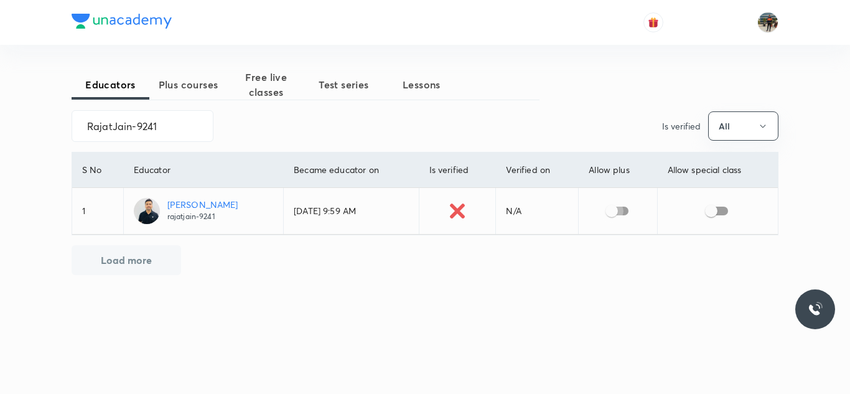
click at [613, 214] on input "checkbox" at bounding box center [611, 211] width 71 height 24
click at [717, 212] on input "checkbox" at bounding box center [711, 211] width 71 height 24
click at [720, 212] on input "checkbox" at bounding box center [711, 211] width 71 height 24
click at [193, 134] on input "RajatJain-9241" at bounding box center [142, 126] width 141 height 32
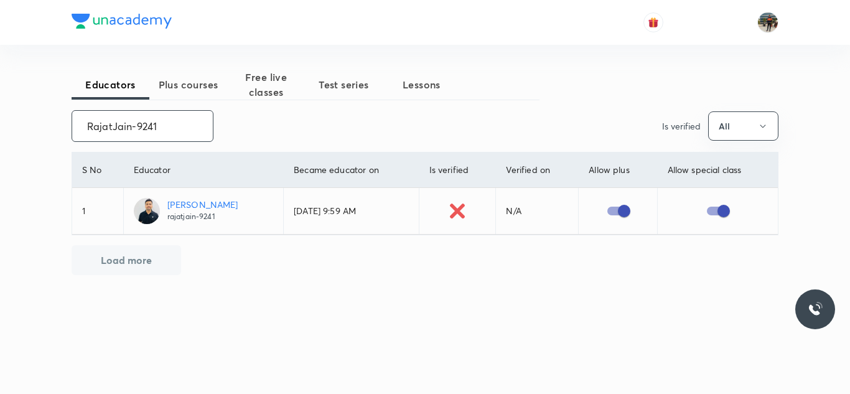
click at [193, 134] on input "RajatJain-9241" at bounding box center [142, 126] width 141 height 32
drag, startPoint x: 149, startPoint y: 108, endPoint x: 148, endPoint y: 125, distance: 17.5
click at [148, 125] on div "Educators Plus courses Free live classes Test series Lessons Devanshu-6230 ​ Is…" at bounding box center [425, 172] width 707 height 205
click at [148, 125] on input "Devanshu-6230" at bounding box center [142, 126] width 141 height 32
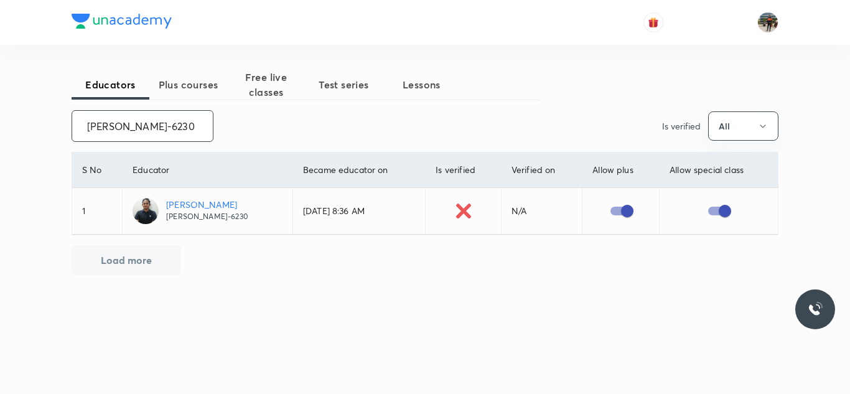
click at [148, 125] on input "Devanshu-6230" at bounding box center [142, 126] width 141 height 32
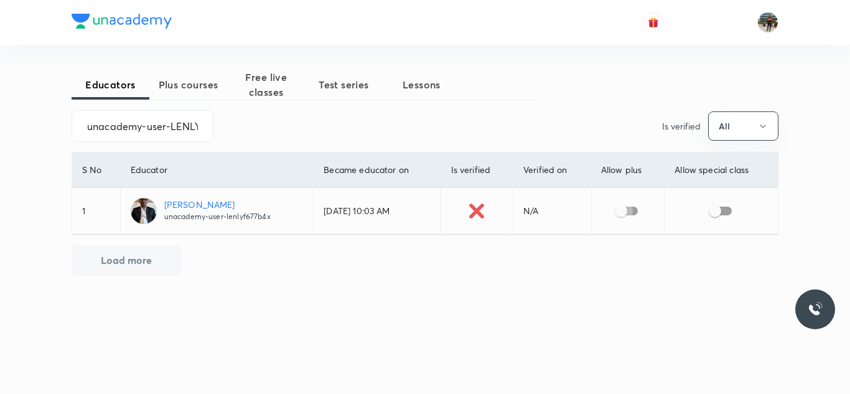
click at [623, 212] on input "checkbox" at bounding box center [620, 211] width 71 height 24
click at [734, 209] on input "checkbox" at bounding box center [714, 211] width 71 height 24
type input "unacademy-user-YHZZRAUIN9O1"
click at [628, 215] on input "checkbox" at bounding box center [621, 211] width 71 height 24
checkbox input "true"
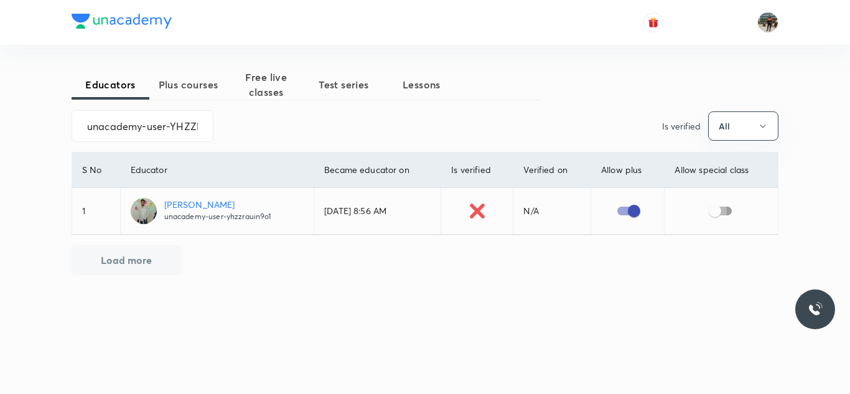
click at [725, 215] on input "checkbox" at bounding box center [714, 211] width 71 height 24
checkbox input "true"
click at [162, 126] on input "unacademy-user-YHZZRAUIN9O1" at bounding box center [142, 126] width 141 height 32
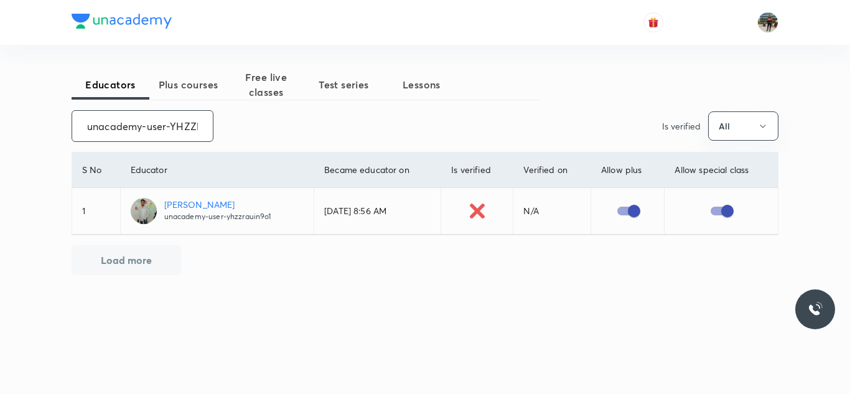
click at [162, 126] on input "unacademy-user-YHZZRAUIN9O1" at bounding box center [142, 126] width 141 height 32
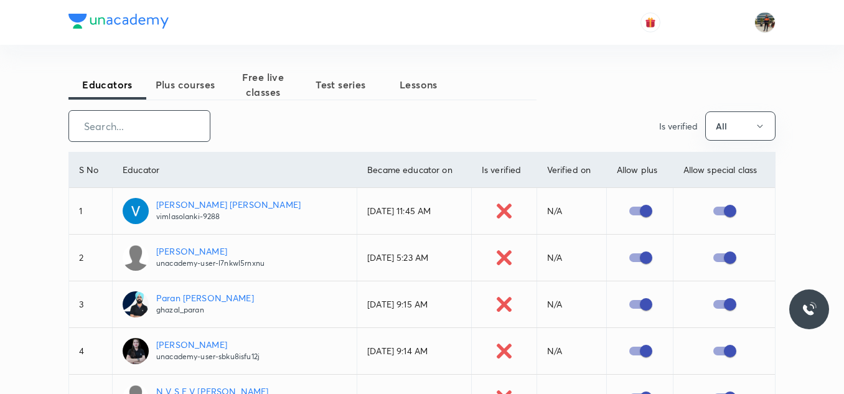
paste input "[PERSON_NAME].sarkar"
type input "[PERSON_NAME].sarkar"
checkbox input "false"
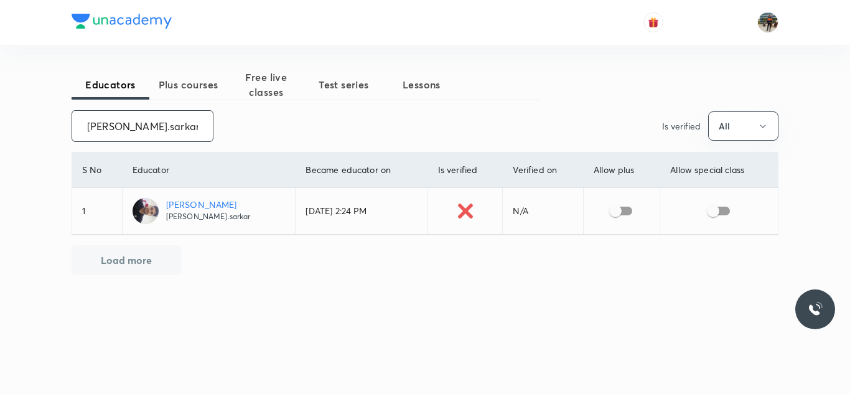
type input "[PERSON_NAME].sarkar"
click at [622, 216] on input "checkbox" at bounding box center [615, 211] width 71 height 24
checkbox input "true"
click at [720, 213] on input "checkbox" at bounding box center [712, 211] width 71 height 24
checkbox input "true"
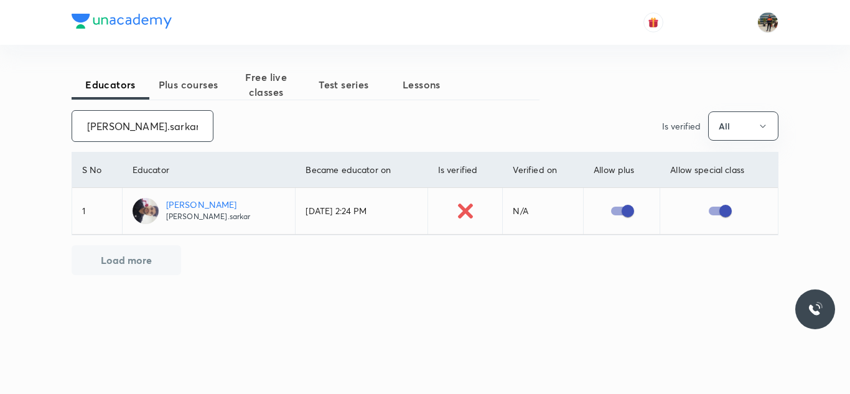
click at [170, 128] on input "[PERSON_NAME].sarkar" at bounding box center [142, 126] width 141 height 32
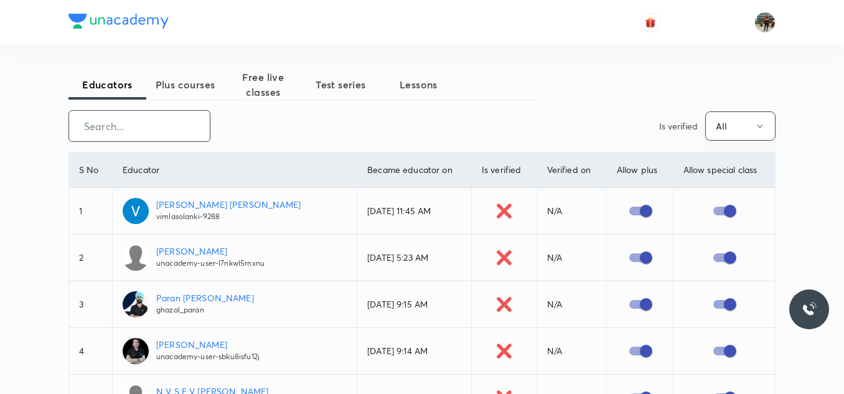
paste input "RAHULTYAGI1"
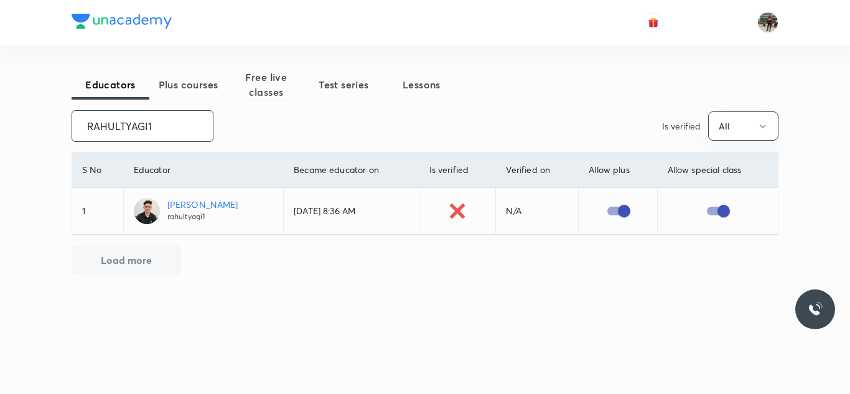
type input "RAHULTYAGI1"
click at [149, 114] on input "RAHULTYAGI1" at bounding box center [142, 126] width 141 height 32
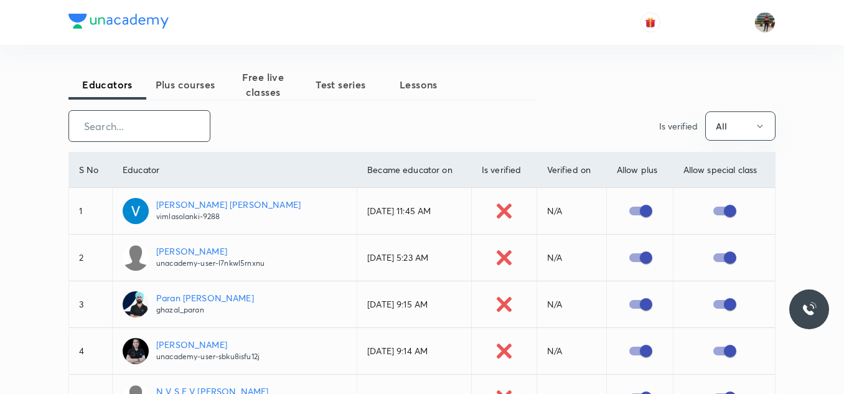
paste input "ankit-9263"
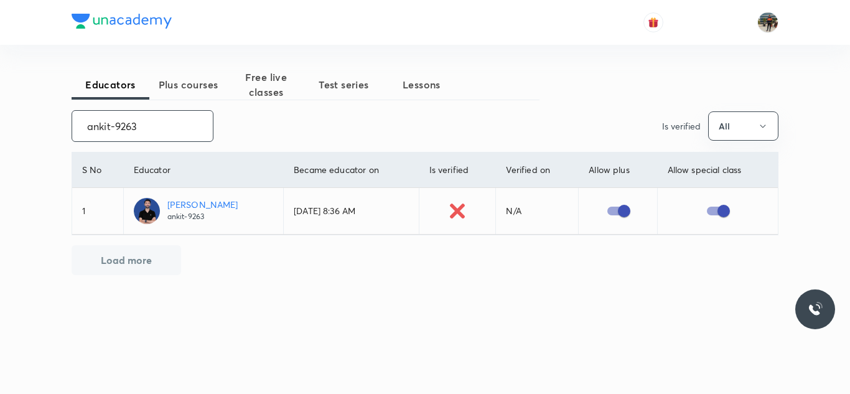
type input "ankit-9263"
click at [152, 130] on input "ankit-9263" at bounding box center [142, 126] width 141 height 32
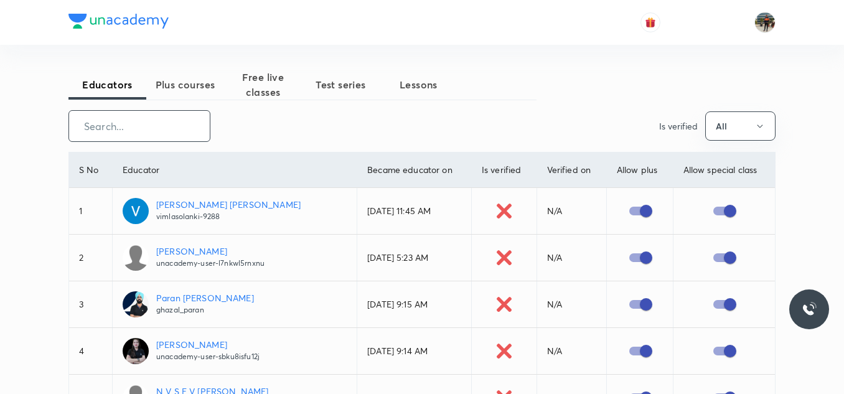
paste input "IFADDXBHM8JX"
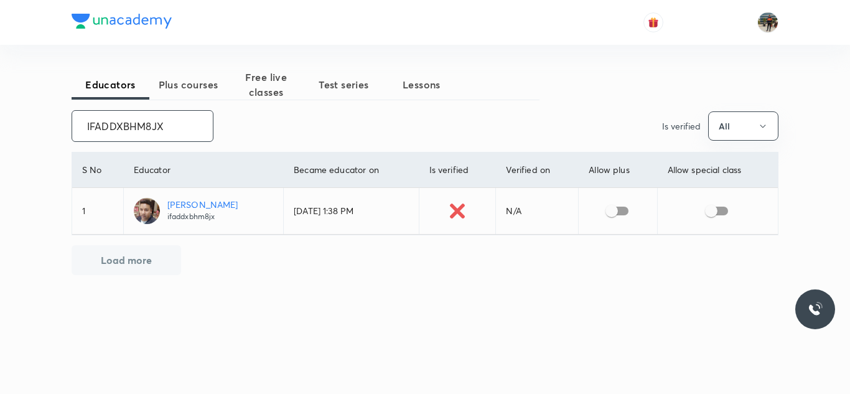
type input "IFADDXBHM8JX"
click at [624, 217] on input "checkbox" at bounding box center [611, 211] width 71 height 24
checkbox input "true"
click at [730, 220] on input "checkbox" at bounding box center [711, 211] width 71 height 24
checkbox input "true"
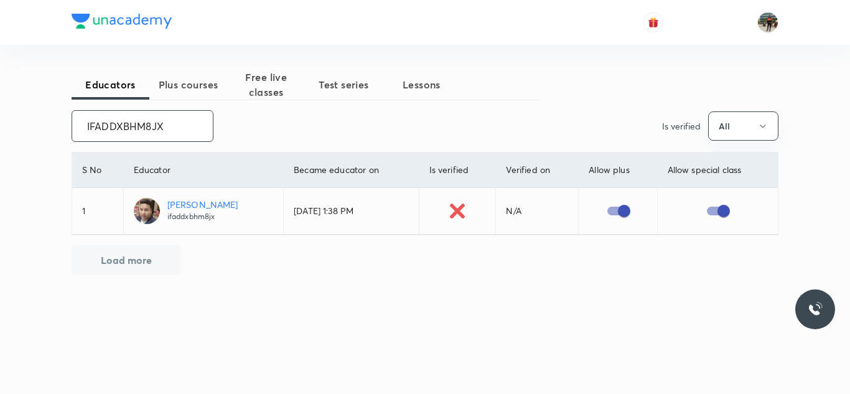
click at [191, 129] on input "IFADDXBHM8JX" at bounding box center [142, 126] width 141 height 32
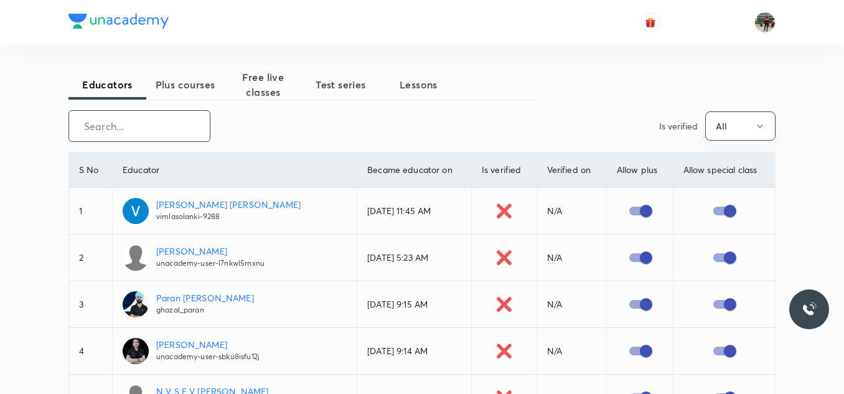
paste input "unacademy-user-DJVIV1G6R3P4"
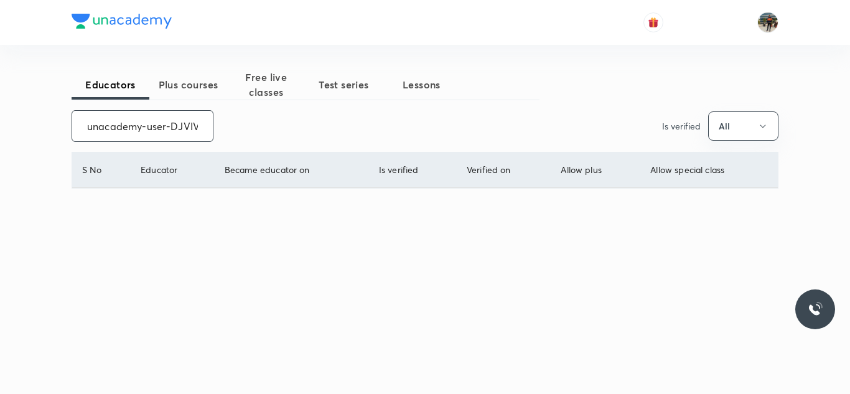
scroll to position [0, 44]
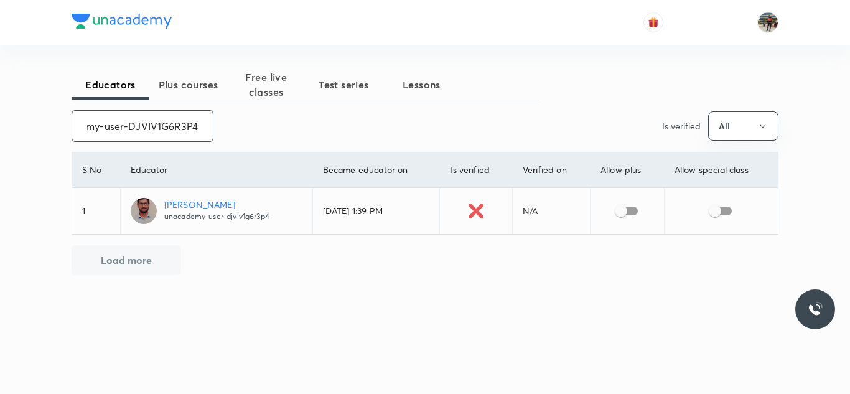
type input "unacademy-user-DJVIV1G6R3P4"
click at [621, 220] on input "checkbox" at bounding box center [620, 211] width 71 height 24
checkbox input "true"
click at [717, 217] on input "checkbox" at bounding box center [714, 211] width 71 height 24
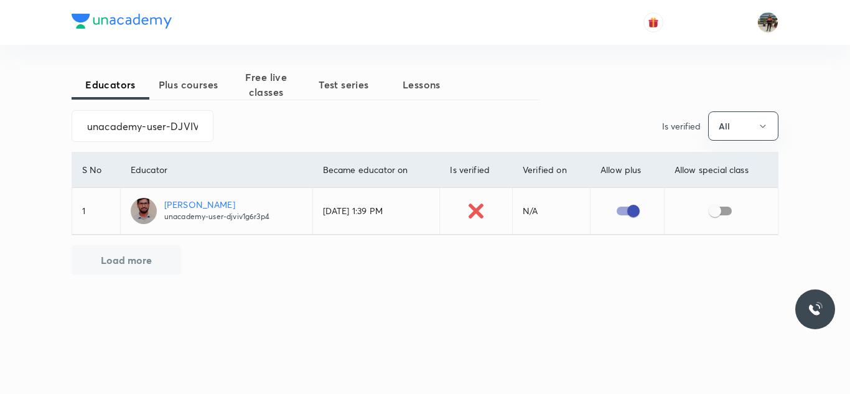
checkbox input "true"
click at [170, 121] on input "unacademy-user-DJVIV1G6R3P4" at bounding box center [142, 126] width 141 height 32
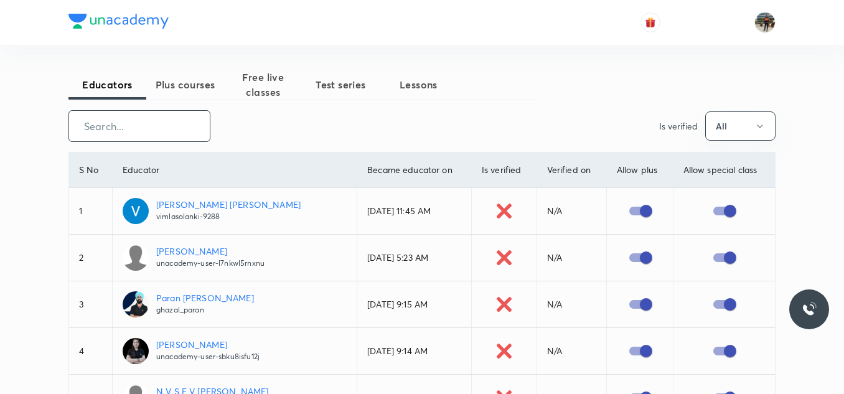
paste input "unacademy-user-FRFXGY4K6LDA"
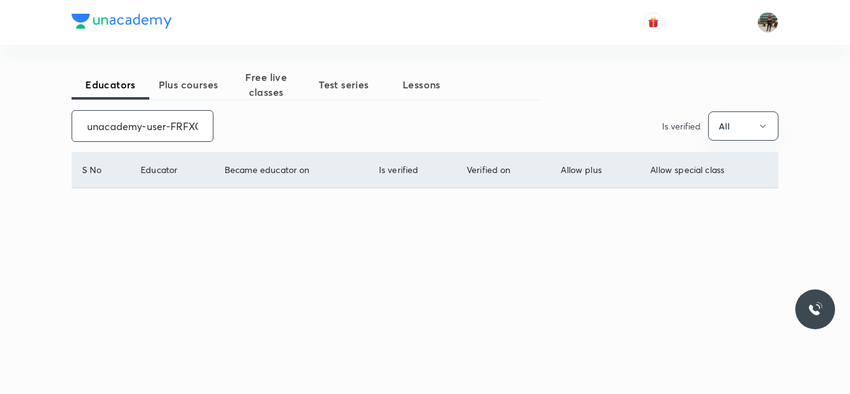
scroll to position [0, 50]
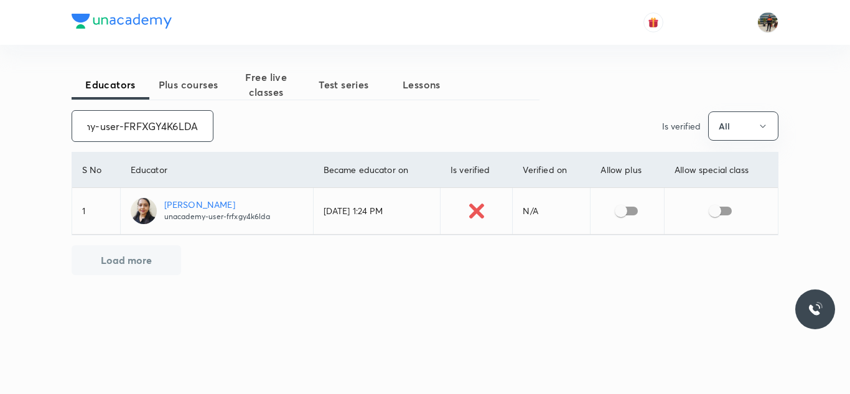
type input "unacademy-user-FRFXGY4K6LDA"
click at [628, 213] on input "checkbox" at bounding box center [620, 211] width 71 height 24
checkbox input "true"
click at [724, 211] on input "checkbox" at bounding box center [714, 211] width 71 height 24
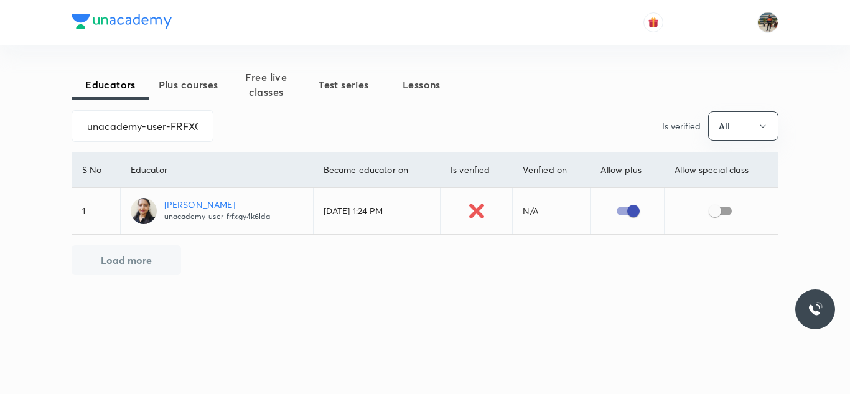
checkbox input "true"
click at [182, 121] on input "unacademy-user-FRFXGY4K6LDA" at bounding box center [142, 126] width 141 height 32
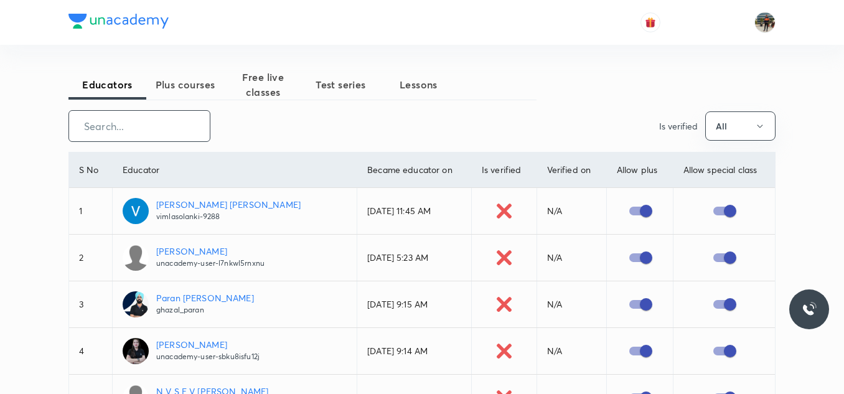
paste input "unacademy-user-WIK4EPE8UM5H"
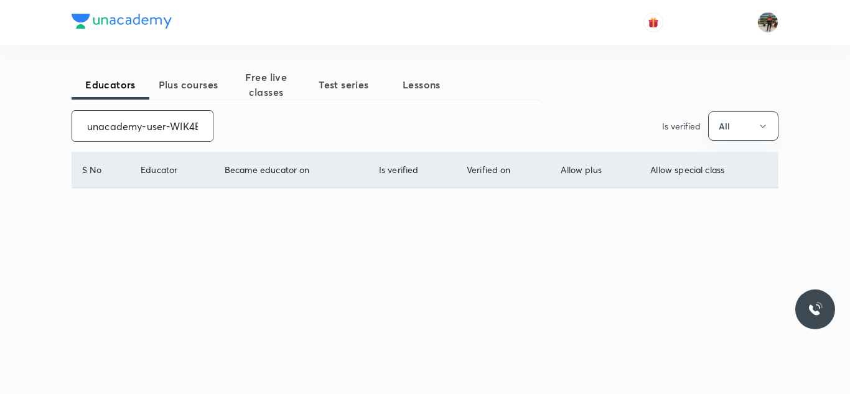
scroll to position [0, 53]
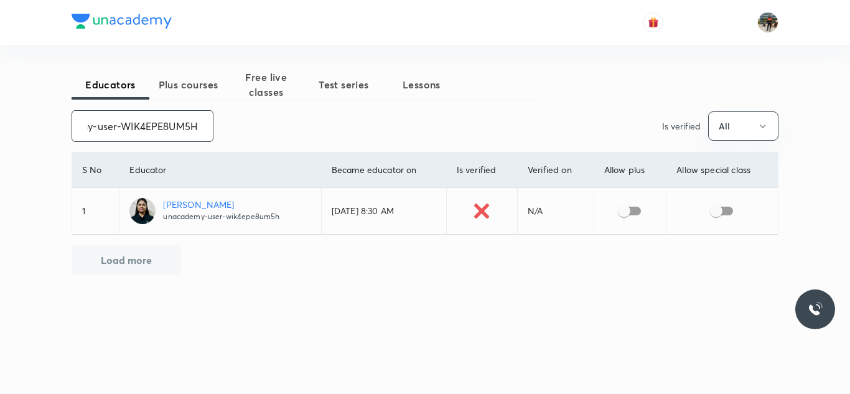
type input "unacademy-user-WIK4EPE8UM5H"
click at [640, 210] on input "checkbox" at bounding box center [624, 211] width 71 height 24
checkbox input "true"
drag, startPoint x: 722, startPoint y: 231, endPoint x: 727, endPoint y: 223, distance: 8.6
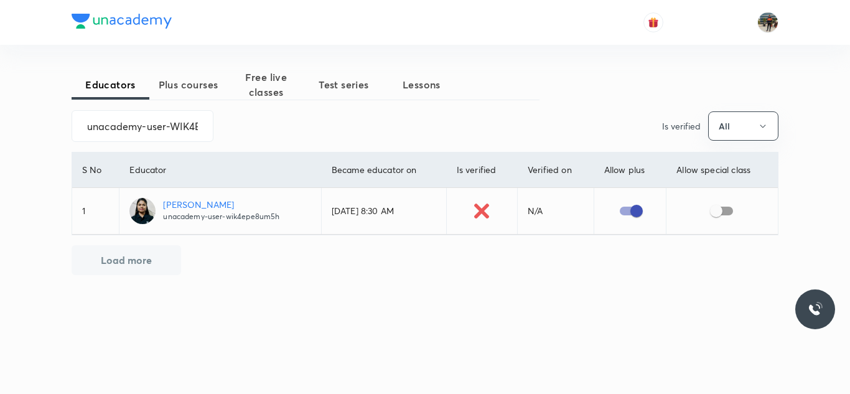
click at [727, 223] on td at bounding box center [721, 211] width 111 height 47
click at [727, 222] on input "checkbox" at bounding box center [716, 211] width 71 height 24
checkbox input "true"
click at [187, 130] on input "unacademy-user-WIK4EPE8UM5H" at bounding box center [142, 126] width 141 height 32
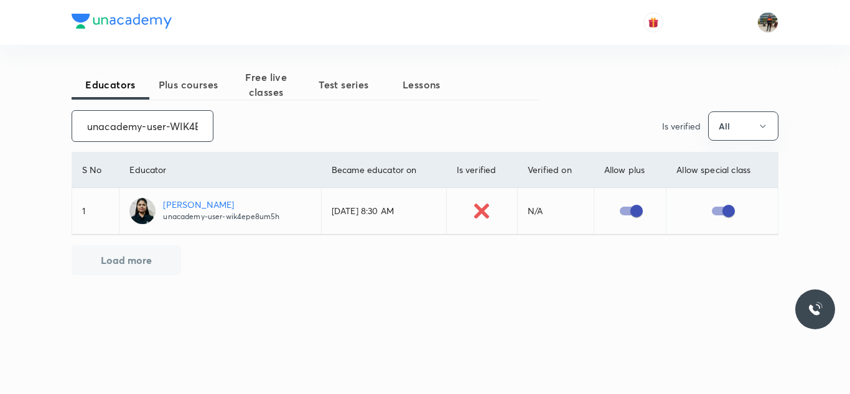
click at [187, 130] on input "unacademy-user-WIK4EPE8UM5H" at bounding box center [142, 126] width 141 height 32
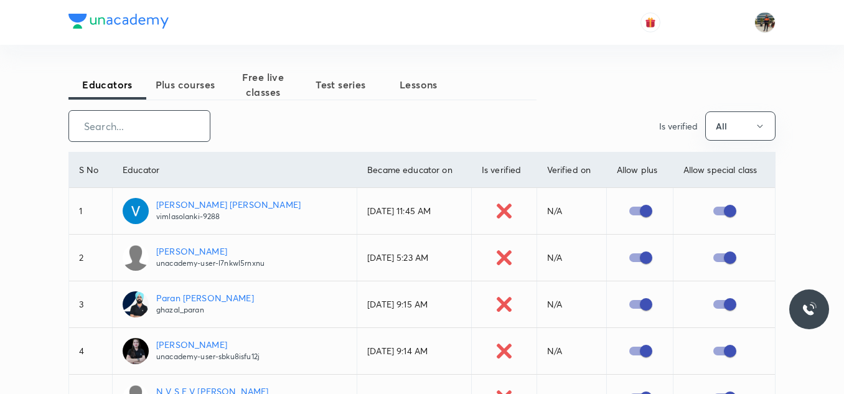
paste input "ShaikKhaja-788"
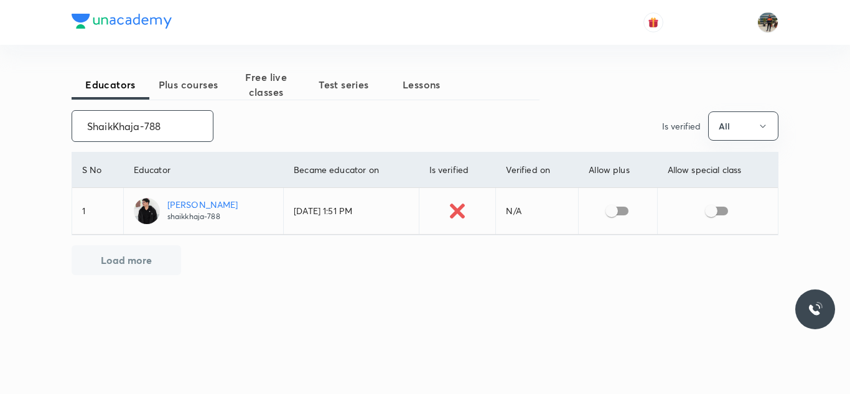
type input "ShaikKhaja-788"
click at [630, 218] on input "checkbox" at bounding box center [611, 211] width 71 height 24
checkbox input "true"
click at [734, 210] on input "checkbox" at bounding box center [711, 211] width 71 height 24
checkbox input "true"
